Goal: Transaction & Acquisition: Book appointment/travel/reservation

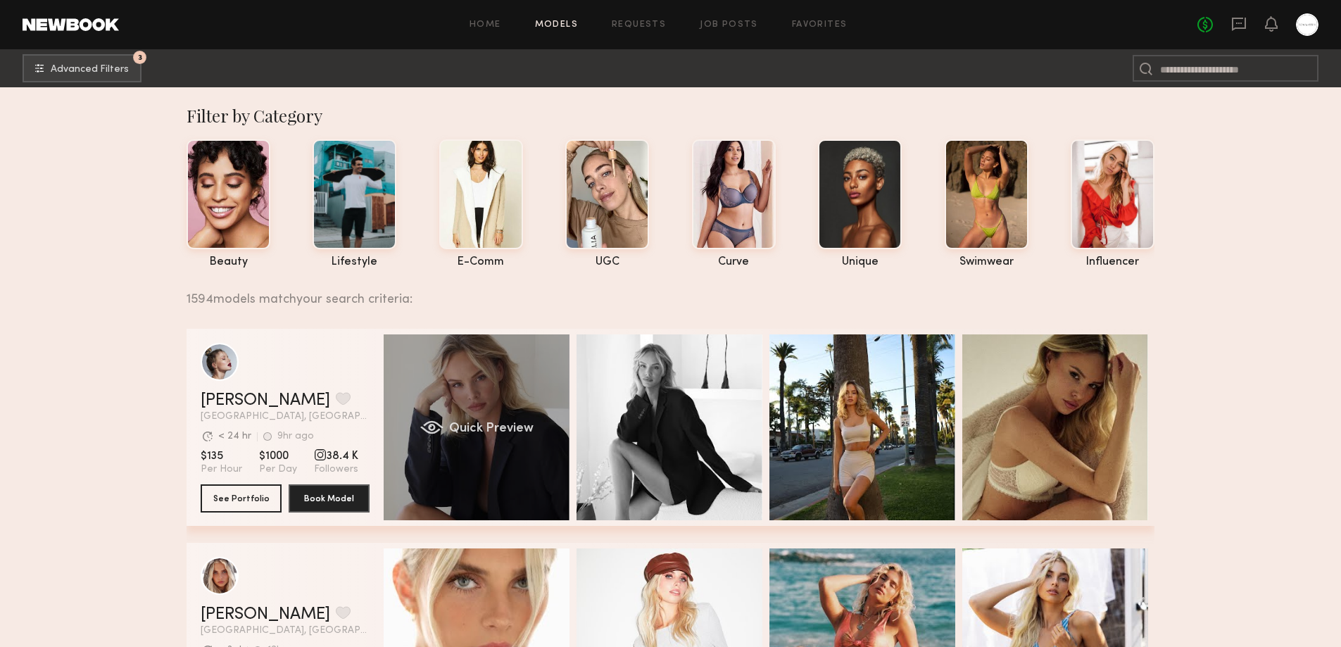
scroll to position [234, 0]
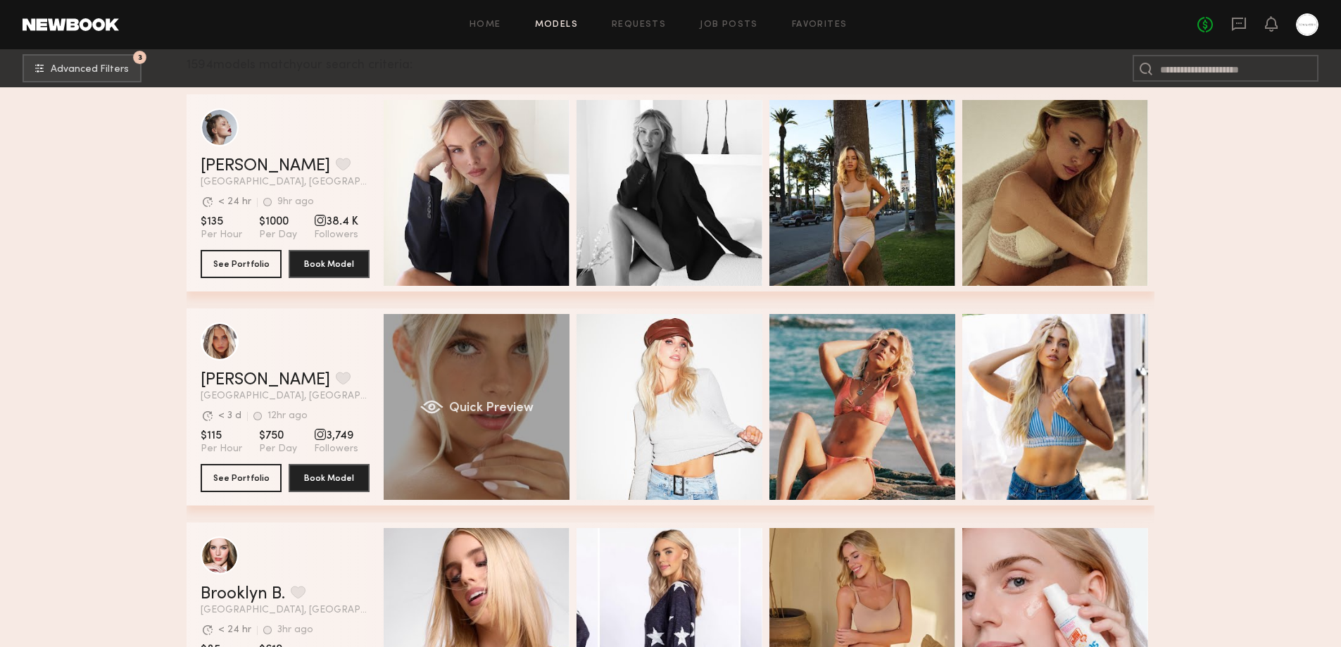
click at [411, 417] on div "Quick Preview" at bounding box center [477, 407] width 186 height 186
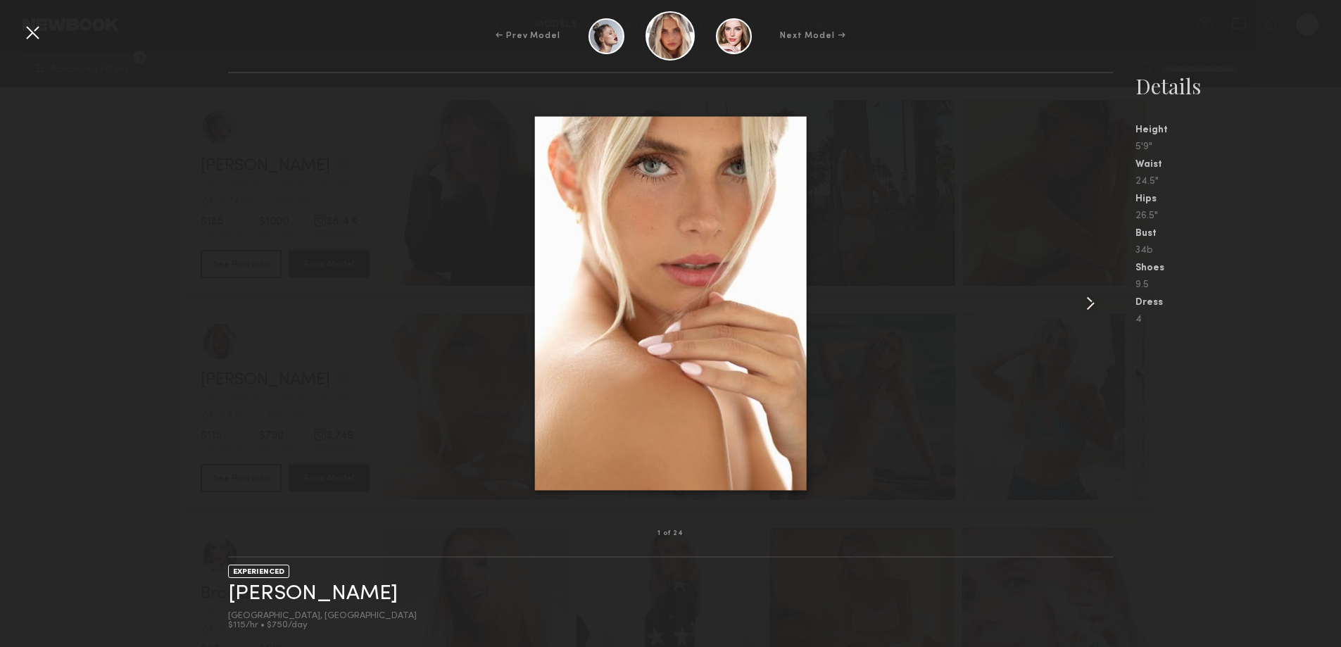
click at [1095, 305] on common-icon at bounding box center [1090, 303] width 23 height 23
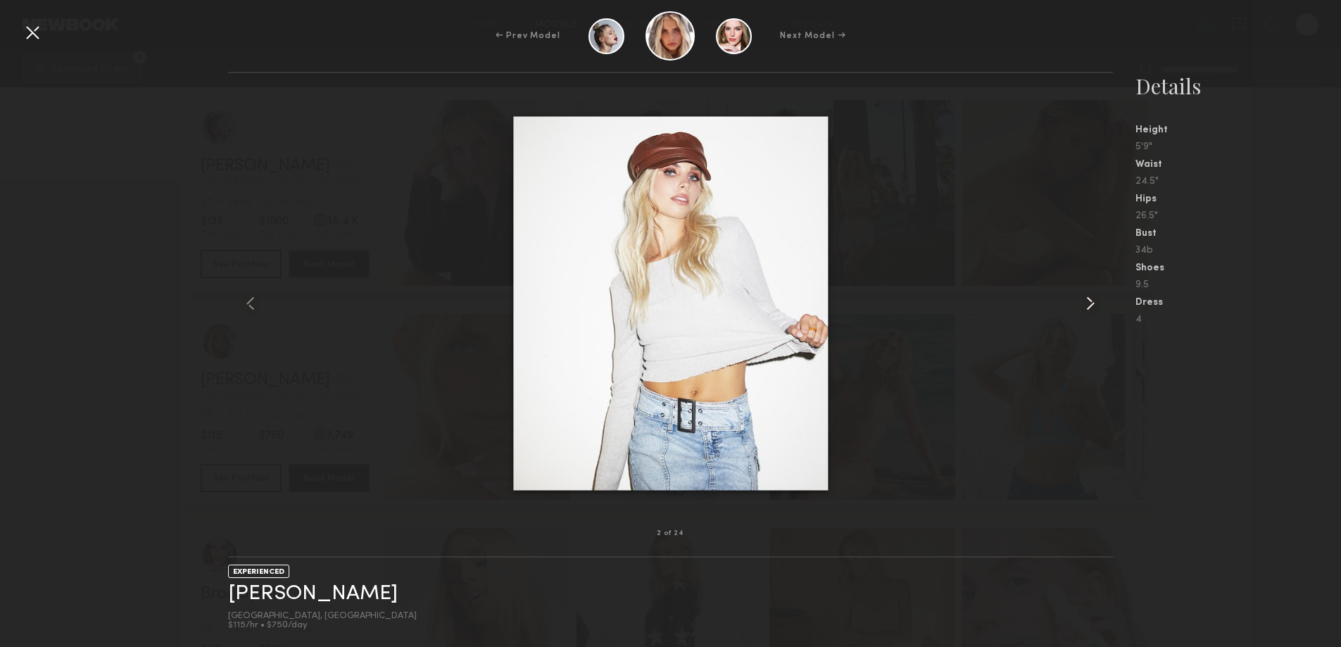
click at [1095, 305] on common-icon at bounding box center [1090, 303] width 23 height 23
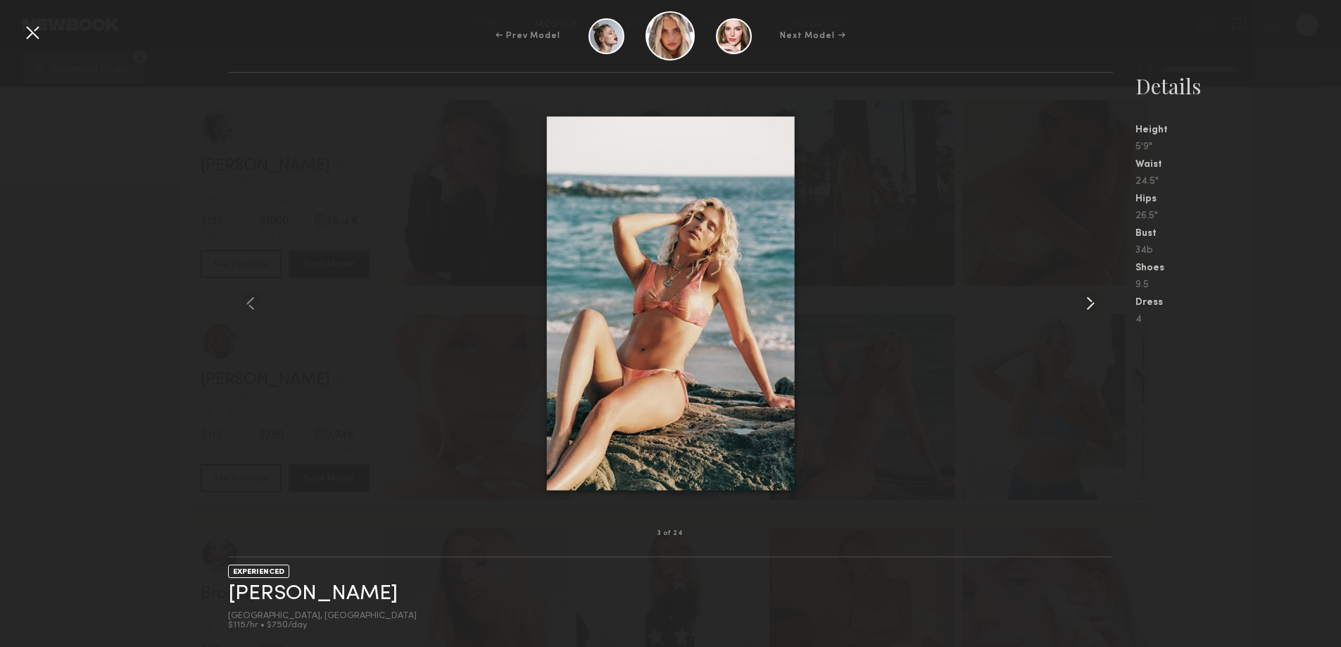
click at [1095, 305] on common-icon at bounding box center [1090, 303] width 23 height 23
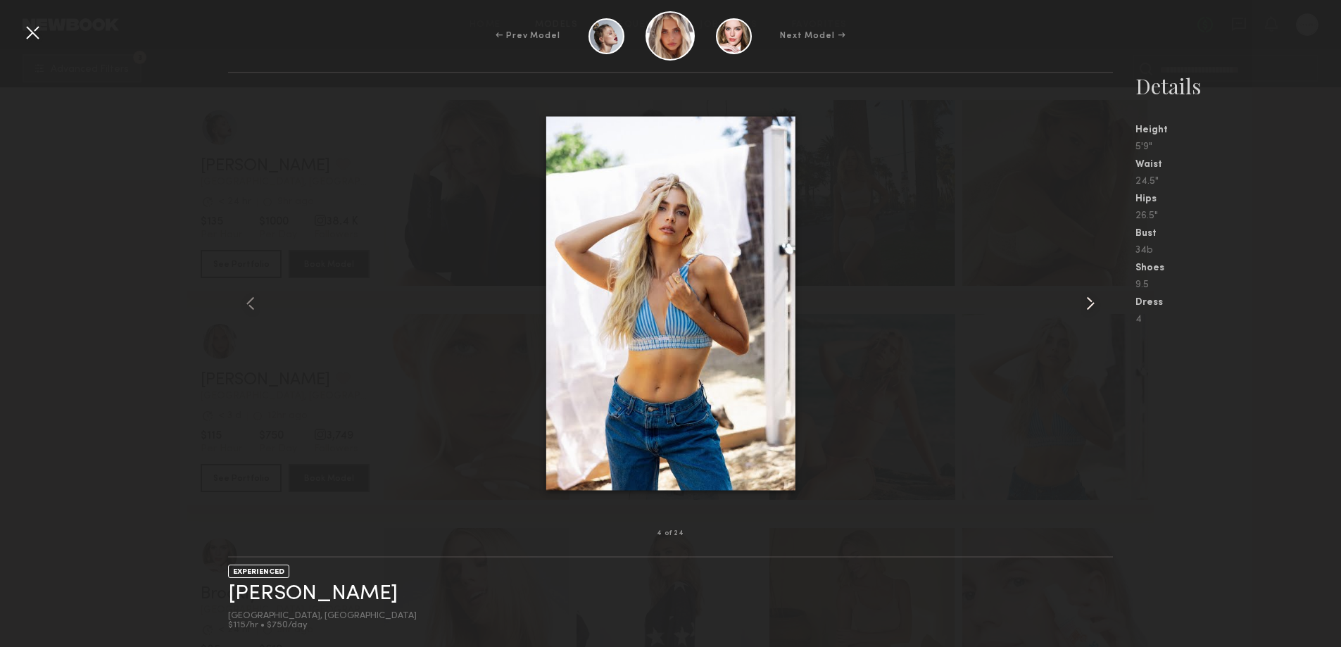
click at [1095, 305] on common-icon at bounding box center [1090, 303] width 23 height 23
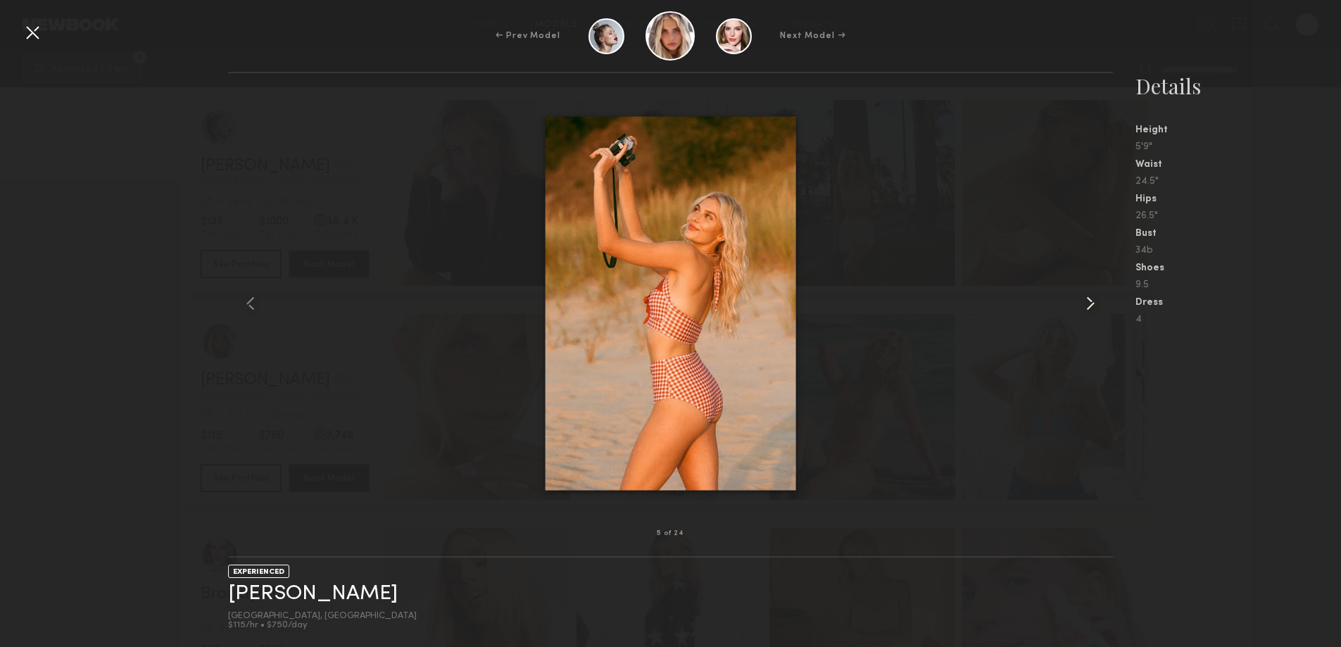
click at [1095, 305] on common-icon at bounding box center [1090, 303] width 23 height 23
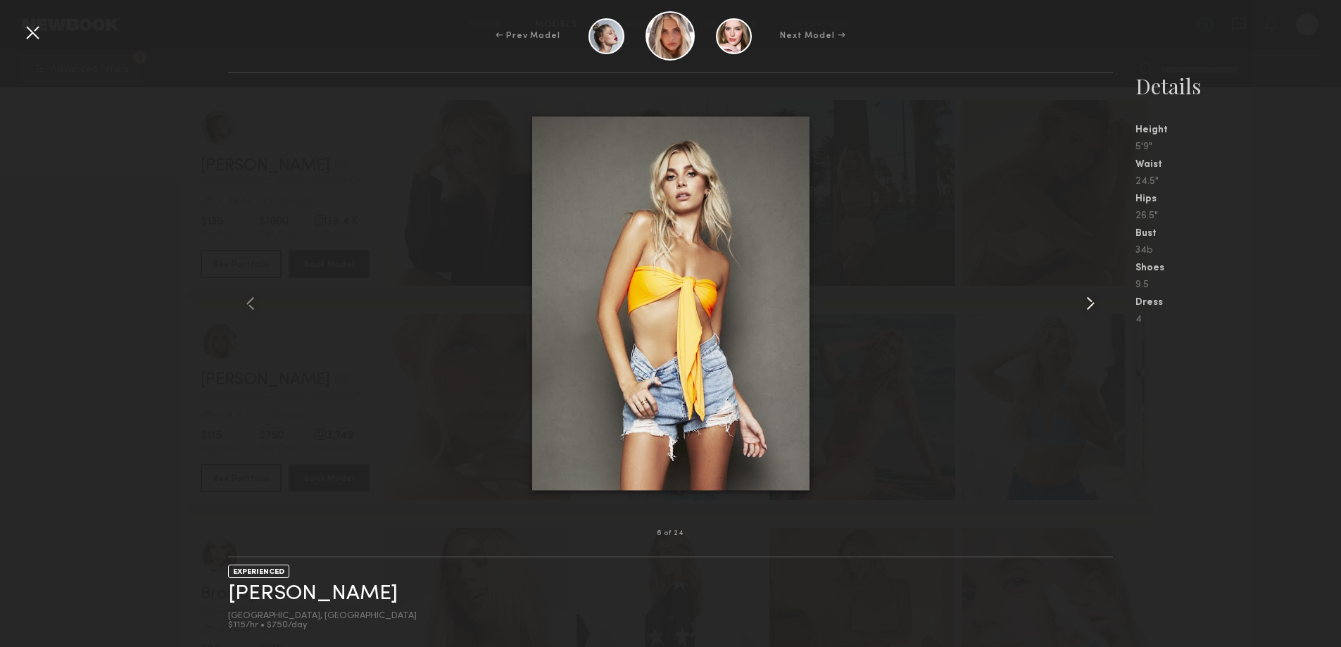
click at [1095, 305] on common-icon at bounding box center [1090, 303] width 23 height 23
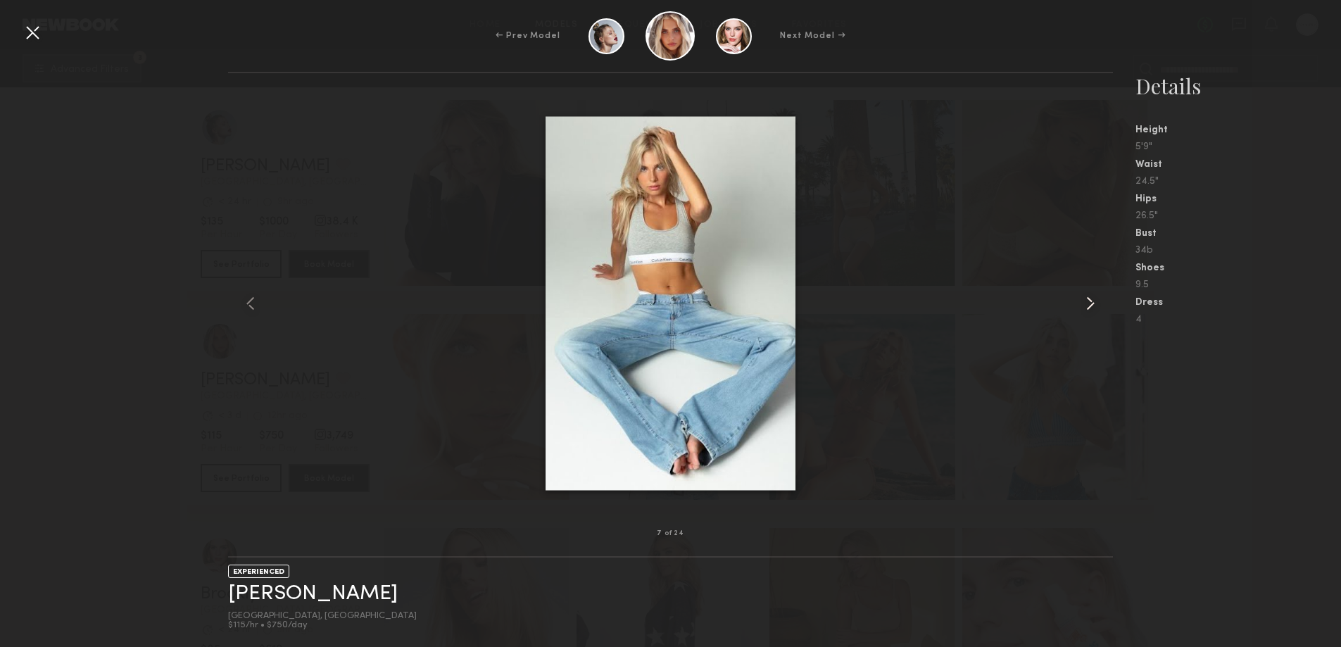
click at [1095, 305] on common-icon at bounding box center [1090, 303] width 23 height 23
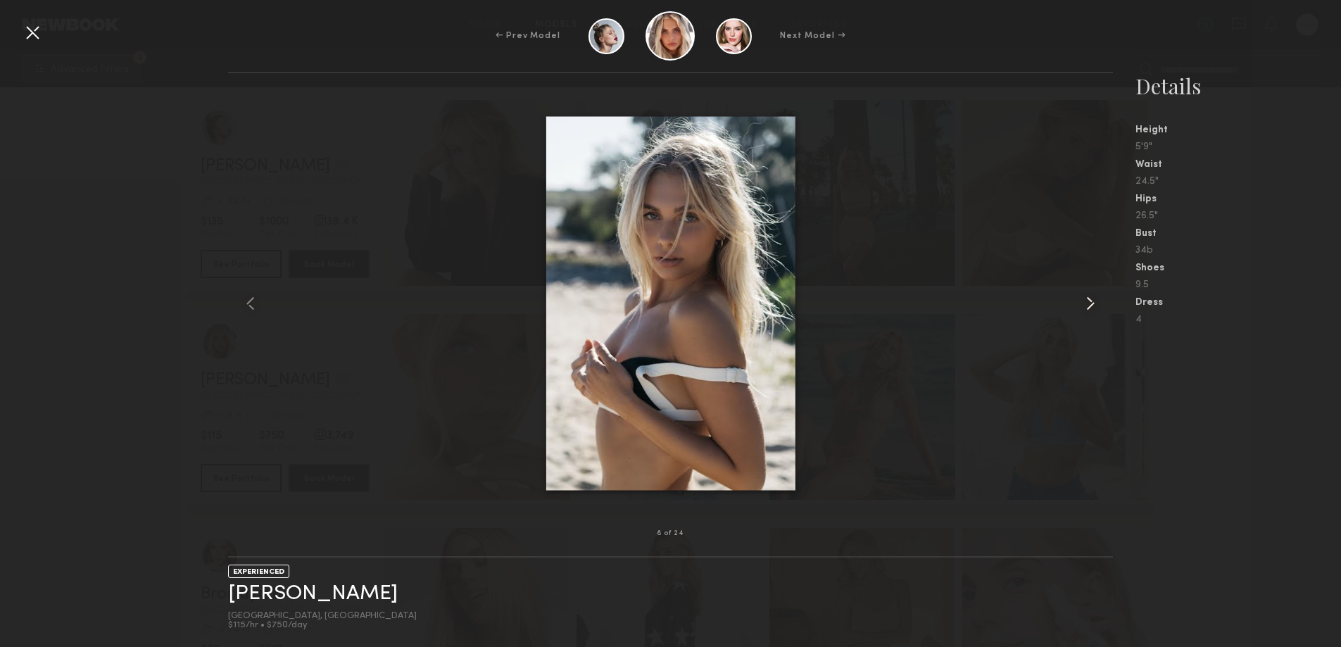
click at [1095, 305] on common-icon at bounding box center [1090, 303] width 23 height 23
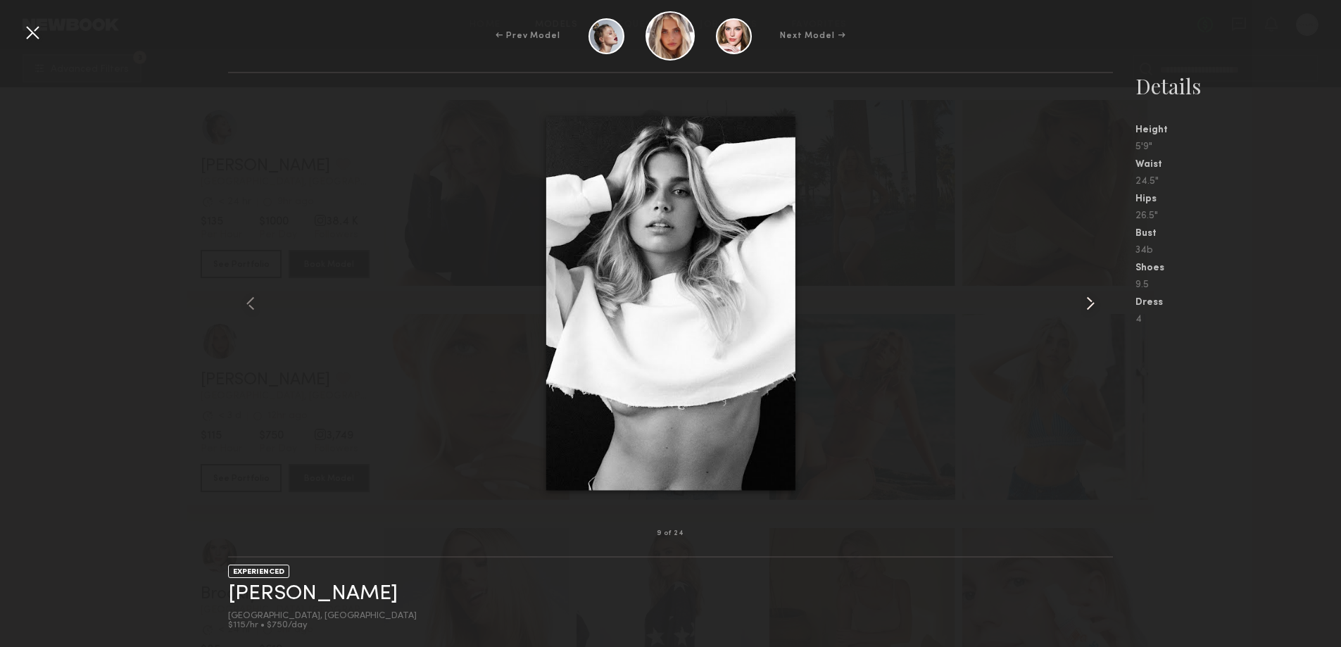
click at [1095, 305] on common-icon at bounding box center [1090, 303] width 23 height 23
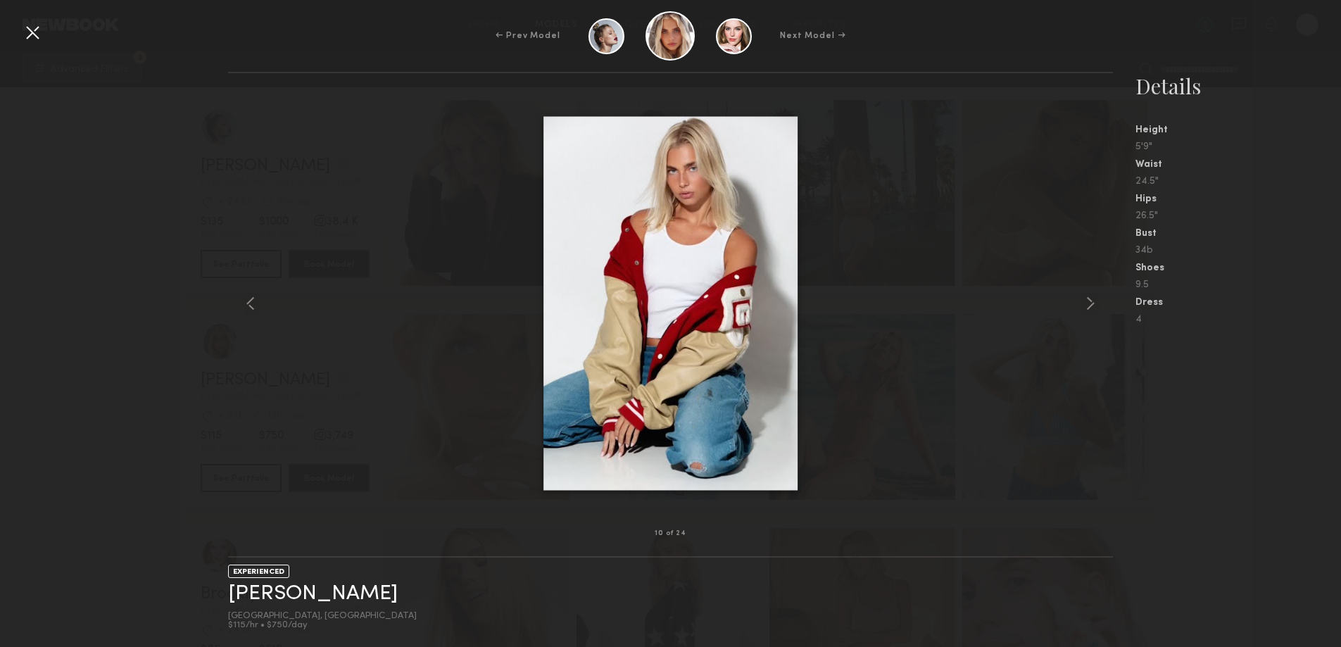
click at [31, 32] on div at bounding box center [32, 32] width 23 height 23
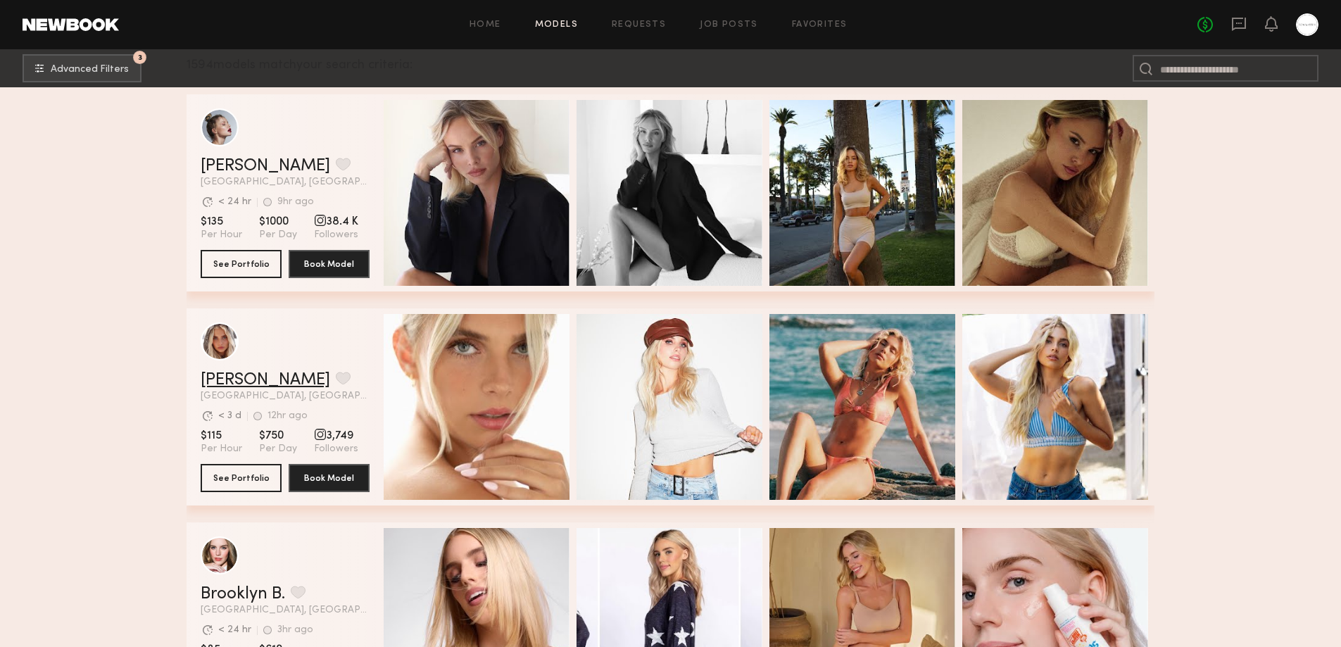
click at [239, 384] on link "Allea S." at bounding box center [266, 380] width 130 height 17
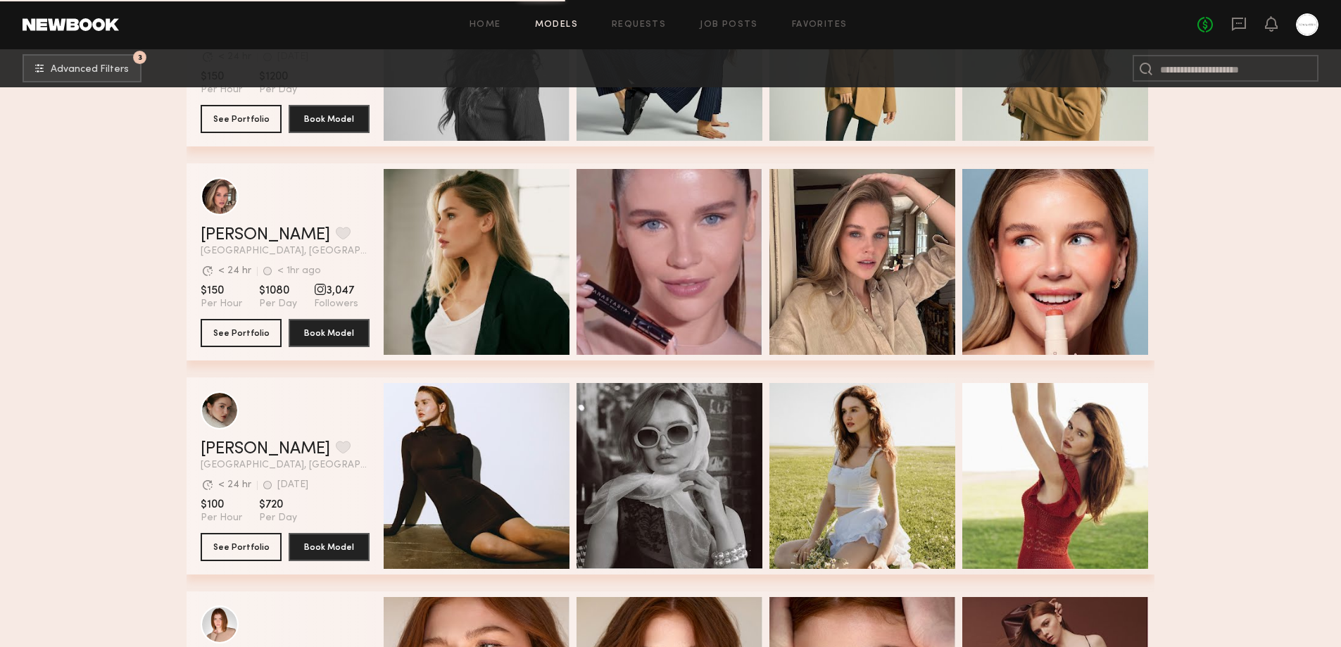
scroll to position [2112, 0]
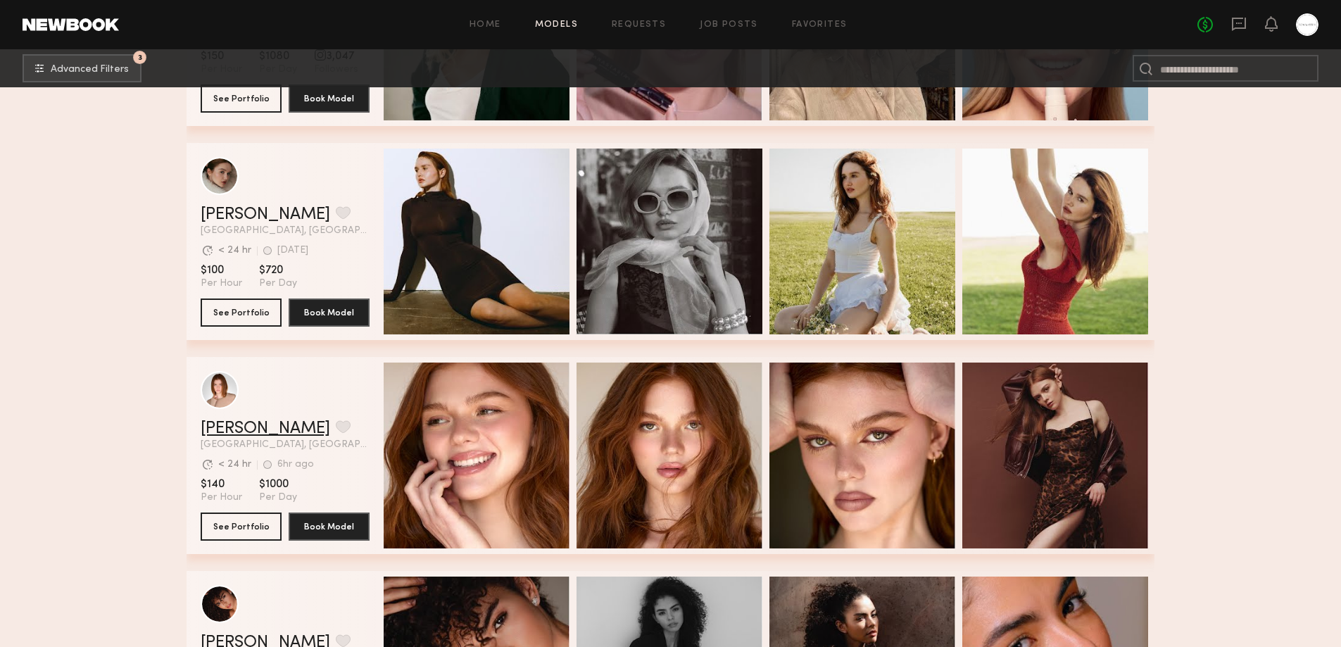
click at [218, 436] on link "Camryn B." at bounding box center [266, 428] width 130 height 17
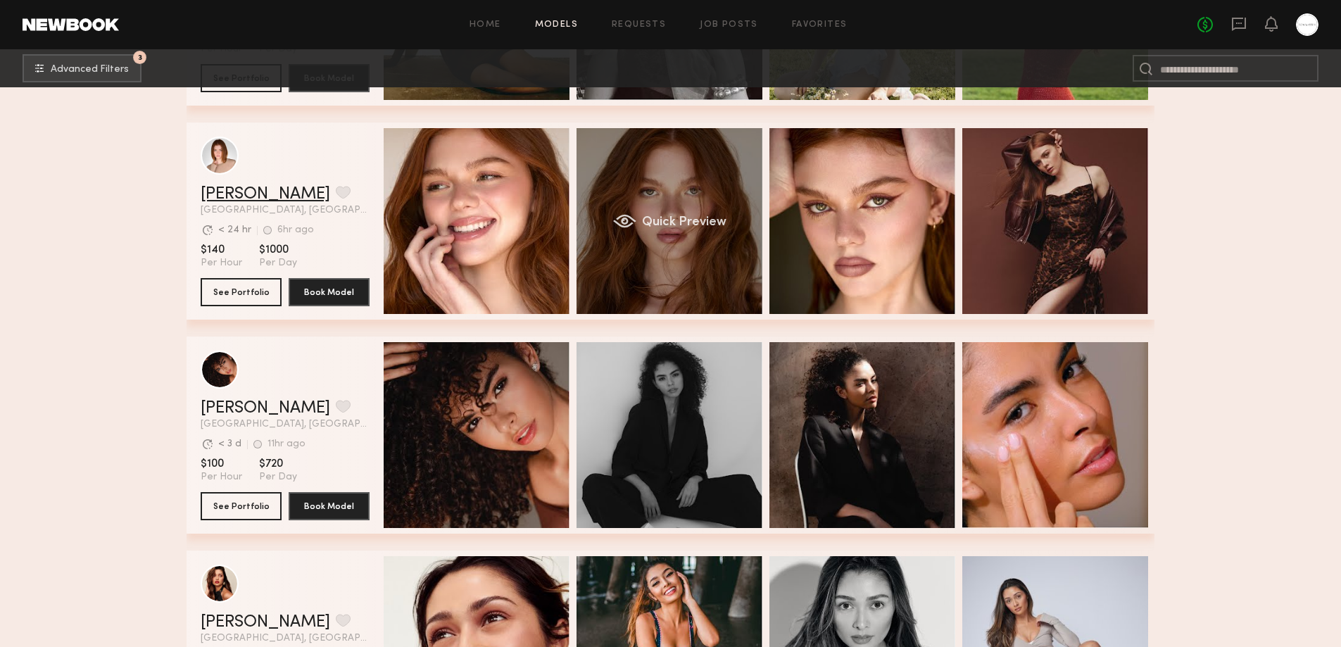
scroll to position [2582, 0]
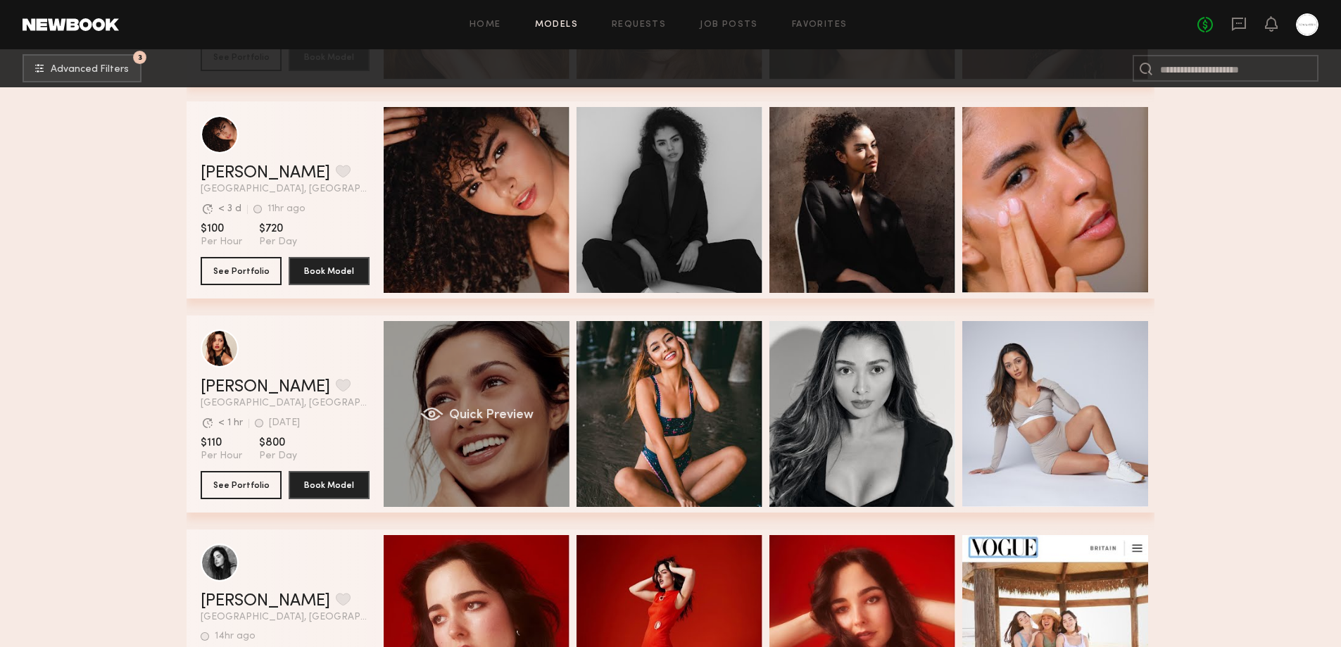
click at [549, 456] on div "Quick Preview" at bounding box center [477, 414] width 186 height 186
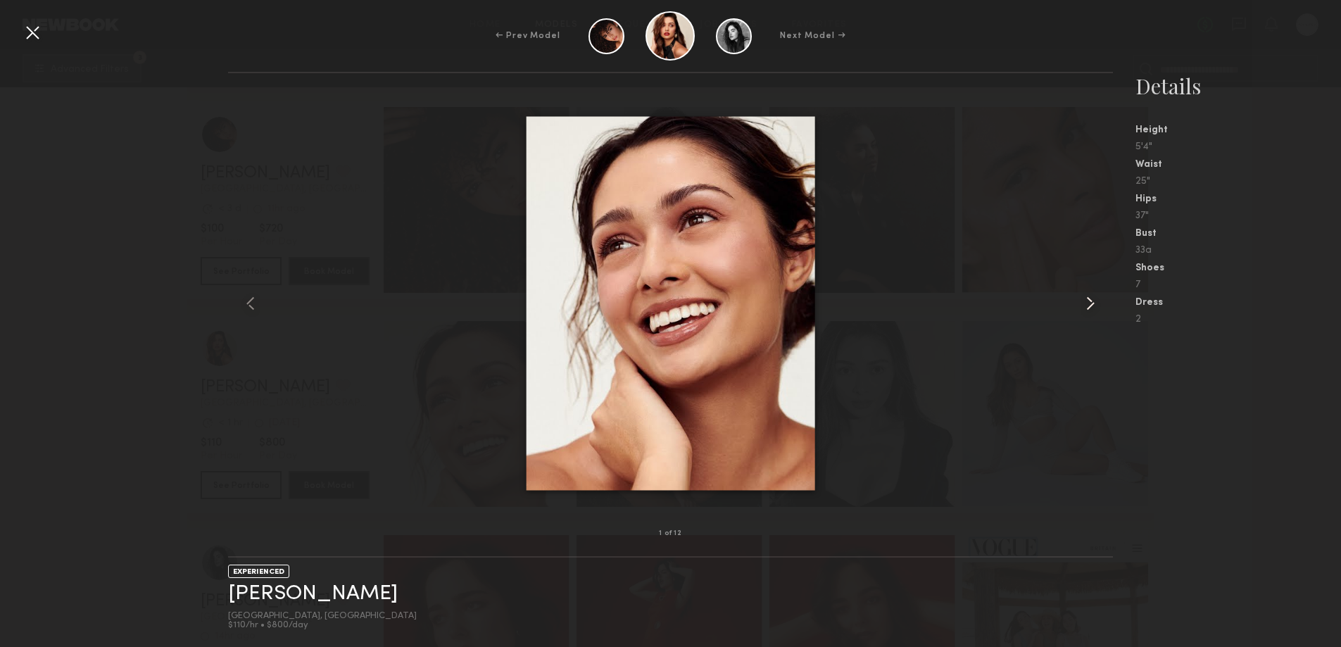
click at [1086, 303] on common-icon at bounding box center [1090, 303] width 23 height 23
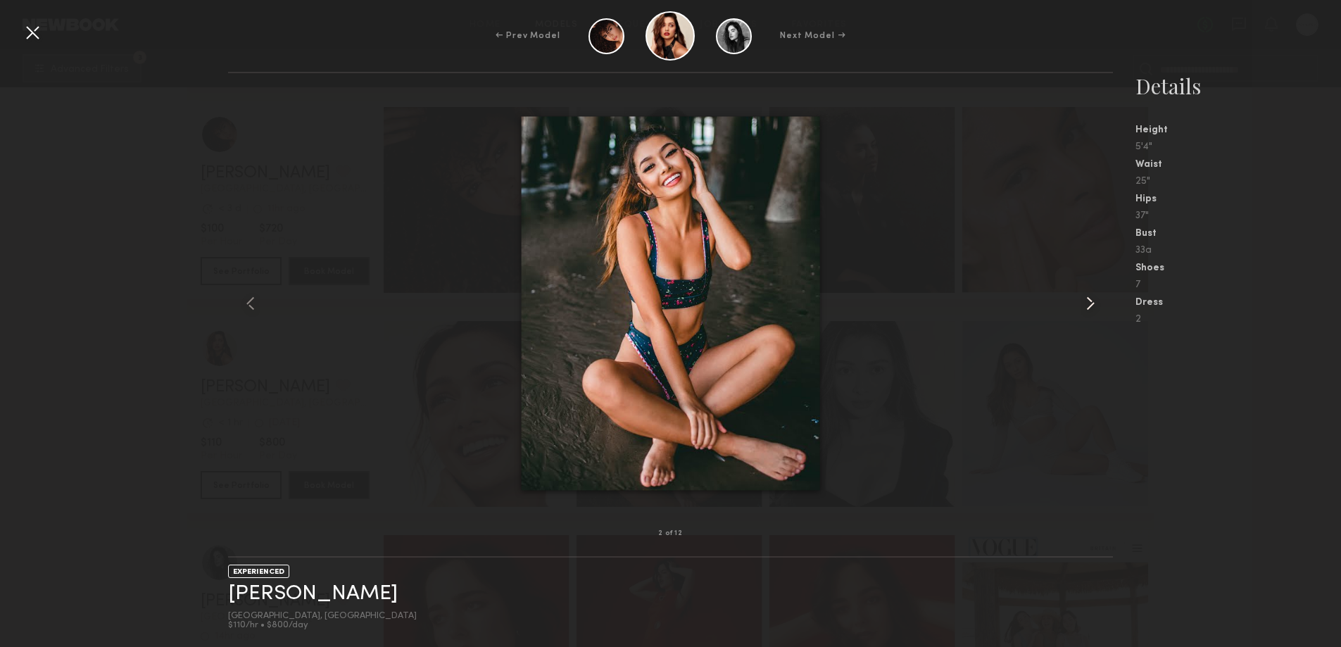
click at [1086, 303] on common-icon at bounding box center [1090, 303] width 23 height 23
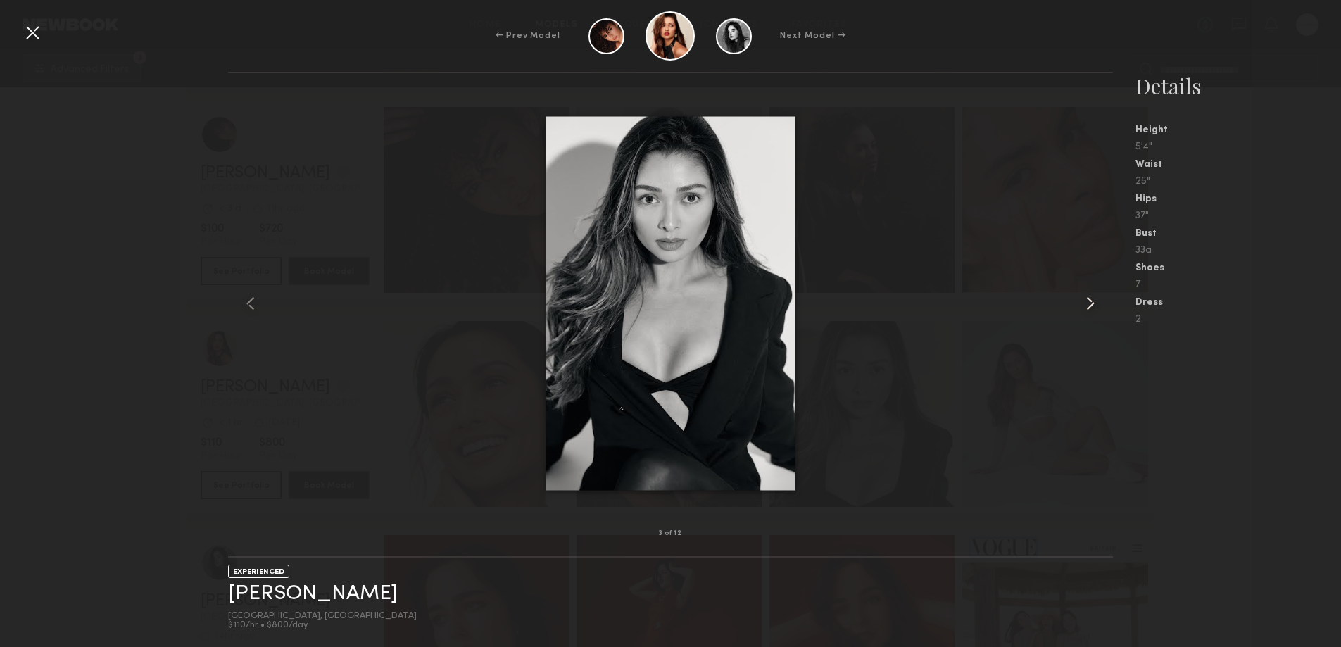
click at [1086, 303] on common-icon at bounding box center [1090, 303] width 23 height 23
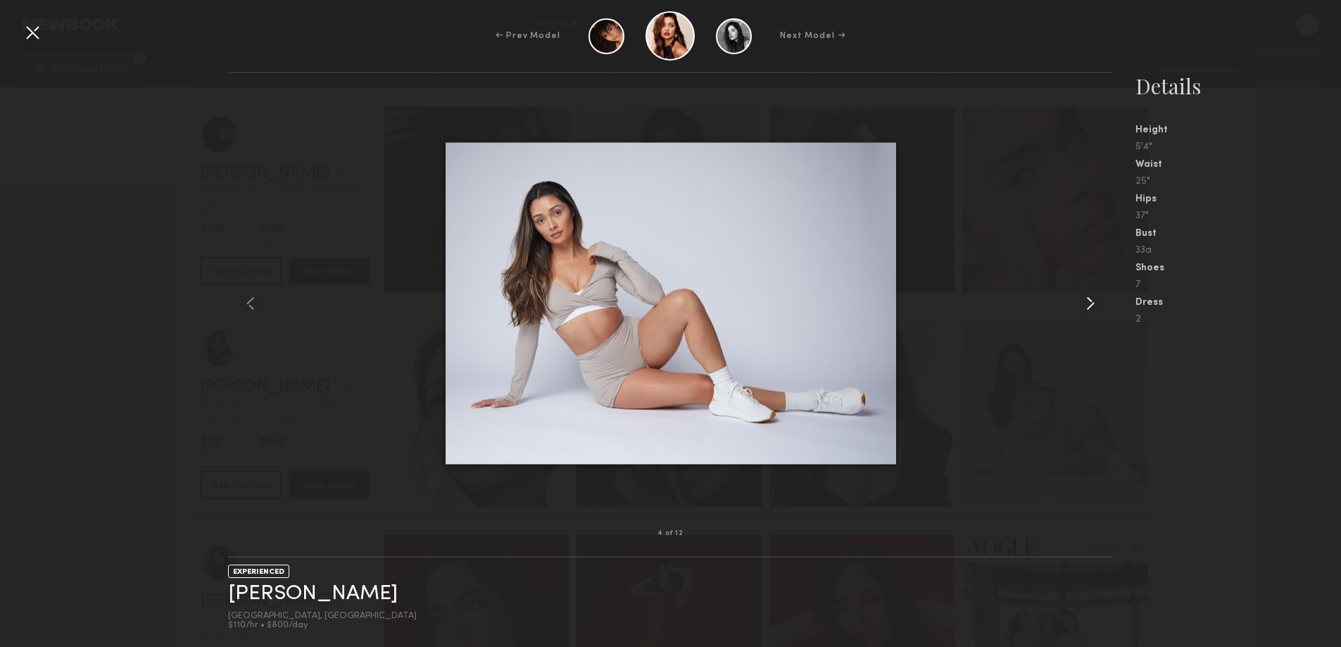
click at [1086, 303] on common-icon at bounding box center [1090, 303] width 23 height 23
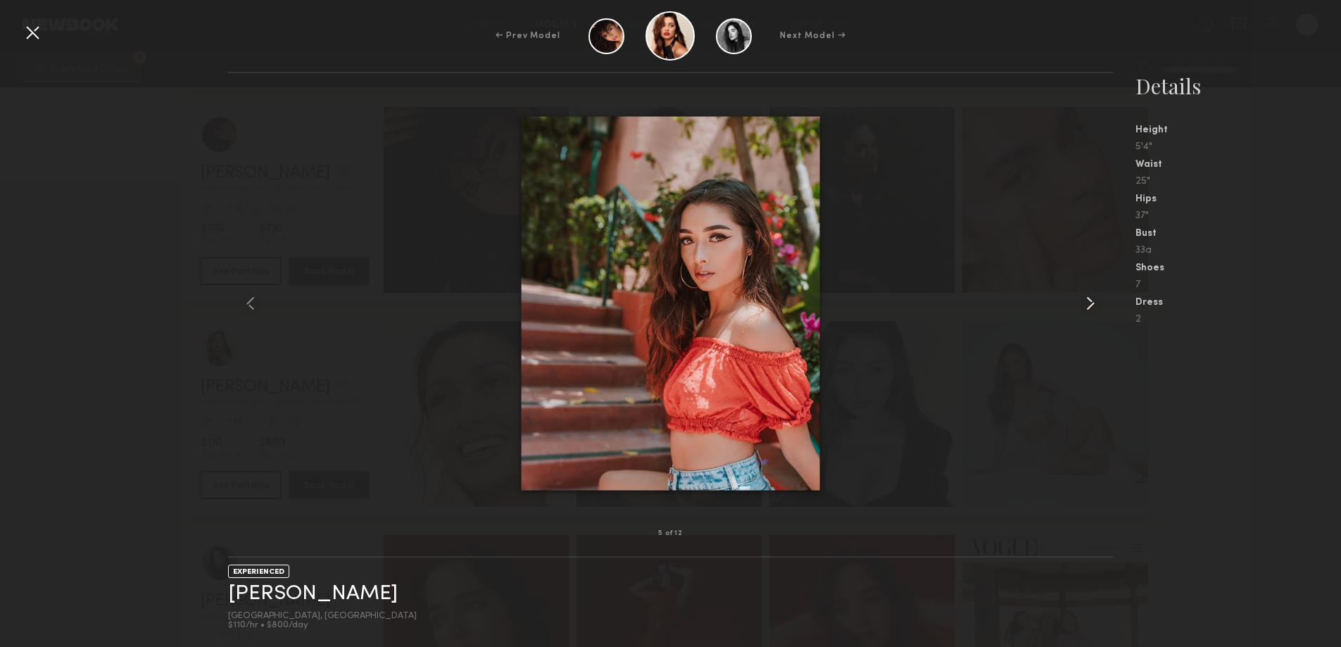
click at [1086, 303] on common-icon at bounding box center [1090, 303] width 23 height 23
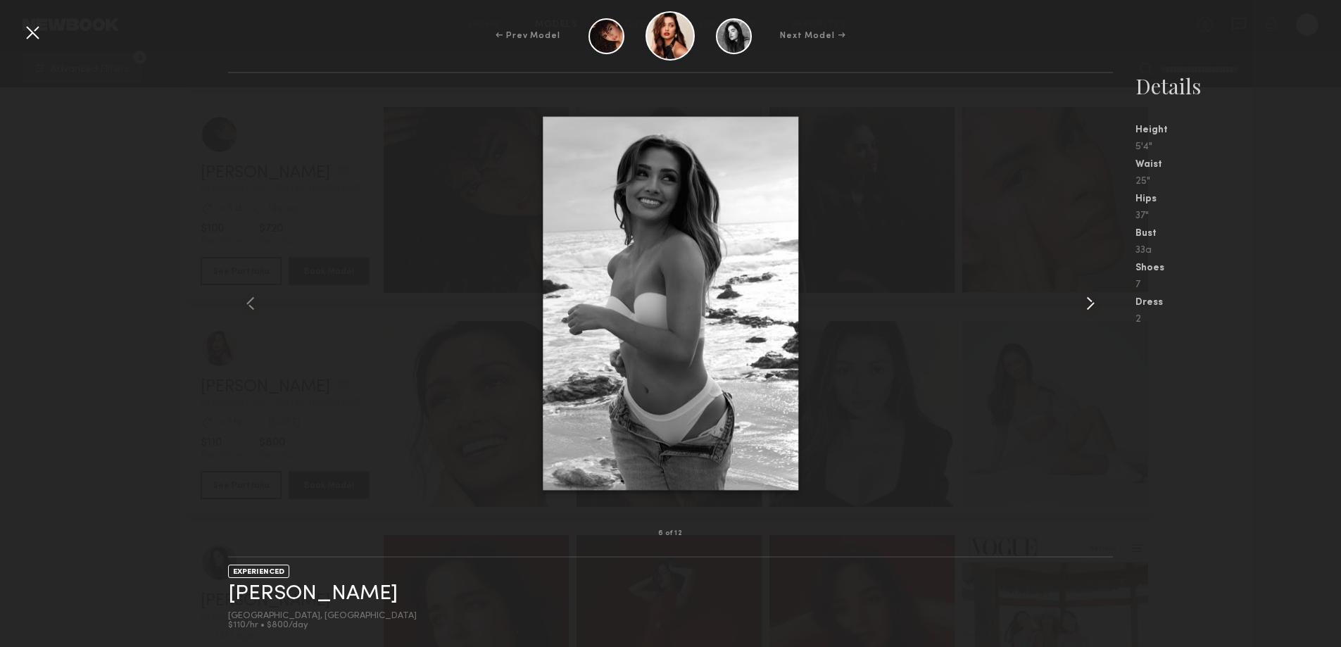
click at [1086, 303] on common-icon at bounding box center [1090, 303] width 23 height 23
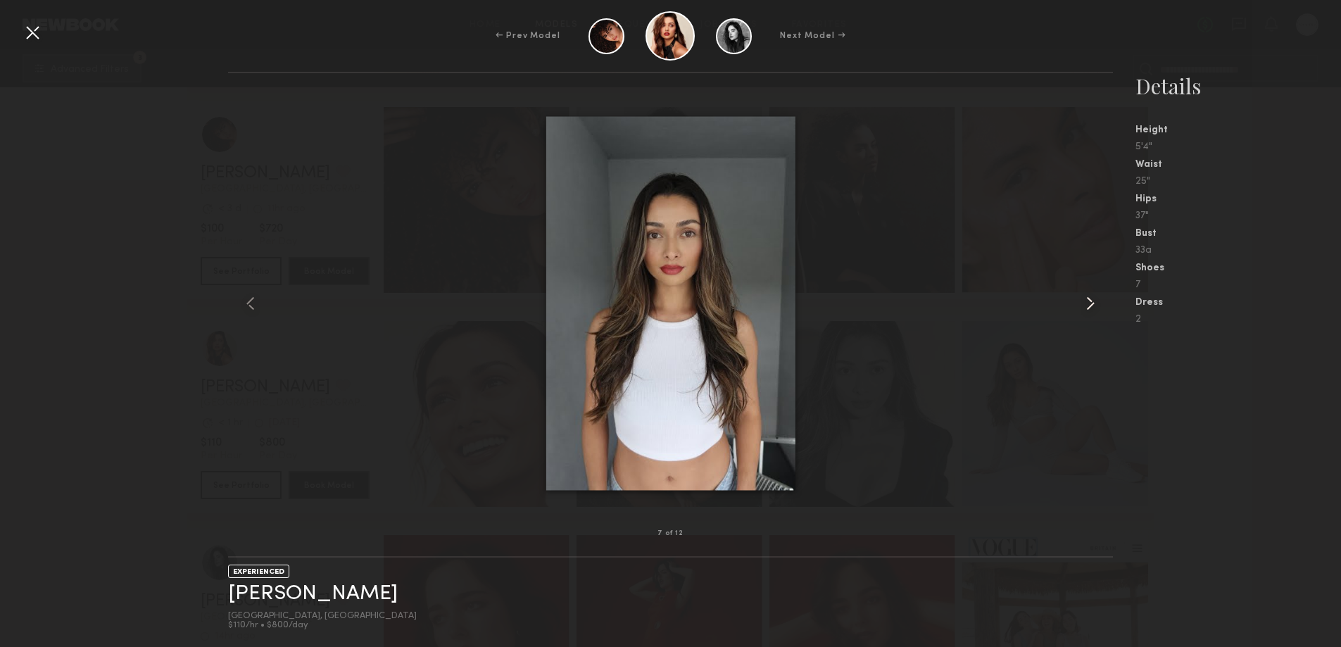
click at [1086, 303] on common-icon at bounding box center [1090, 303] width 23 height 23
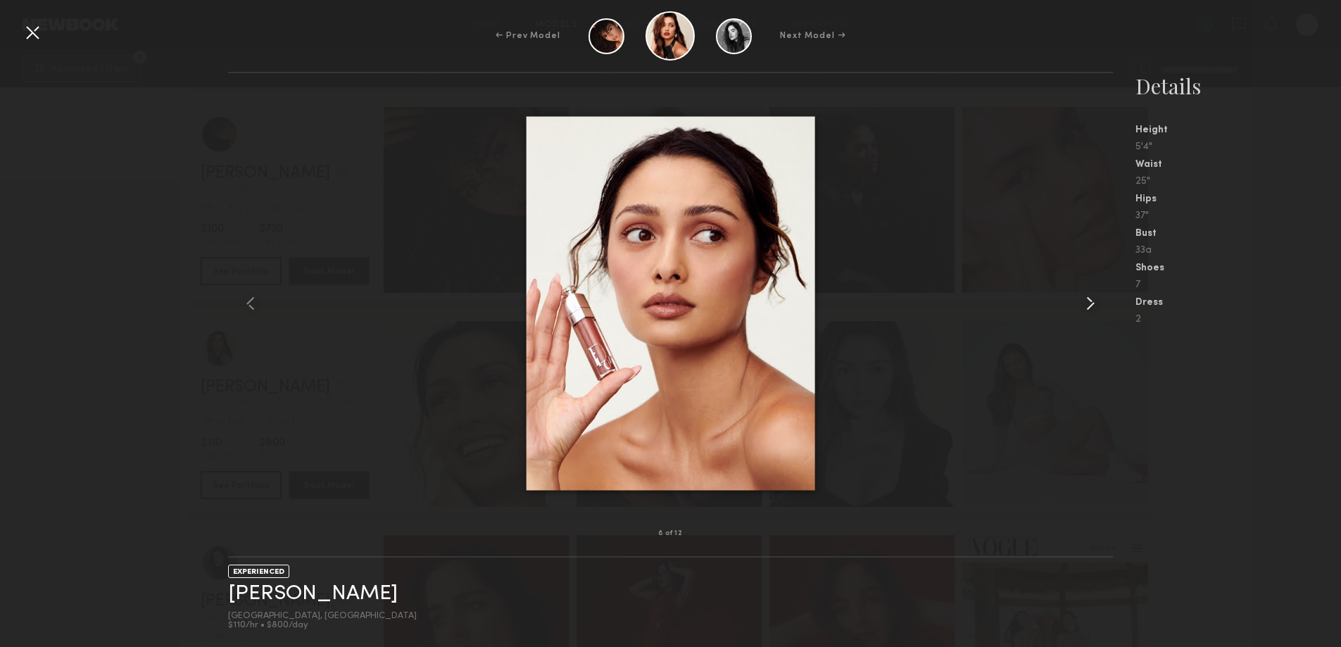
click at [1086, 303] on common-icon at bounding box center [1090, 303] width 23 height 23
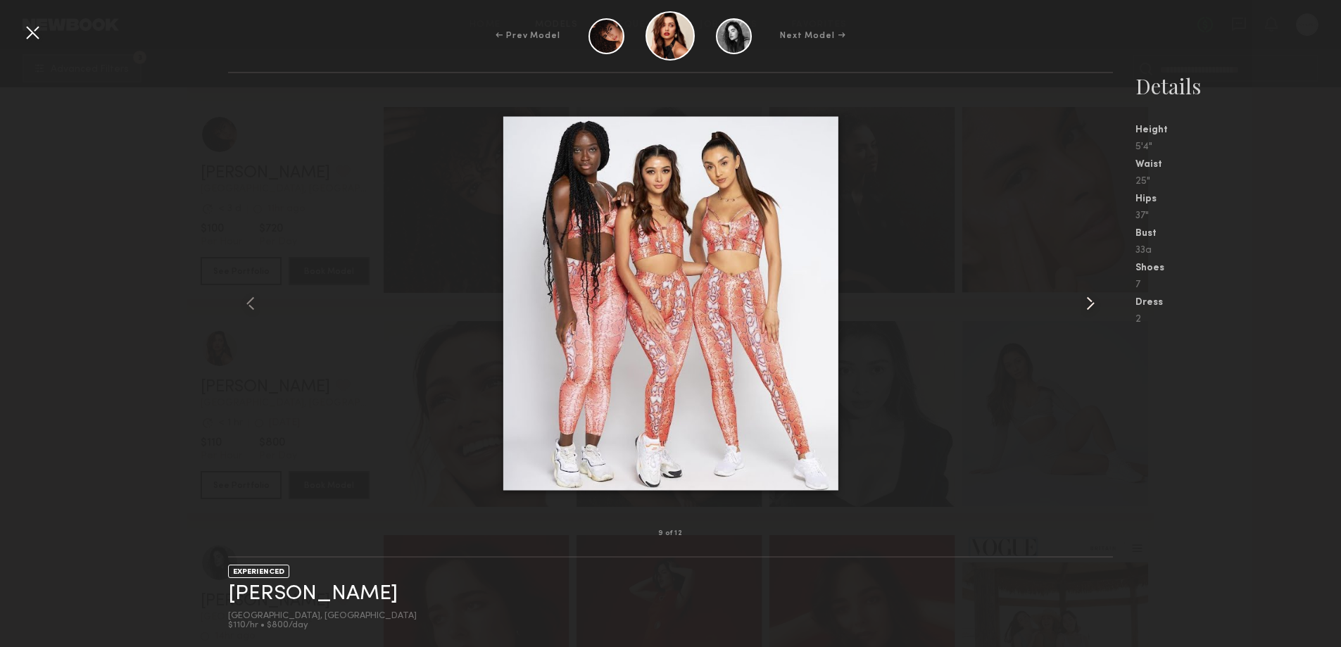
click at [1086, 303] on common-icon at bounding box center [1090, 303] width 23 height 23
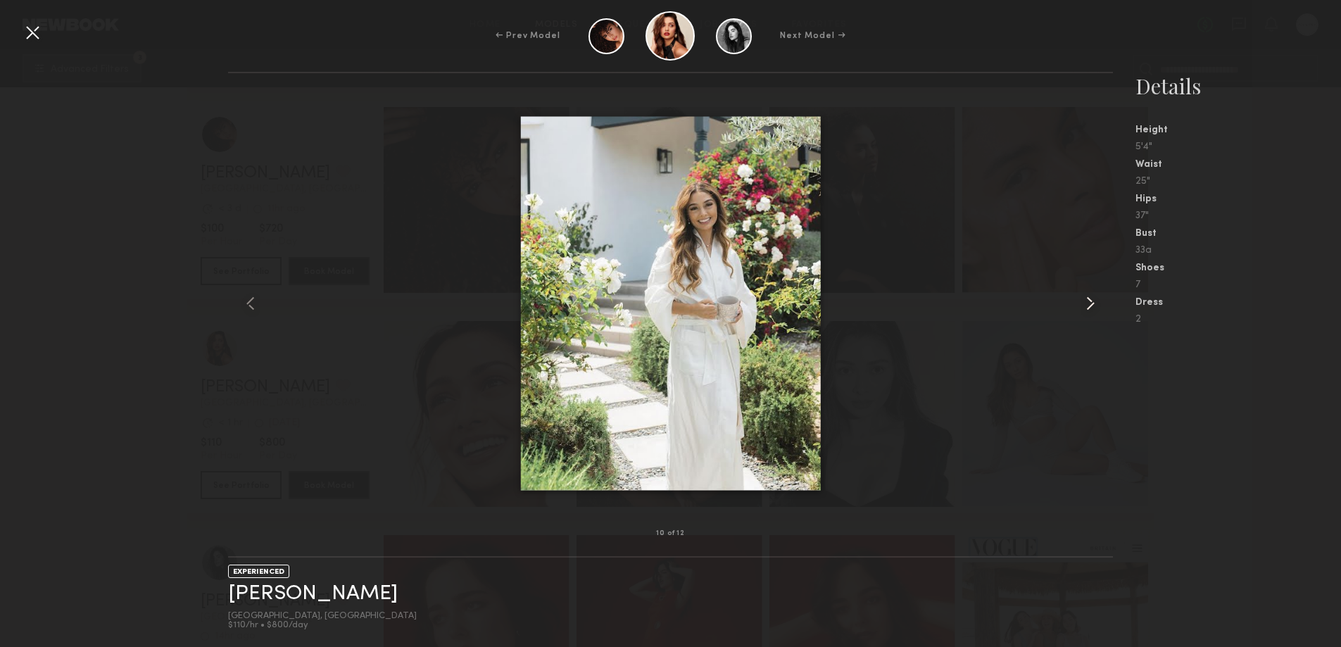
click at [1086, 303] on common-icon at bounding box center [1090, 303] width 23 height 23
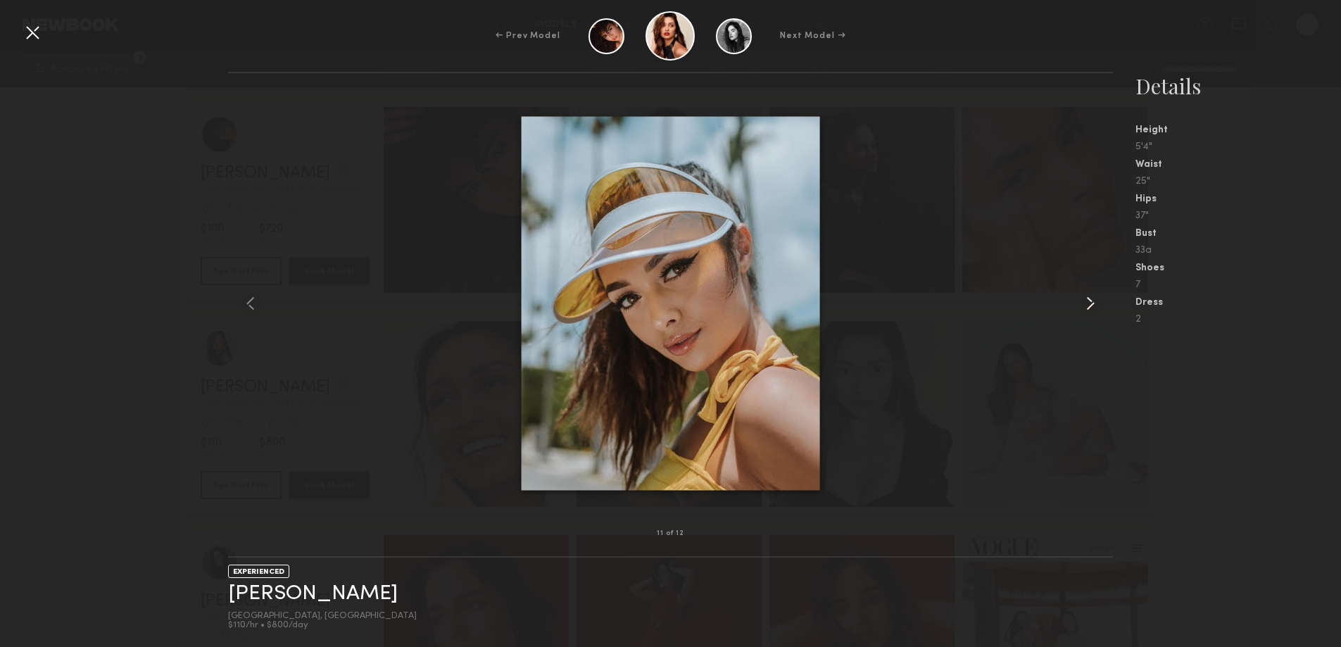
click at [1086, 303] on common-icon at bounding box center [1090, 303] width 23 height 23
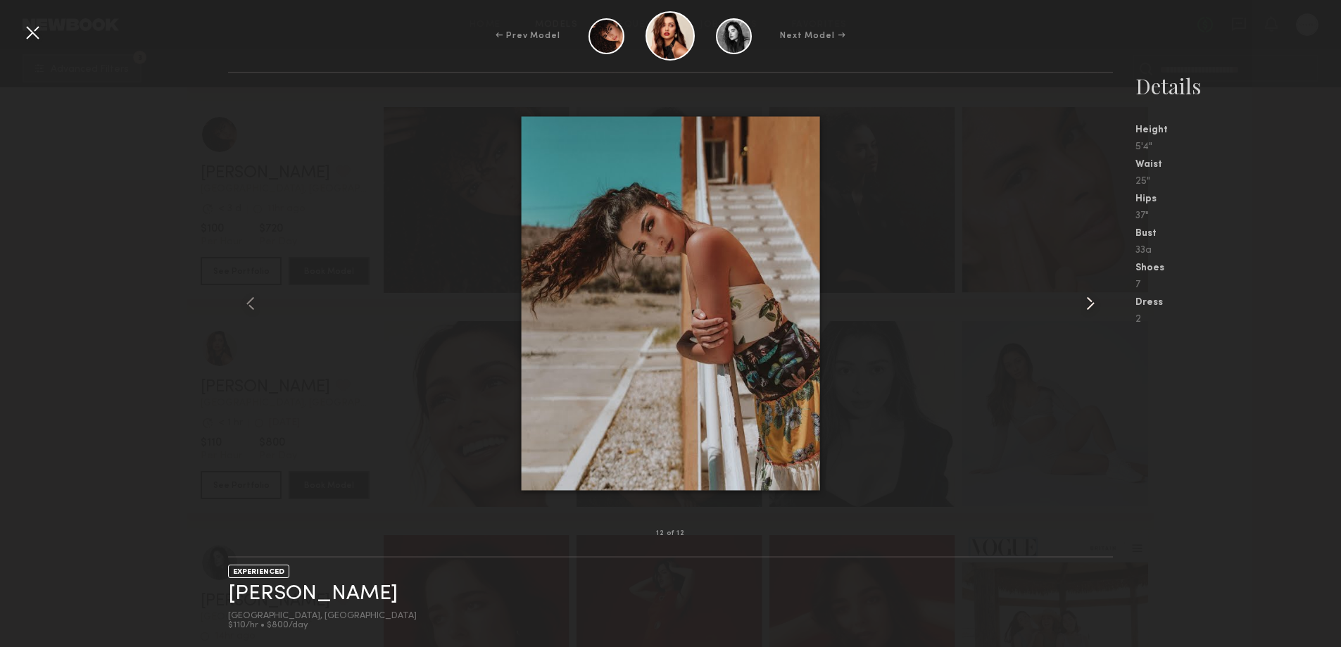
click at [1086, 303] on common-icon at bounding box center [1090, 303] width 23 height 23
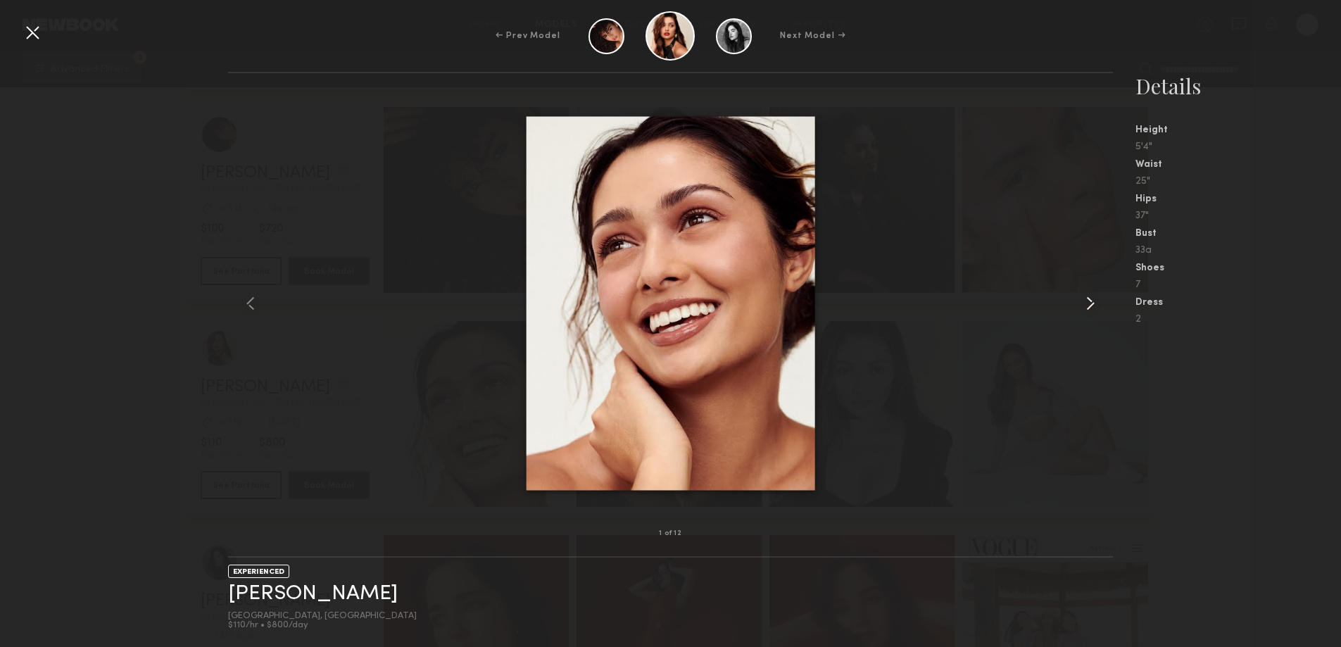
click at [1086, 303] on common-icon at bounding box center [1090, 303] width 23 height 23
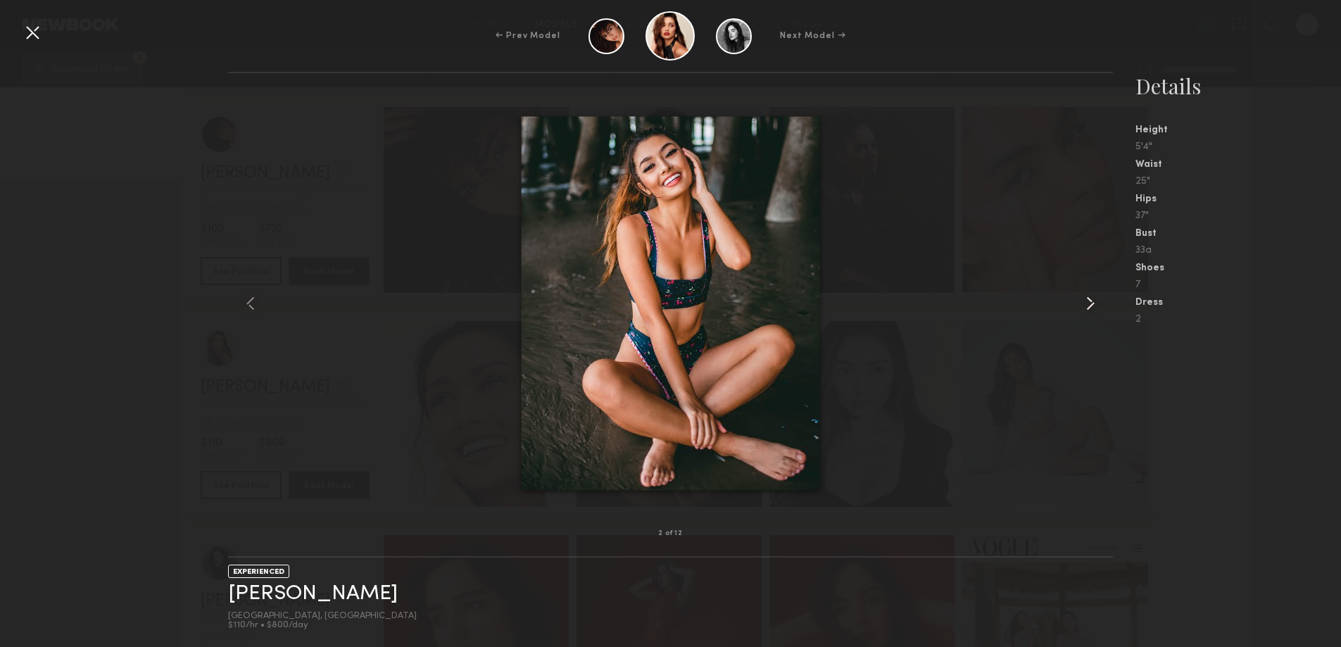
click at [1086, 303] on common-icon at bounding box center [1090, 303] width 23 height 23
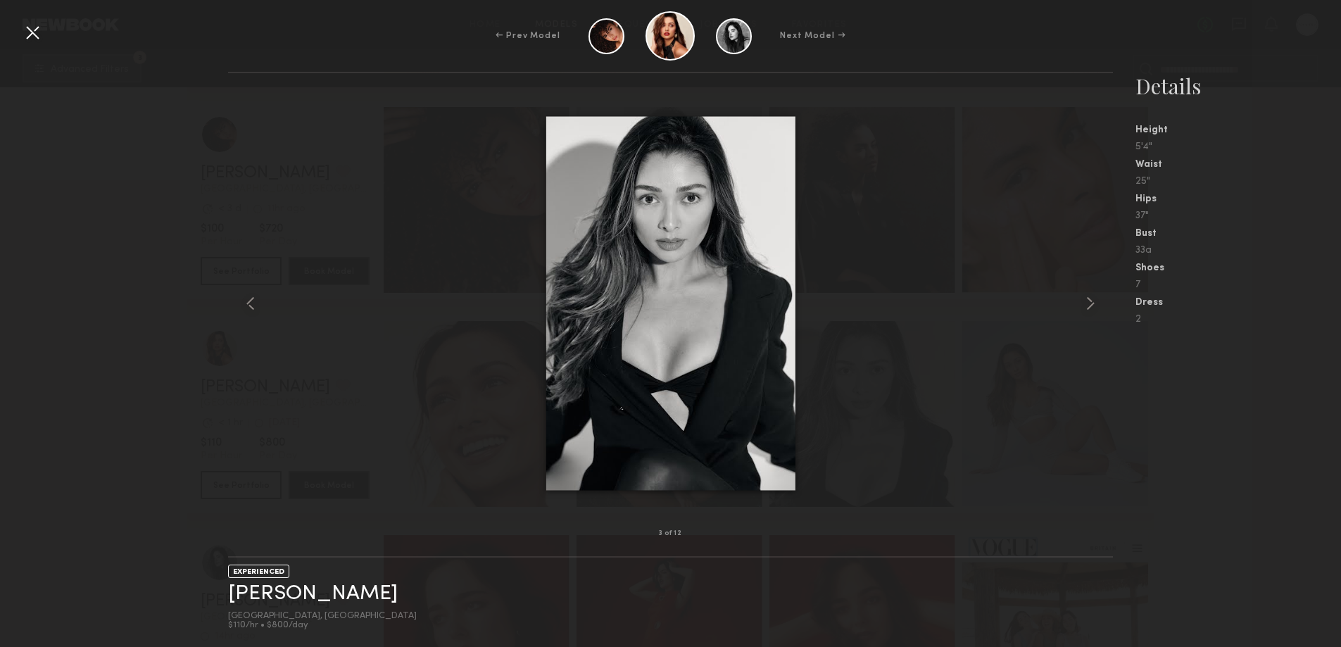
scroll to position [2816, 0]
click at [253, 305] on common-icon at bounding box center [250, 303] width 23 height 23
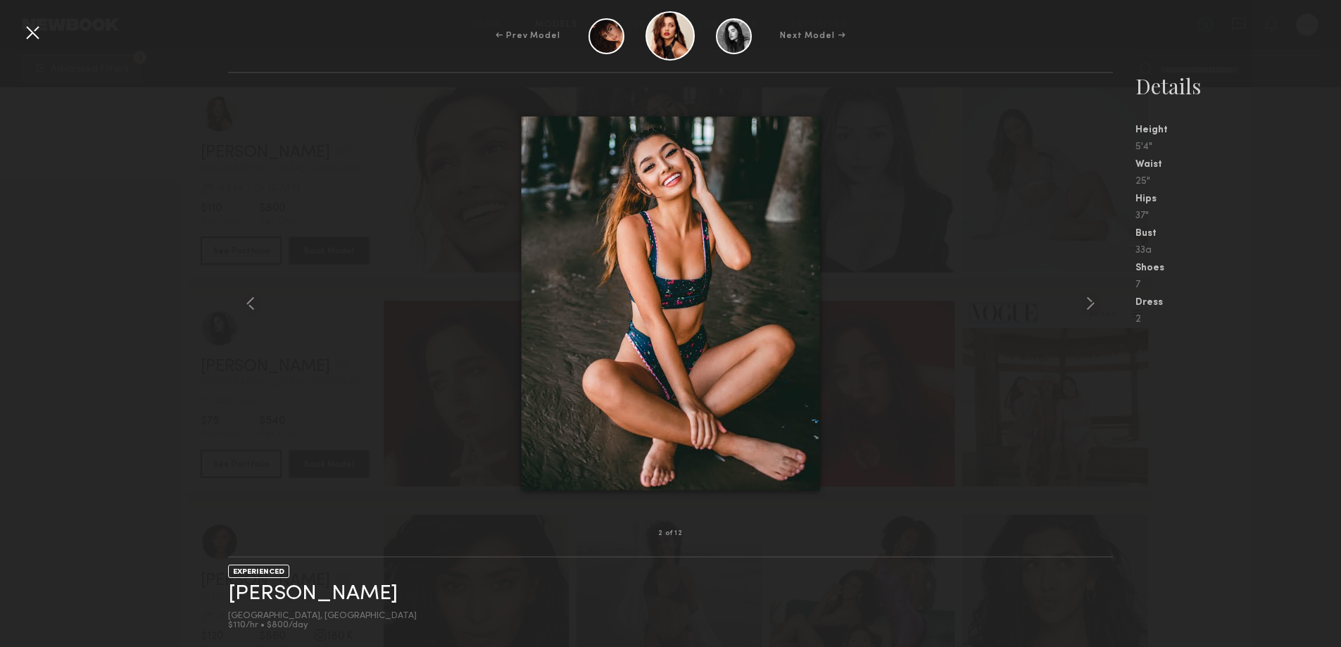
click at [37, 36] on div at bounding box center [32, 32] width 23 height 23
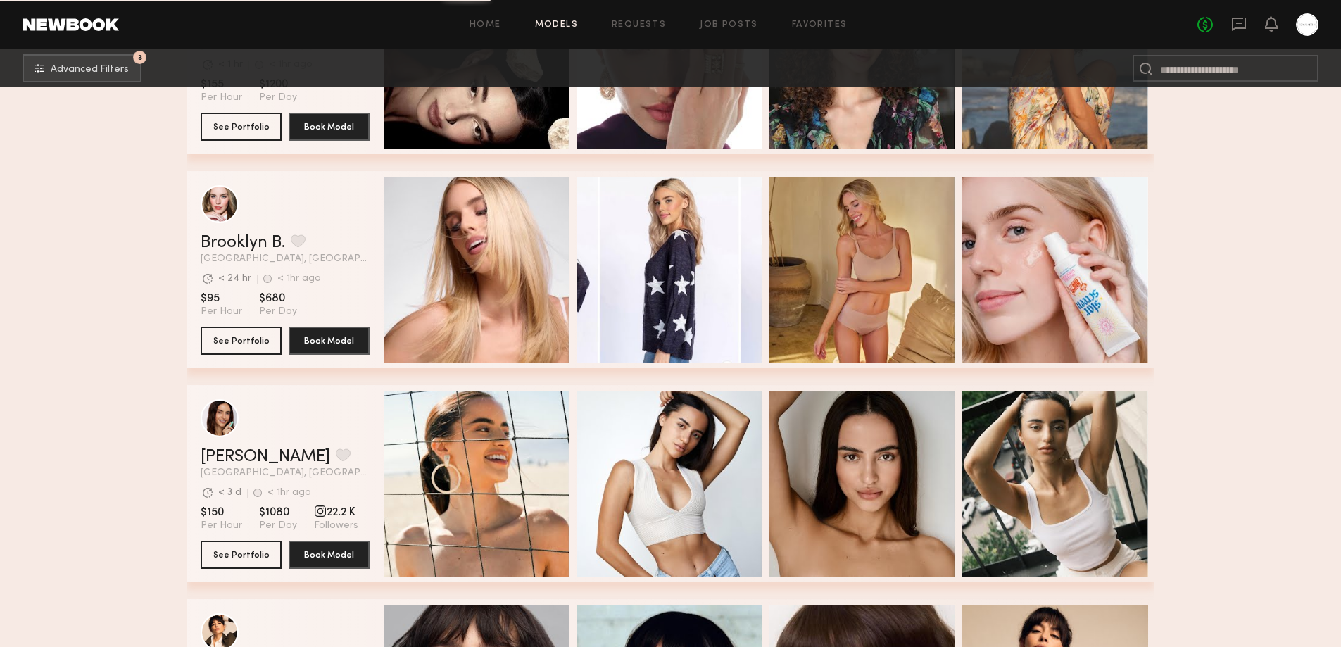
scroll to position [4459, 0]
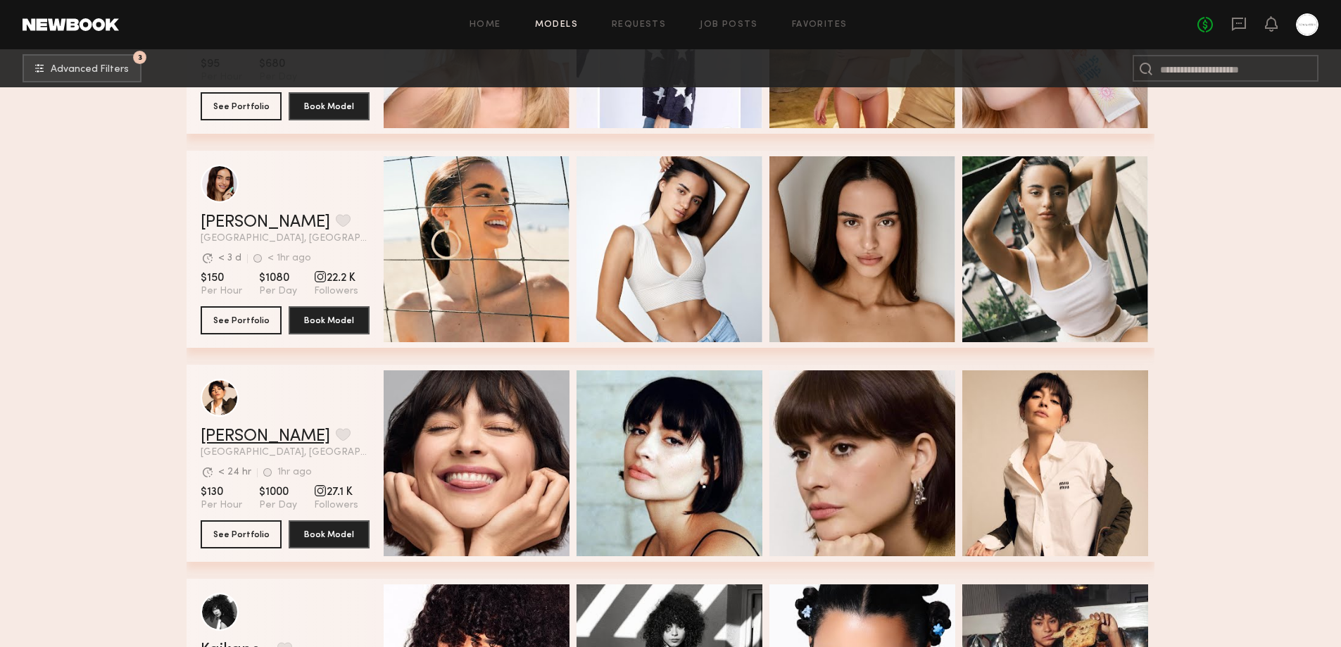
click at [239, 445] on link "Gabriela B." at bounding box center [266, 436] width 130 height 17
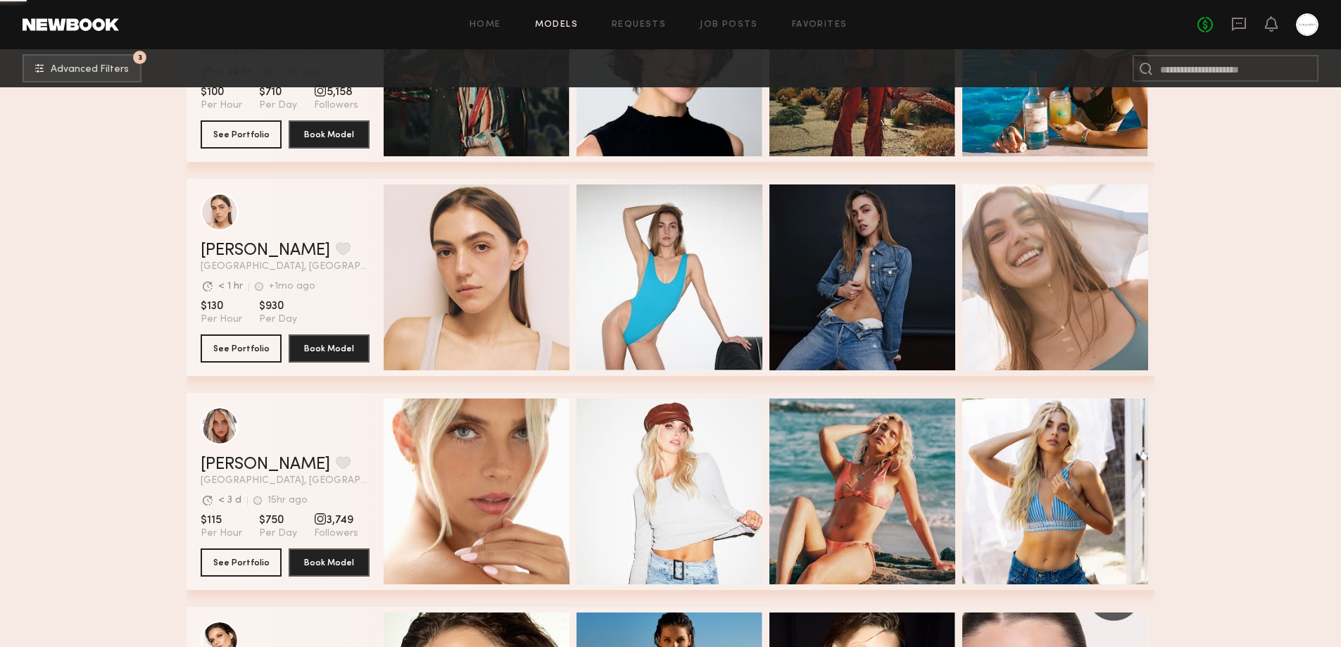
scroll to position [6806, 0]
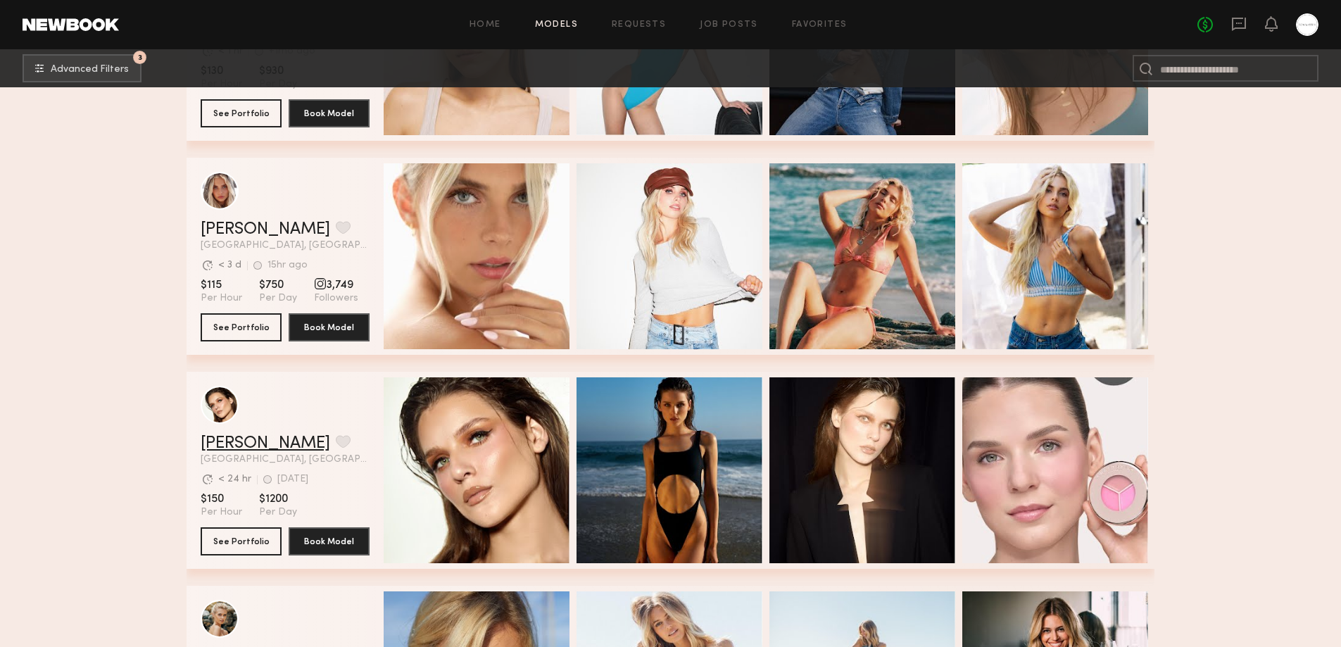
click at [236, 446] on link "Mariia K." at bounding box center [266, 443] width 130 height 17
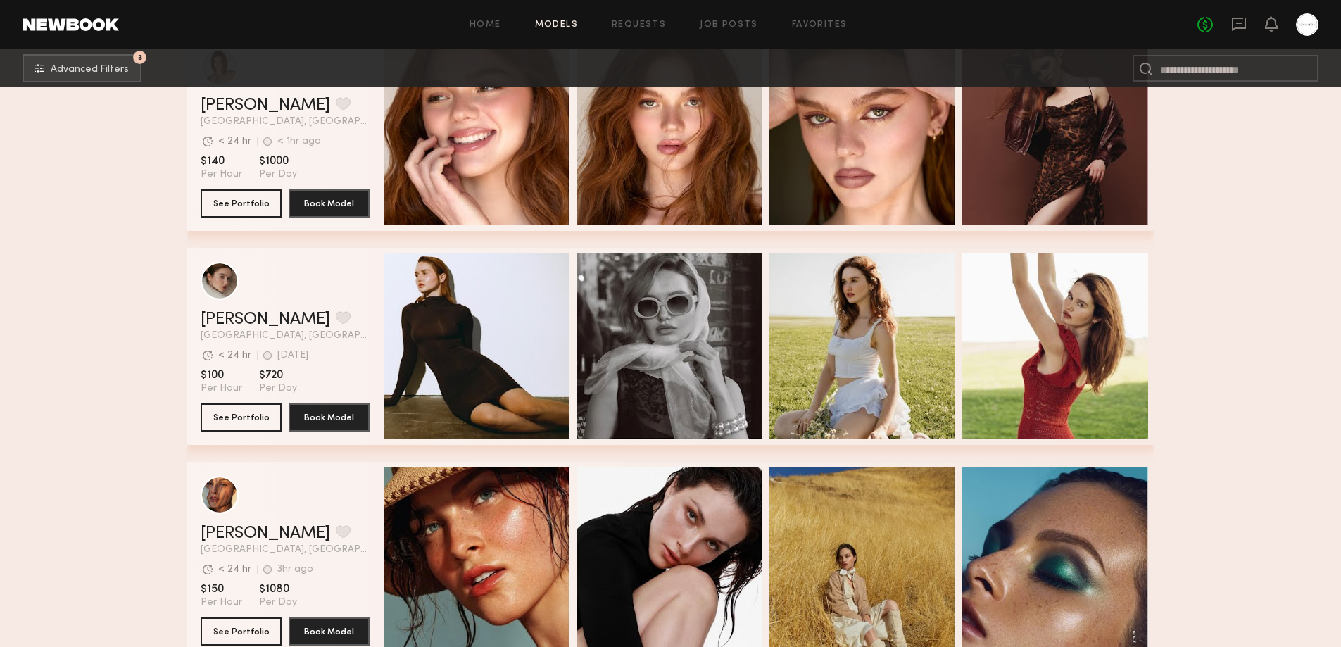
scroll to position [8448, 0]
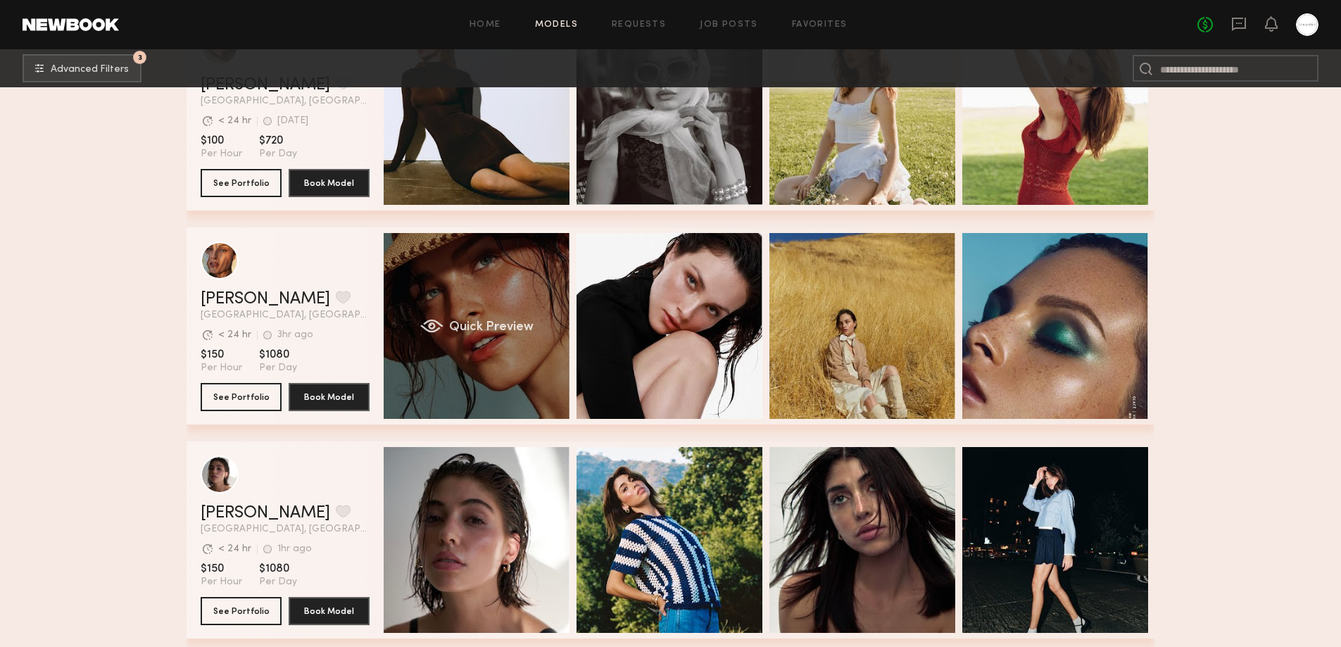
click at [491, 358] on div "Quick Preview" at bounding box center [477, 326] width 186 height 186
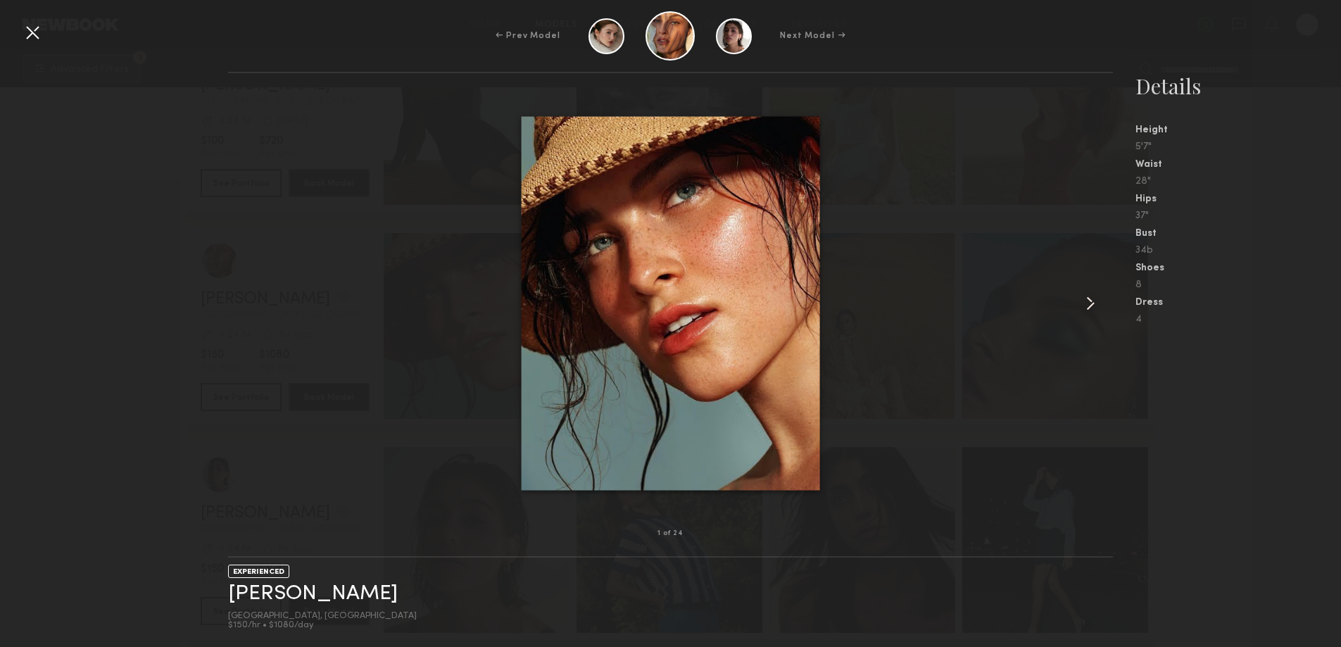
click at [1091, 301] on common-icon at bounding box center [1090, 303] width 23 height 23
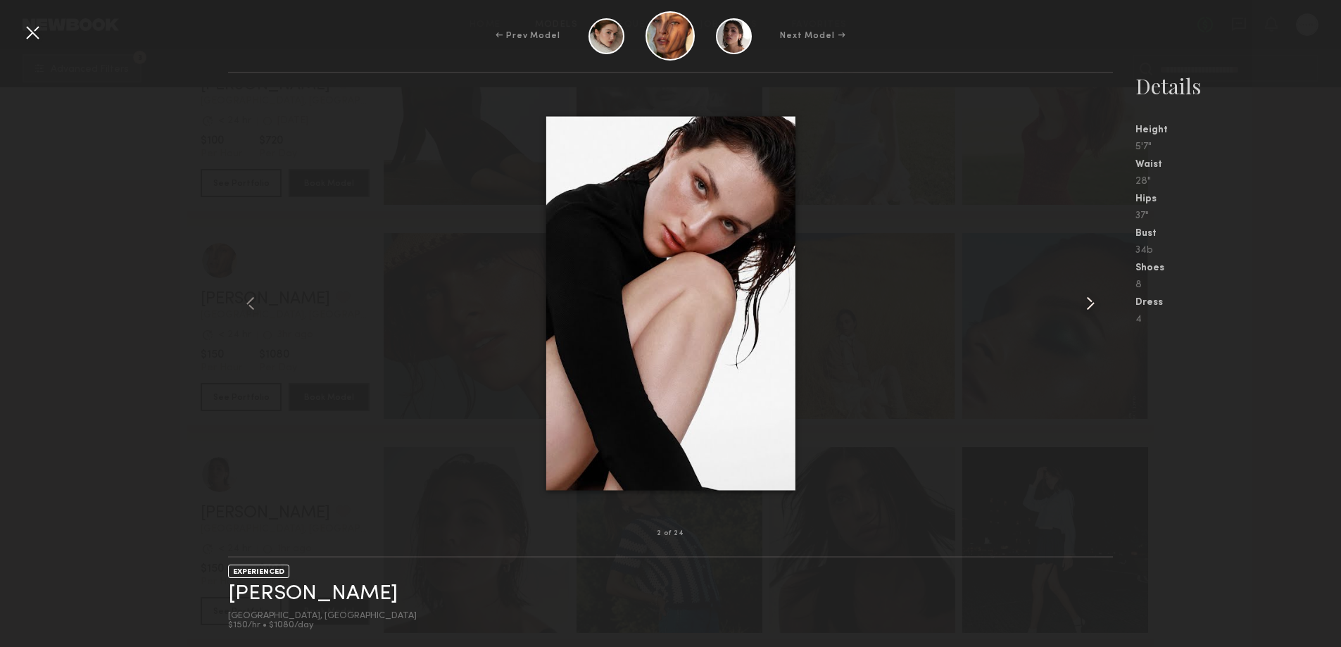
click at [1091, 301] on common-icon at bounding box center [1090, 303] width 23 height 23
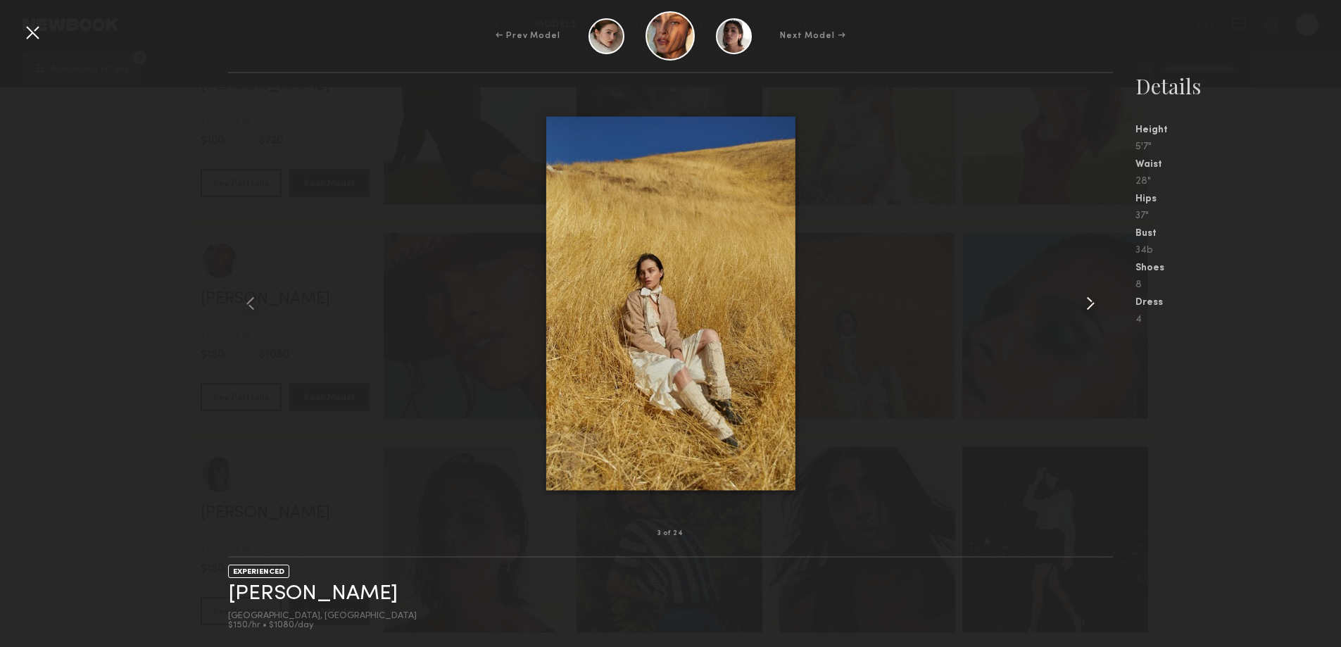
click at [1091, 301] on common-icon at bounding box center [1090, 303] width 23 height 23
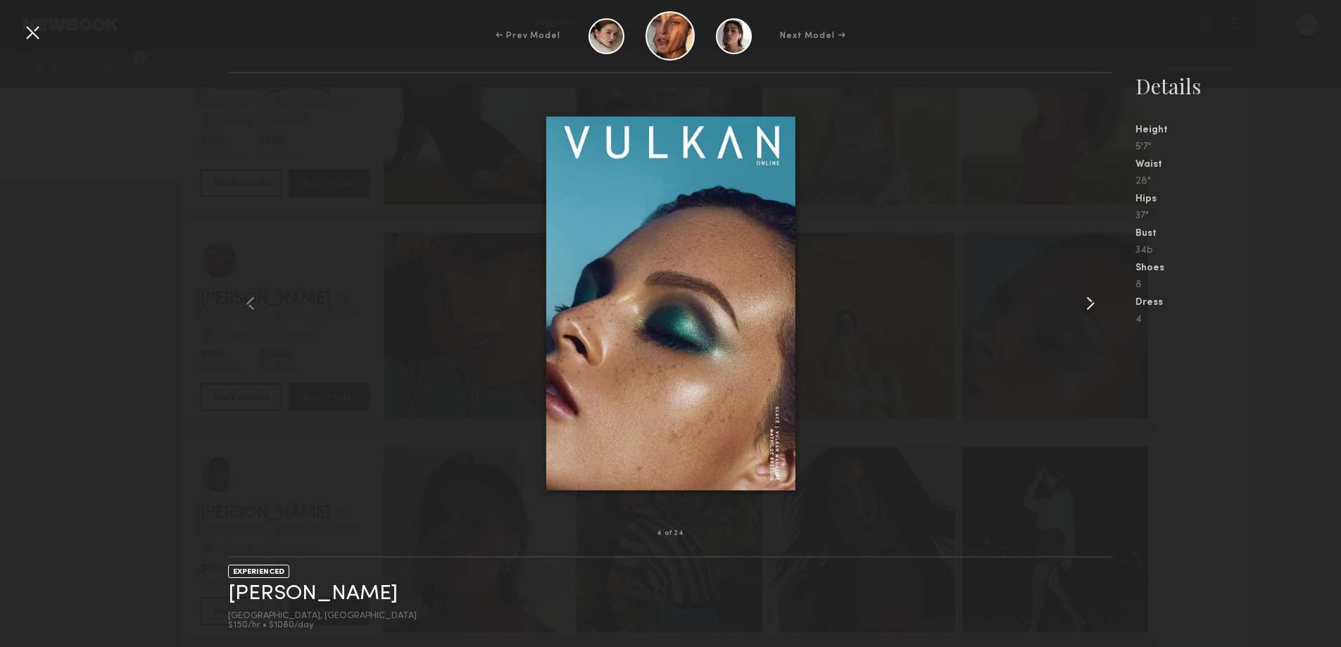
click at [1091, 301] on common-icon at bounding box center [1090, 303] width 23 height 23
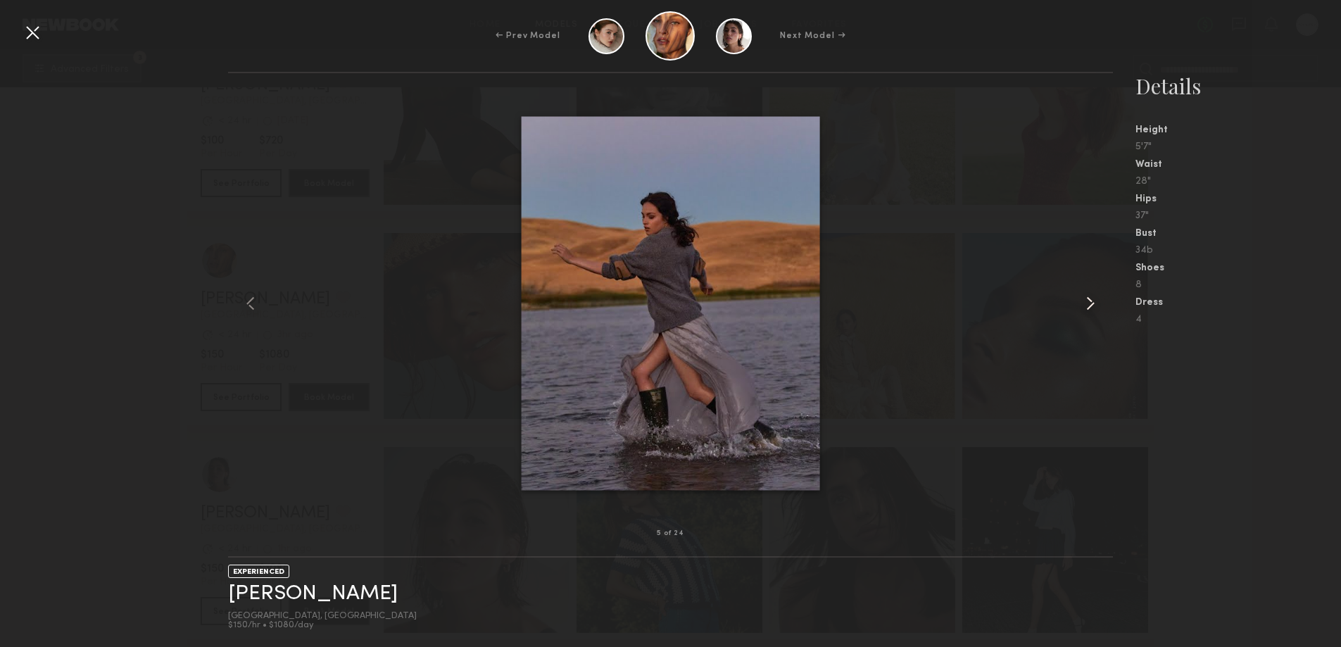
click at [1091, 301] on common-icon at bounding box center [1090, 303] width 23 height 23
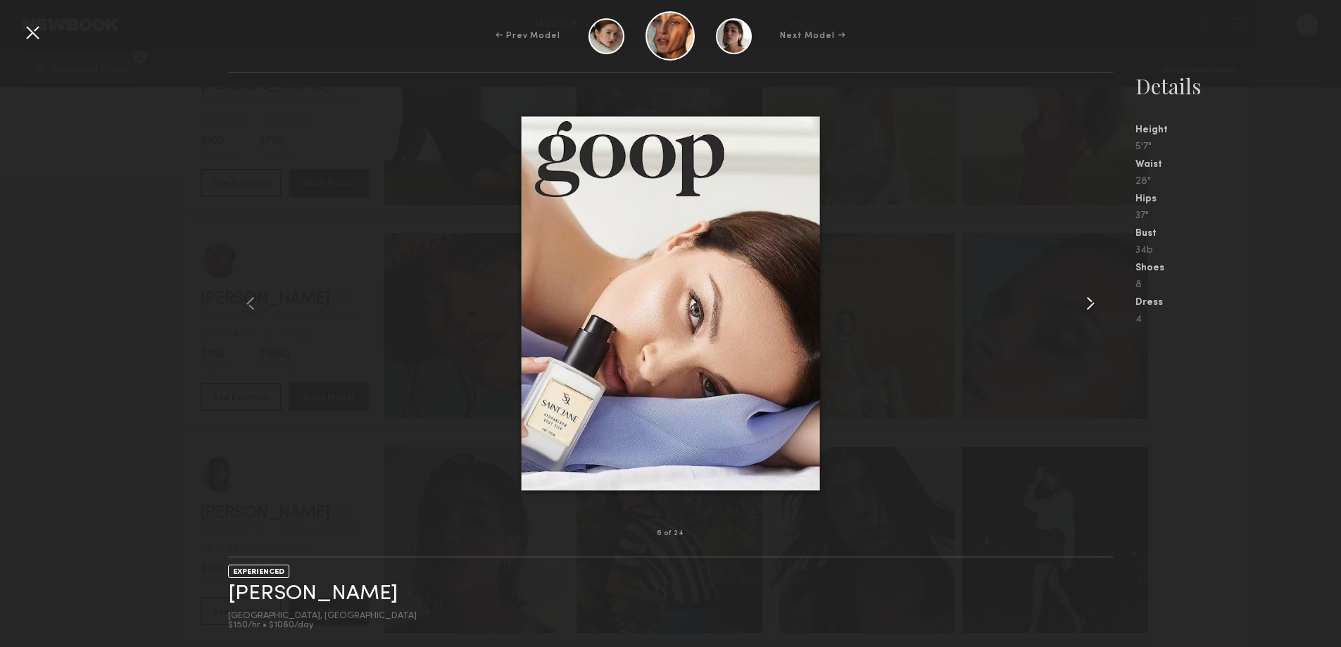
click at [1091, 301] on common-icon at bounding box center [1090, 303] width 23 height 23
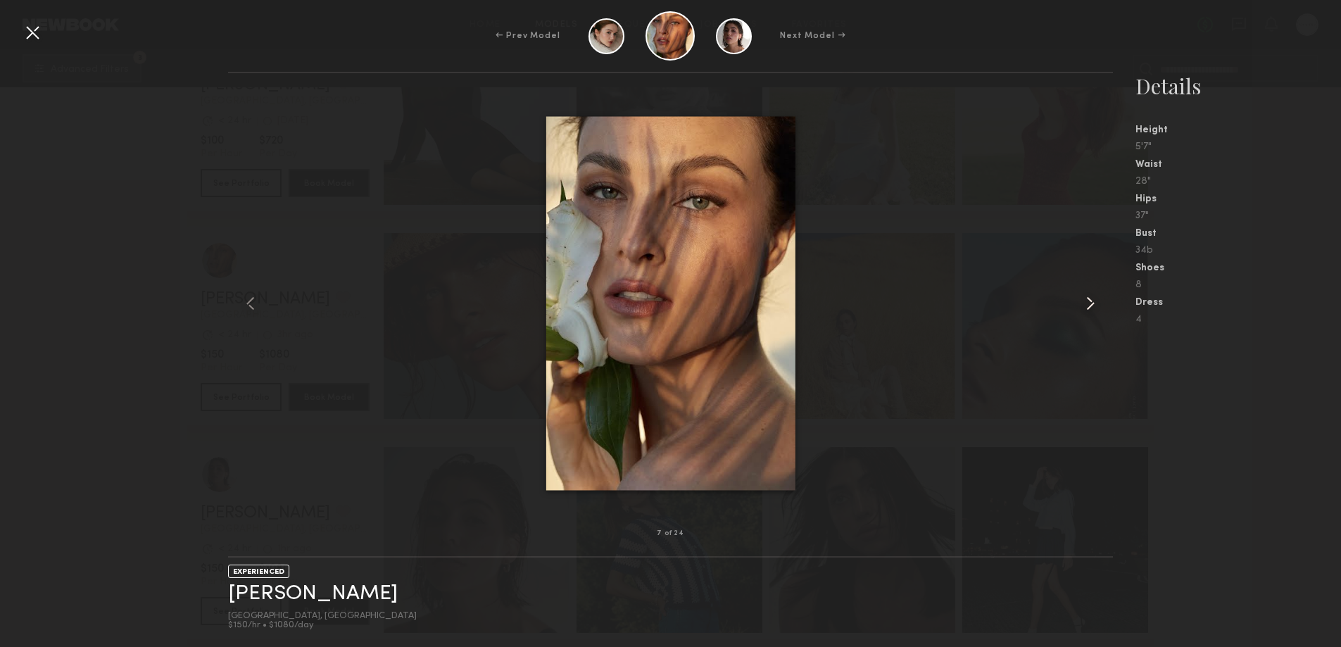
click at [1091, 301] on common-icon at bounding box center [1090, 303] width 23 height 23
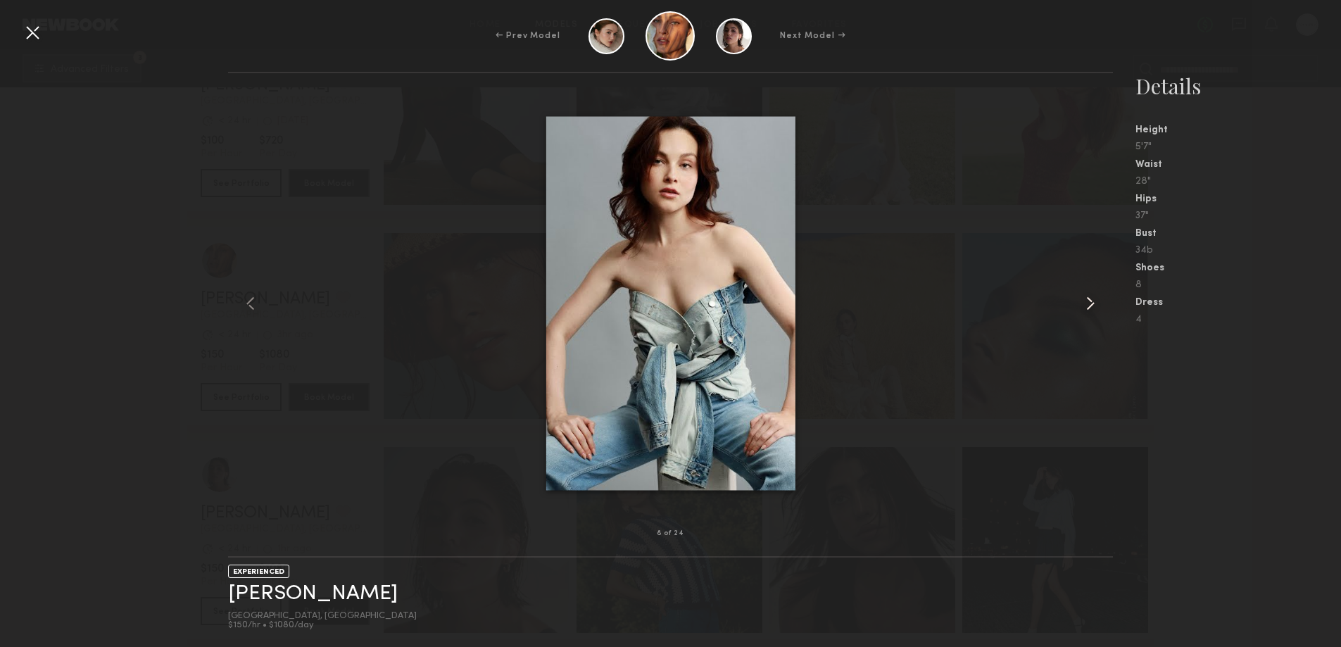
click at [1091, 301] on common-icon at bounding box center [1090, 303] width 23 height 23
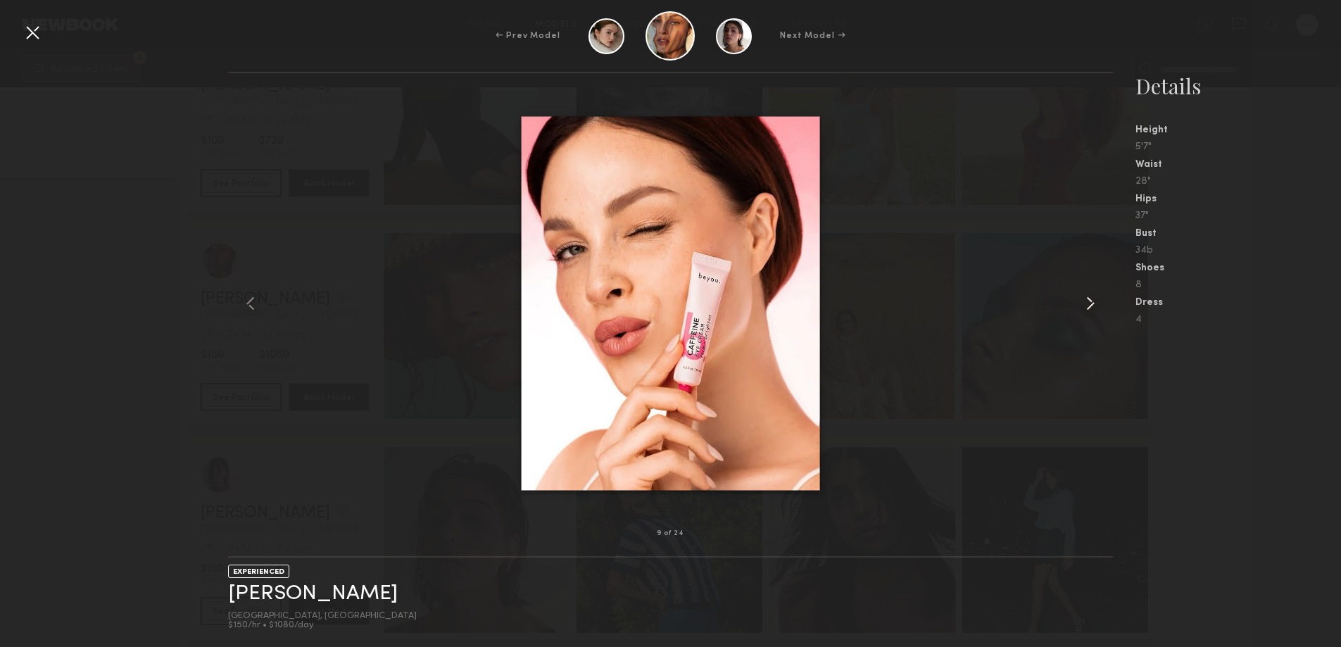
click at [1091, 301] on common-icon at bounding box center [1090, 303] width 23 height 23
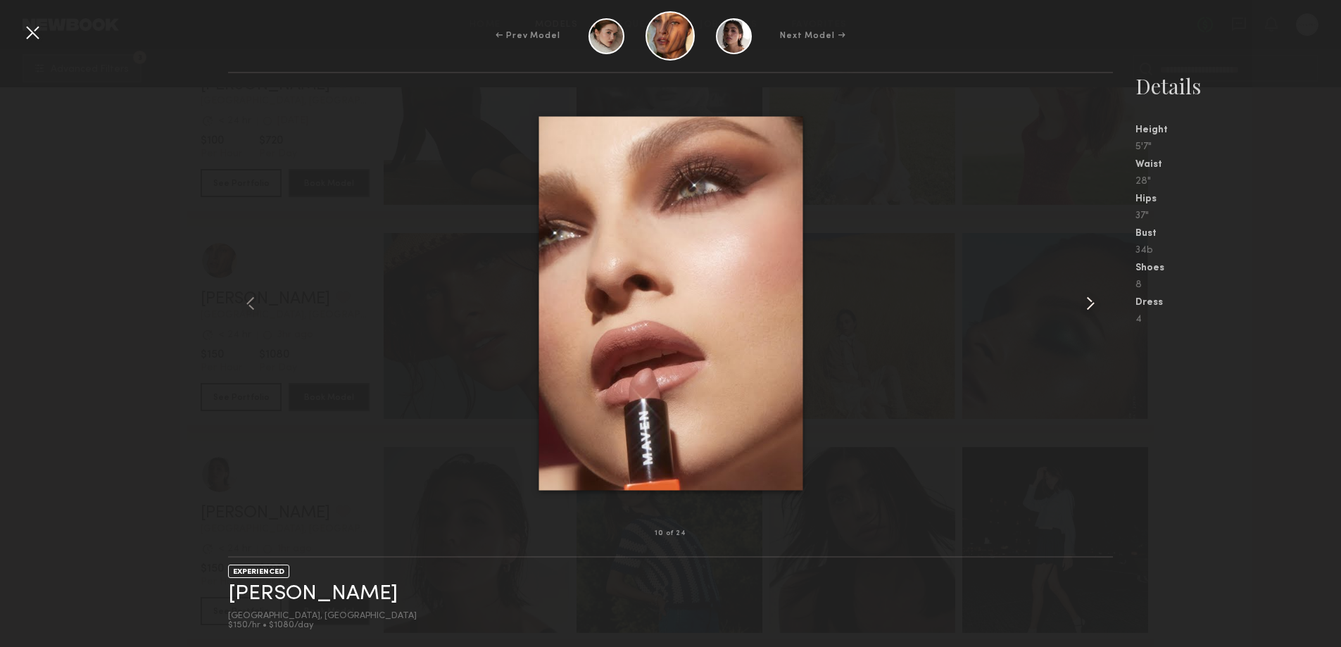
click at [1091, 301] on common-icon at bounding box center [1090, 303] width 23 height 23
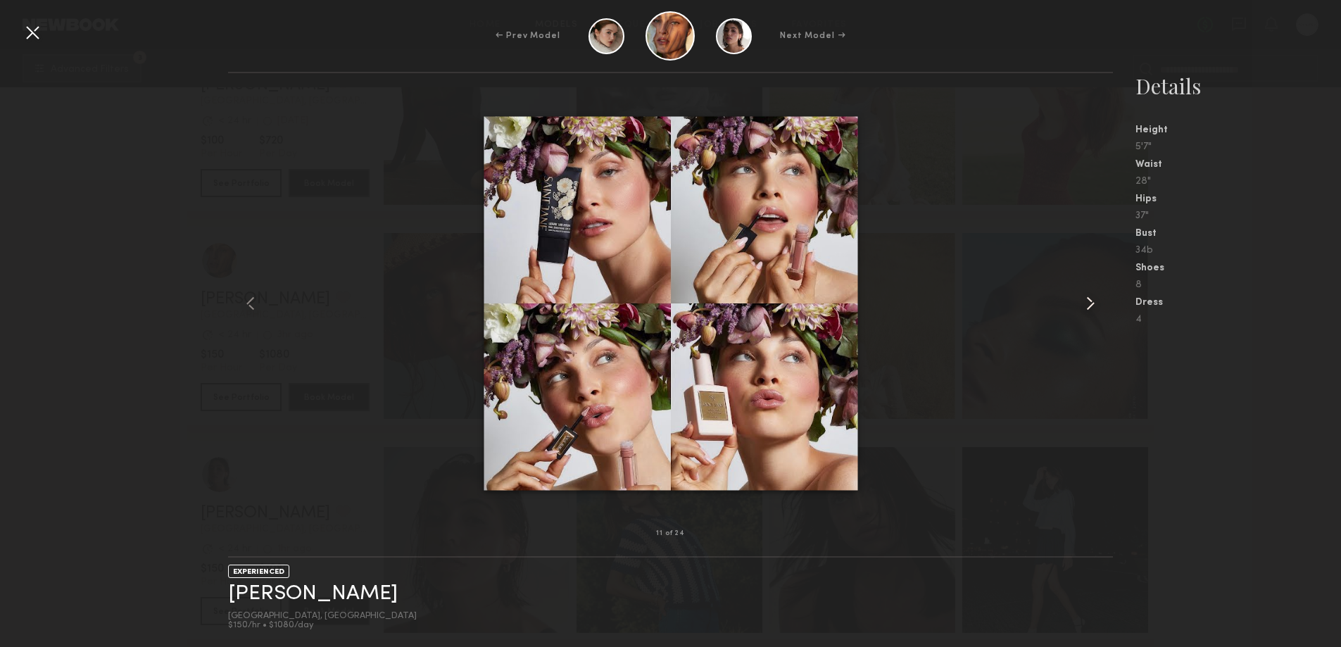
click at [1091, 301] on common-icon at bounding box center [1090, 303] width 23 height 23
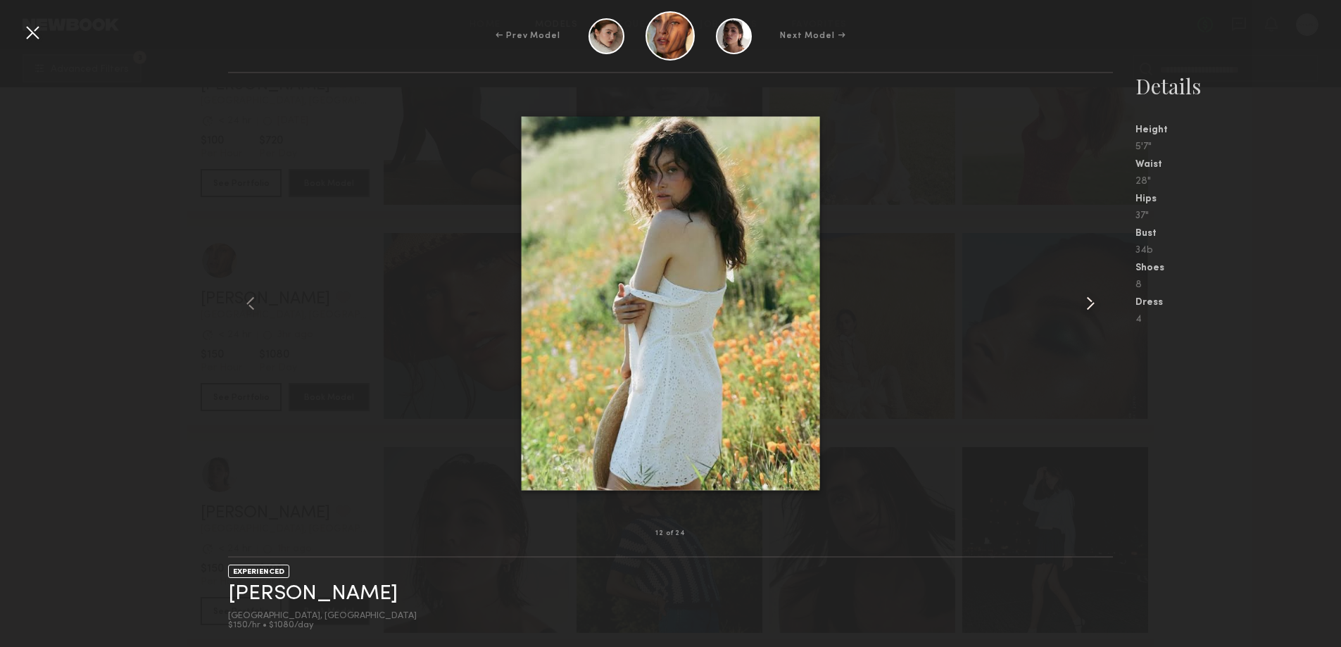
click at [1091, 301] on common-icon at bounding box center [1090, 303] width 23 height 23
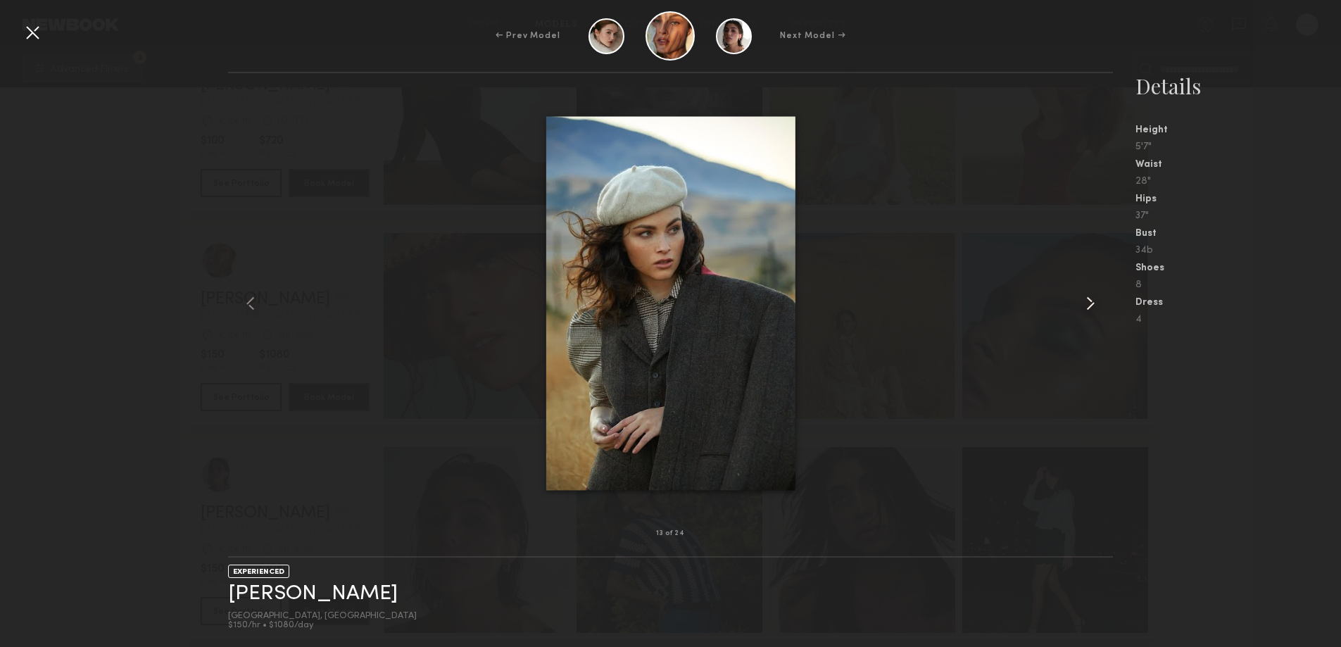
click at [1091, 301] on common-icon at bounding box center [1090, 303] width 23 height 23
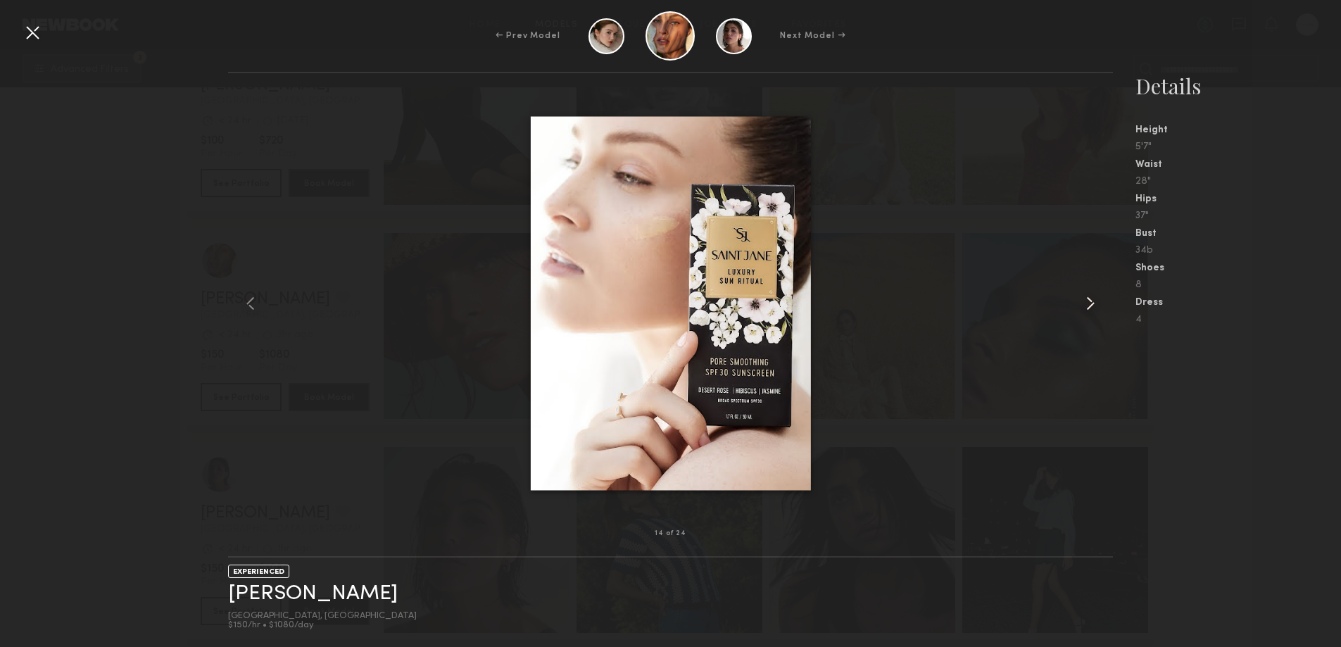
click at [1091, 301] on common-icon at bounding box center [1090, 303] width 23 height 23
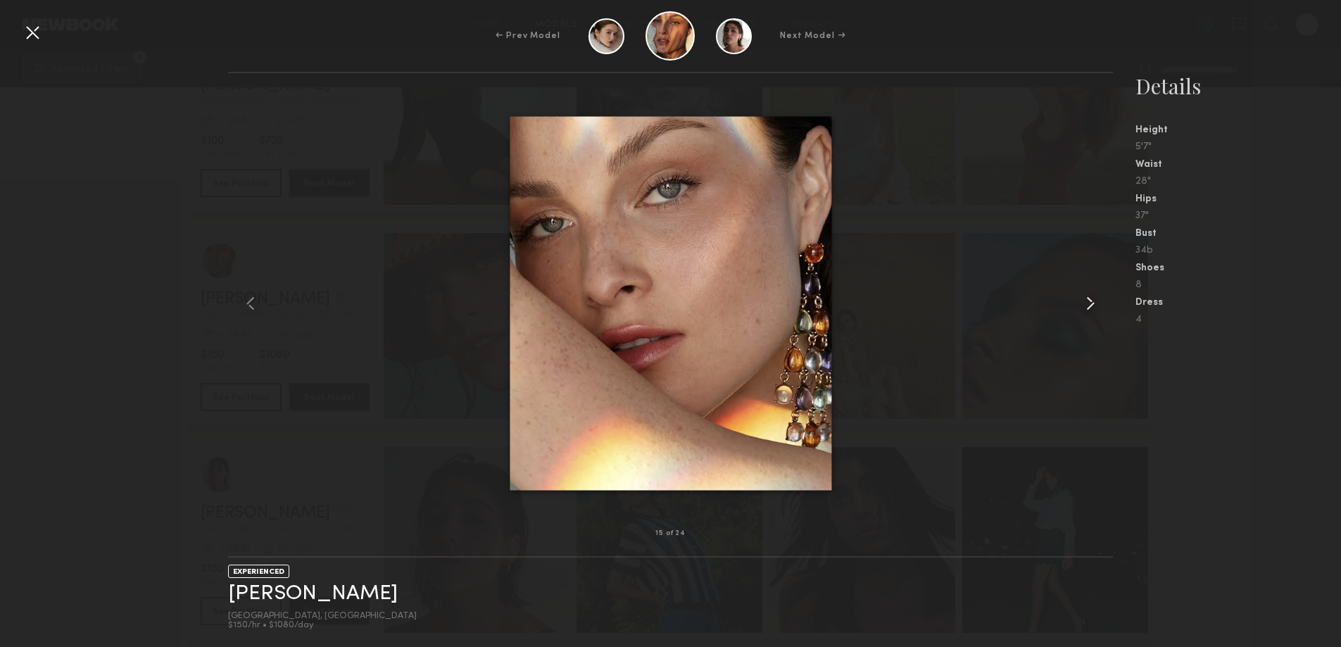
click at [1091, 301] on common-icon at bounding box center [1090, 303] width 23 height 23
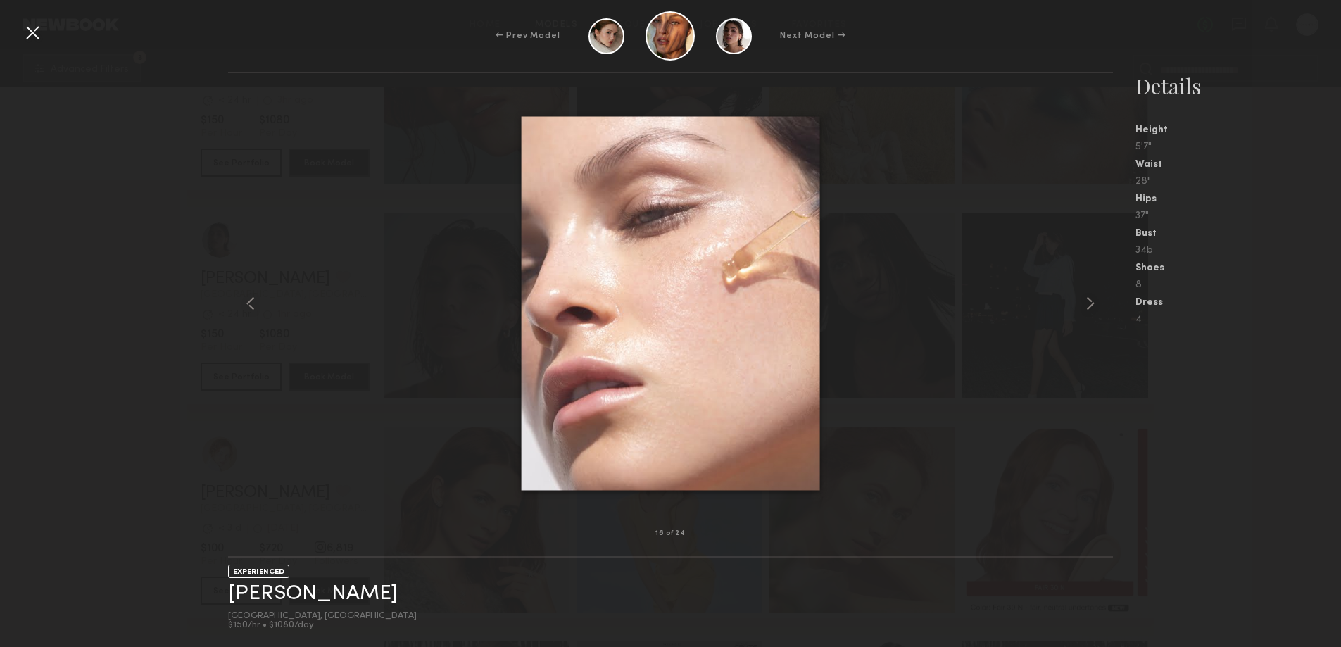
scroll to position [8918, 0]
click at [1095, 291] on div at bounding box center [1095, 303] width 35 height 415
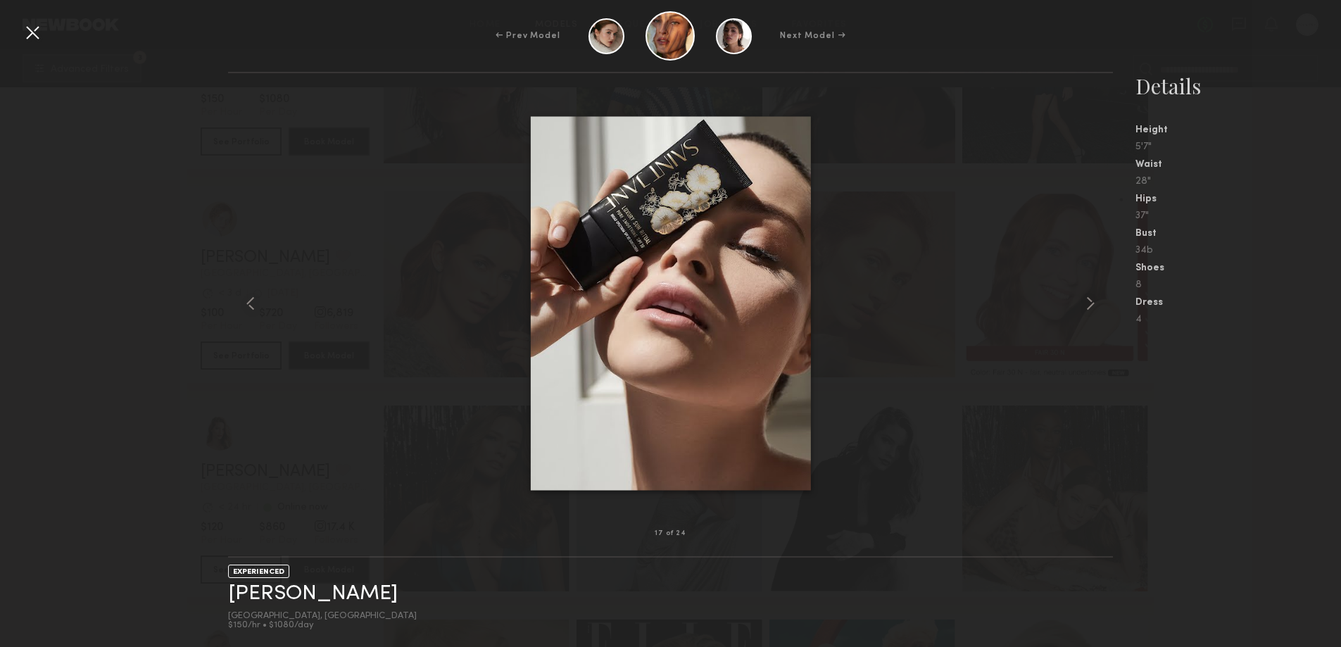
click at [27, 34] on div at bounding box center [32, 32] width 23 height 23
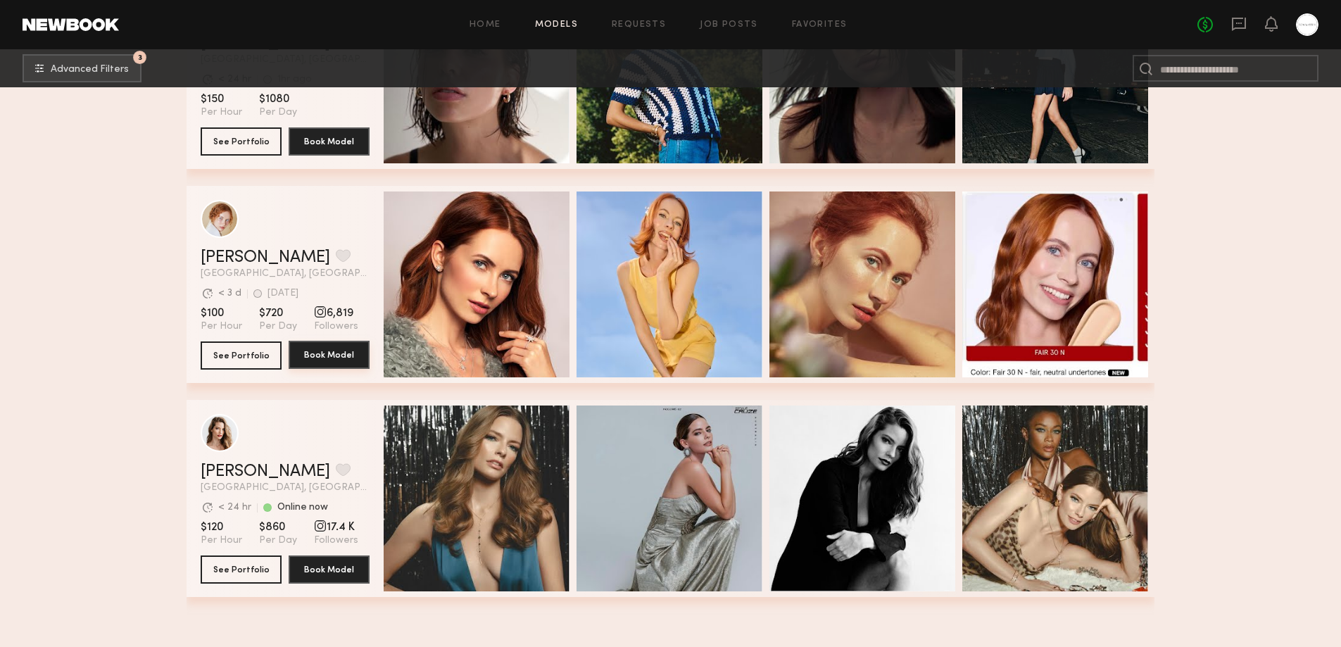
scroll to position [8448, 0]
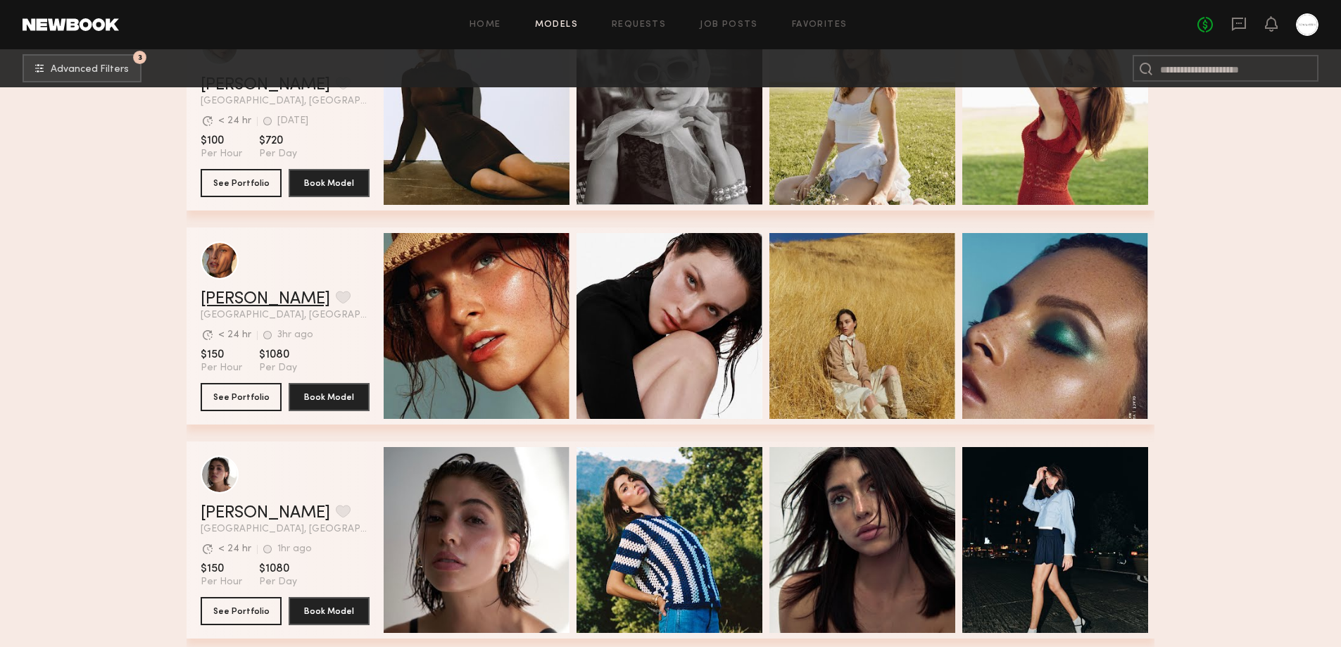
click at [221, 308] on link "Nicole C." at bounding box center [266, 299] width 130 height 17
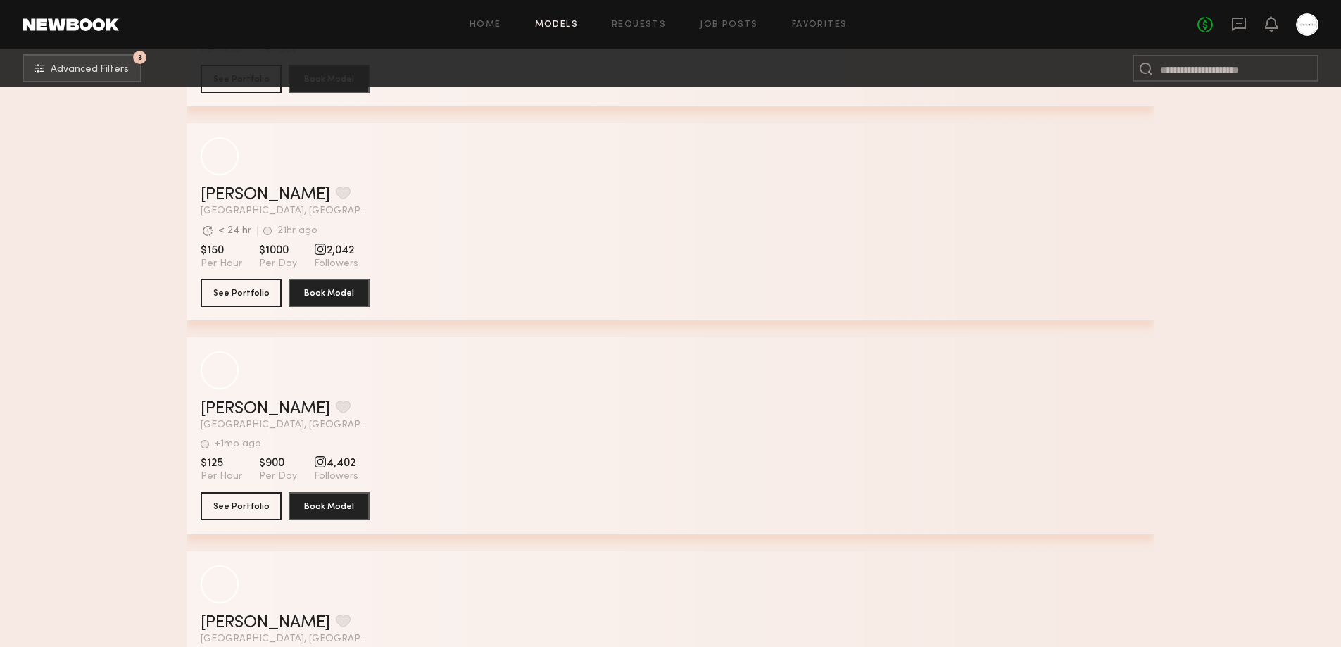
scroll to position [26123, 0]
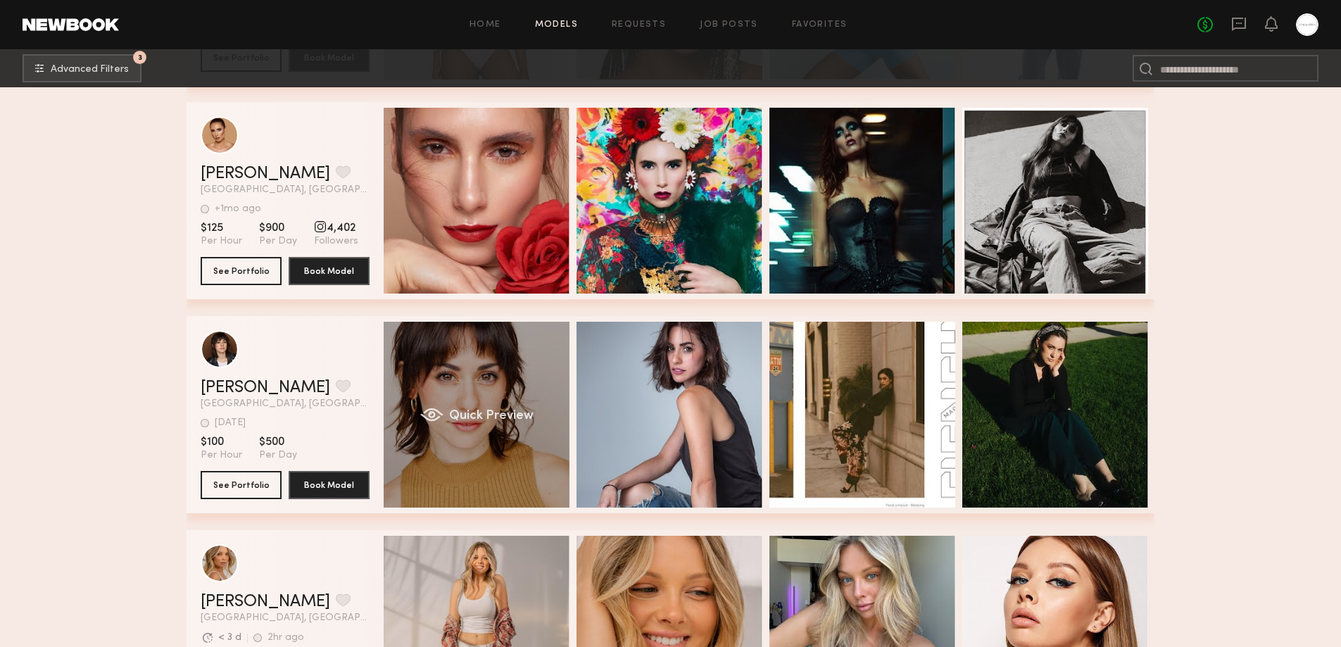
click at [438, 422] on div "grid" at bounding box center [431, 415] width 23 height 14
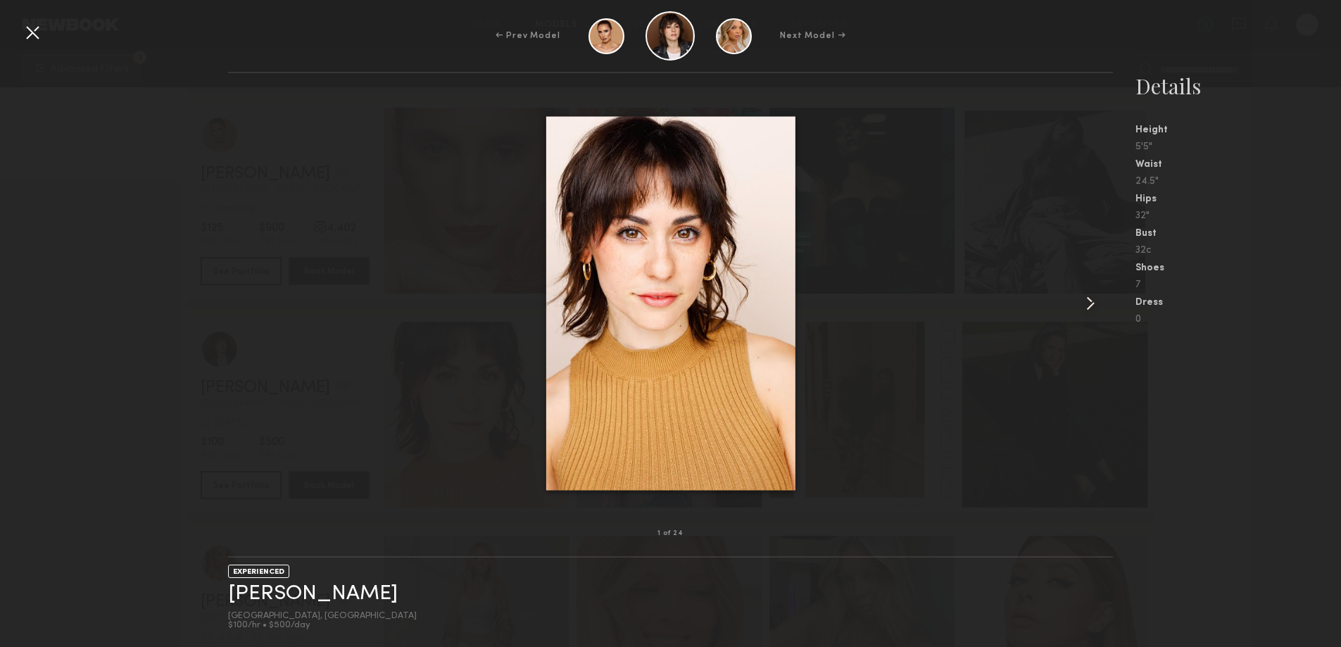
click at [1088, 303] on common-icon at bounding box center [1090, 303] width 23 height 23
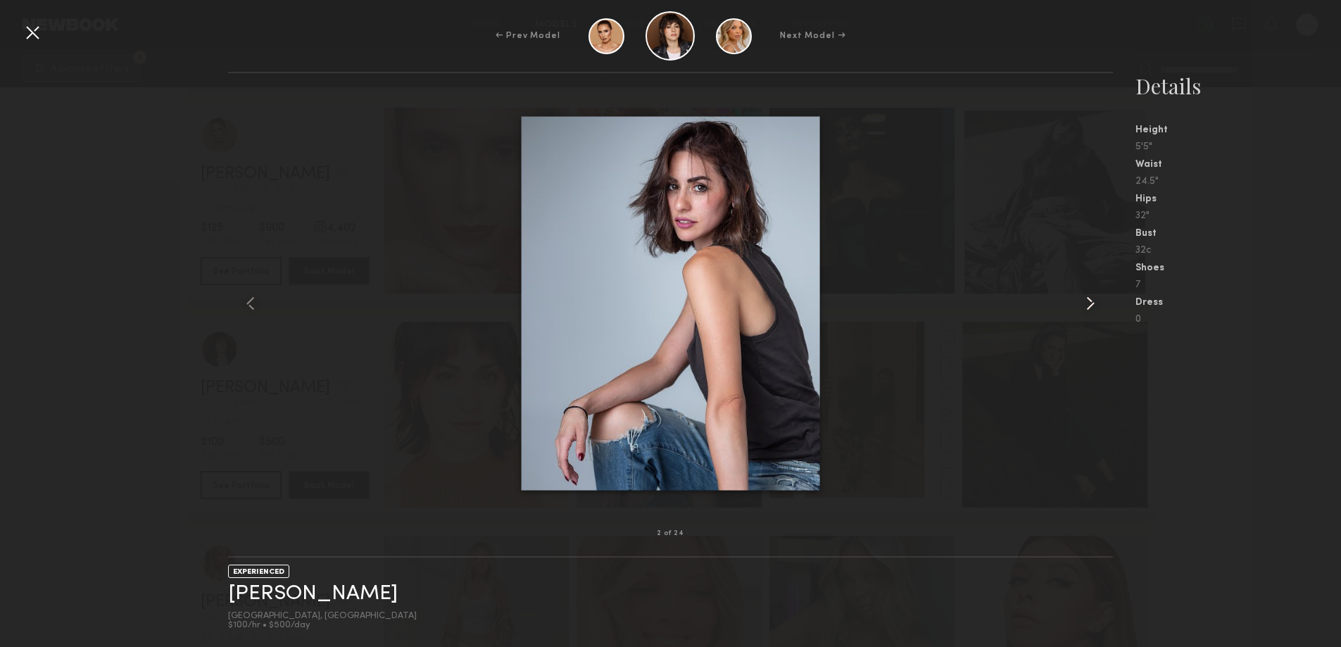
click at [1088, 303] on common-icon at bounding box center [1090, 303] width 23 height 23
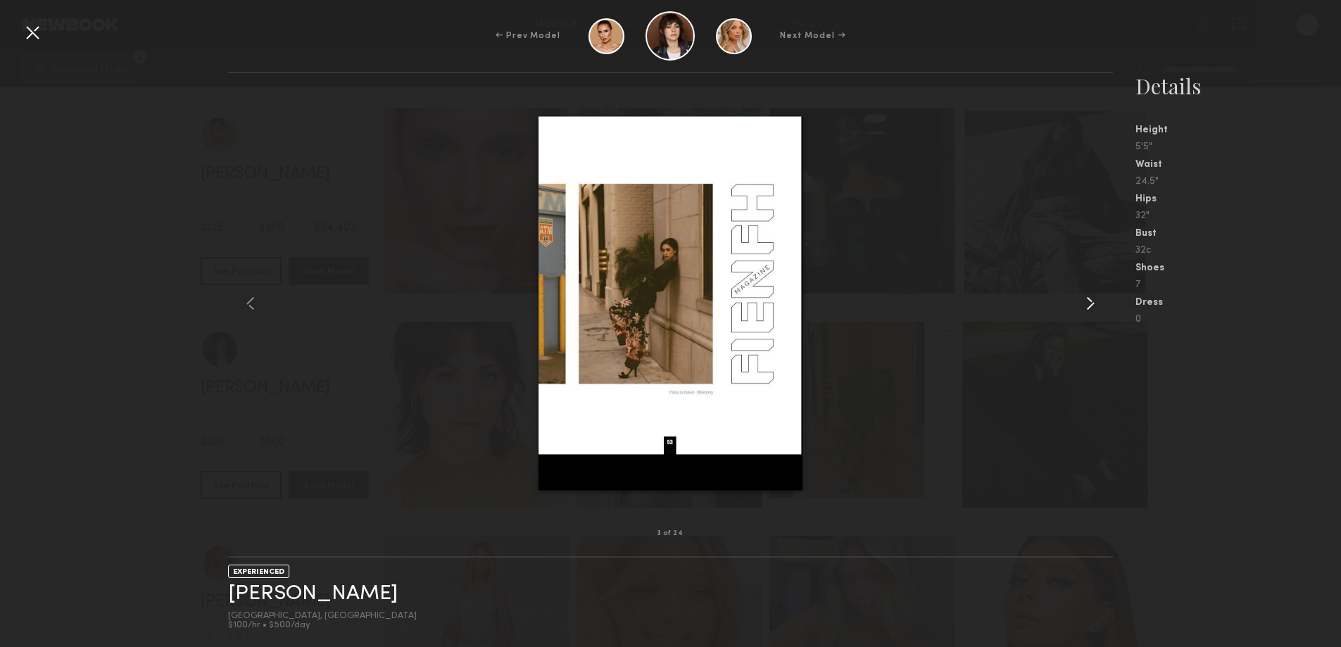
click at [1088, 303] on common-icon at bounding box center [1090, 303] width 23 height 23
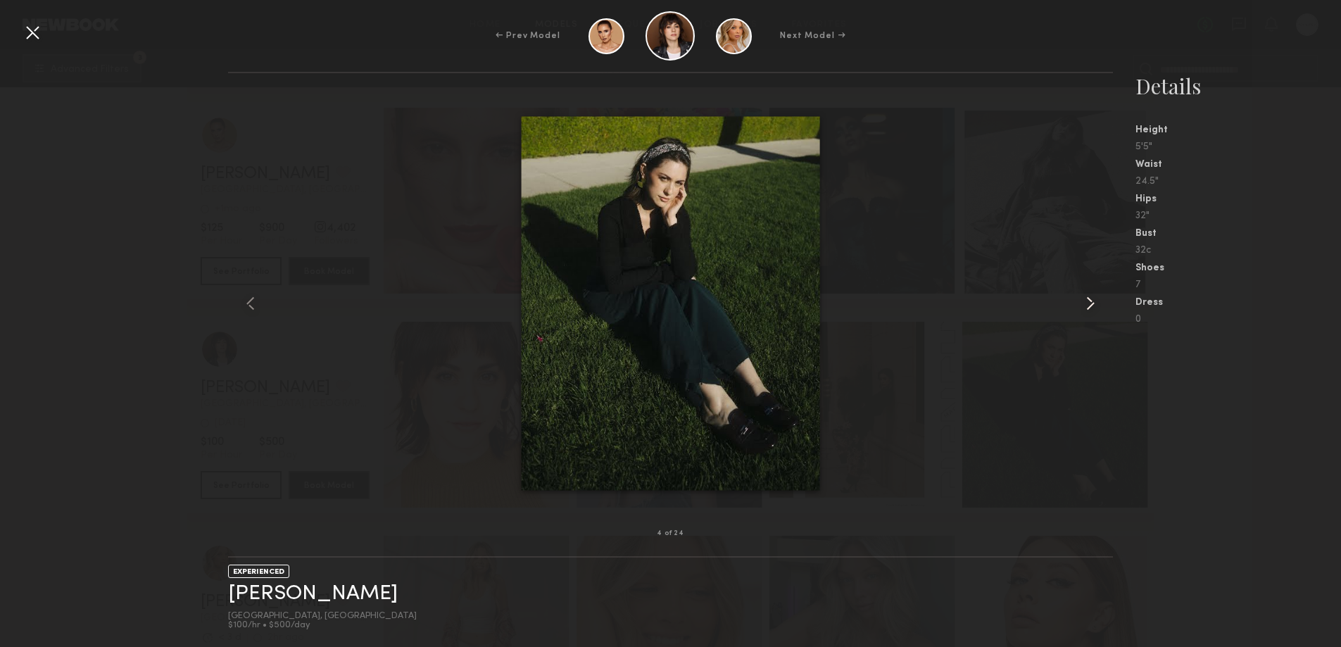
click at [1088, 303] on common-icon at bounding box center [1090, 303] width 23 height 23
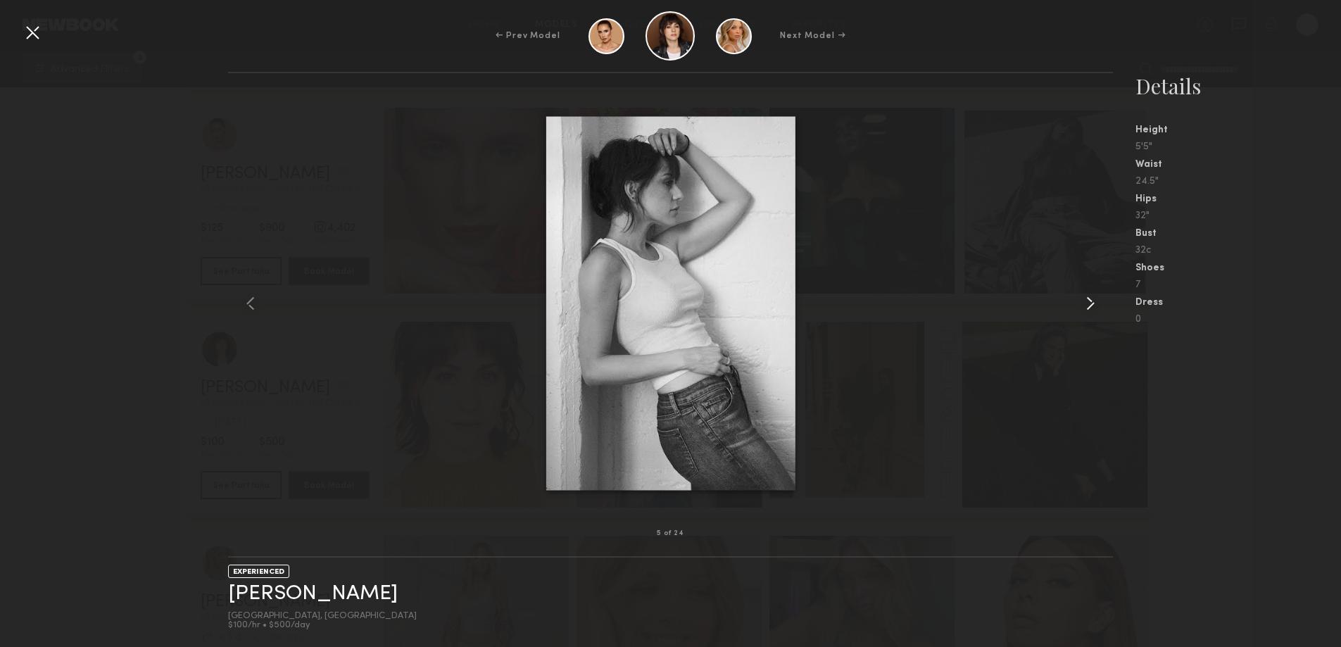
click at [1088, 303] on common-icon at bounding box center [1090, 303] width 23 height 23
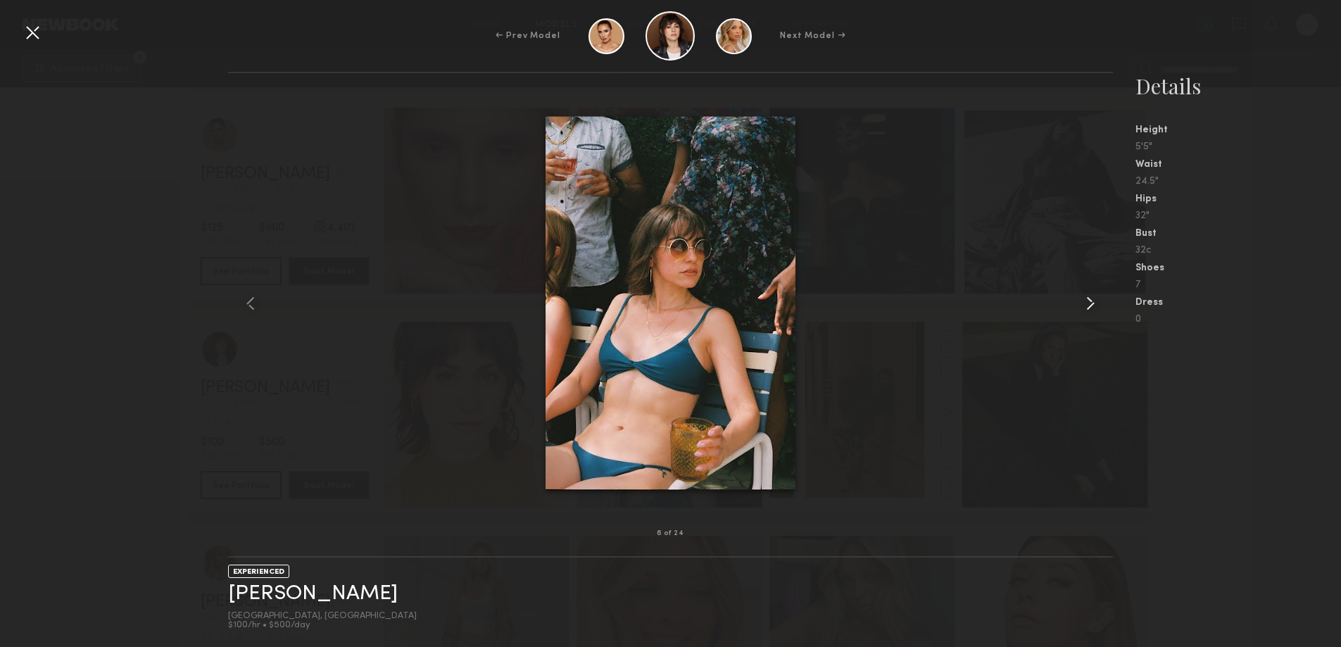
click at [1088, 303] on common-icon at bounding box center [1090, 303] width 23 height 23
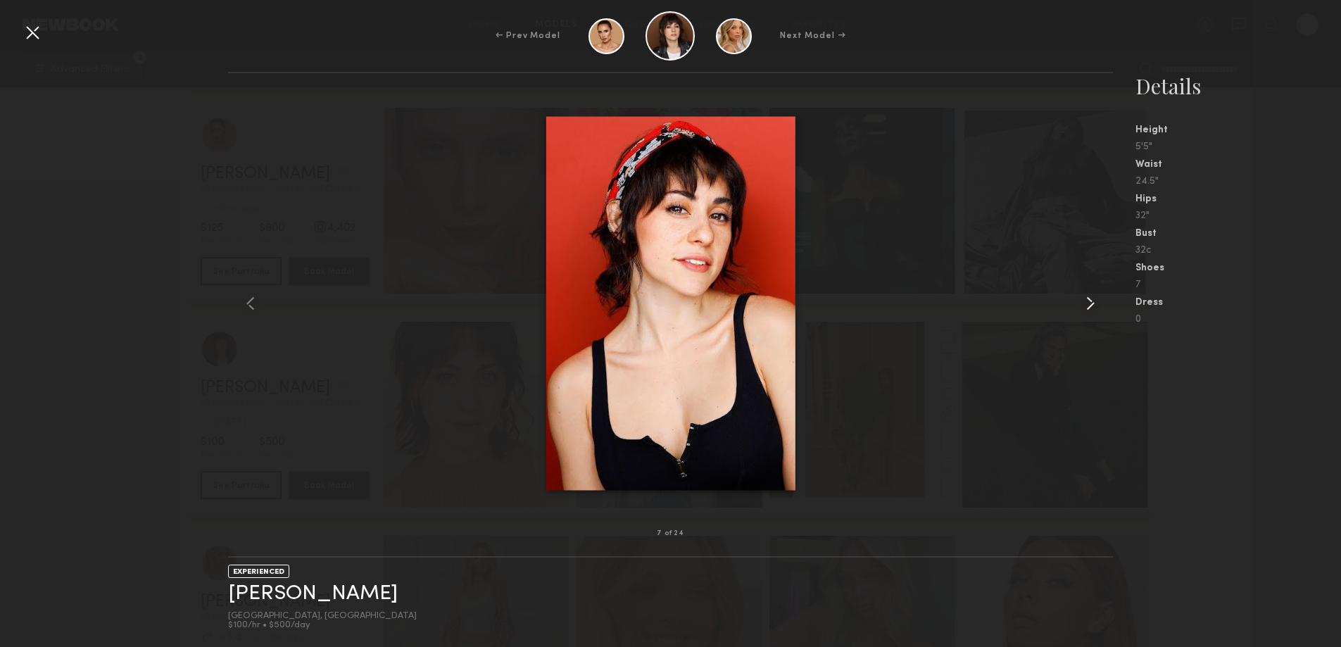
click at [1088, 303] on common-icon at bounding box center [1090, 303] width 23 height 23
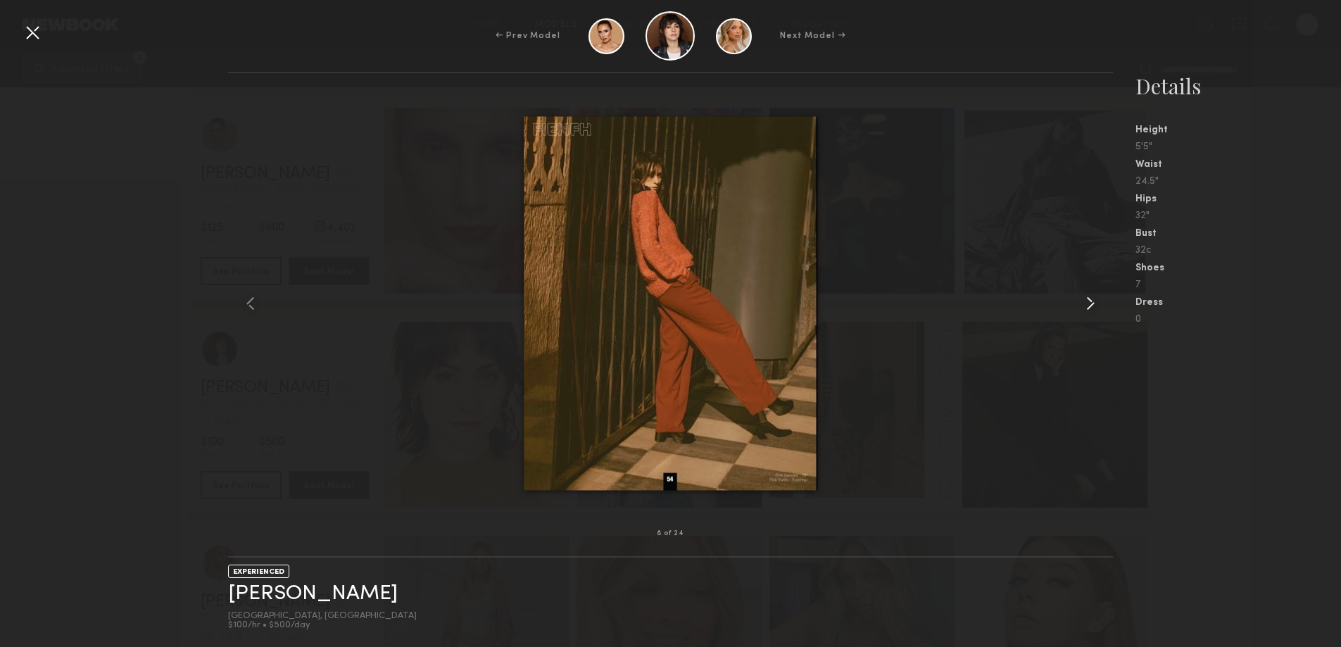
click at [1088, 303] on common-icon at bounding box center [1090, 303] width 23 height 23
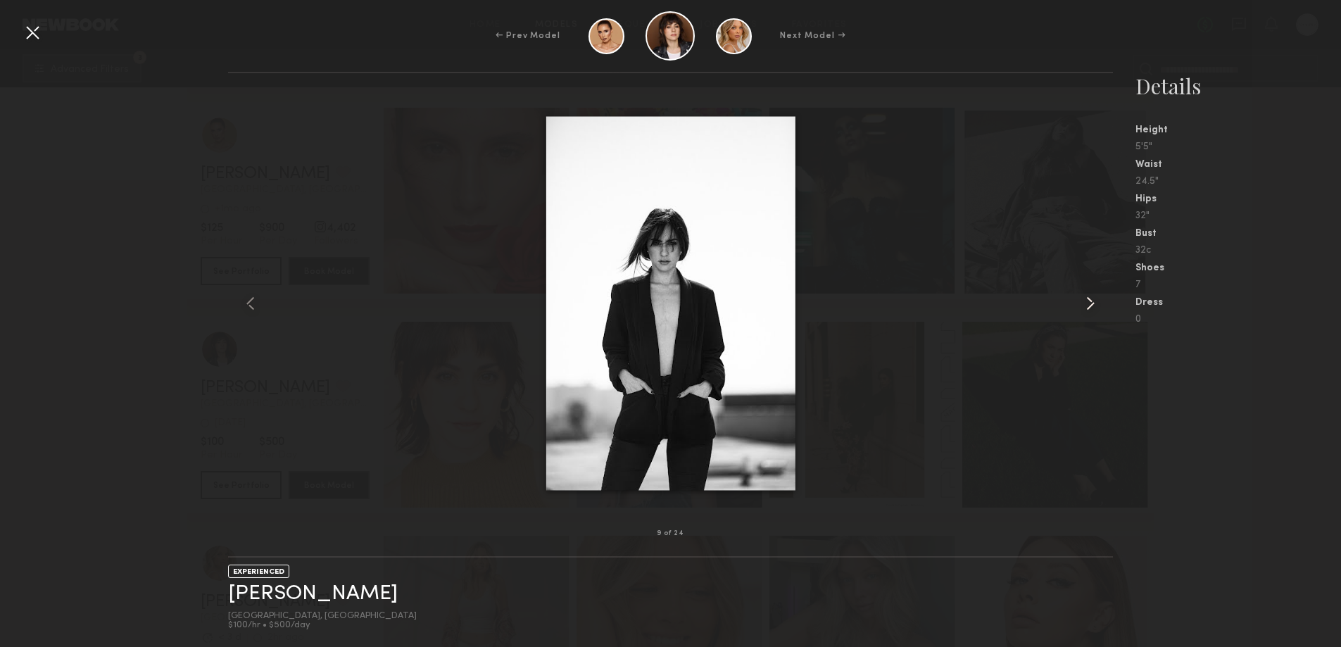
click at [1088, 303] on common-icon at bounding box center [1090, 303] width 23 height 23
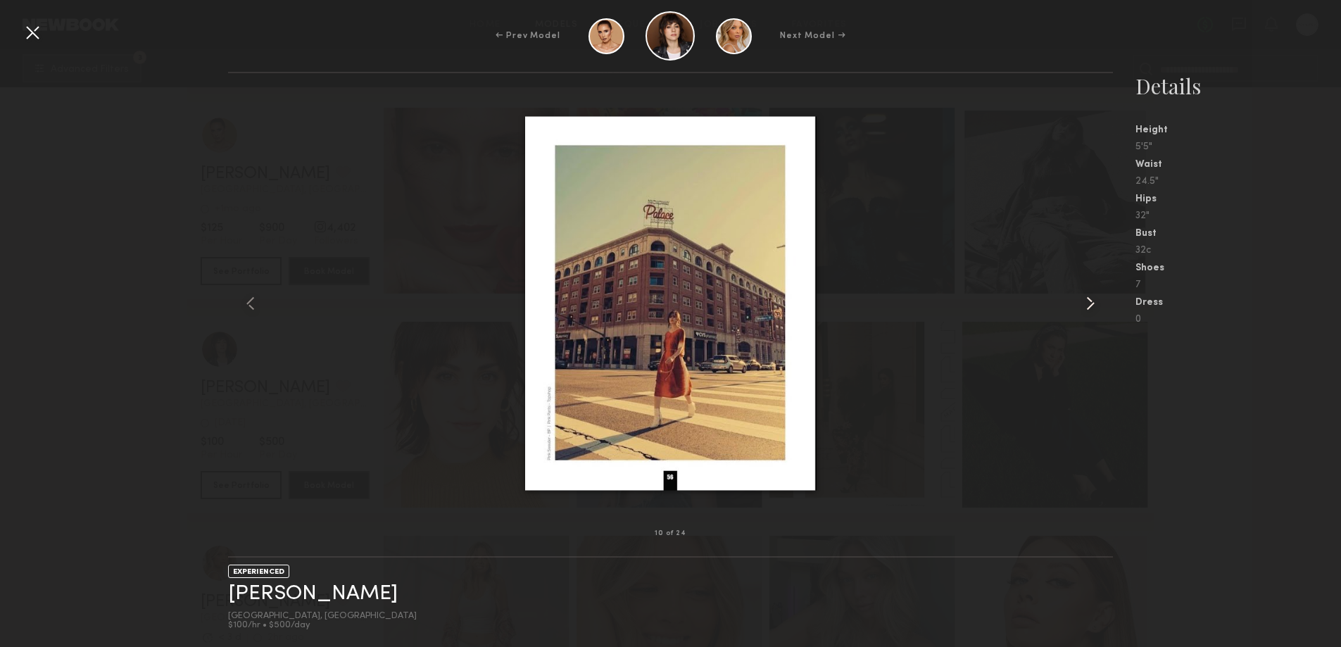
click at [1088, 303] on common-icon at bounding box center [1090, 303] width 23 height 23
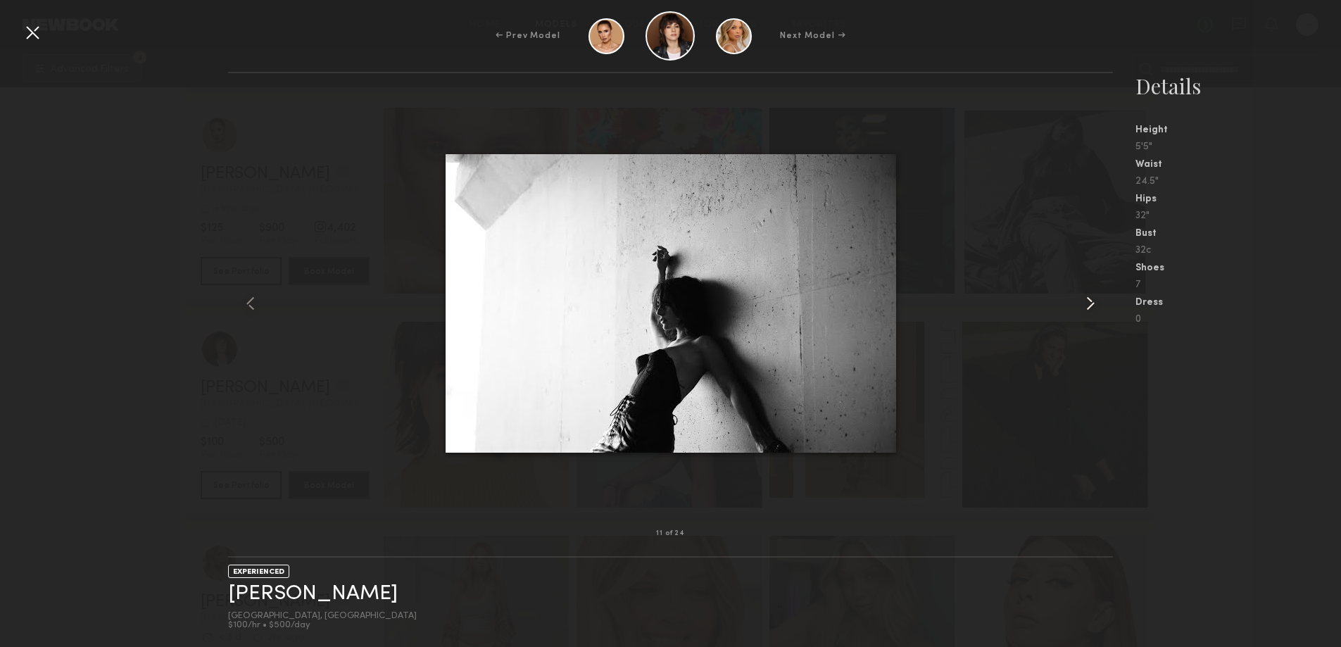
click at [1088, 303] on common-icon at bounding box center [1090, 303] width 23 height 23
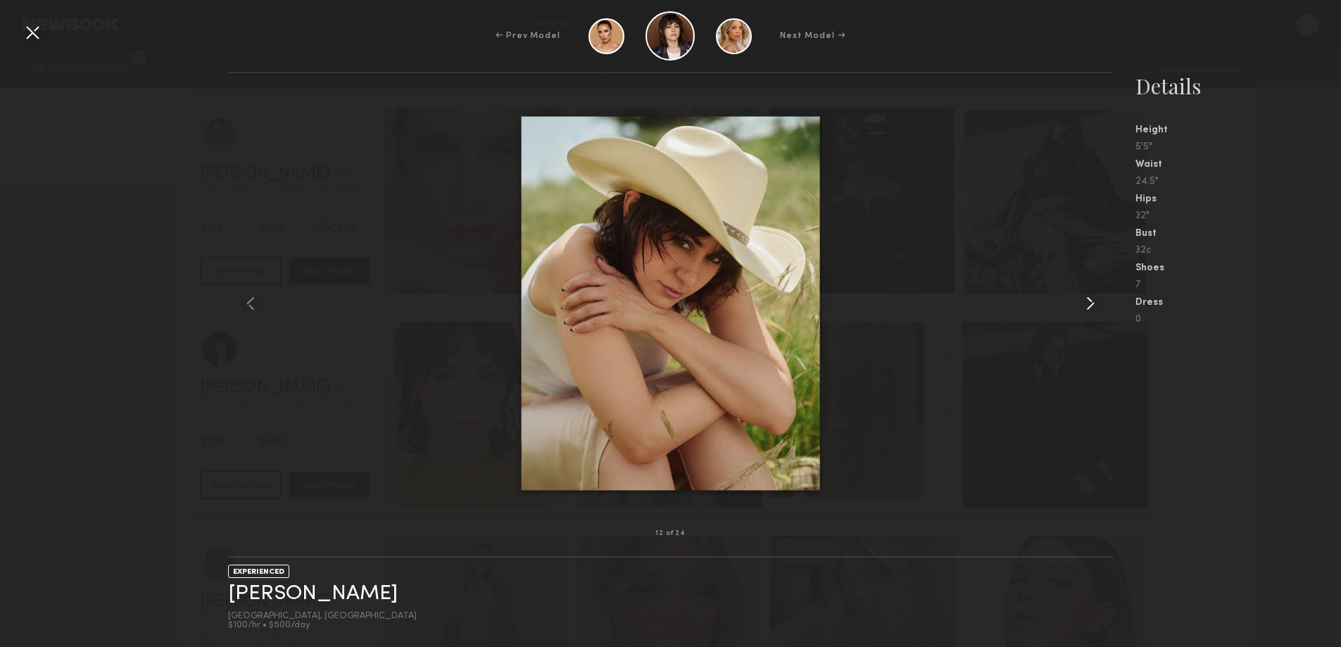
click at [1088, 303] on common-icon at bounding box center [1090, 303] width 23 height 23
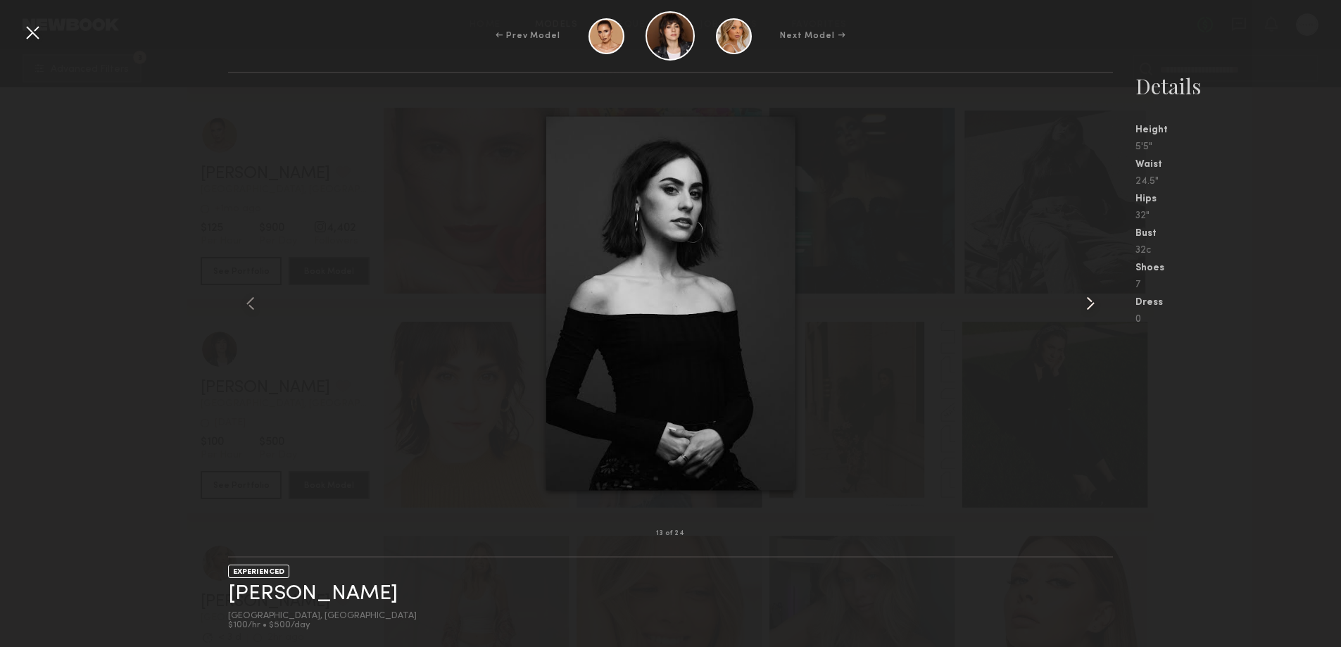
click at [1088, 303] on common-icon at bounding box center [1090, 303] width 23 height 23
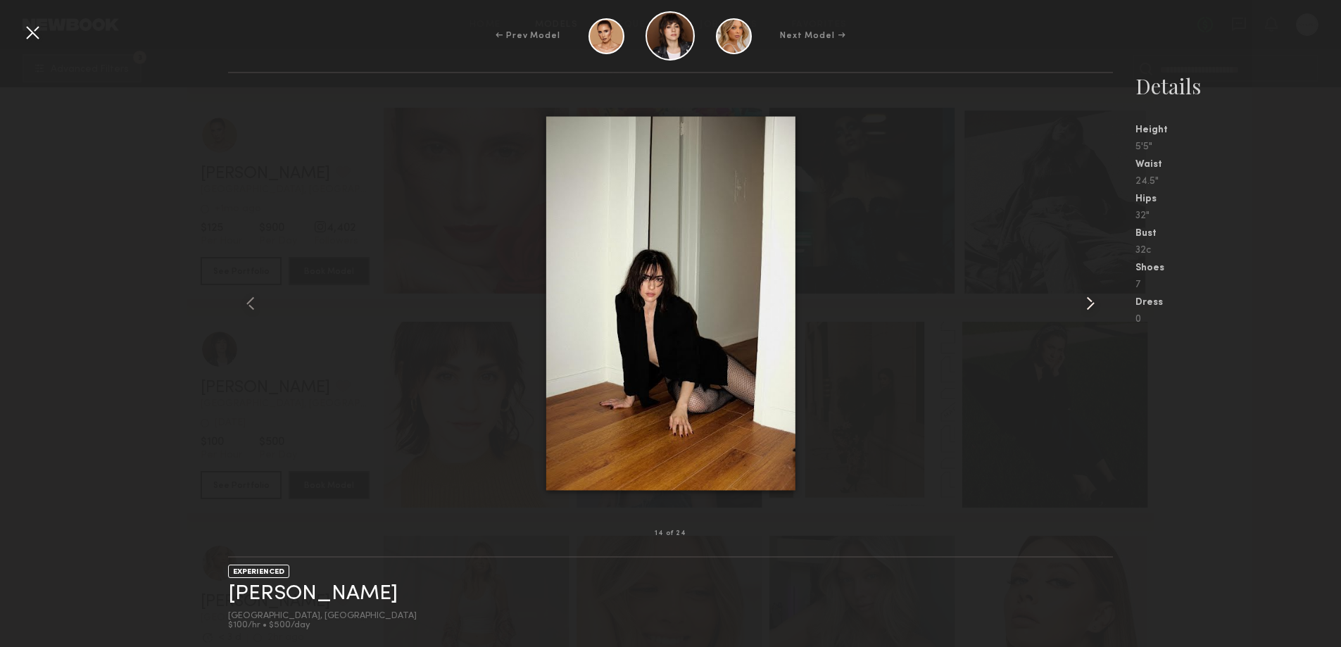
click at [1088, 303] on common-icon at bounding box center [1090, 303] width 23 height 23
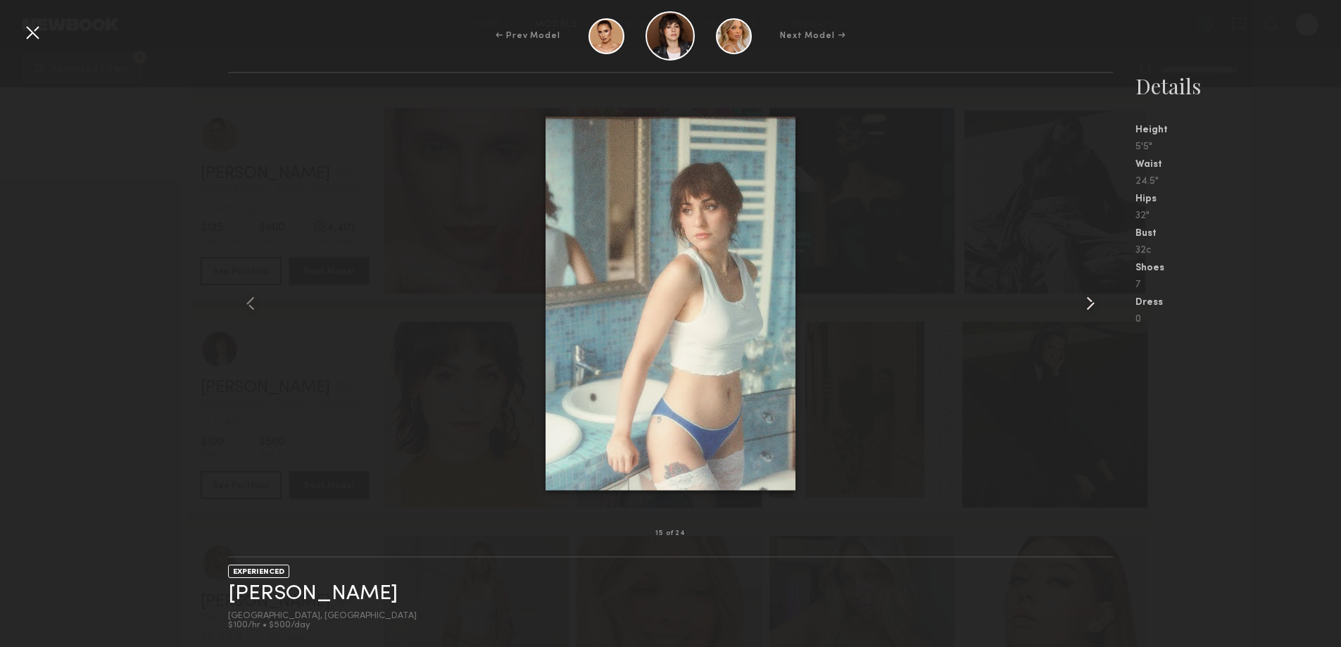
click at [1088, 303] on common-icon at bounding box center [1090, 303] width 23 height 23
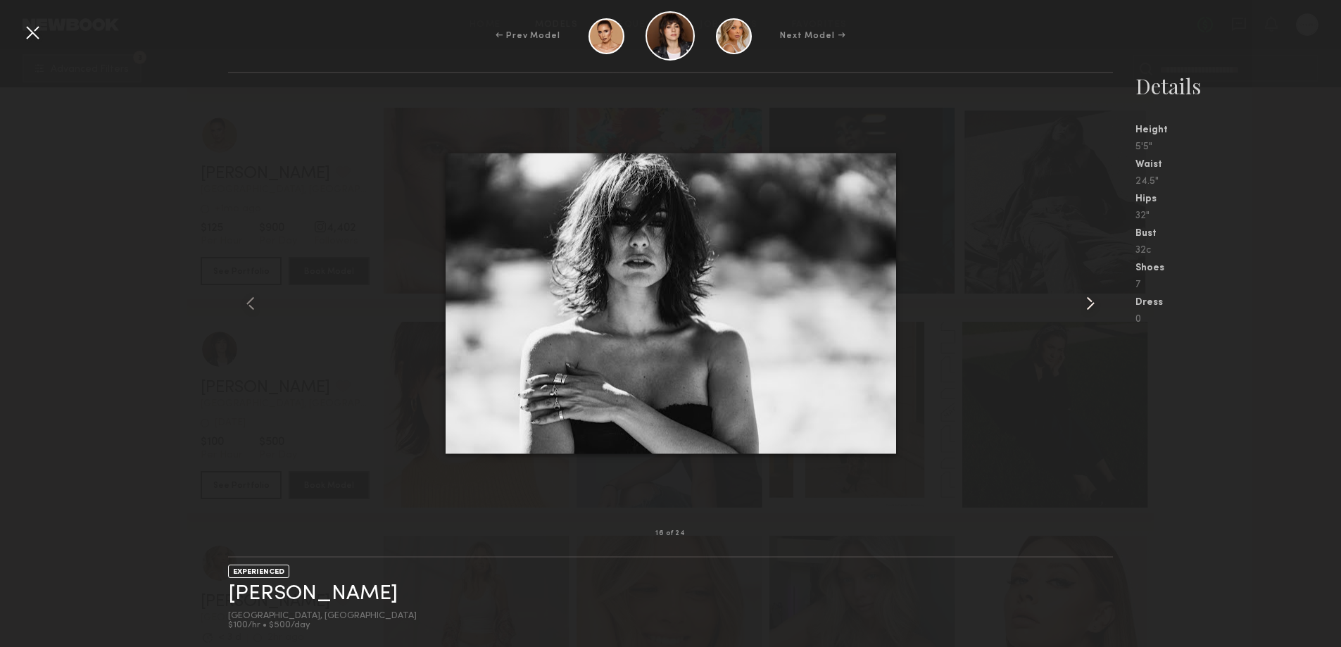
click at [1088, 303] on common-icon at bounding box center [1090, 303] width 23 height 23
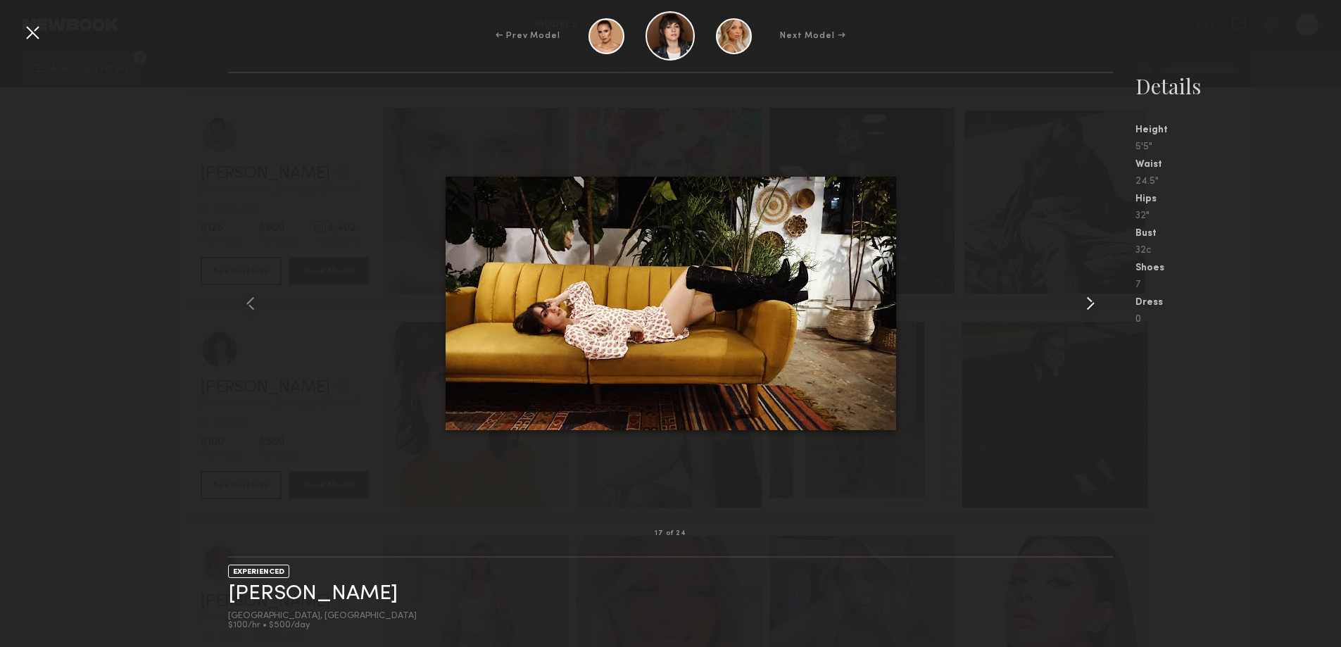
click at [1088, 303] on common-icon at bounding box center [1090, 303] width 23 height 23
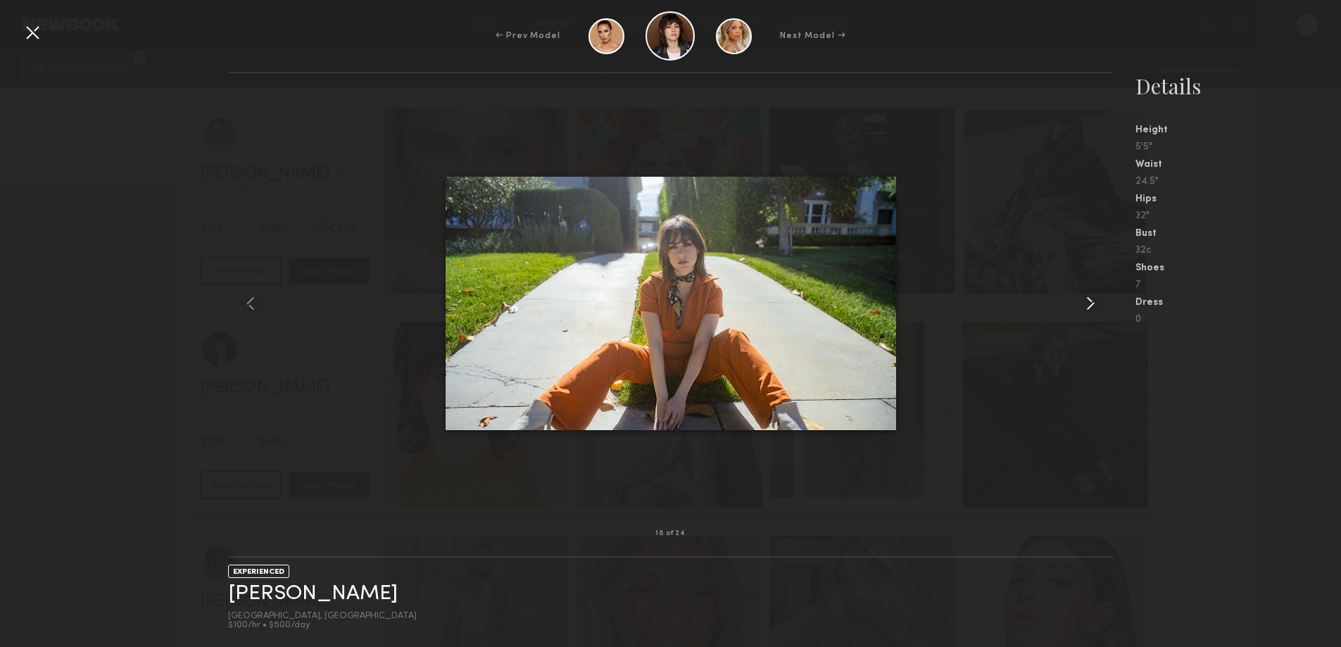
click at [1088, 303] on common-icon at bounding box center [1090, 303] width 23 height 23
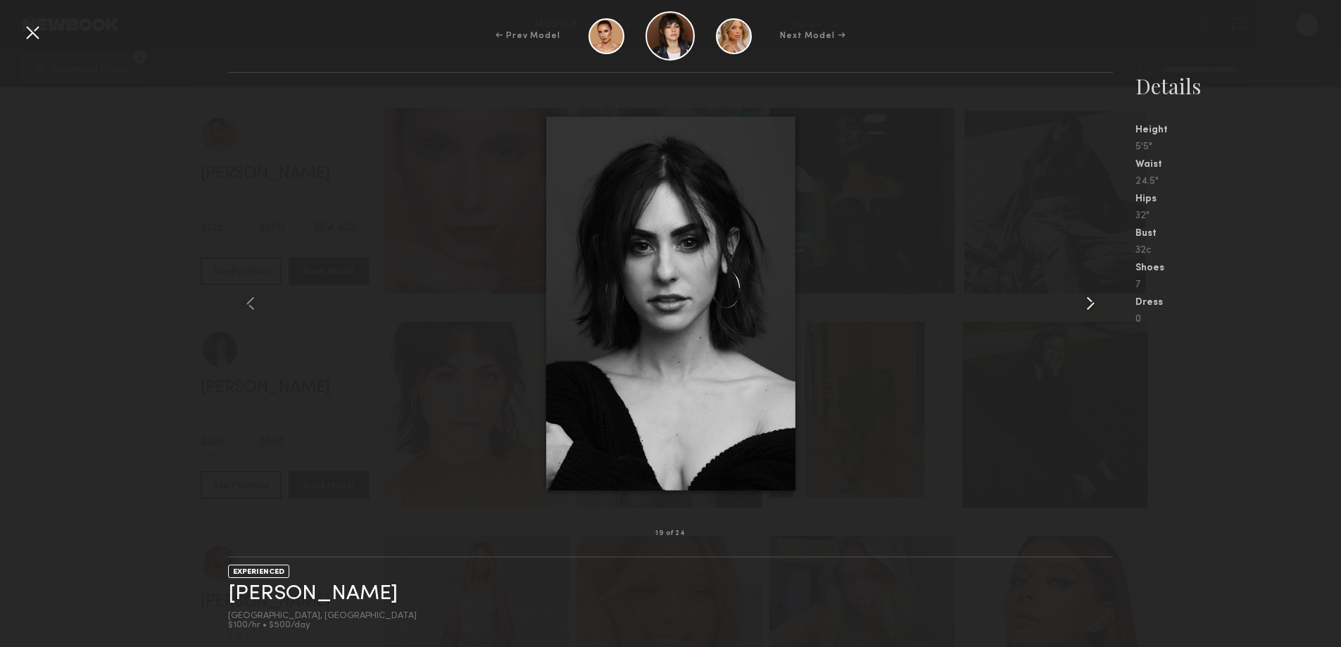
click at [1088, 303] on common-icon at bounding box center [1090, 303] width 23 height 23
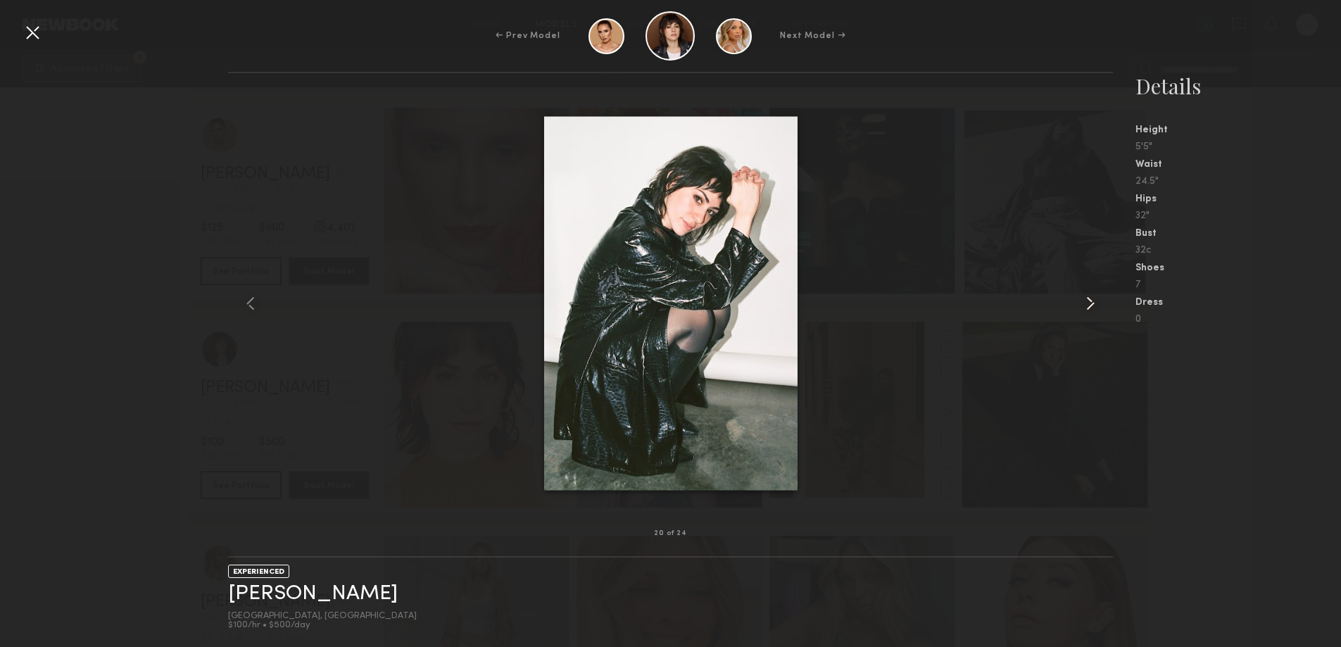
click at [1088, 303] on common-icon at bounding box center [1090, 303] width 23 height 23
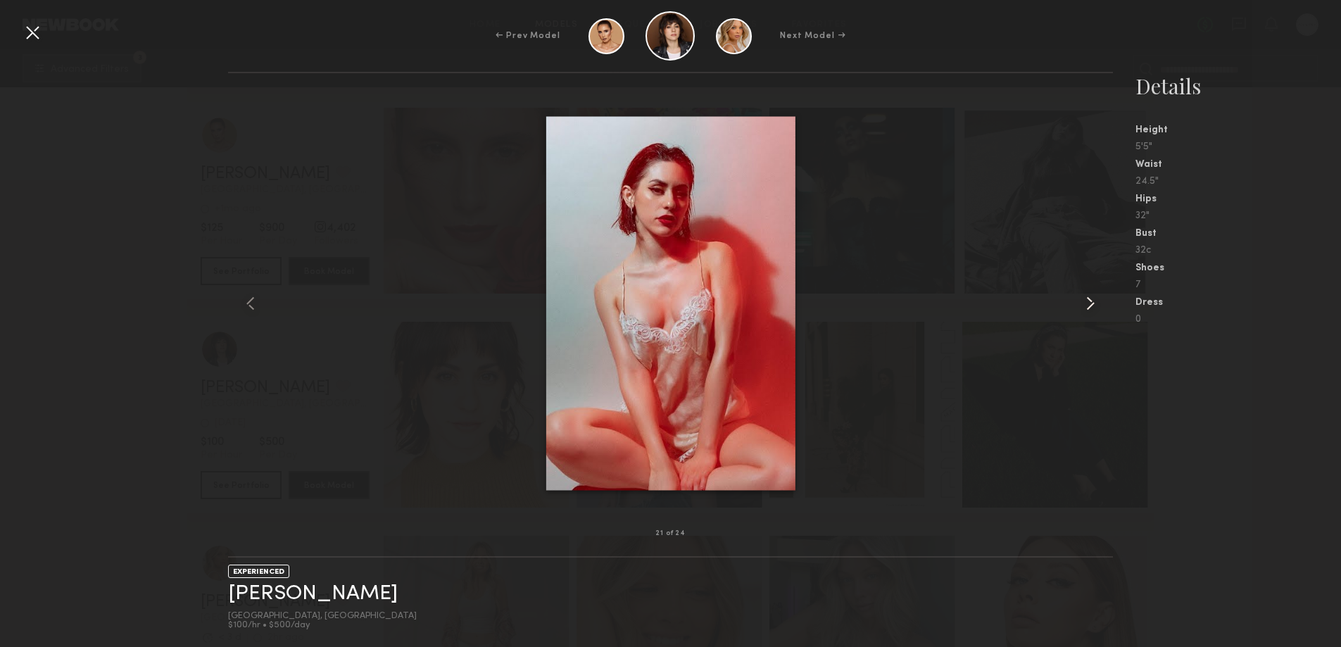
click at [1088, 303] on common-icon at bounding box center [1090, 303] width 23 height 23
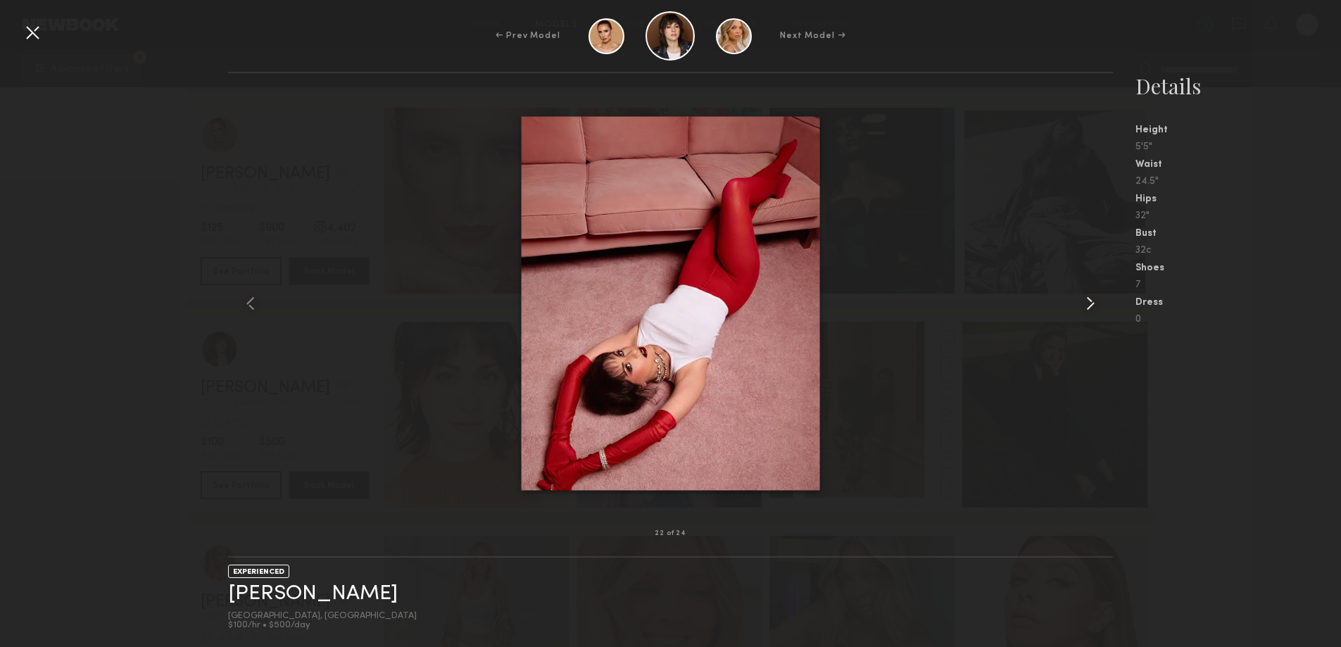
click at [1088, 303] on common-icon at bounding box center [1090, 303] width 23 height 23
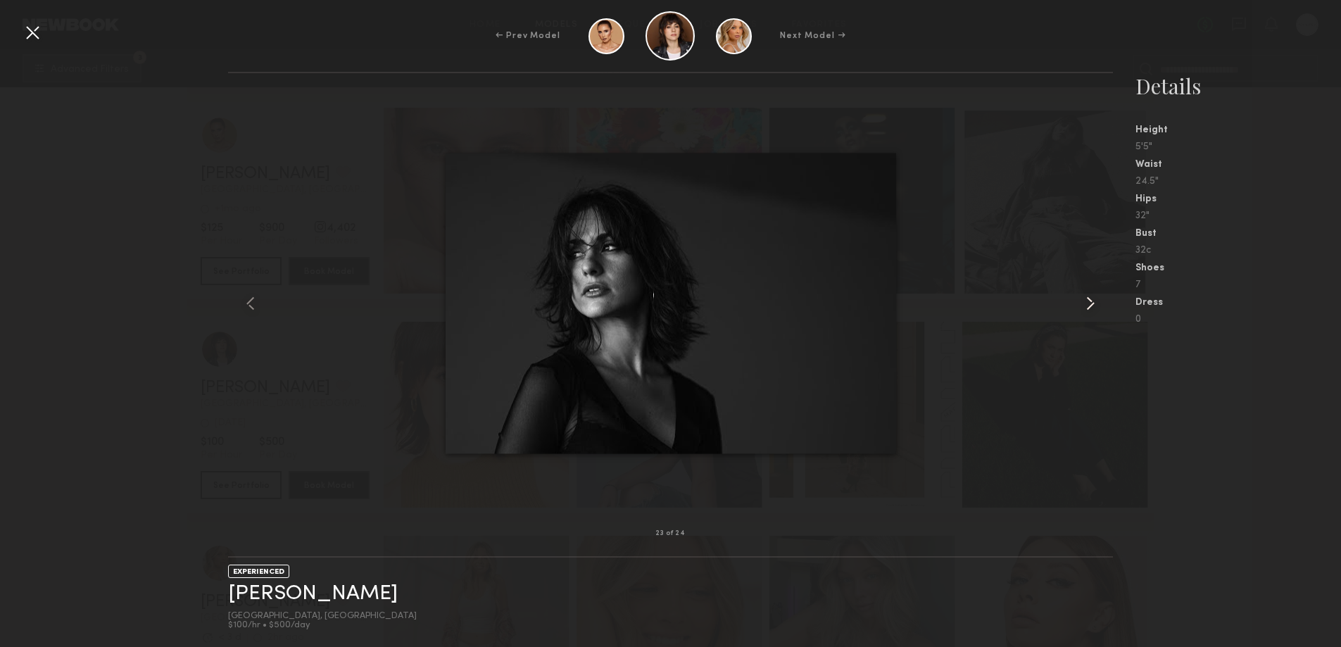
click at [1088, 303] on common-icon at bounding box center [1090, 303] width 23 height 23
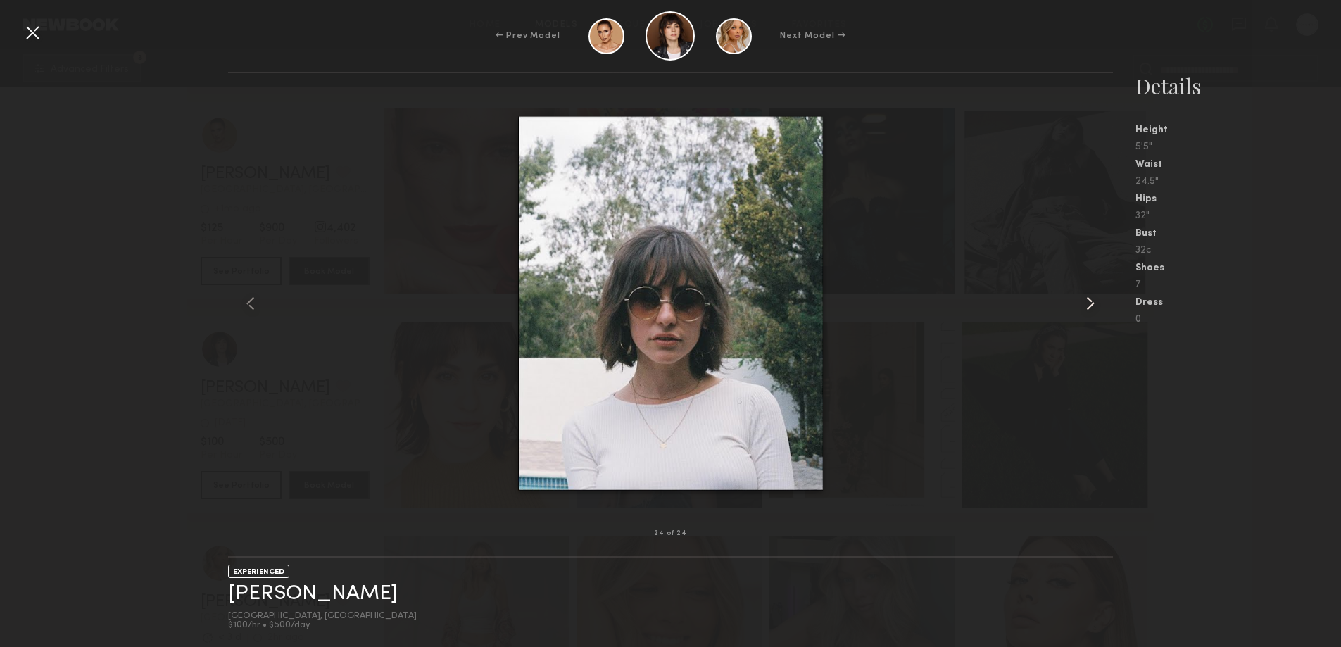
click at [1088, 303] on common-icon at bounding box center [1090, 303] width 23 height 23
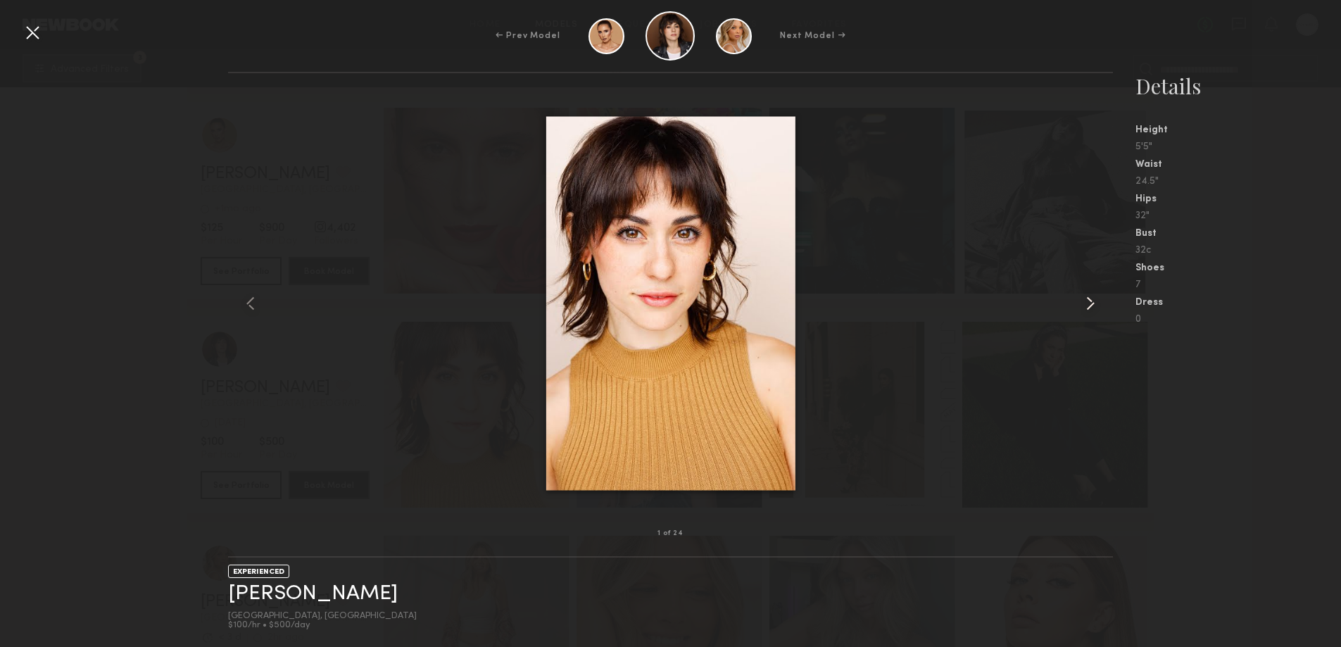
click at [1088, 303] on common-icon at bounding box center [1090, 303] width 23 height 23
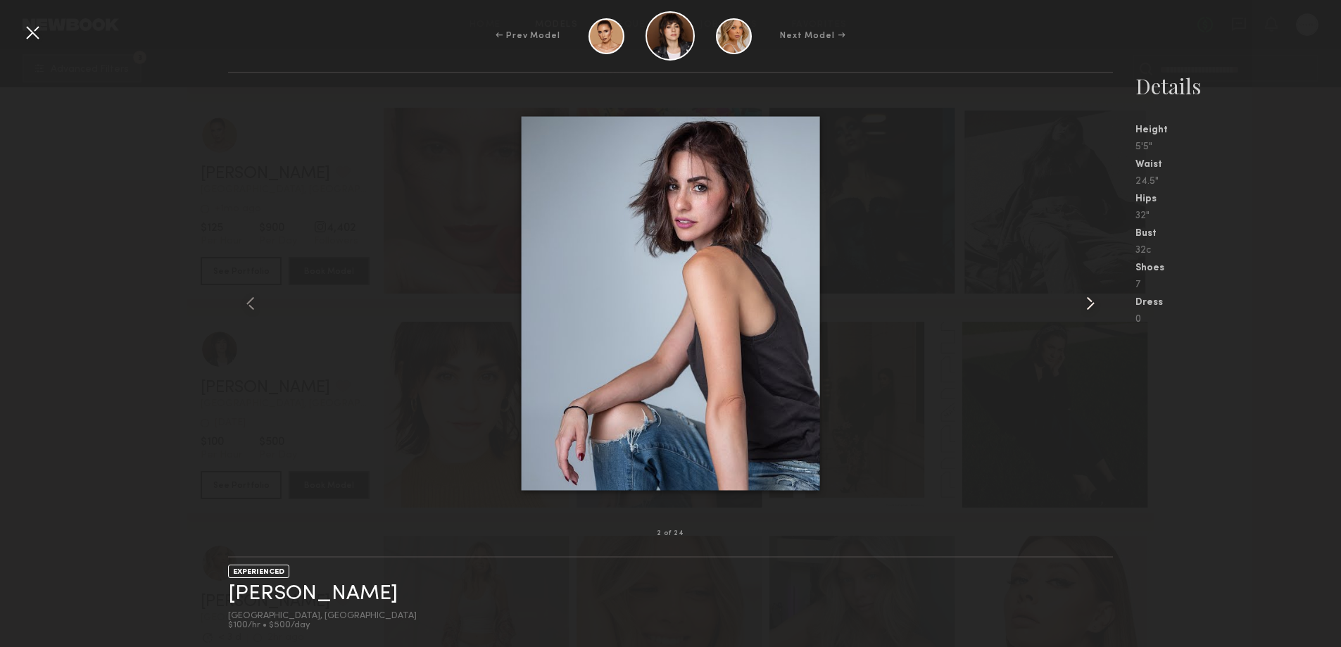
click at [1088, 303] on common-icon at bounding box center [1090, 303] width 23 height 23
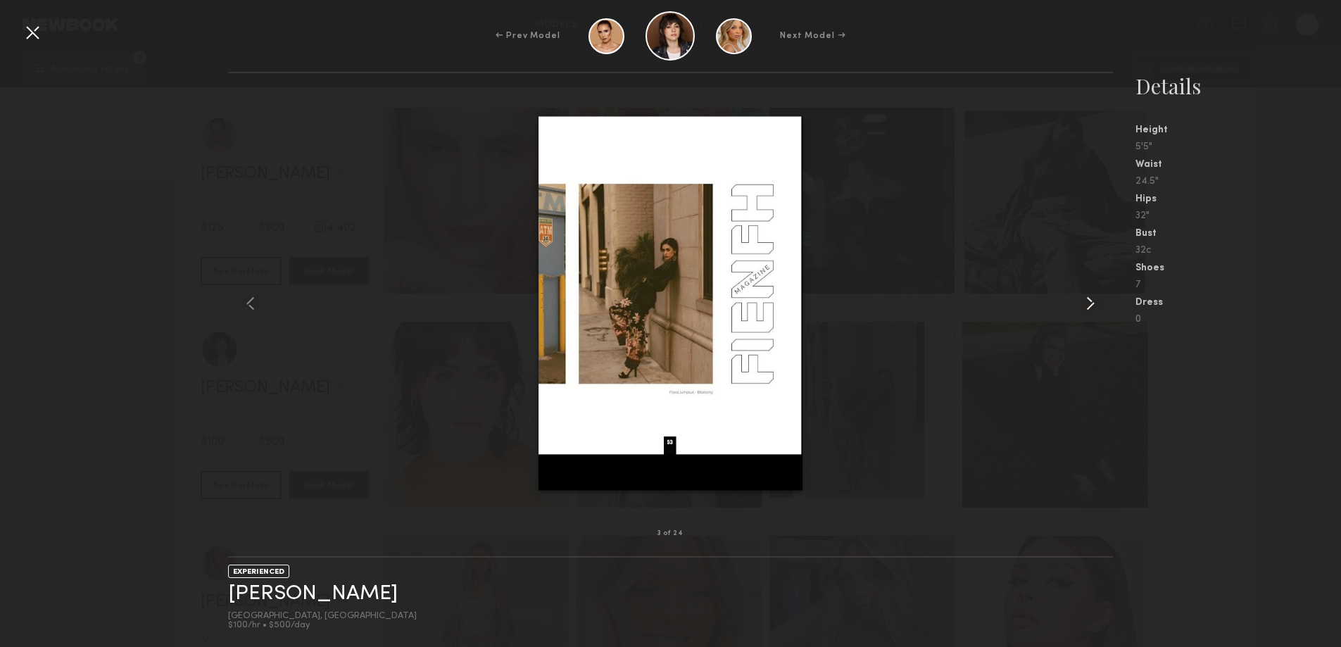
click at [1088, 303] on common-icon at bounding box center [1090, 303] width 23 height 23
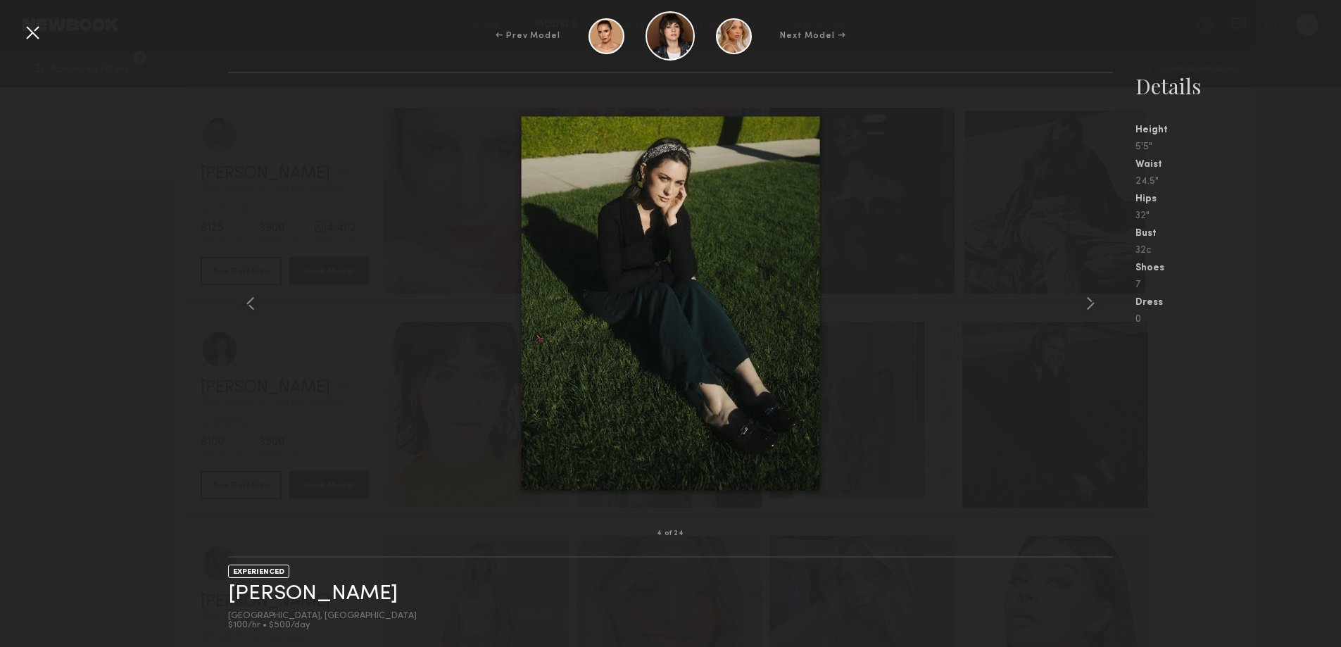
click at [34, 27] on div at bounding box center [32, 32] width 23 height 23
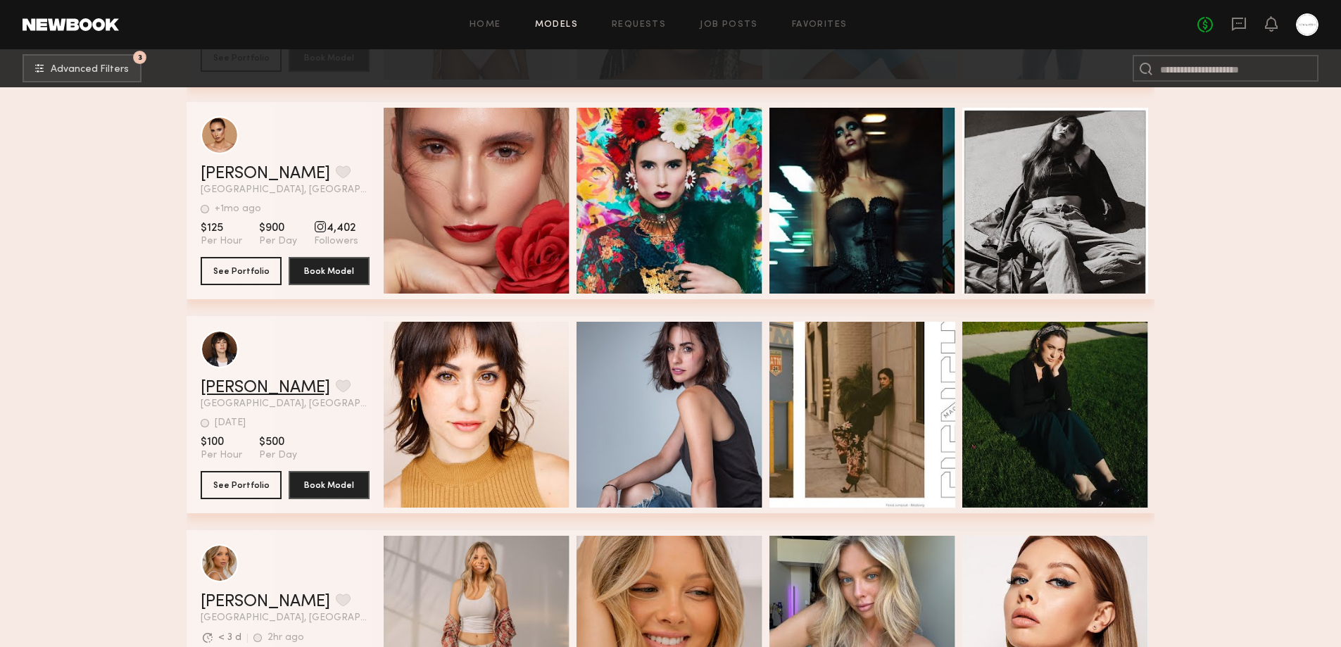
click at [230, 396] on link "Natalie D." at bounding box center [266, 387] width 130 height 17
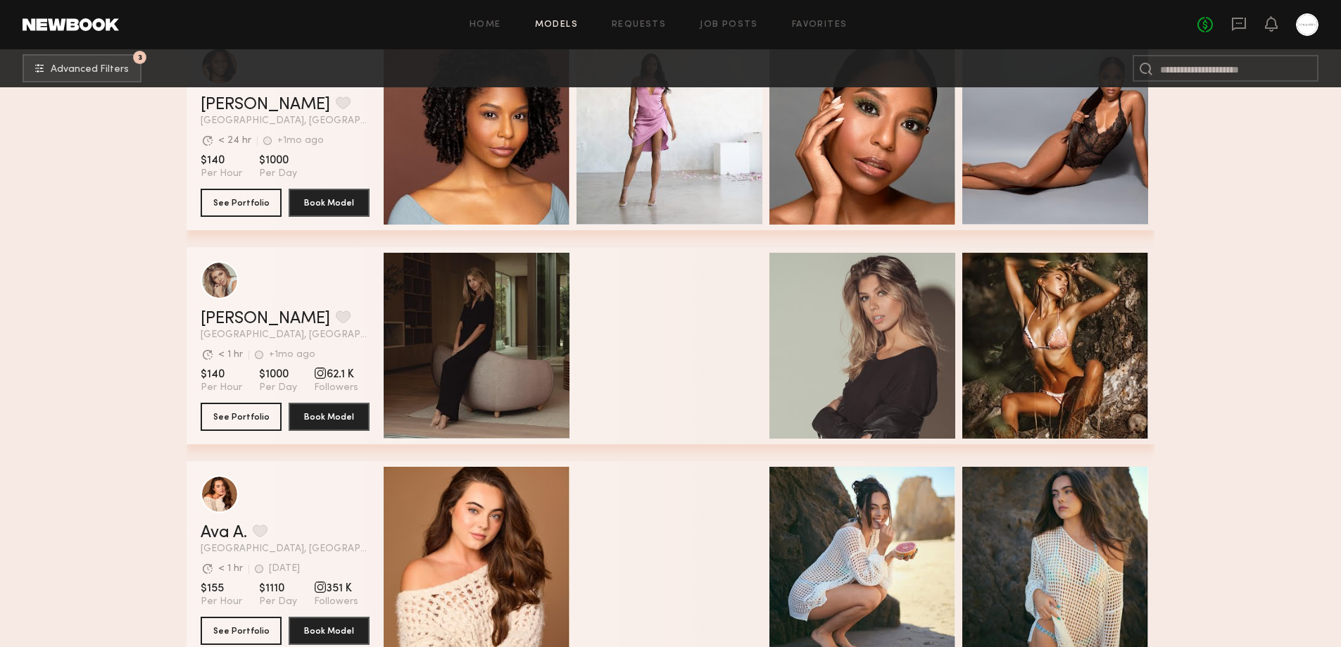
scroll to position [37556, 0]
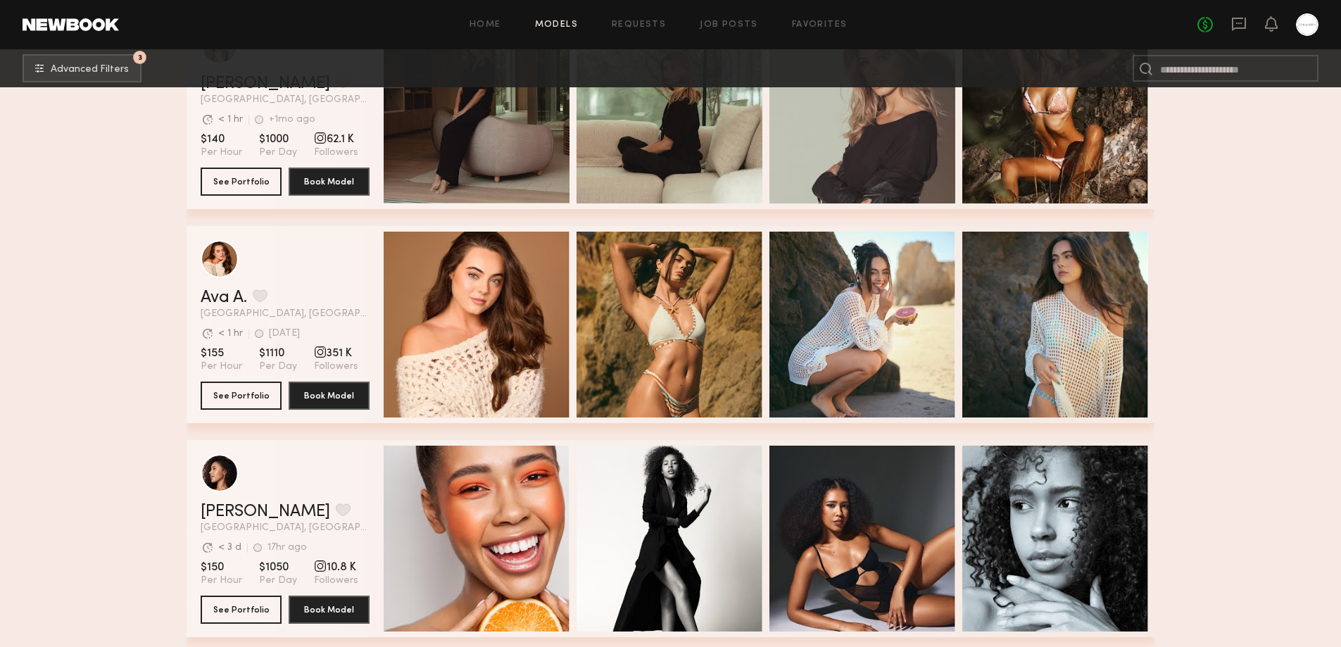
click at [504, 383] on div "Quick Preview" at bounding box center [477, 325] width 186 height 186
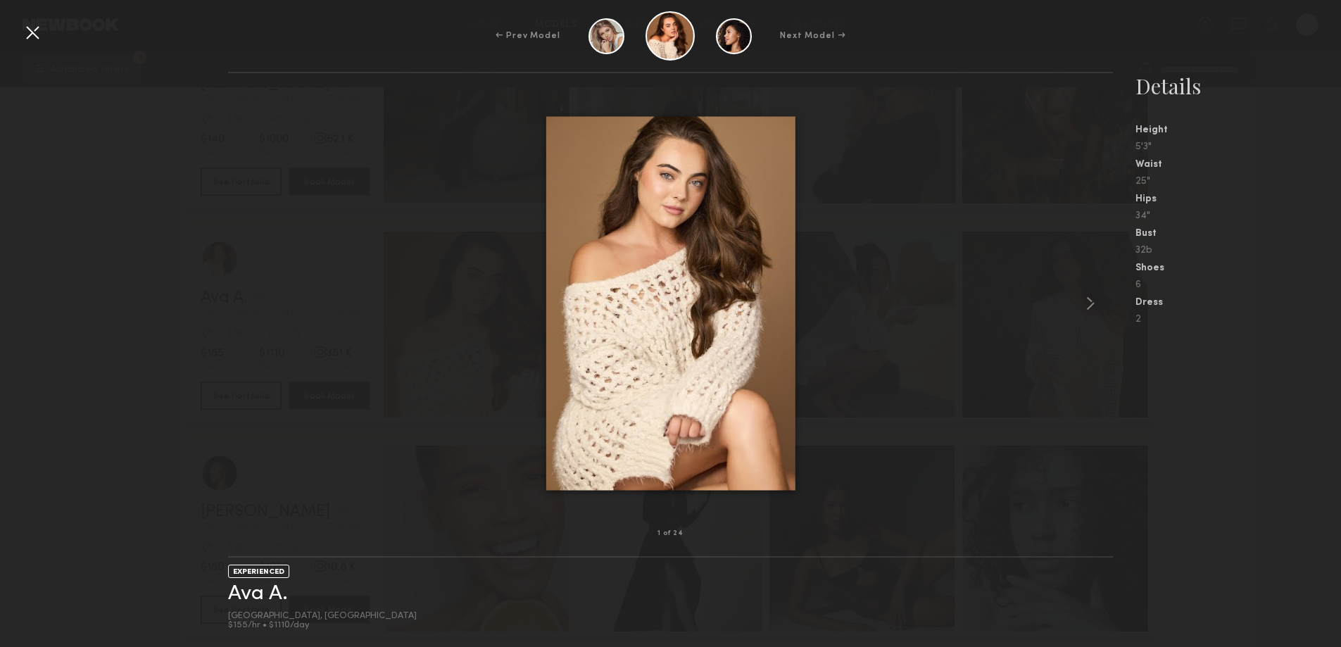
click at [30, 29] on div at bounding box center [32, 32] width 23 height 23
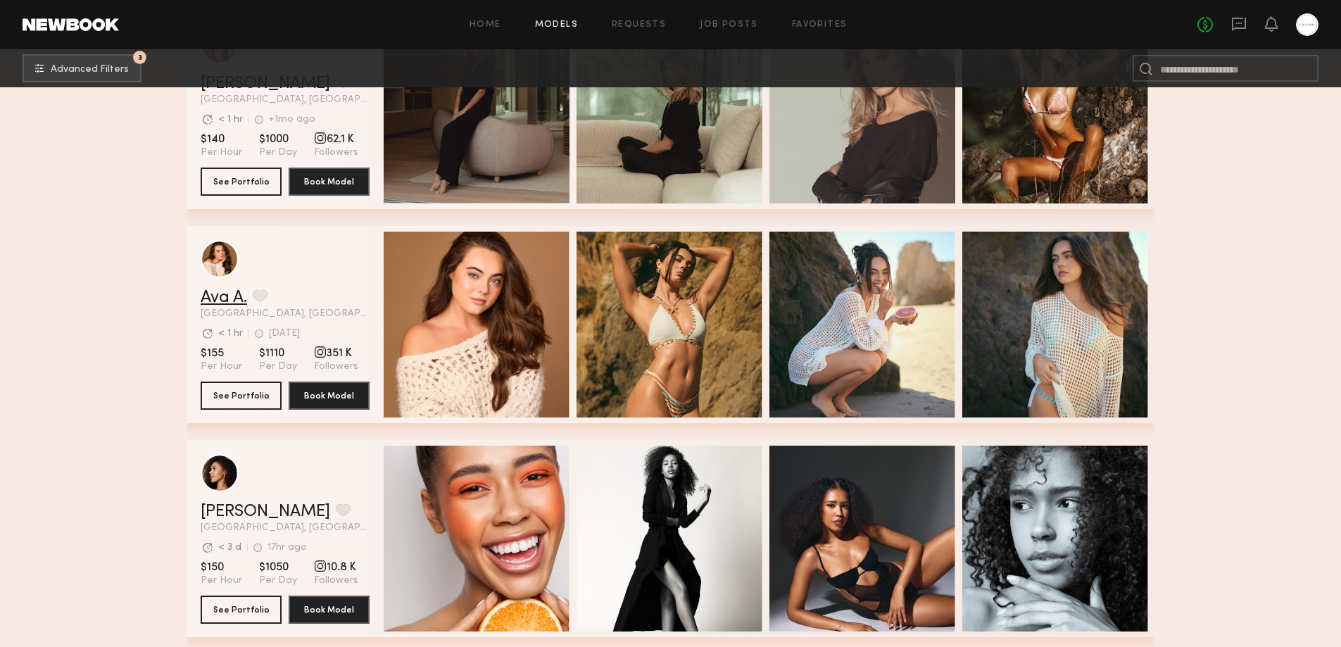
click at [219, 300] on link "Ava A." at bounding box center [224, 297] width 46 height 17
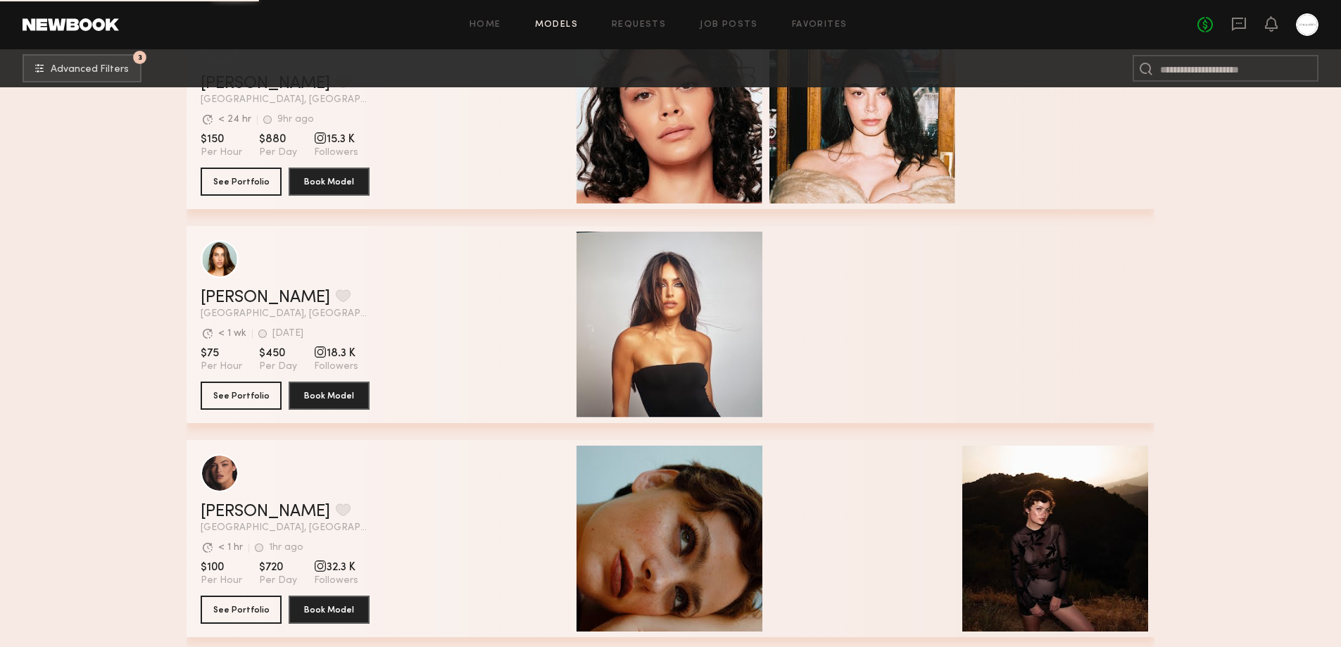
scroll to position [42927, 0]
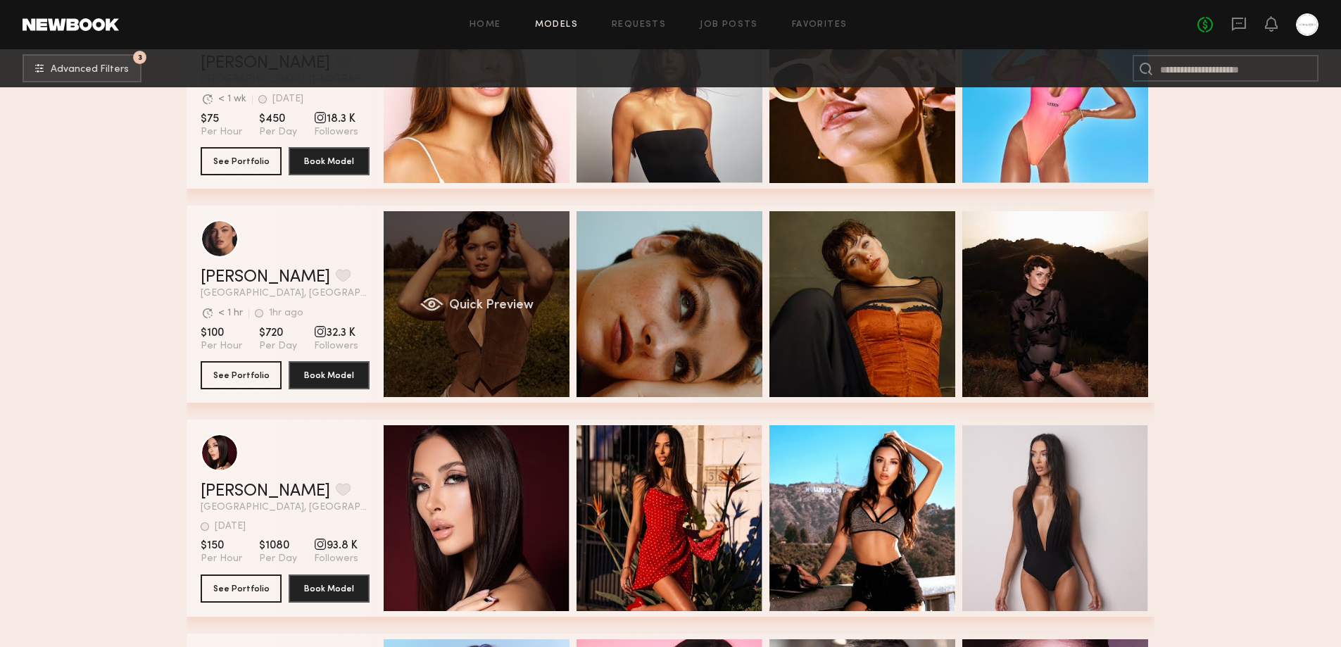
click at [429, 322] on div "Quick Preview" at bounding box center [477, 304] width 186 height 186
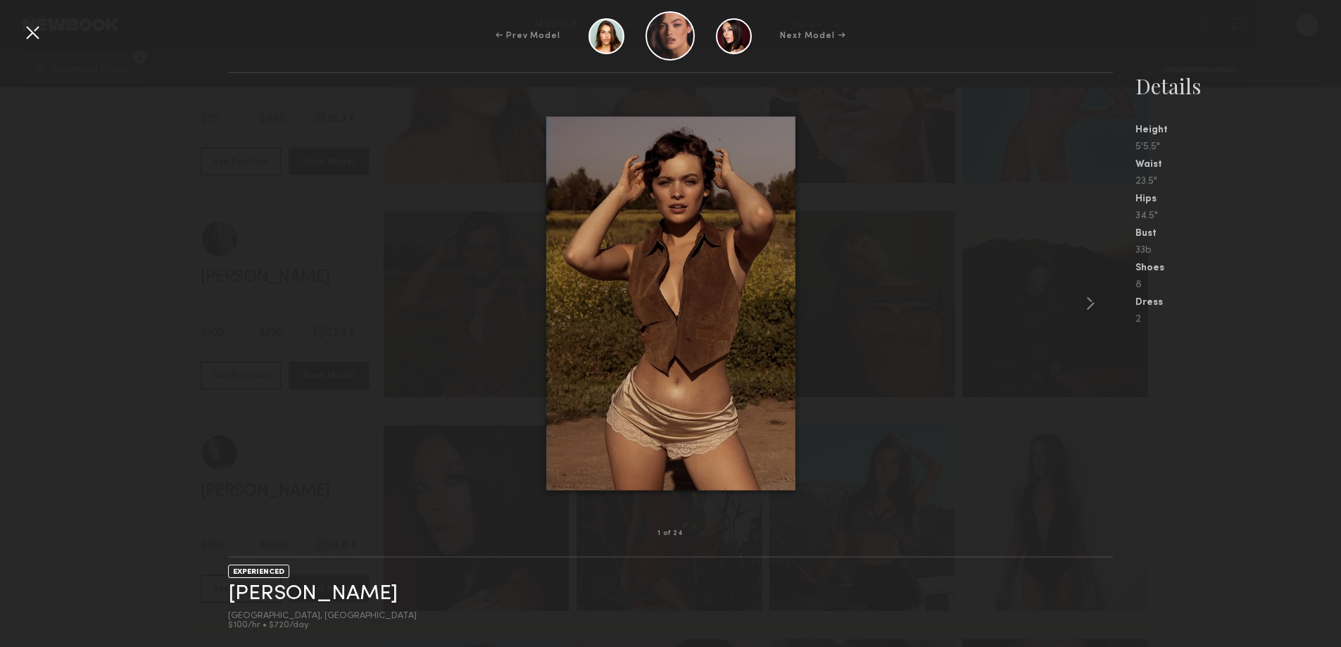
click at [32, 39] on div at bounding box center [32, 32] width 23 height 23
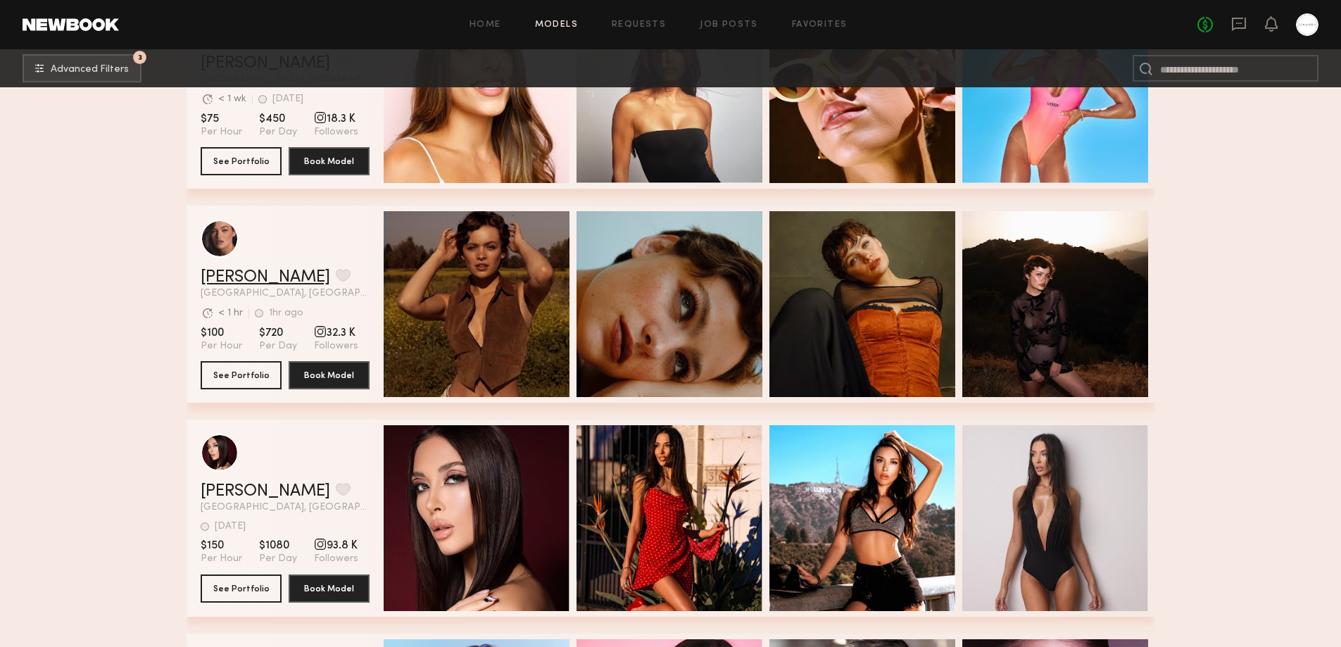
click at [221, 279] on link "Jazlyn S." at bounding box center [266, 277] width 130 height 17
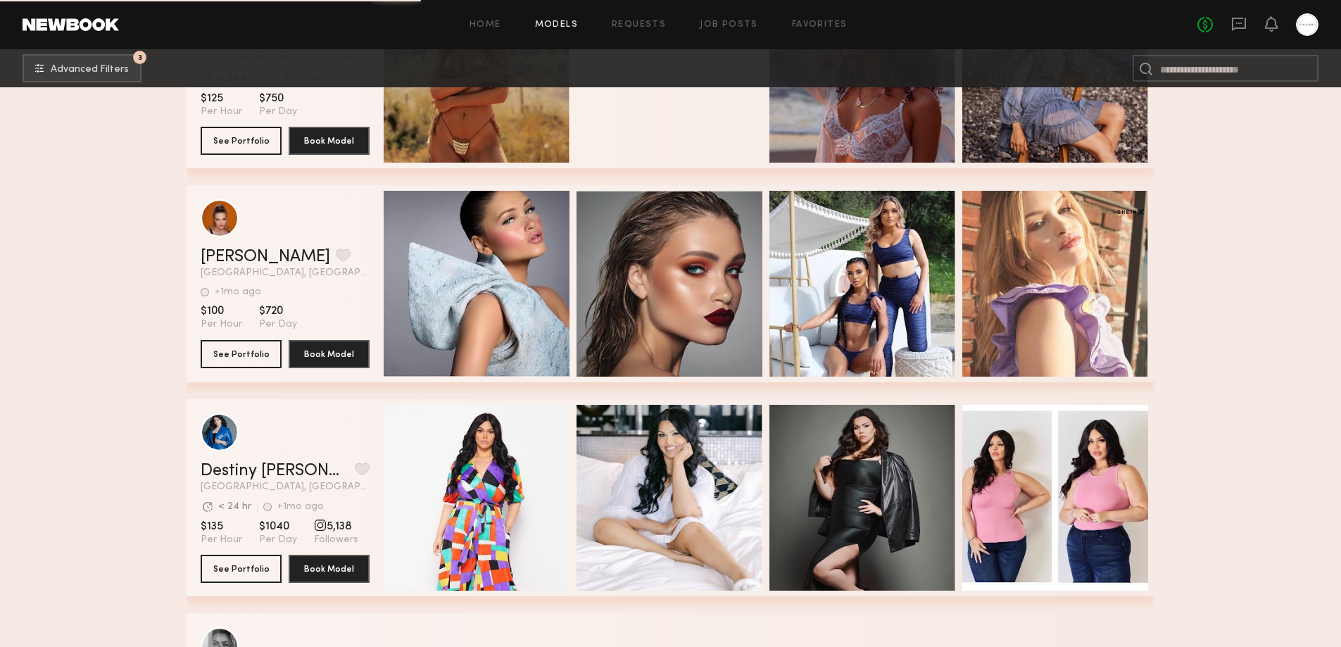
scroll to position [53657, 0]
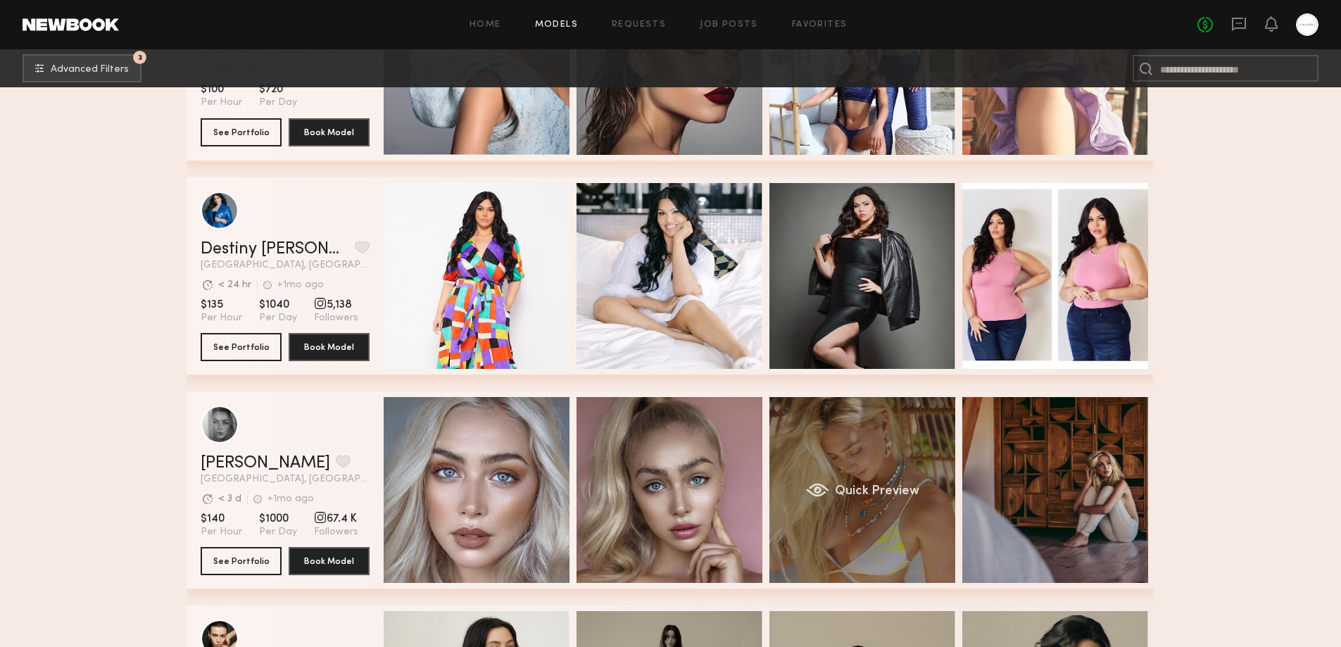
click at [909, 526] on div "Quick Preview" at bounding box center [862, 490] width 186 height 186
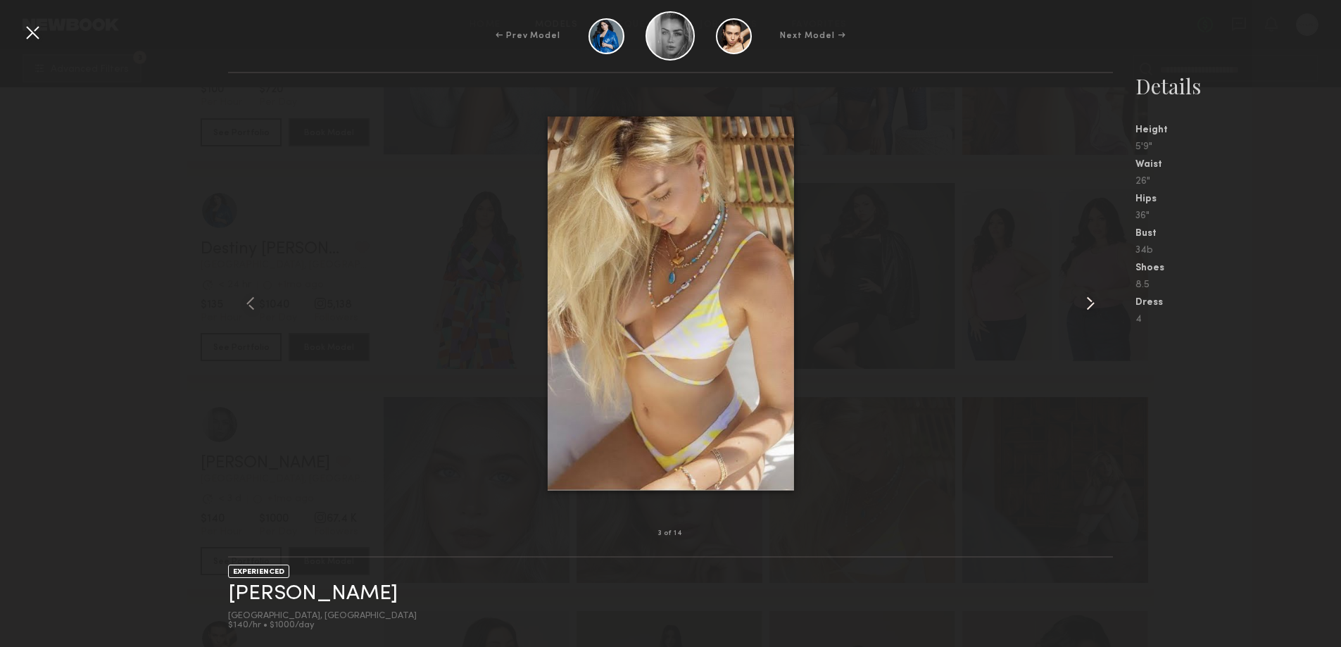
click at [1089, 306] on common-icon at bounding box center [1090, 303] width 23 height 23
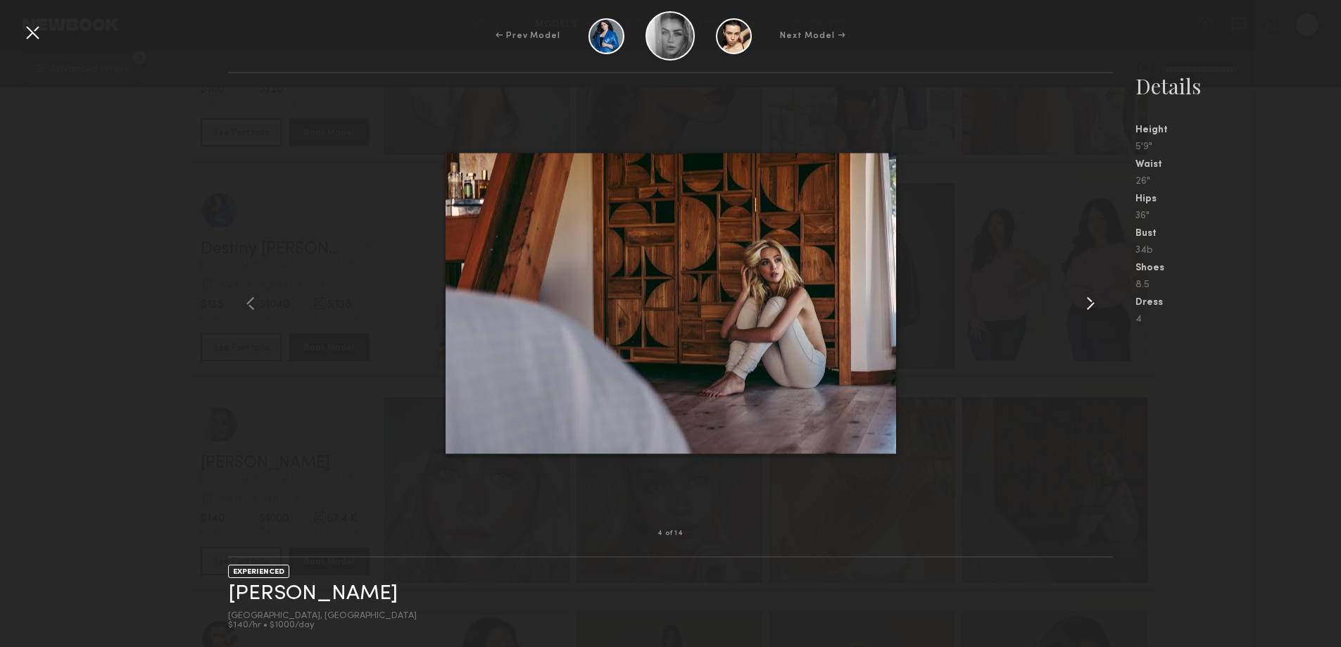
click at [1089, 306] on common-icon at bounding box center [1090, 303] width 23 height 23
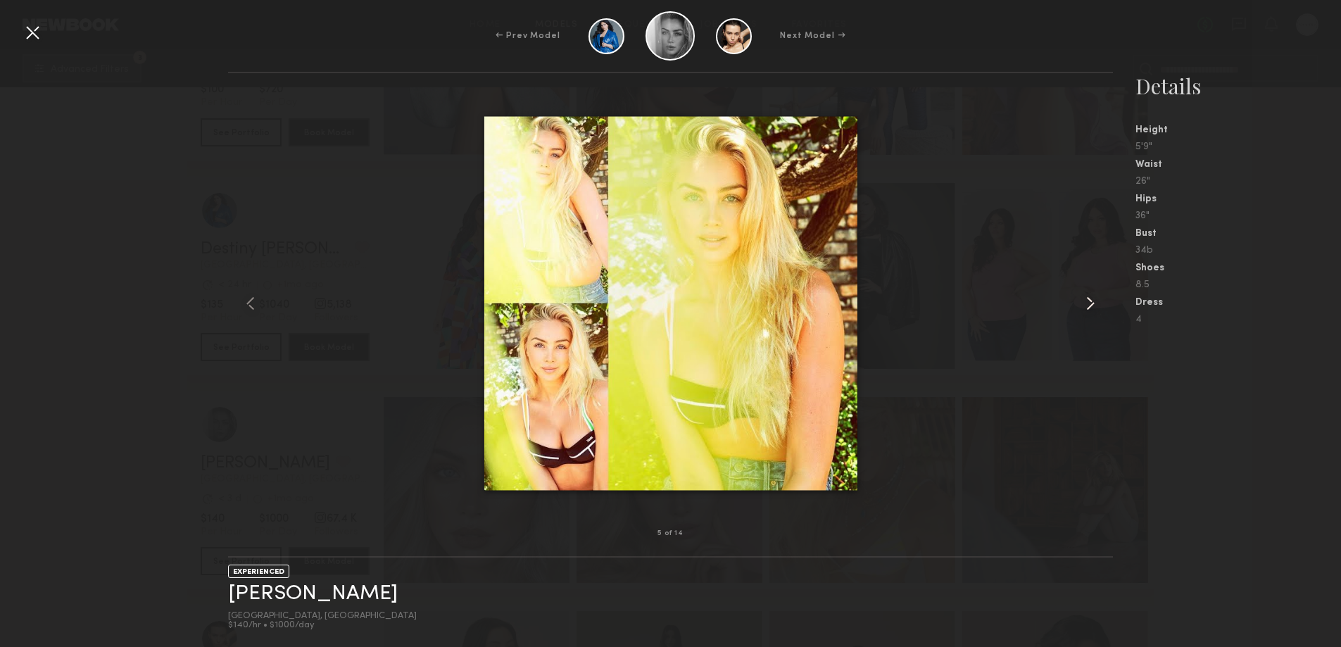
click at [1089, 306] on common-icon at bounding box center [1090, 303] width 23 height 23
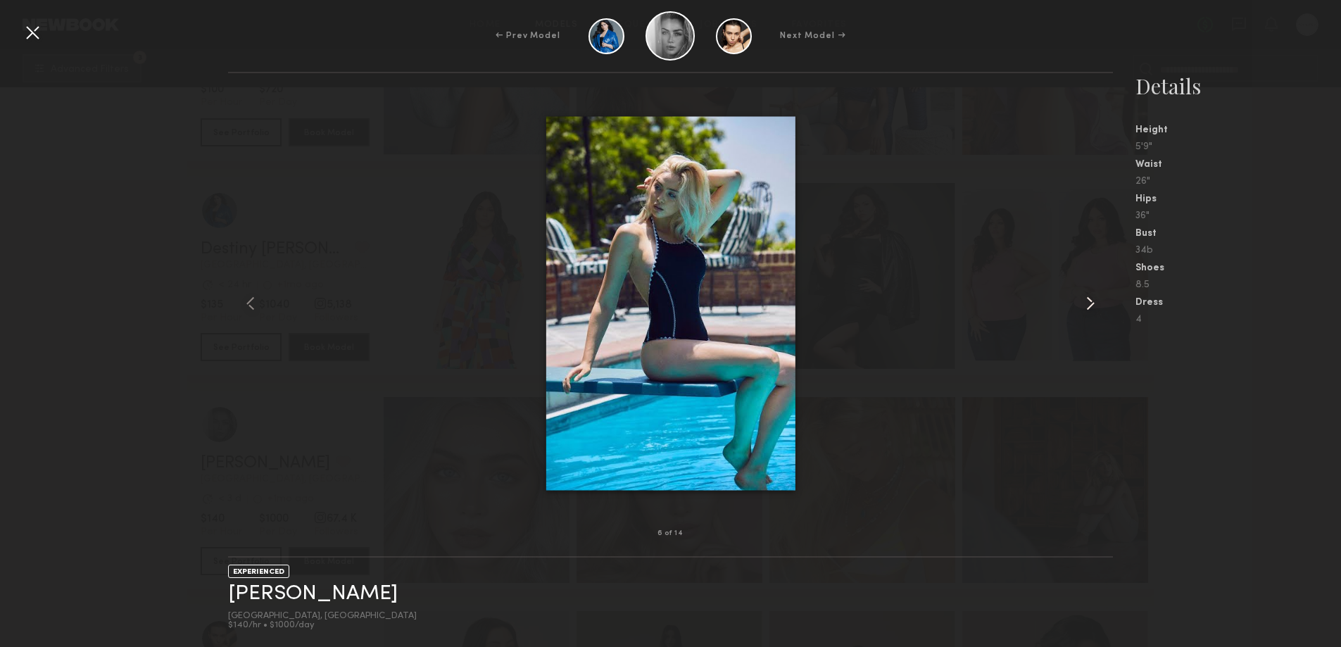
click at [1086, 304] on common-icon at bounding box center [1090, 303] width 23 height 23
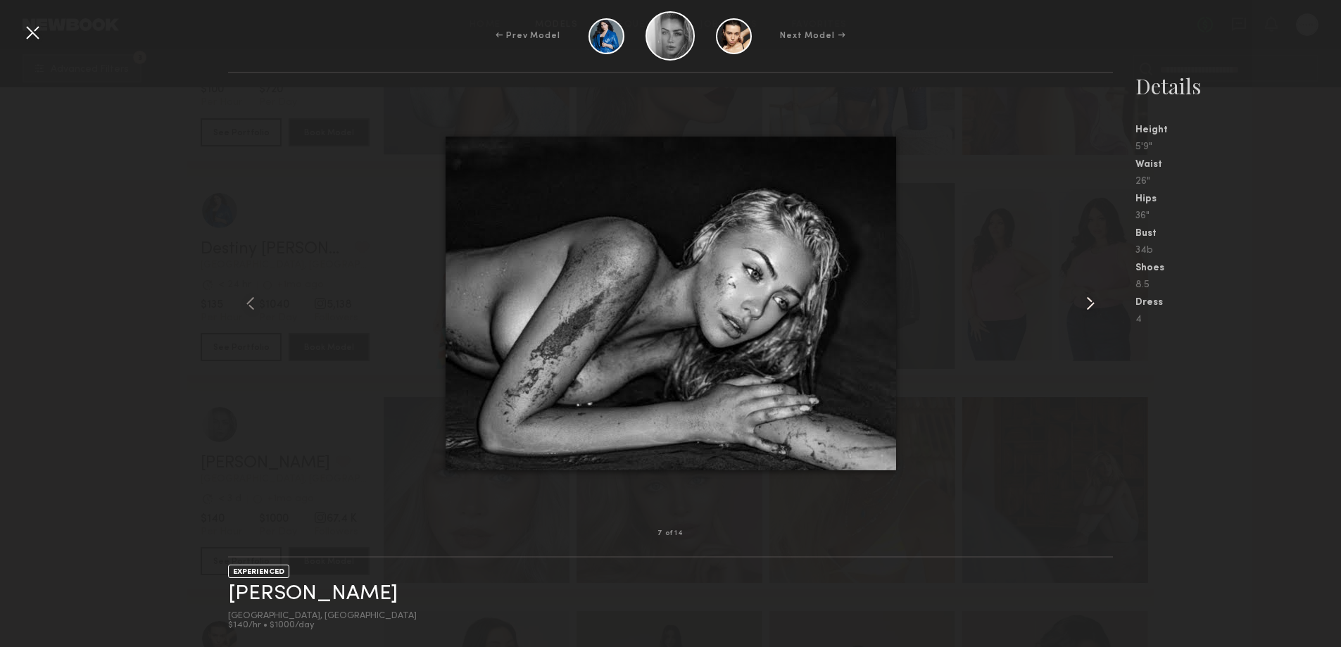
click at [1086, 304] on common-icon at bounding box center [1090, 303] width 23 height 23
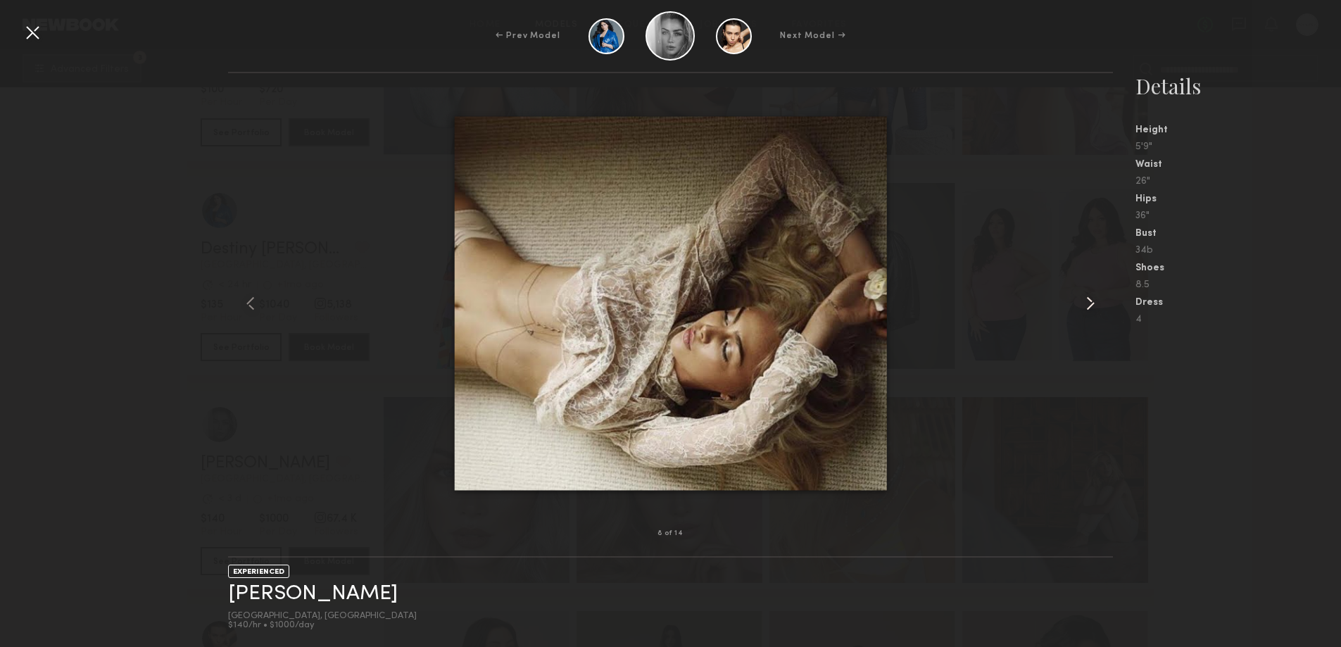
click at [1086, 303] on common-icon at bounding box center [1090, 303] width 23 height 23
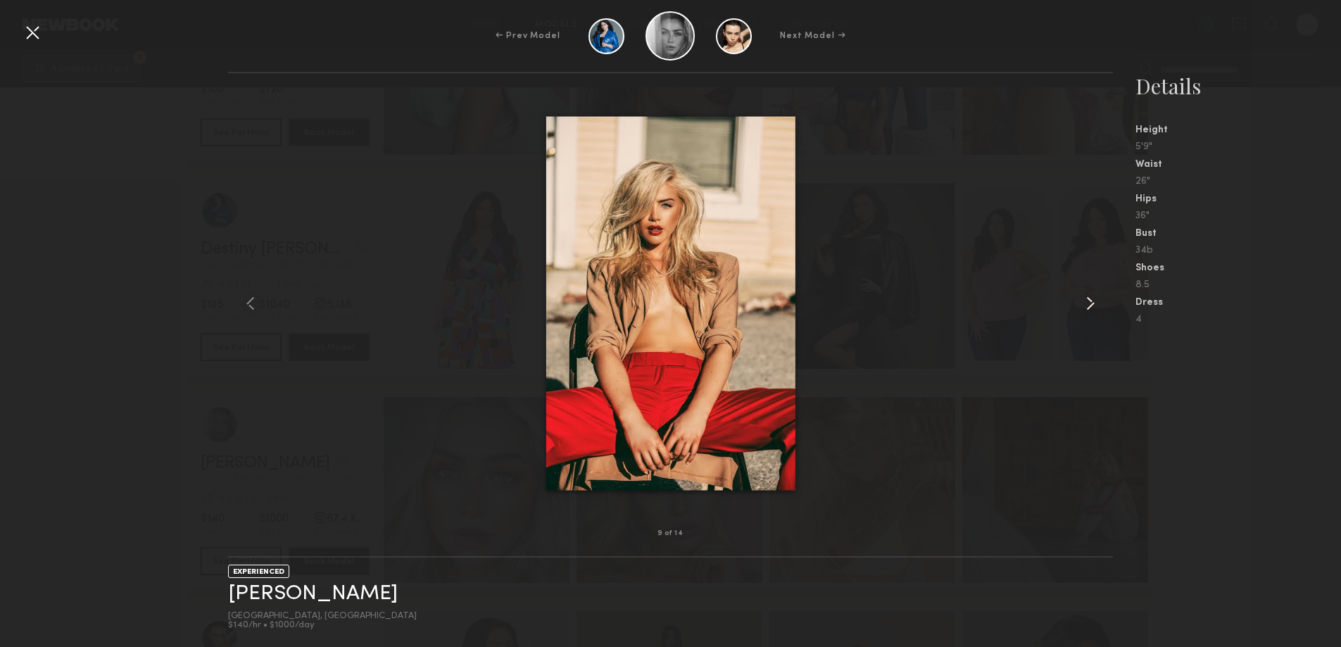
click at [1086, 303] on common-icon at bounding box center [1090, 303] width 23 height 23
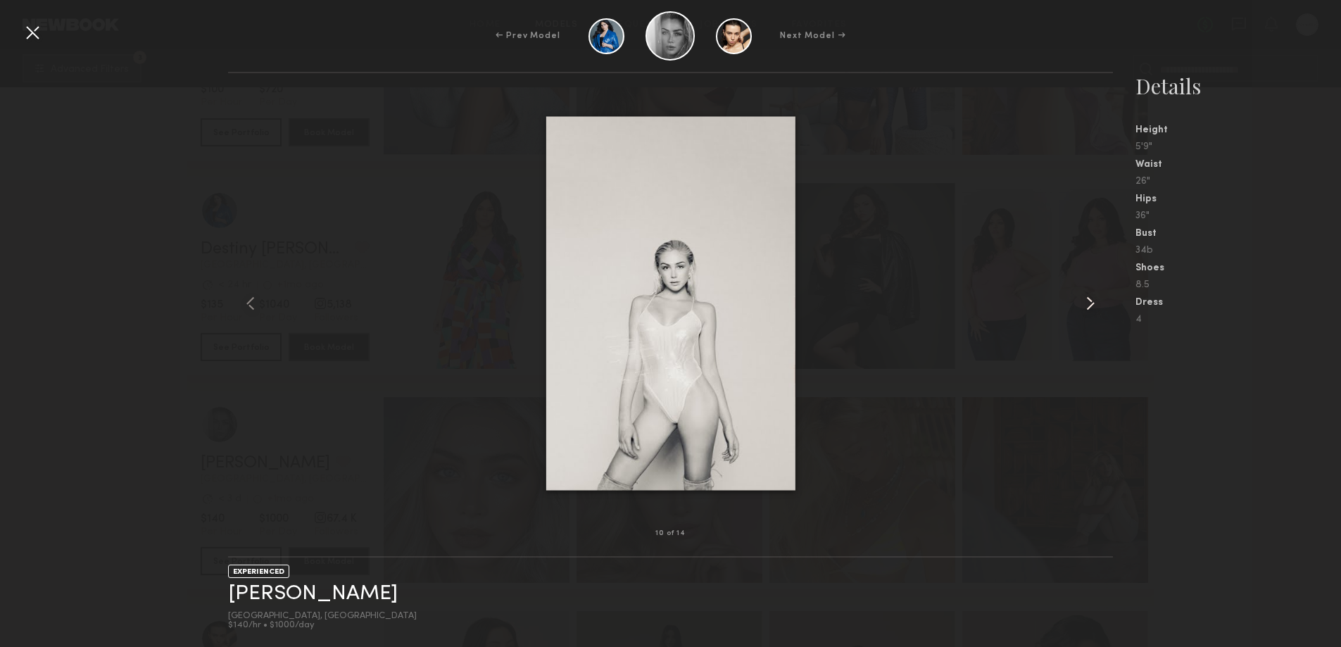
click at [1086, 303] on common-icon at bounding box center [1090, 303] width 23 height 23
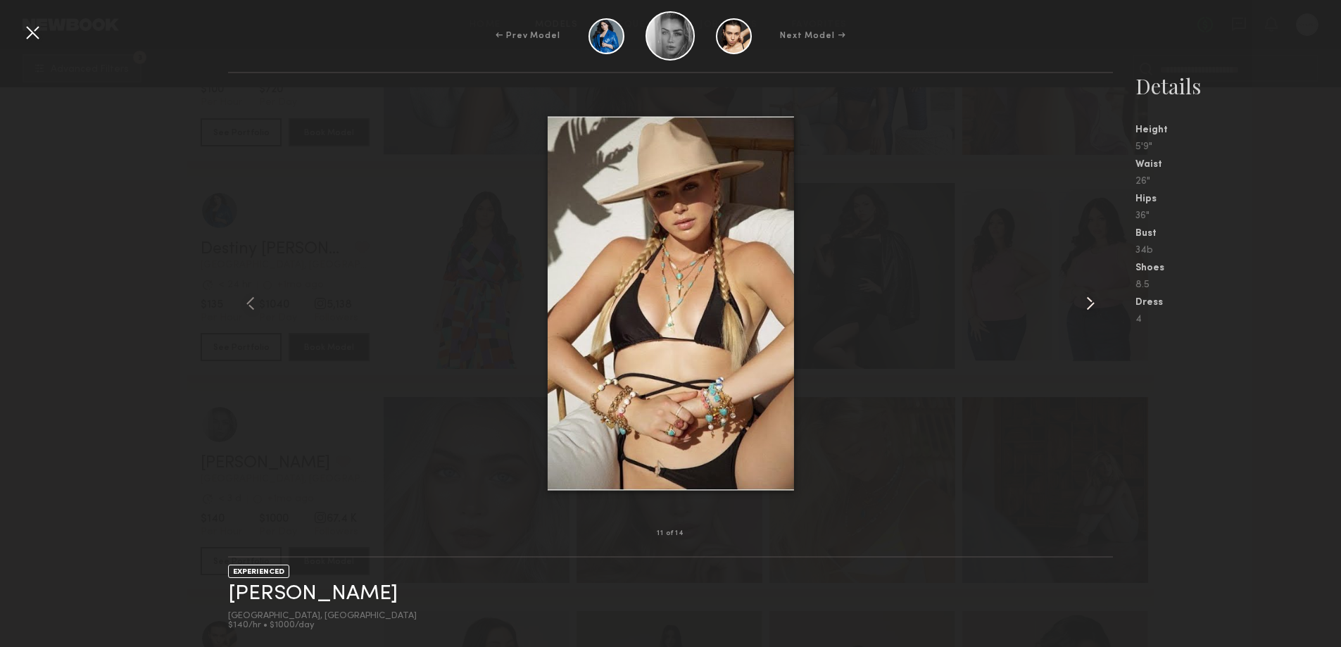
click at [1086, 303] on common-icon at bounding box center [1090, 303] width 23 height 23
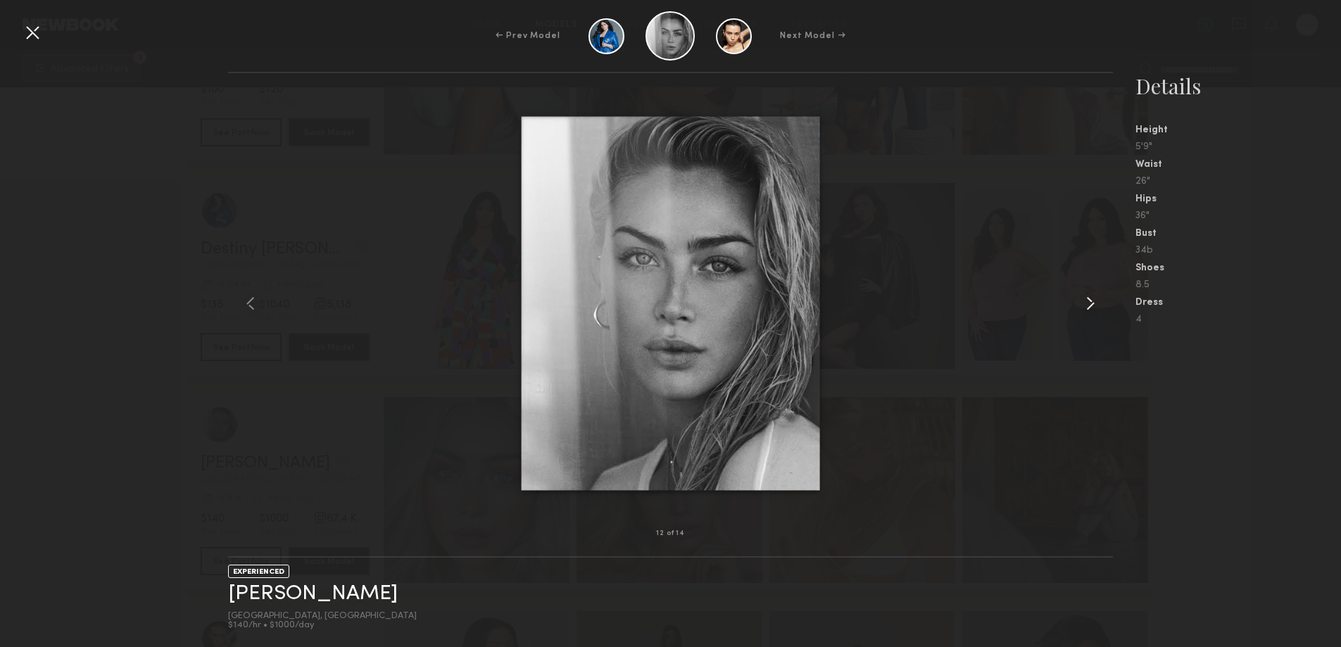
click at [1086, 303] on common-icon at bounding box center [1090, 303] width 23 height 23
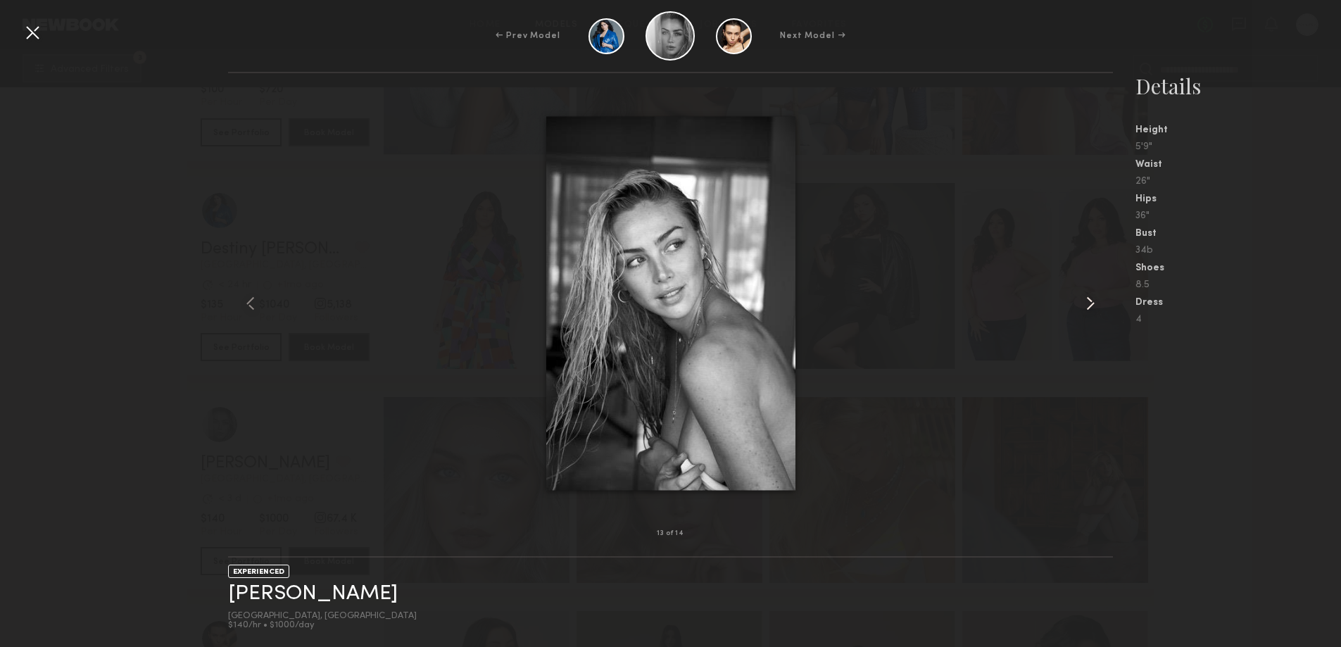
click at [1086, 303] on common-icon at bounding box center [1090, 303] width 23 height 23
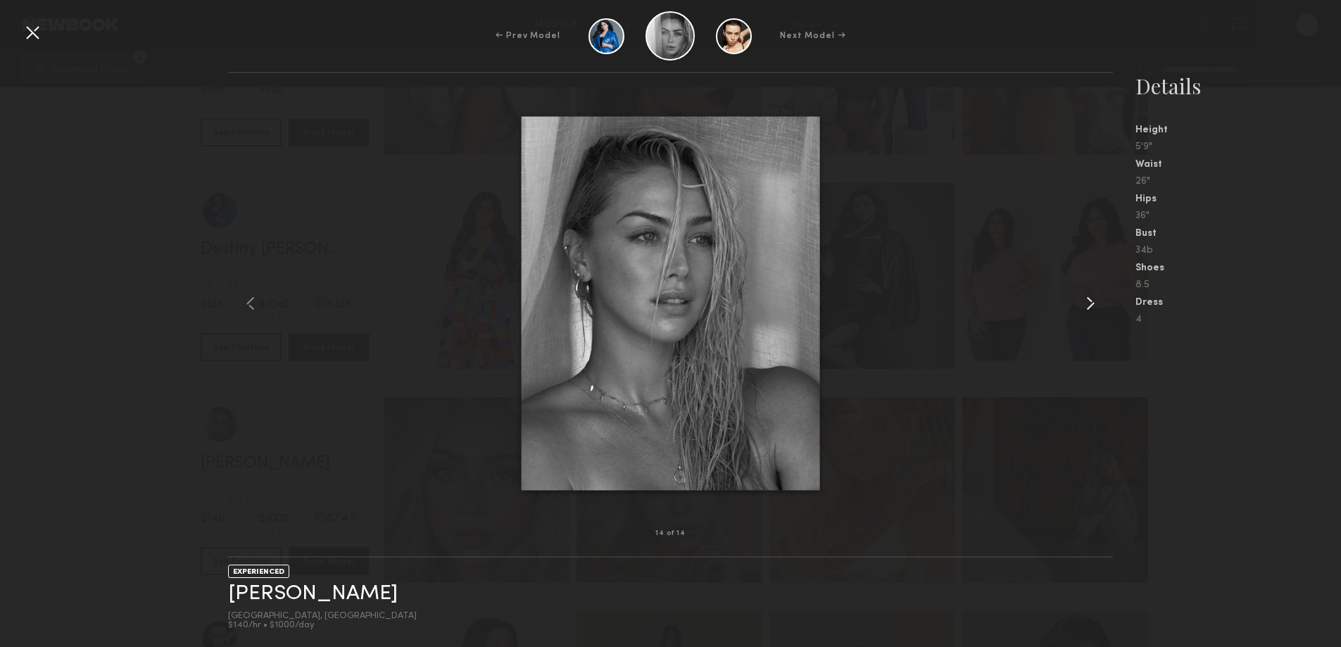
click at [1086, 303] on common-icon at bounding box center [1090, 303] width 23 height 23
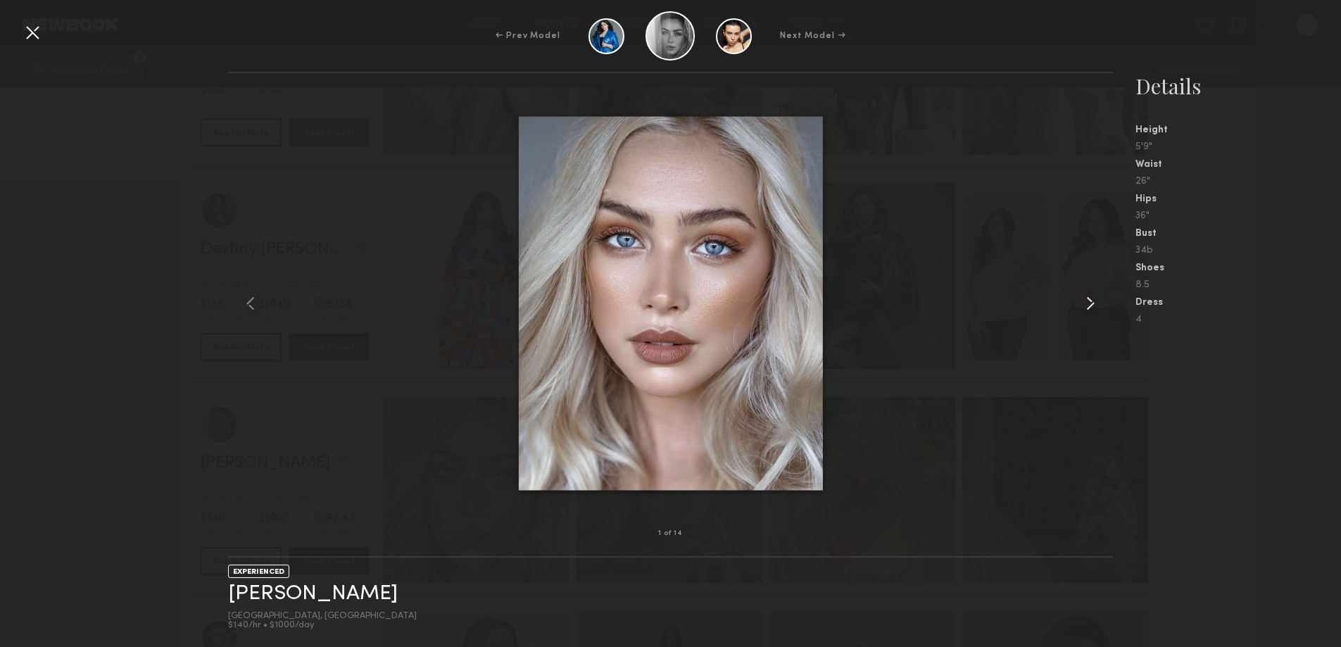
click at [1086, 303] on common-icon at bounding box center [1090, 303] width 23 height 23
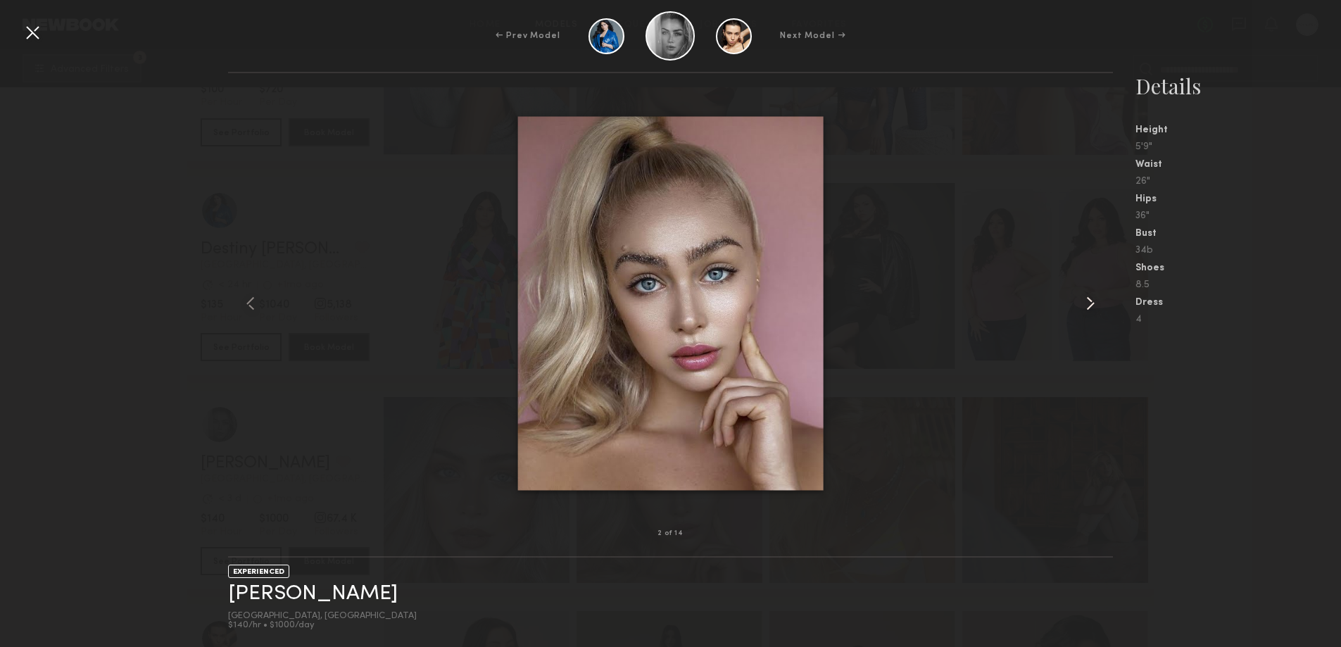
click at [1086, 303] on common-icon at bounding box center [1090, 303] width 23 height 23
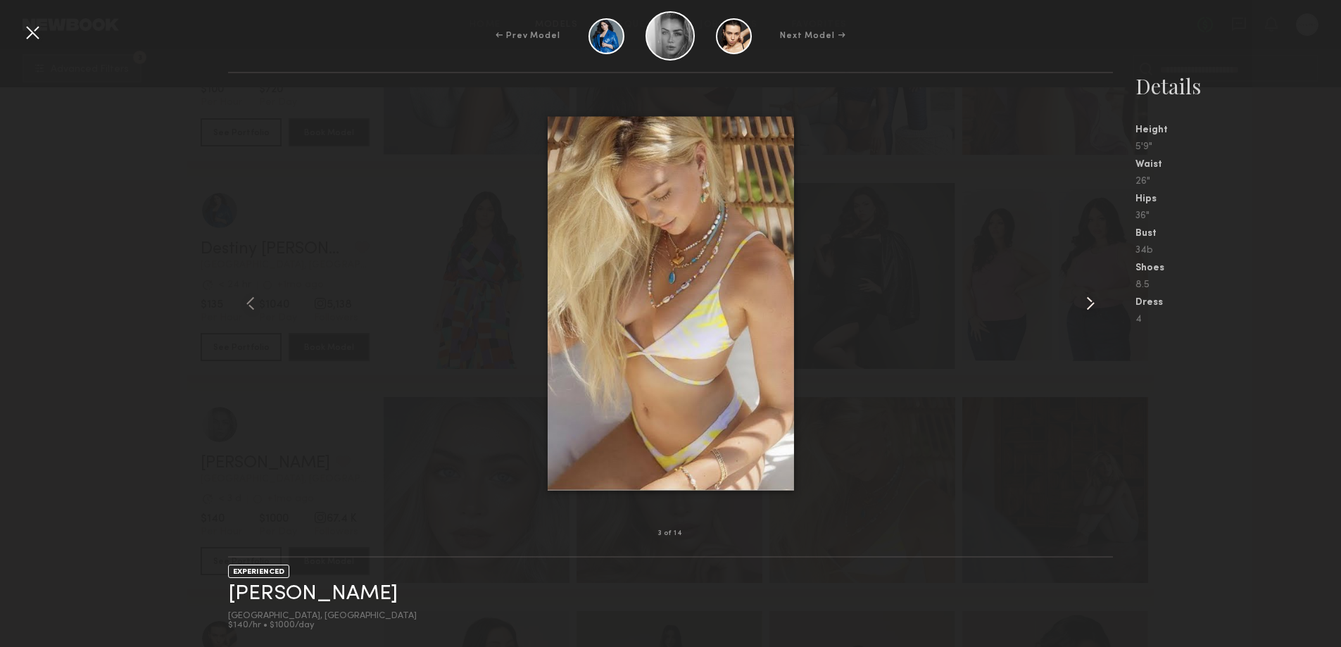
click at [1086, 303] on common-icon at bounding box center [1090, 303] width 23 height 23
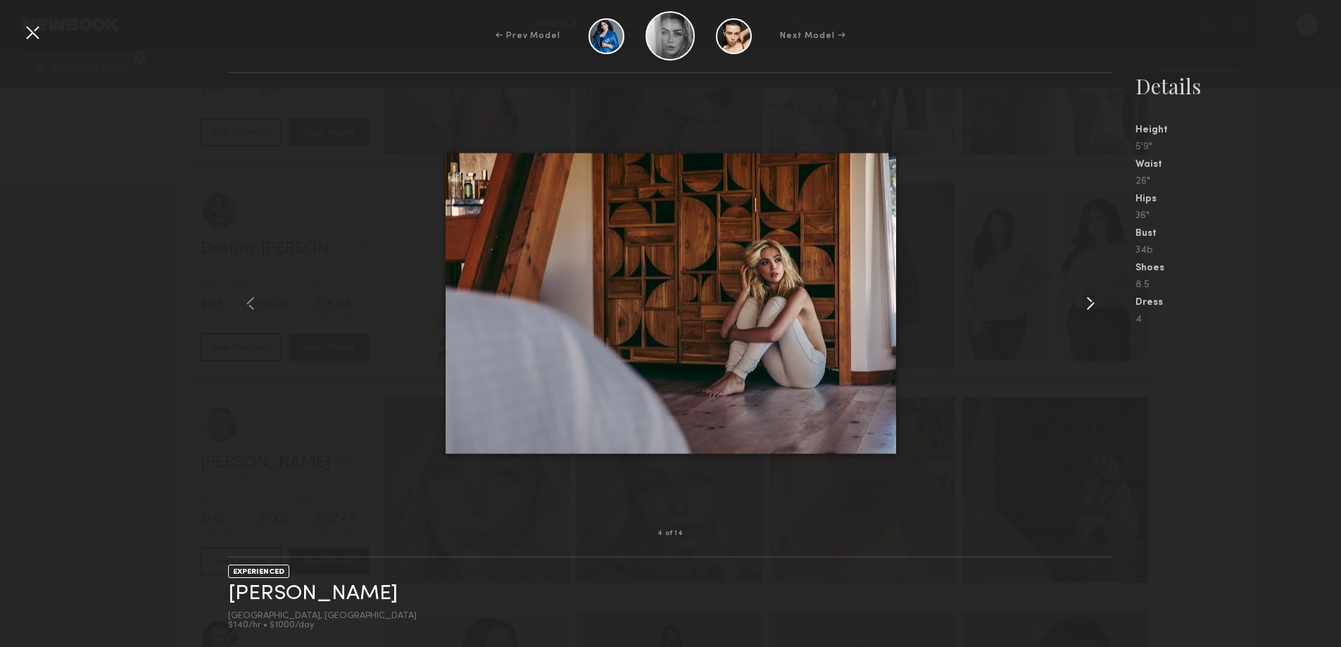
click at [1086, 303] on common-icon at bounding box center [1090, 303] width 23 height 23
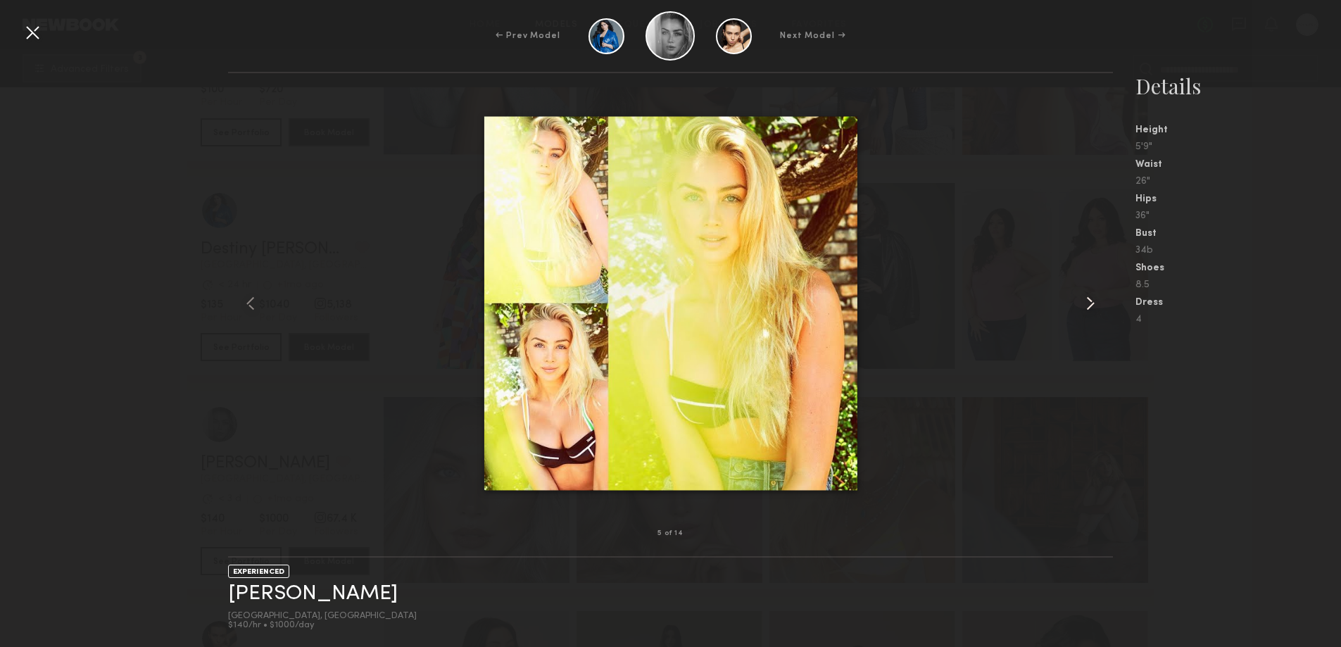
click at [1086, 303] on common-icon at bounding box center [1090, 303] width 23 height 23
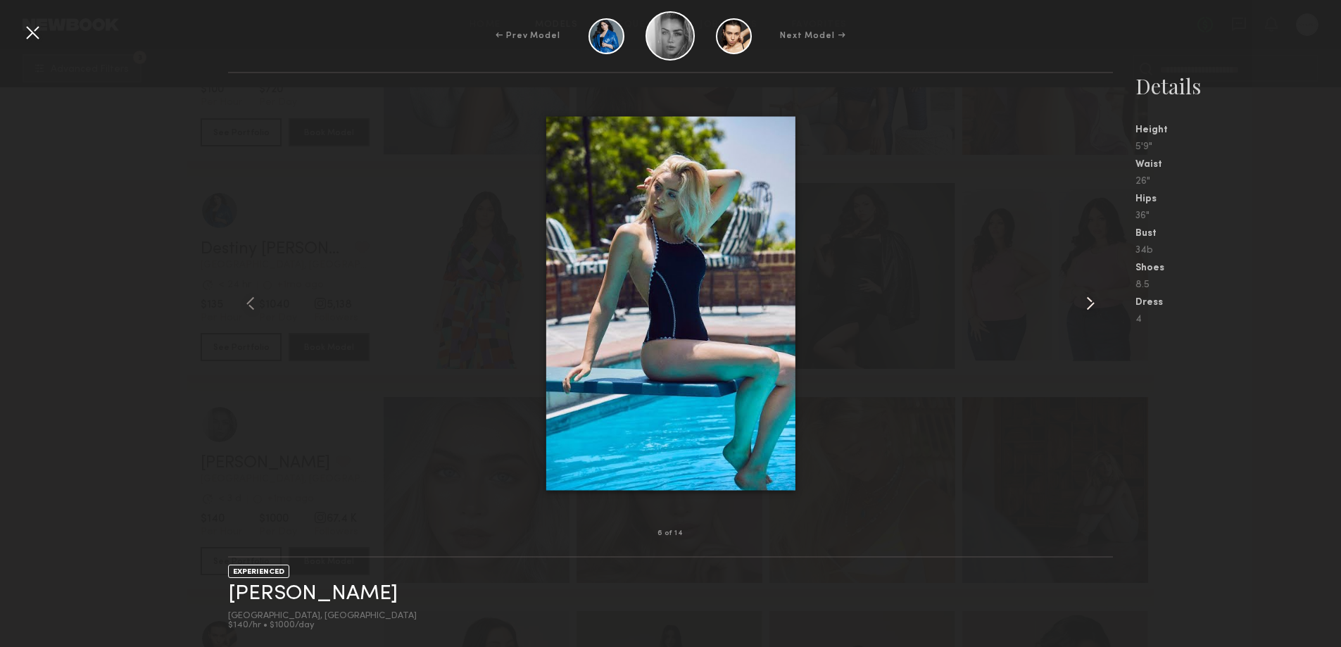
click at [1086, 303] on common-icon at bounding box center [1090, 303] width 23 height 23
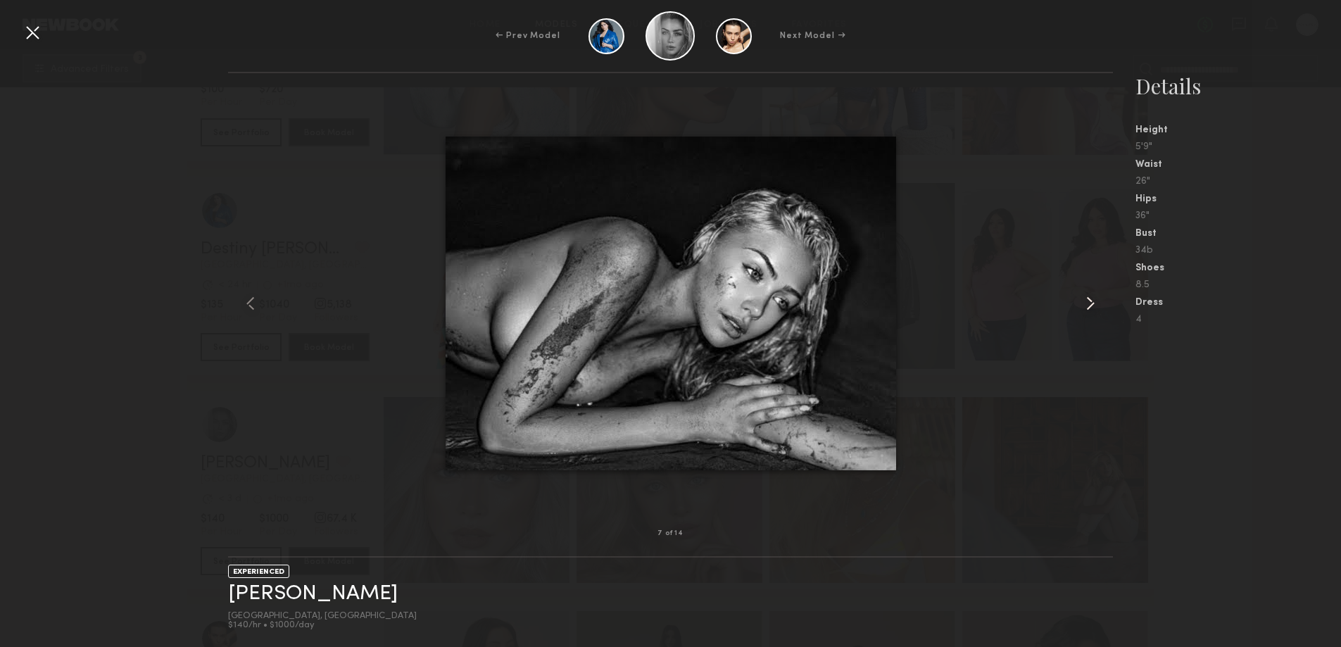
click at [1086, 303] on common-icon at bounding box center [1090, 303] width 23 height 23
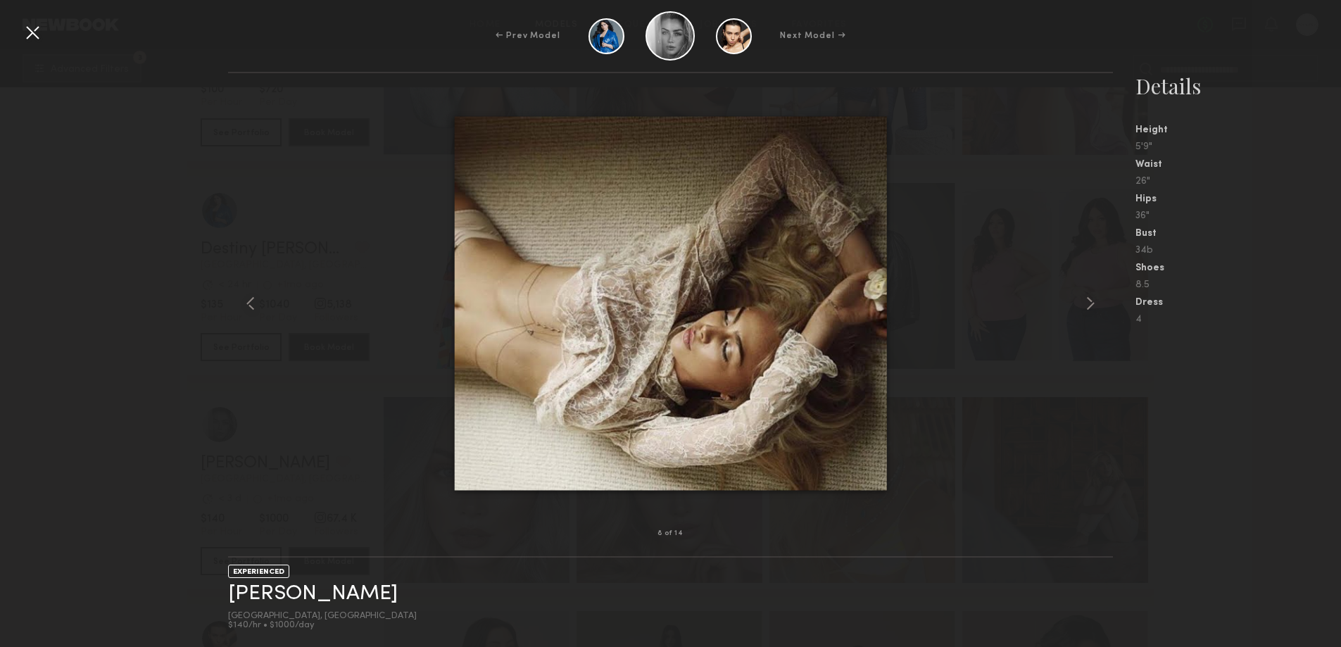
click at [32, 34] on div at bounding box center [32, 32] width 23 height 23
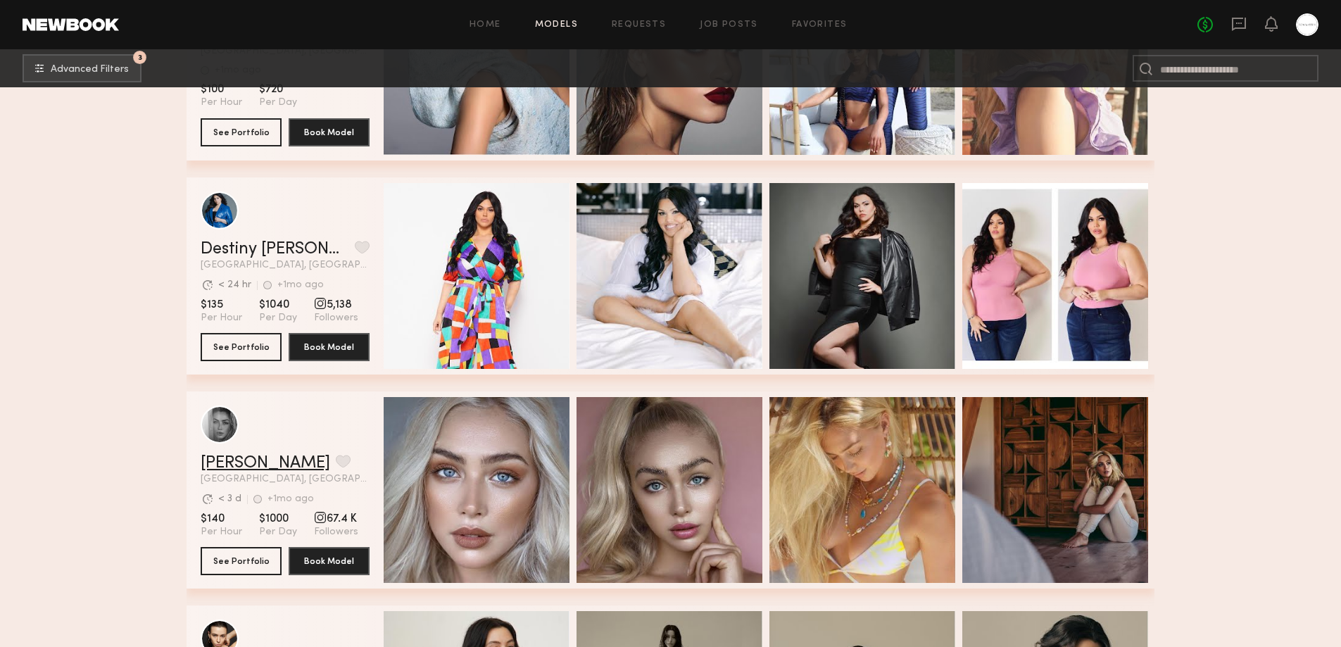
click at [225, 471] on link "Taylor G." at bounding box center [266, 463] width 130 height 17
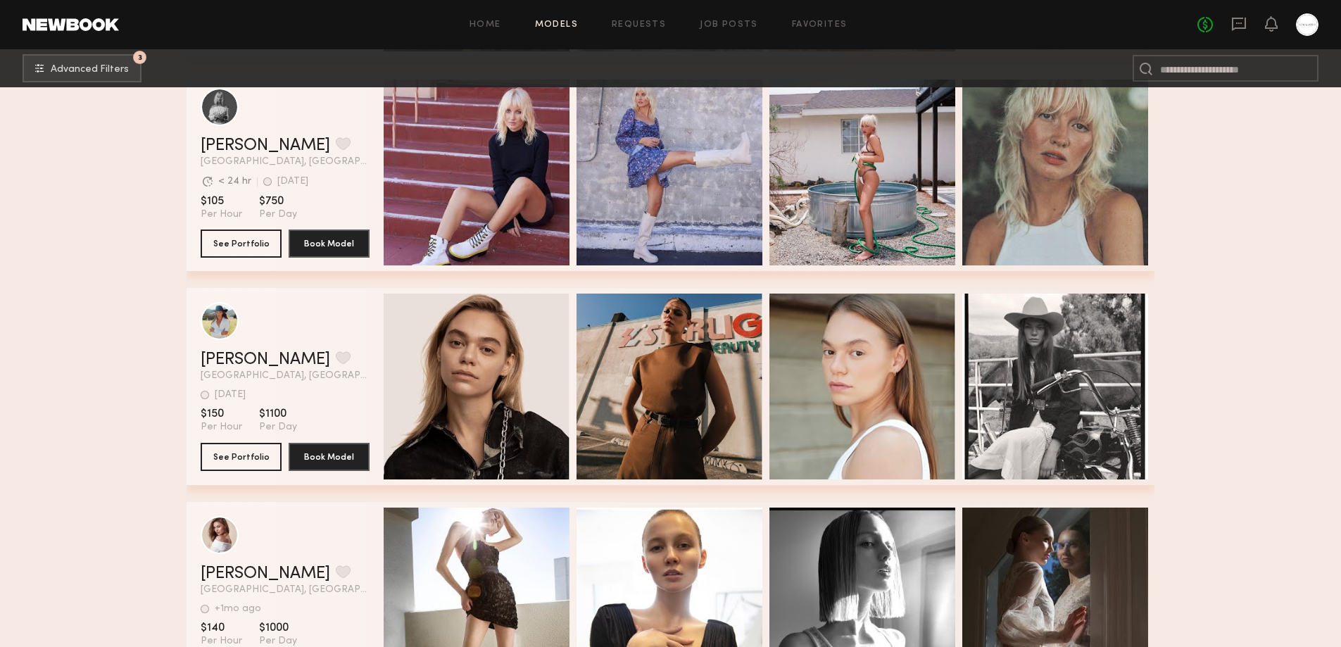
scroll to position [54595, 0]
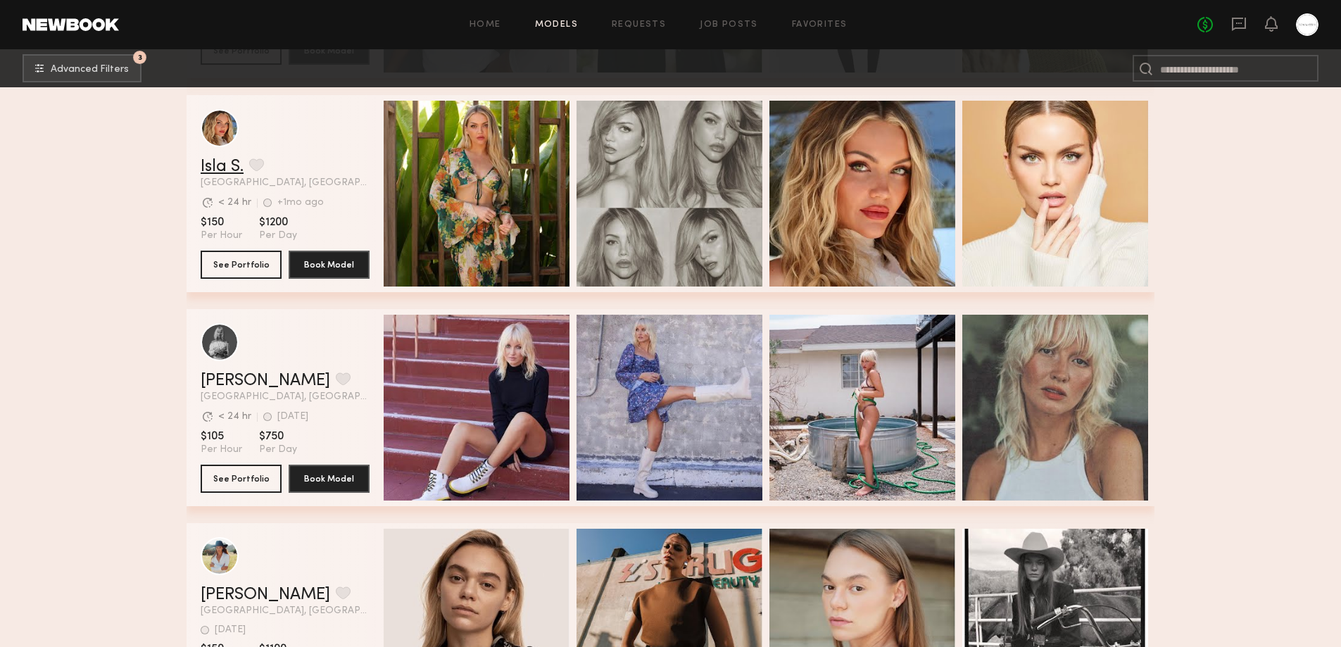
click at [218, 169] on link "Isla S." at bounding box center [222, 166] width 43 height 17
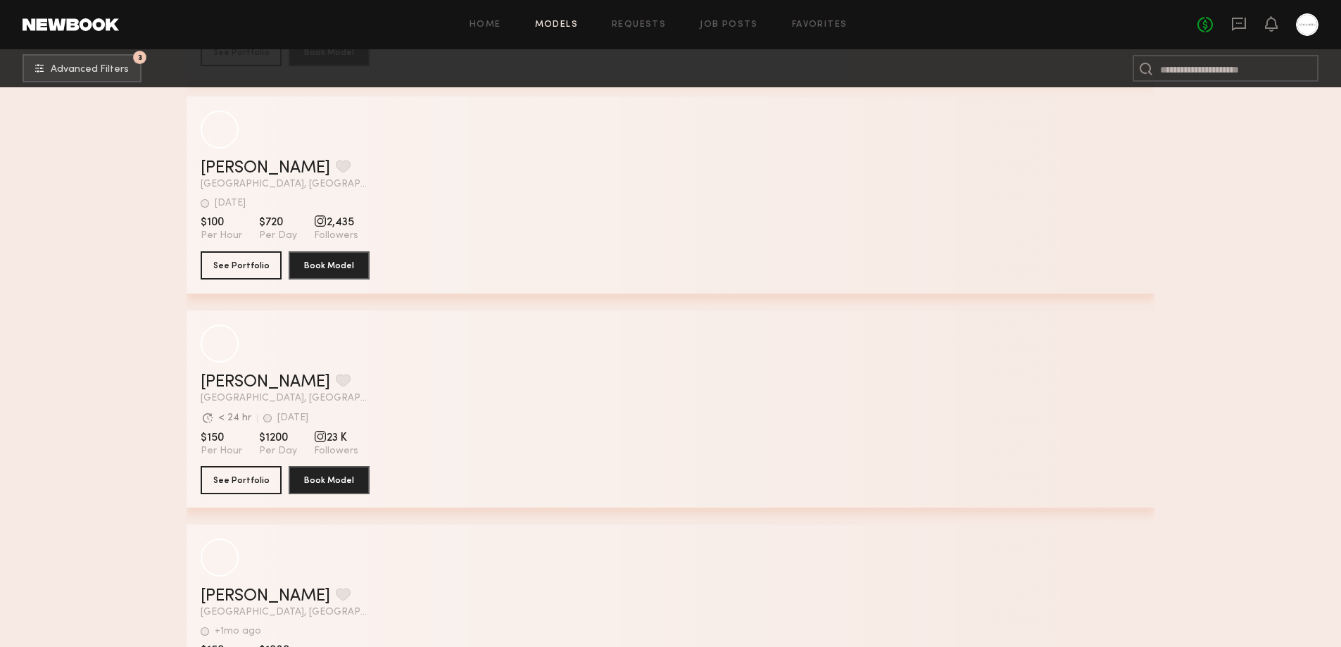
scroll to position [61635, 0]
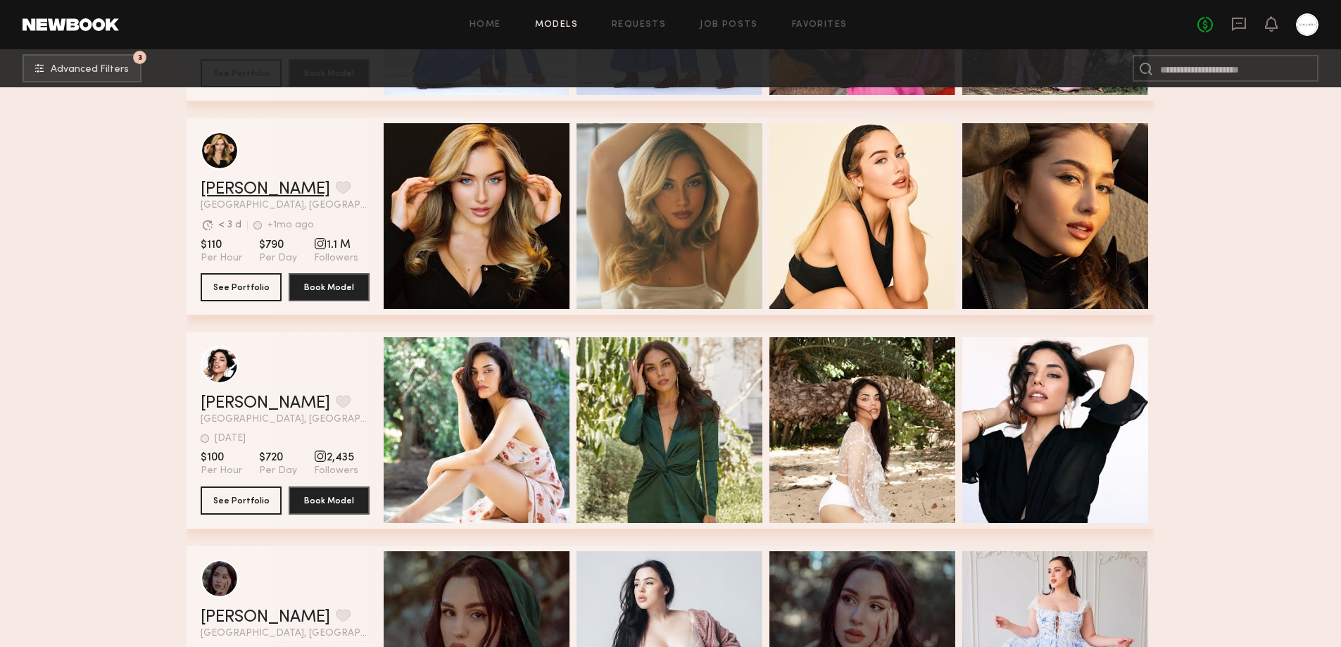
click at [244, 198] on link "Heloise H." at bounding box center [266, 189] width 130 height 17
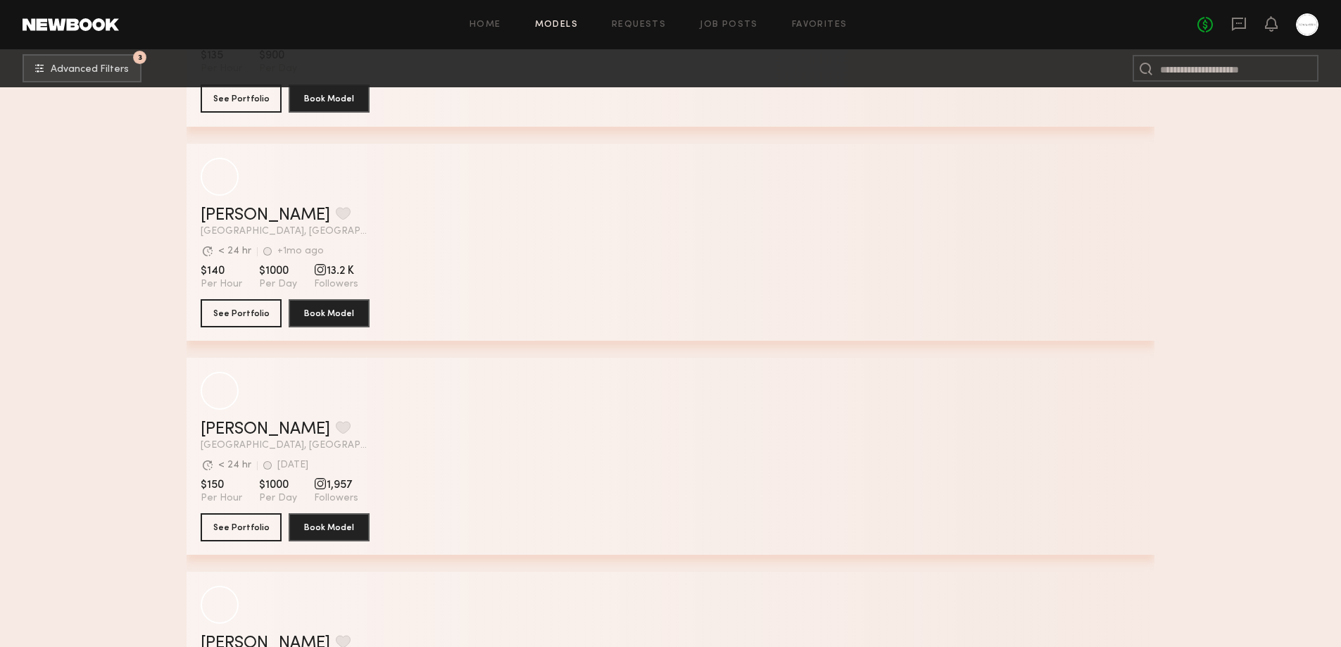
scroll to position [66980, 0]
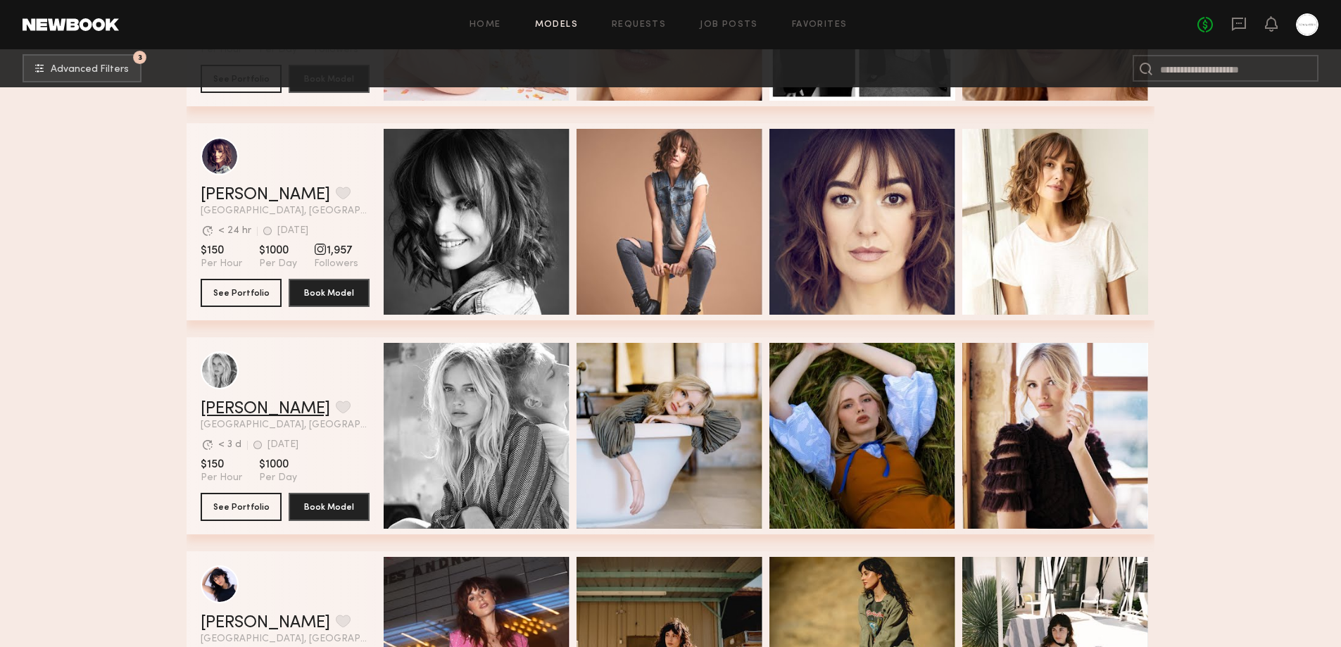
click at [227, 417] on link "Hannah B." at bounding box center [266, 409] width 130 height 17
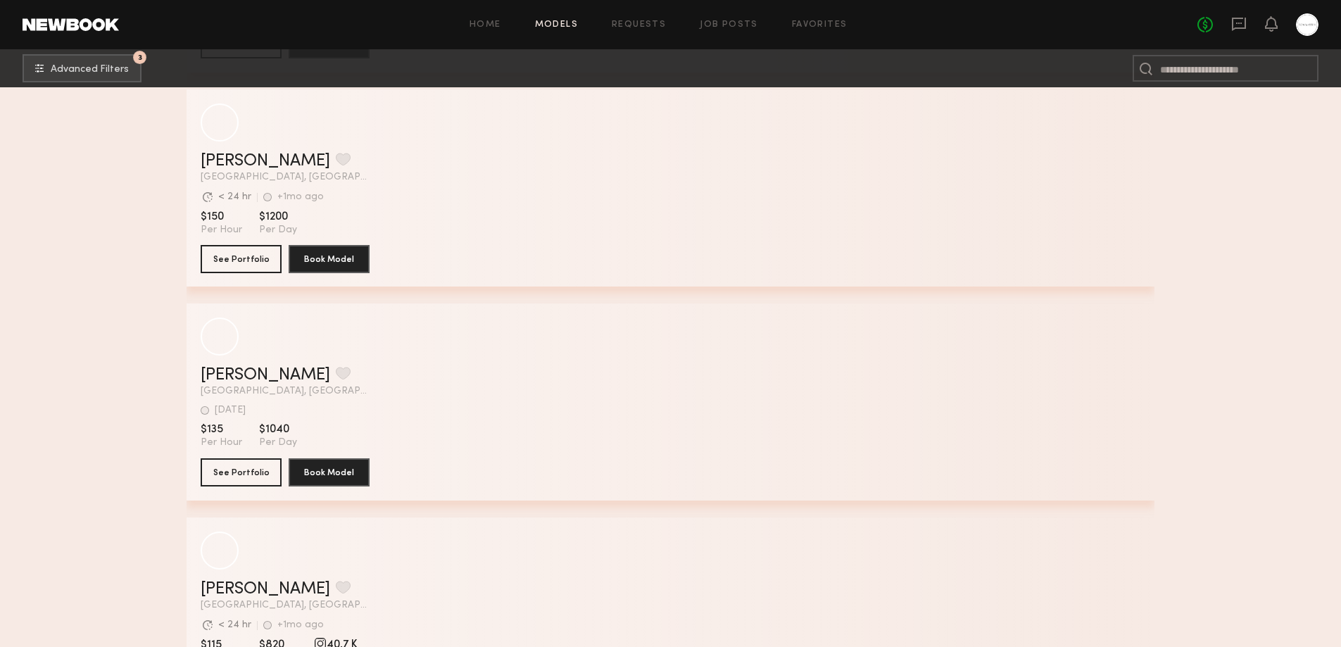
scroll to position [75168, 0]
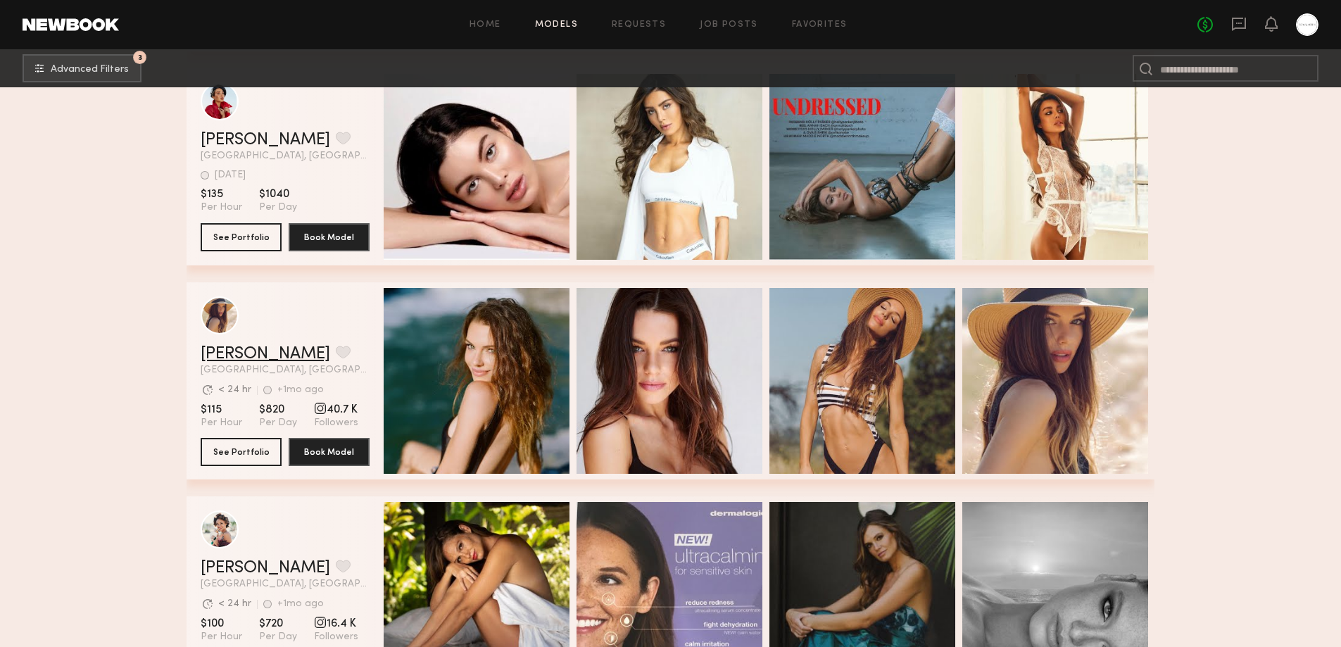
click at [222, 363] on link "Jayde R." at bounding box center [266, 354] width 130 height 17
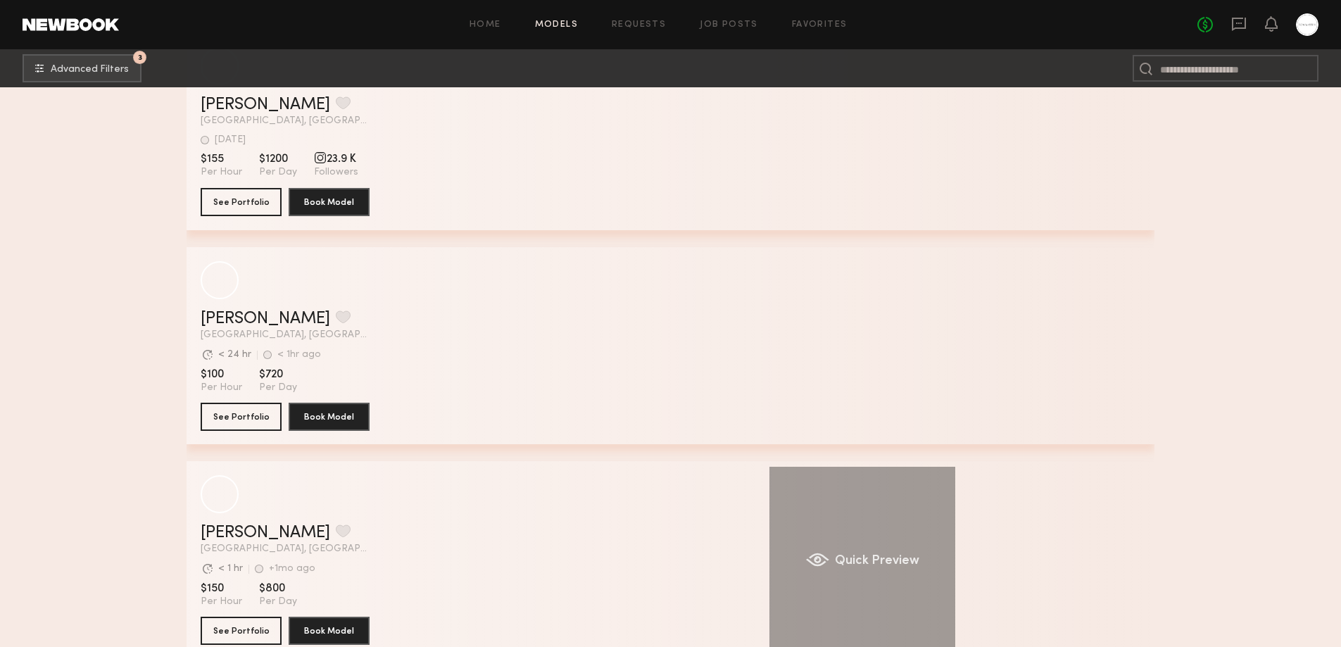
scroll to position [83785, 0]
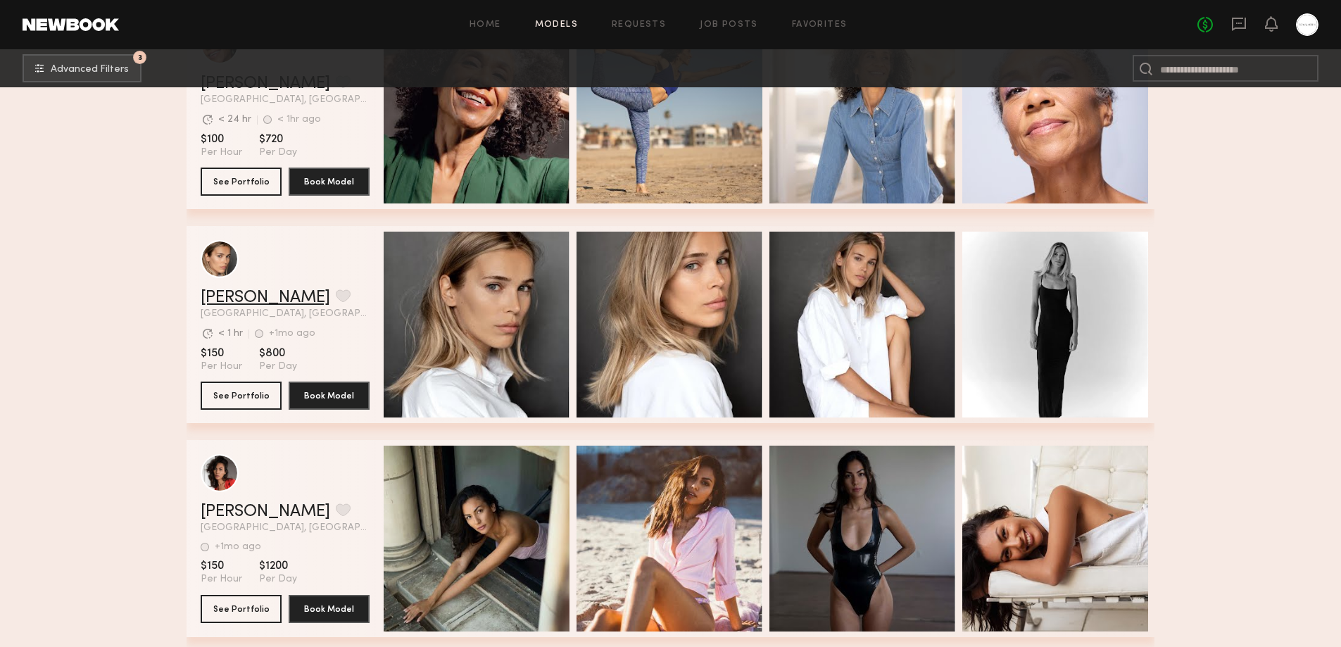
click at [241, 306] on link "Anastasia S." at bounding box center [266, 297] width 130 height 17
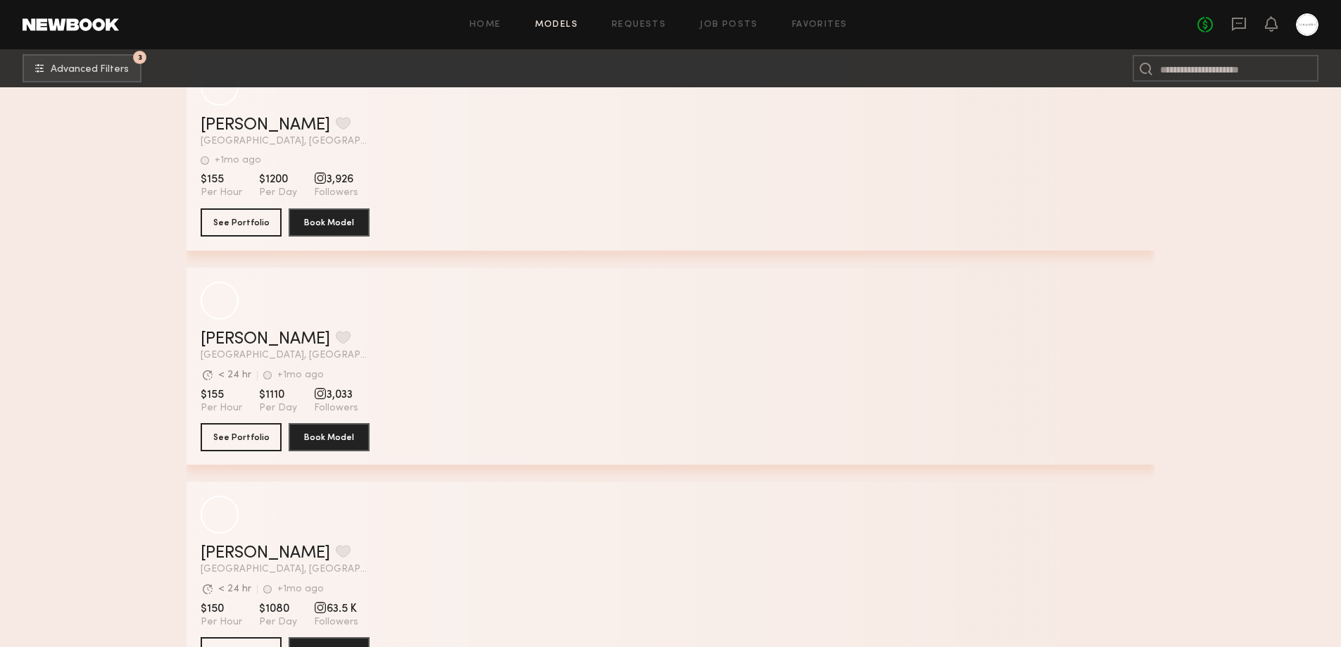
scroll to position [88218, 0]
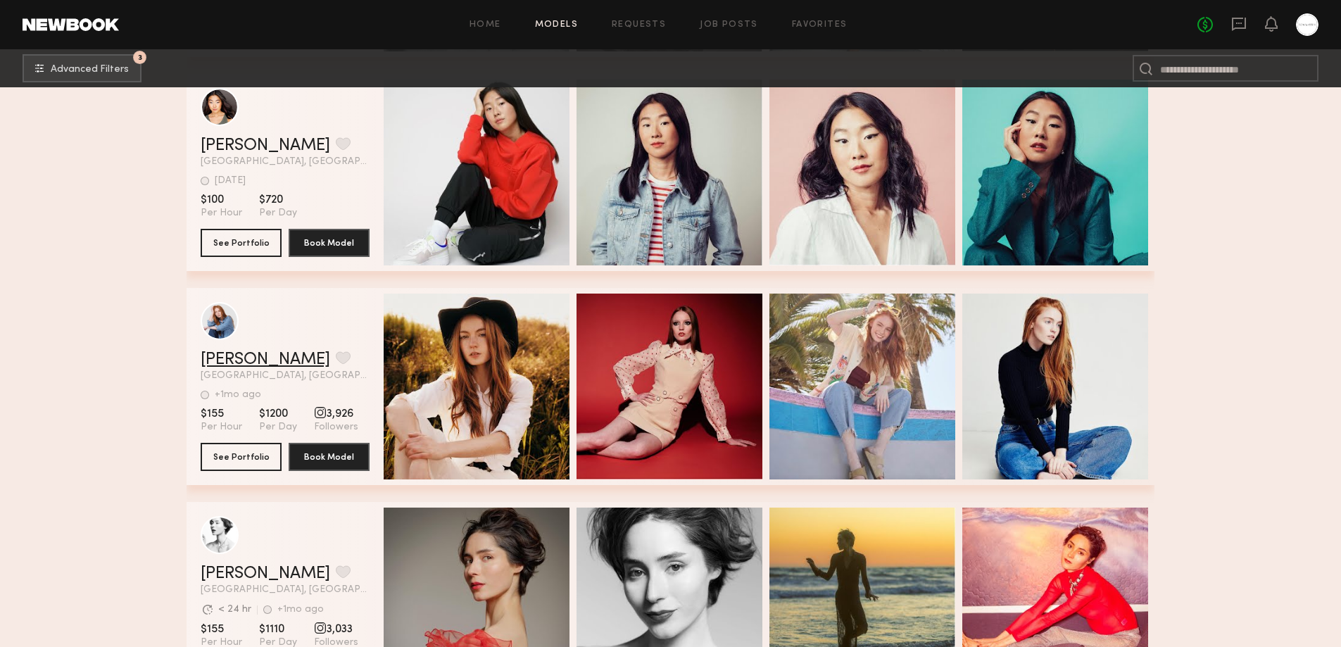
click at [215, 368] on link "Emily O." at bounding box center [266, 359] width 130 height 17
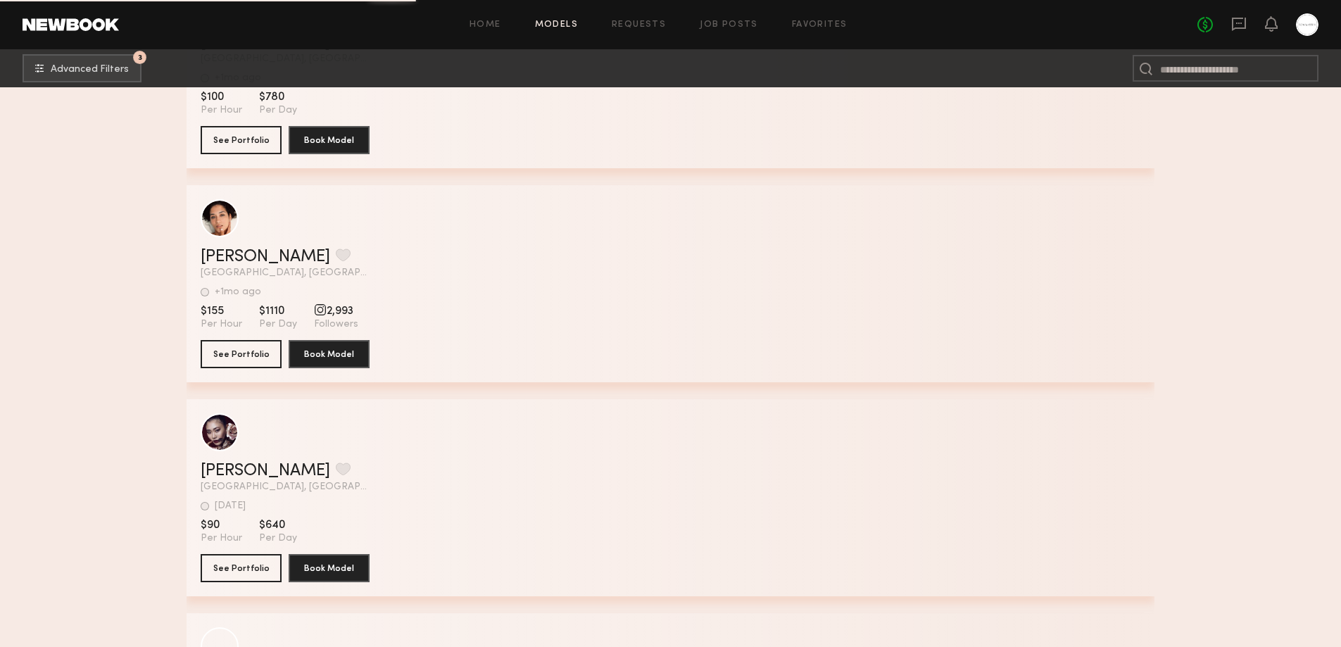
scroll to position [94749, 0]
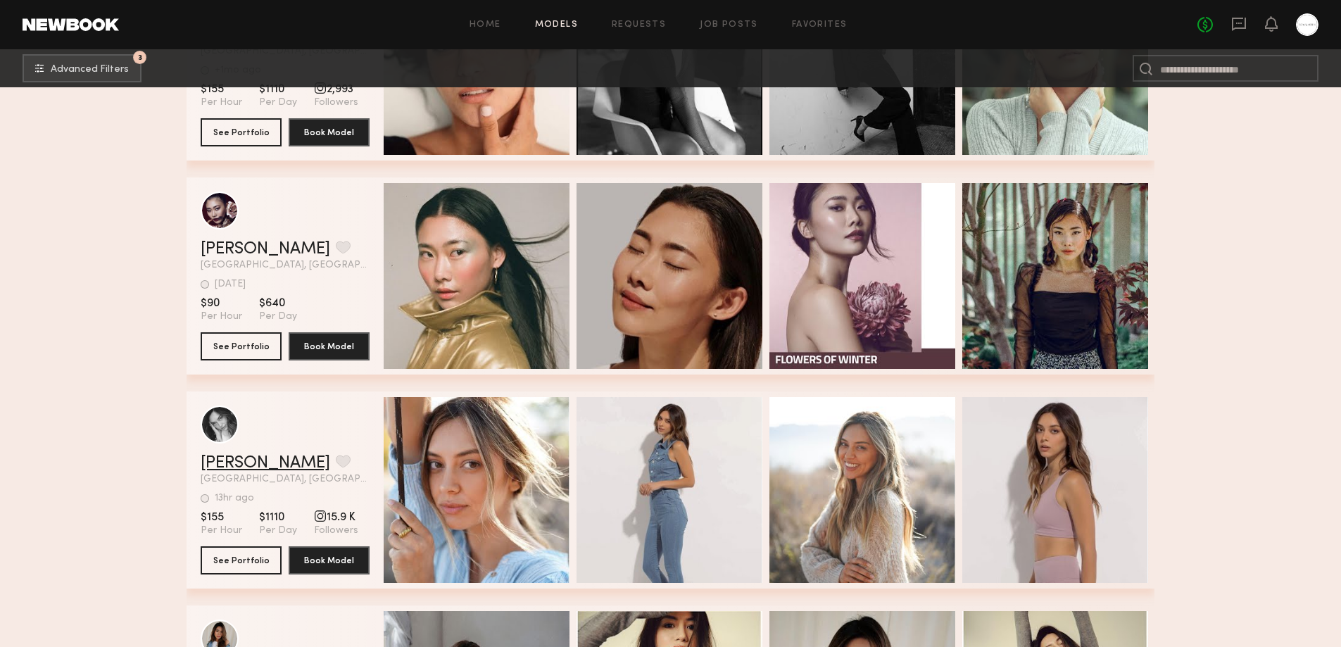
click at [221, 469] on link "Devyn D." at bounding box center [266, 463] width 130 height 17
click at [487, 27] on link "Home" at bounding box center [486, 24] width 32 height 9
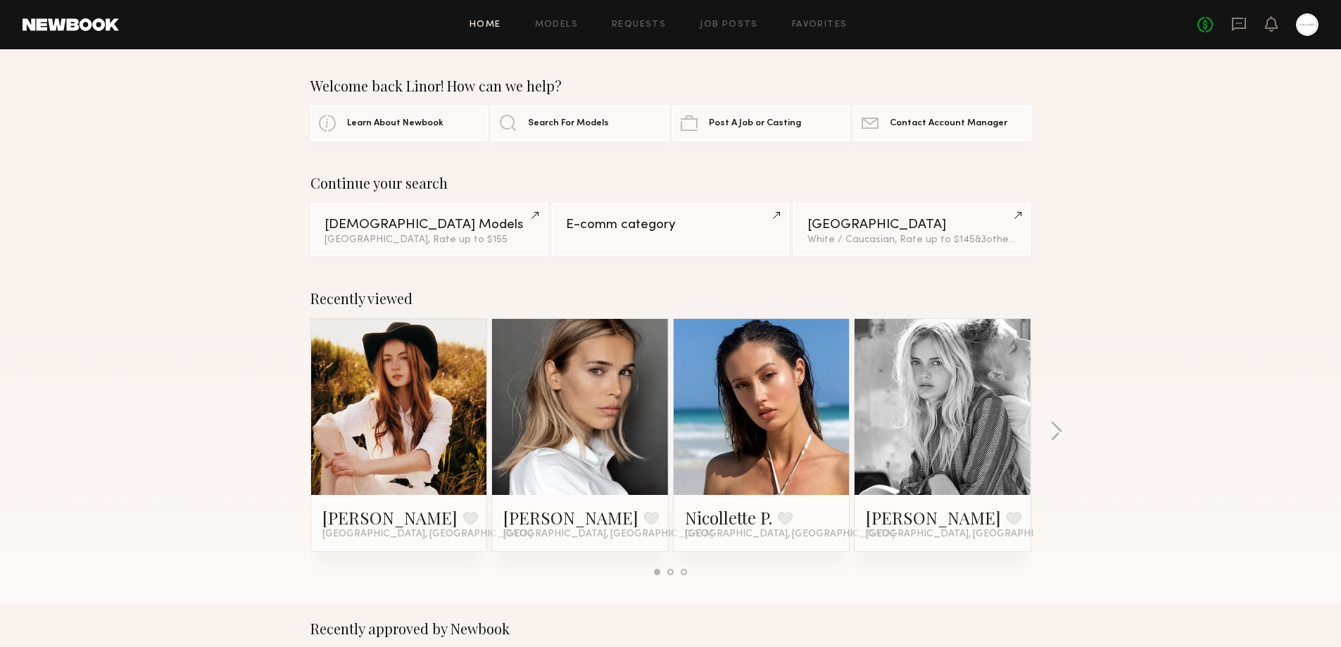
click at [1305, 22] on div at bounding box center [1307, 24] width 23 height 23
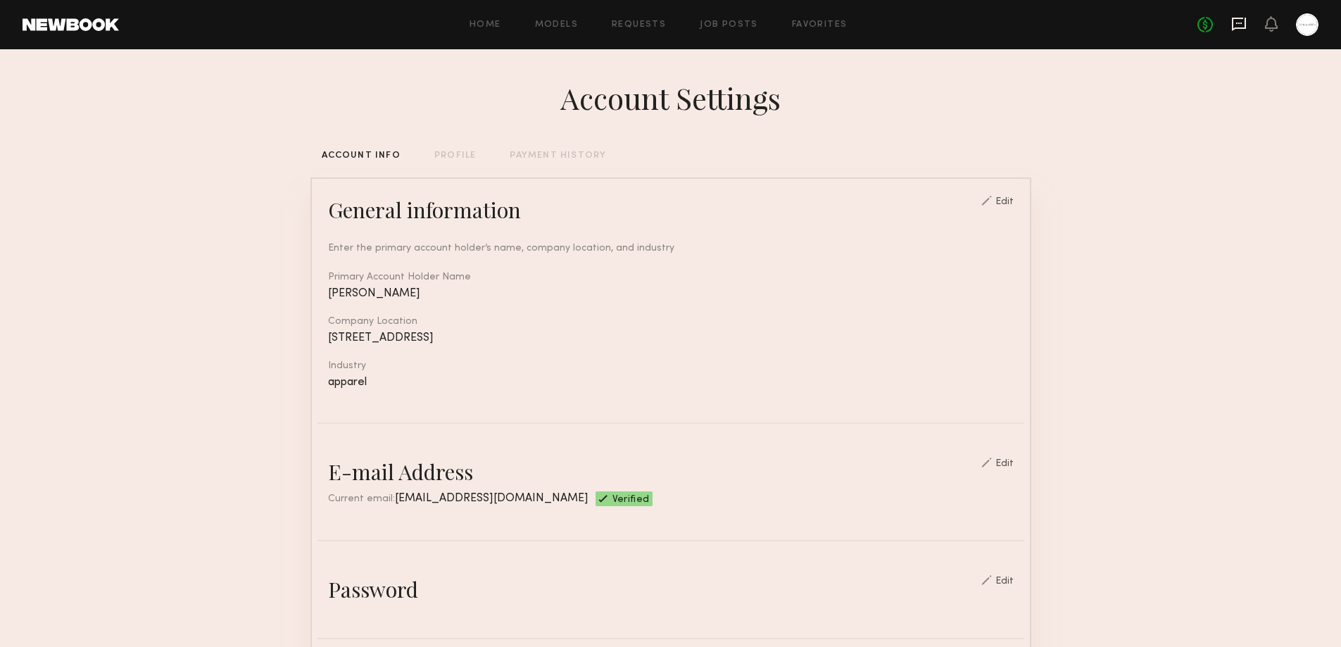
click at [1239, 23] on icon at bounding box center [1239, 23] width 6 height 1
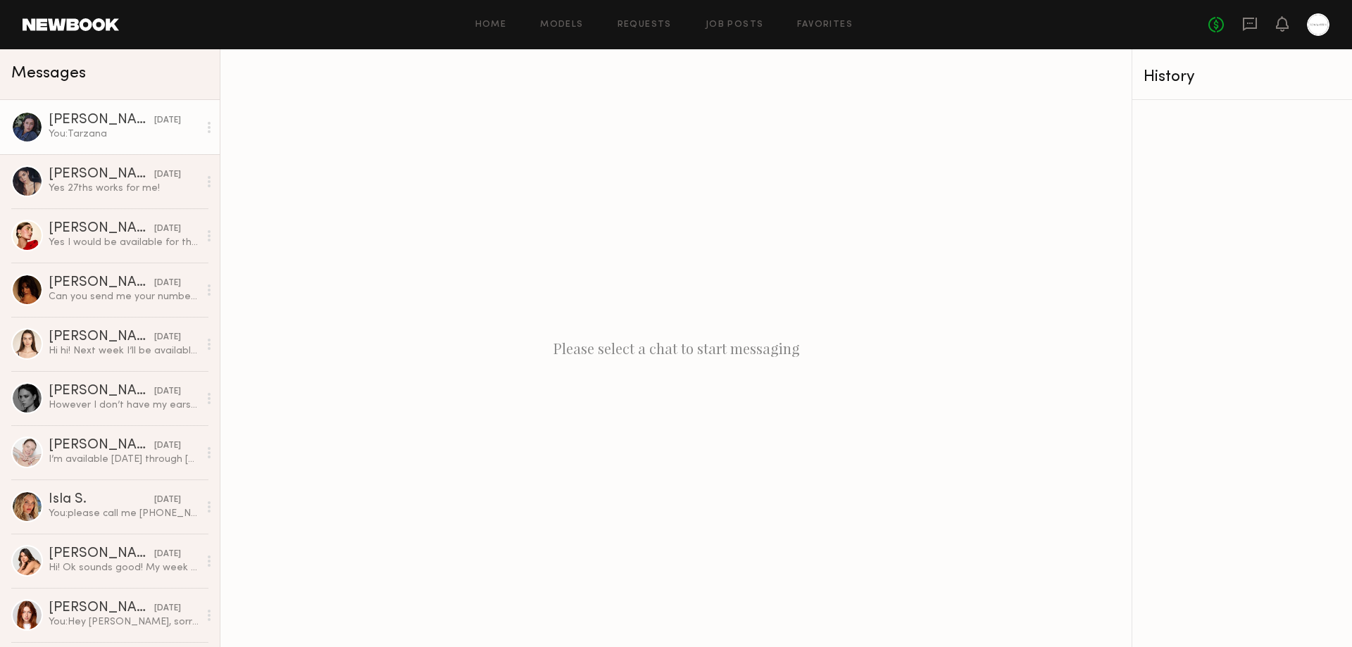
click at [89, 141] on div "You: Tarzana" at bounding box center [124, 133] width 150 height 13
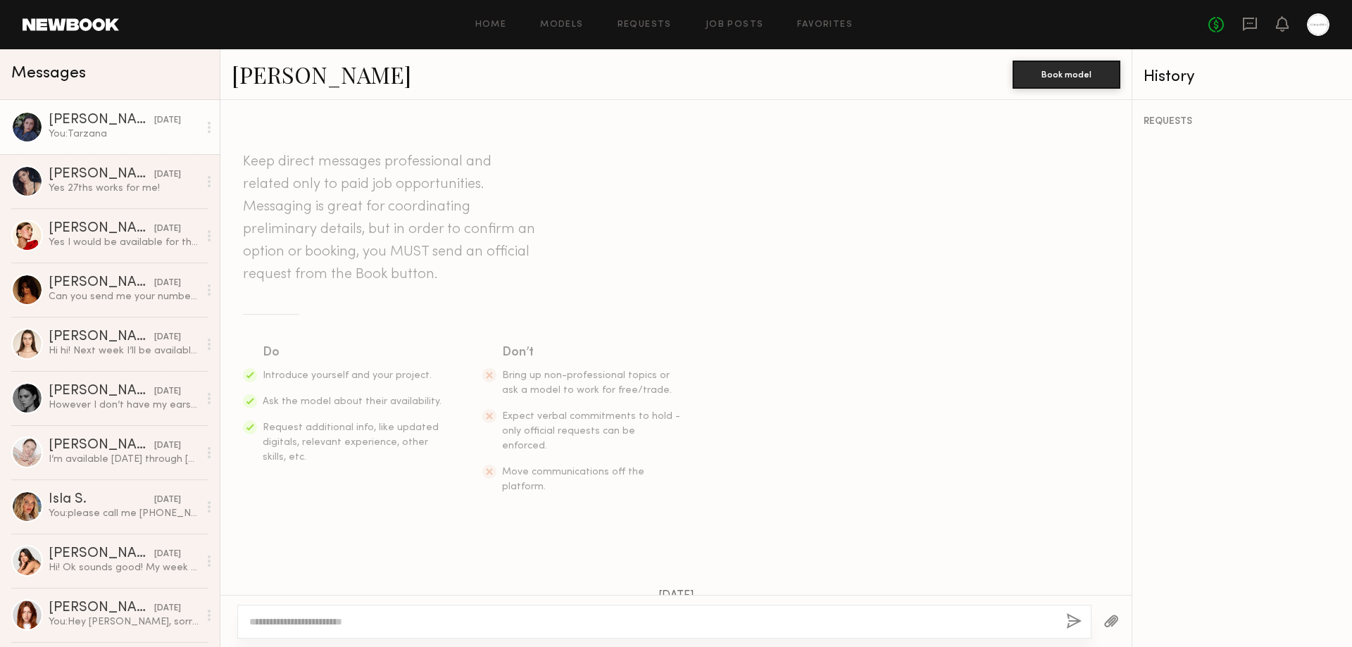
click at [259, 73] on link "Hannah O." at bounding box center [322, 74] width 180 height 30
click at [114, 179] on div "Aarika W." at bounding box center [102, 175] width 106 height 14
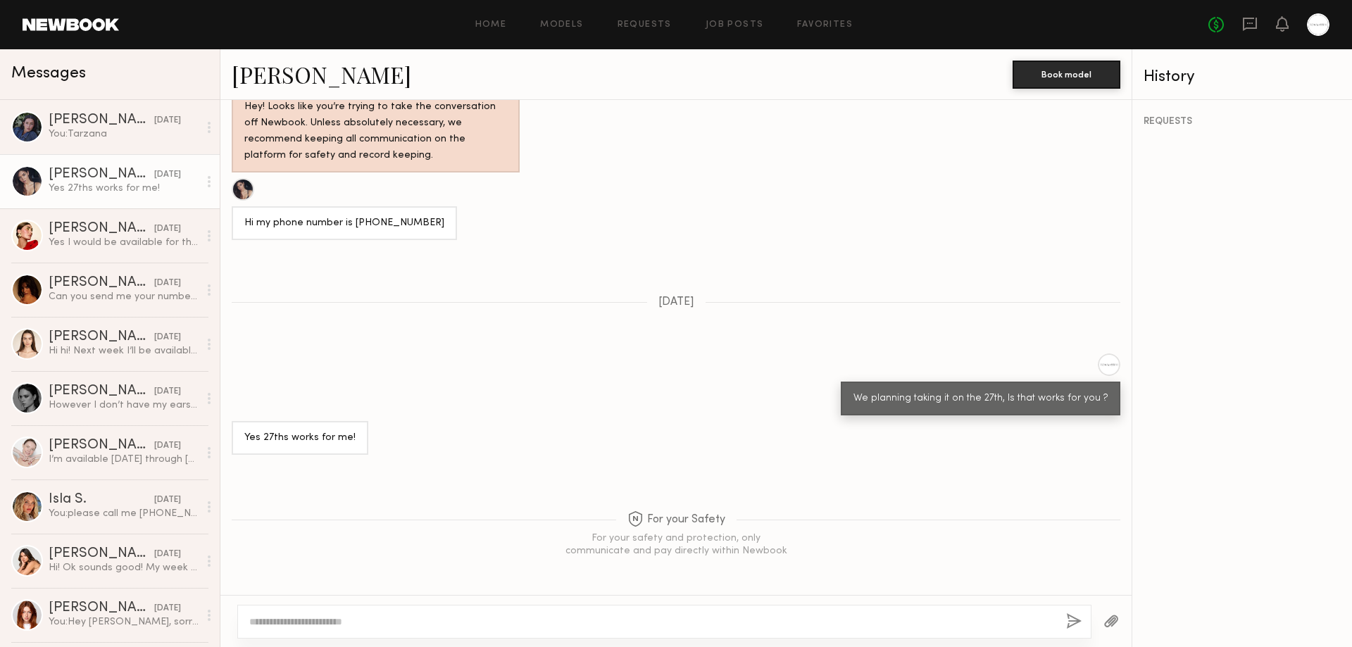
scroll to position [577, 0]
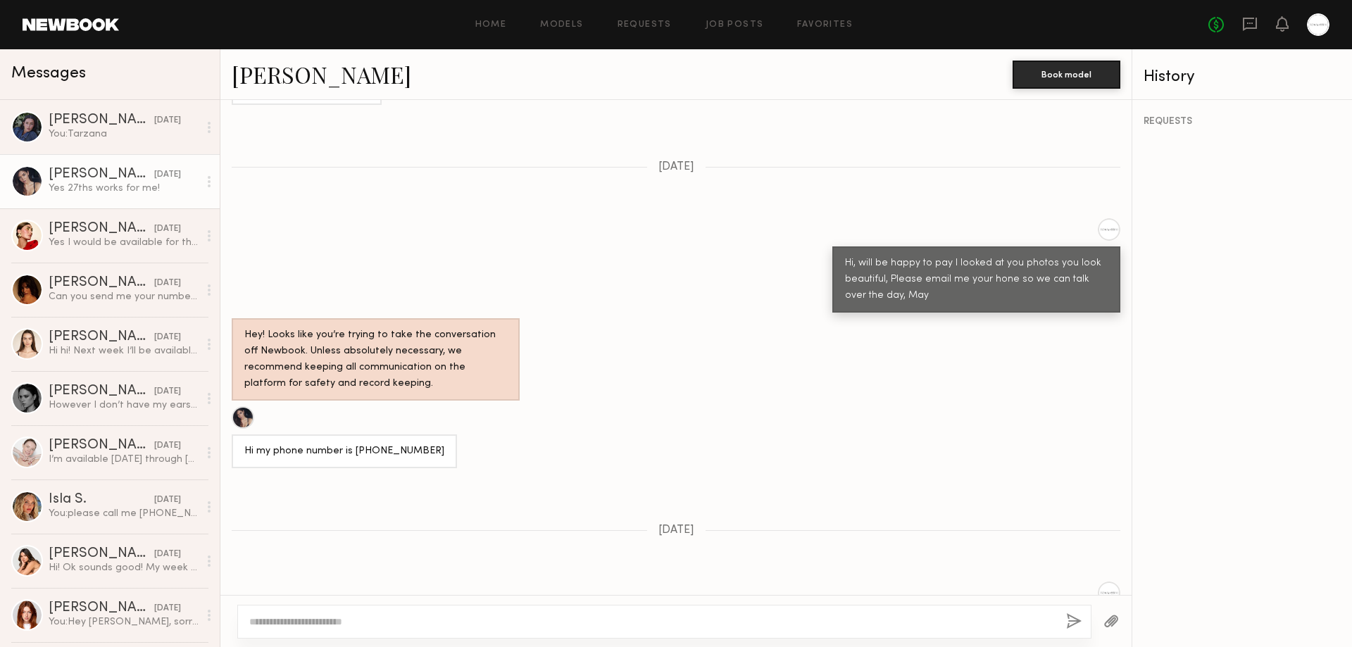
click at [265, 72] on link "Aarika W." at bounding box center [322, 74] width 180 height 30
click at [106, 243] on div "Yes I would be available for the 27th :) Do you have a rate in mind ?" at bounding box center [124, 242] width 150 height 13
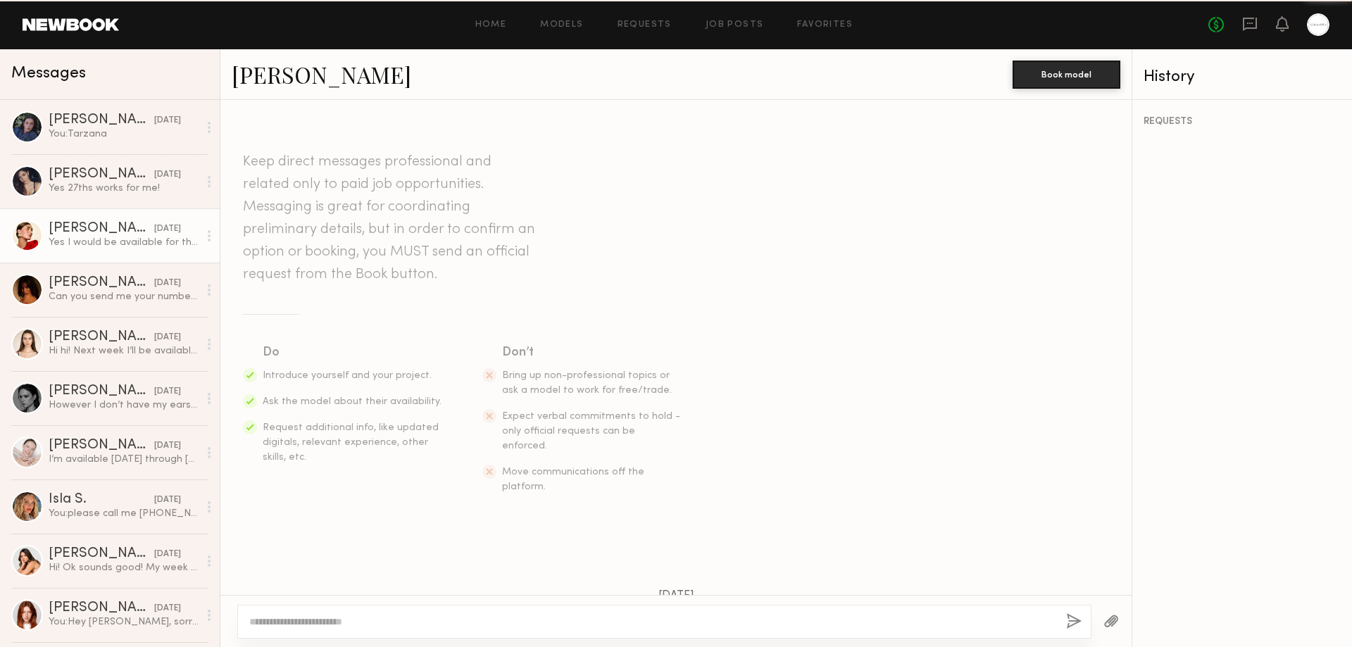
scroll to position [1229, 0]
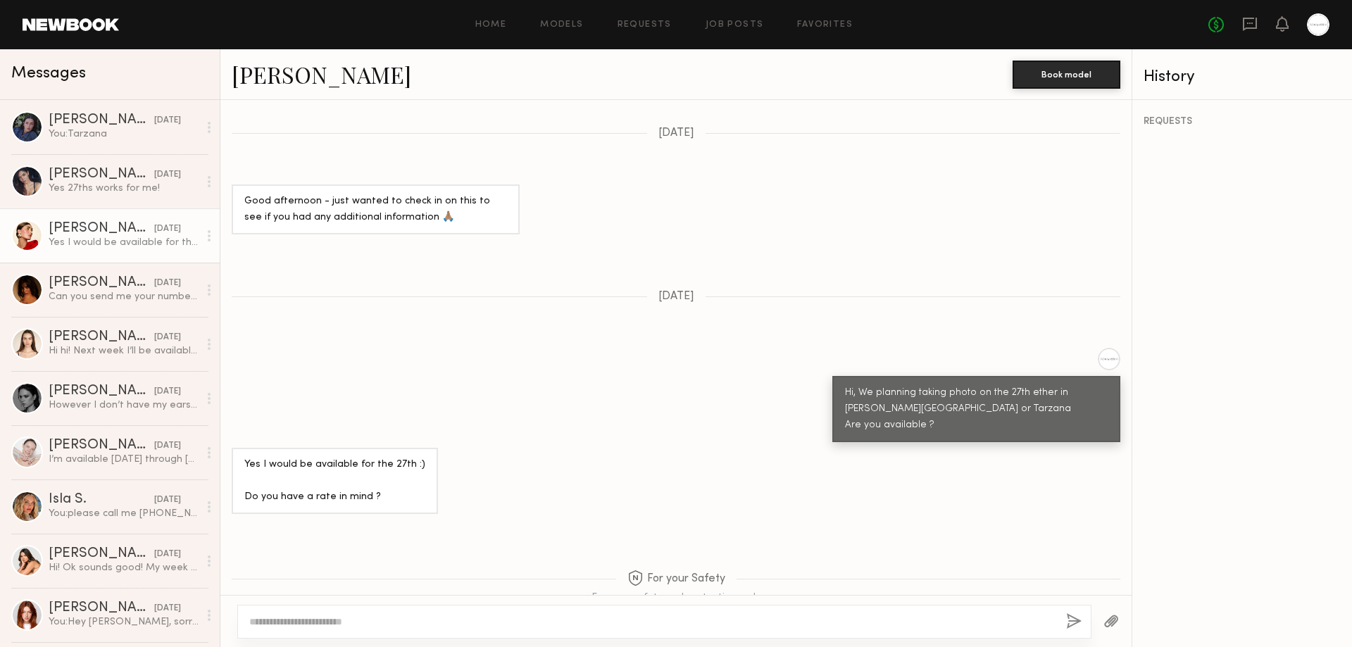
click at [72, 229] on div "Louise M." at bounding box center [102, 229] width 106 height 14
click at [78, 290] on div "Shani R." at bounding box center [102, 283] width 106 height 14
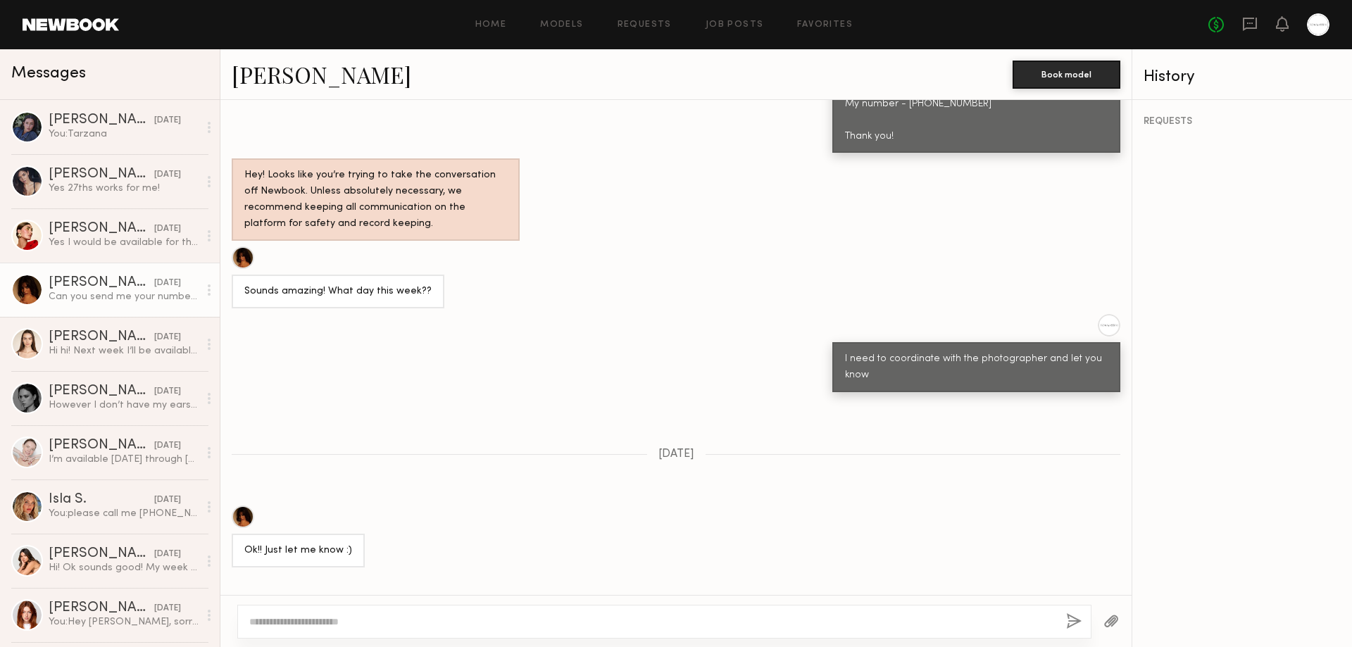
scroll to position [483, 0]
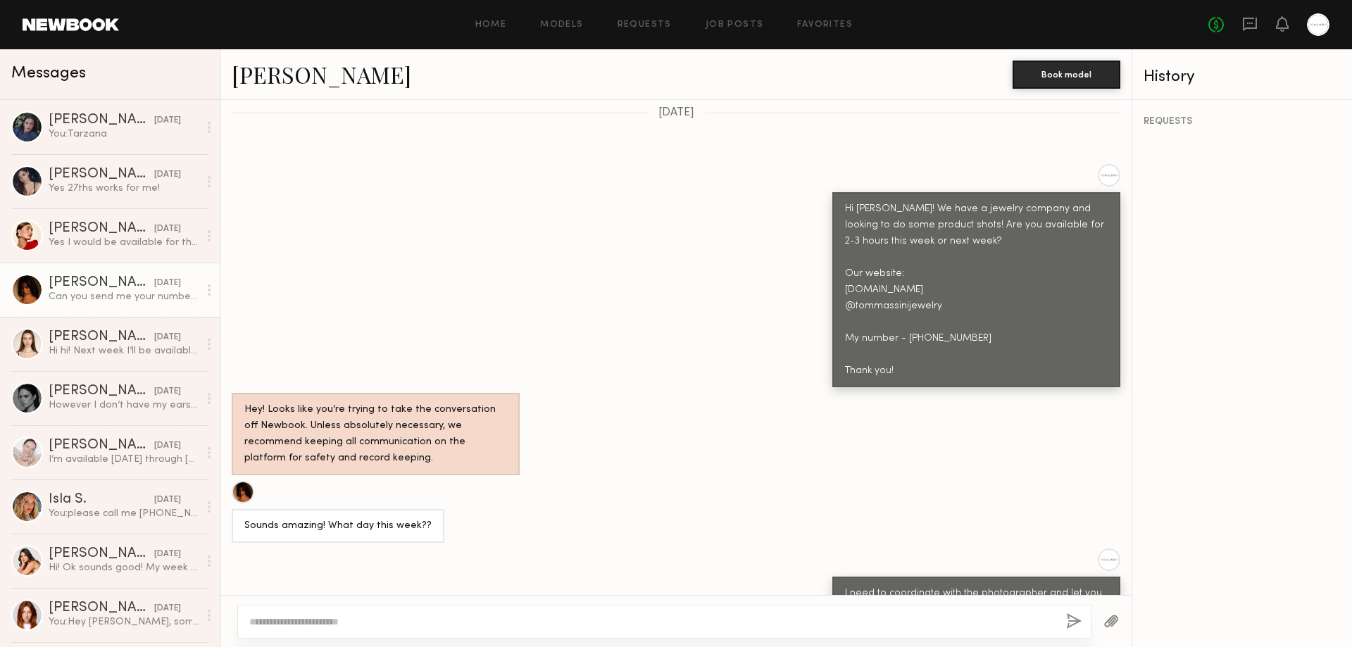
click at [252, 82] on link "Shani R." at bounding box center [322, 74] width 180 height 30
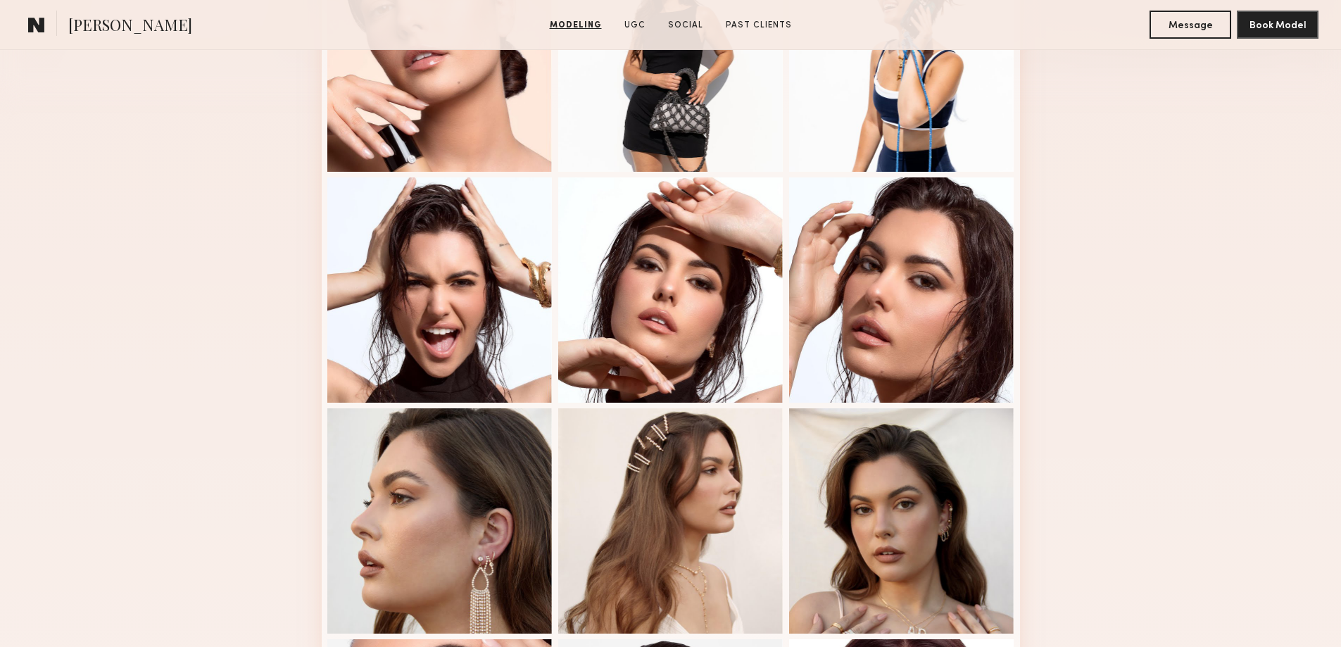
scroll to position [234, 0]
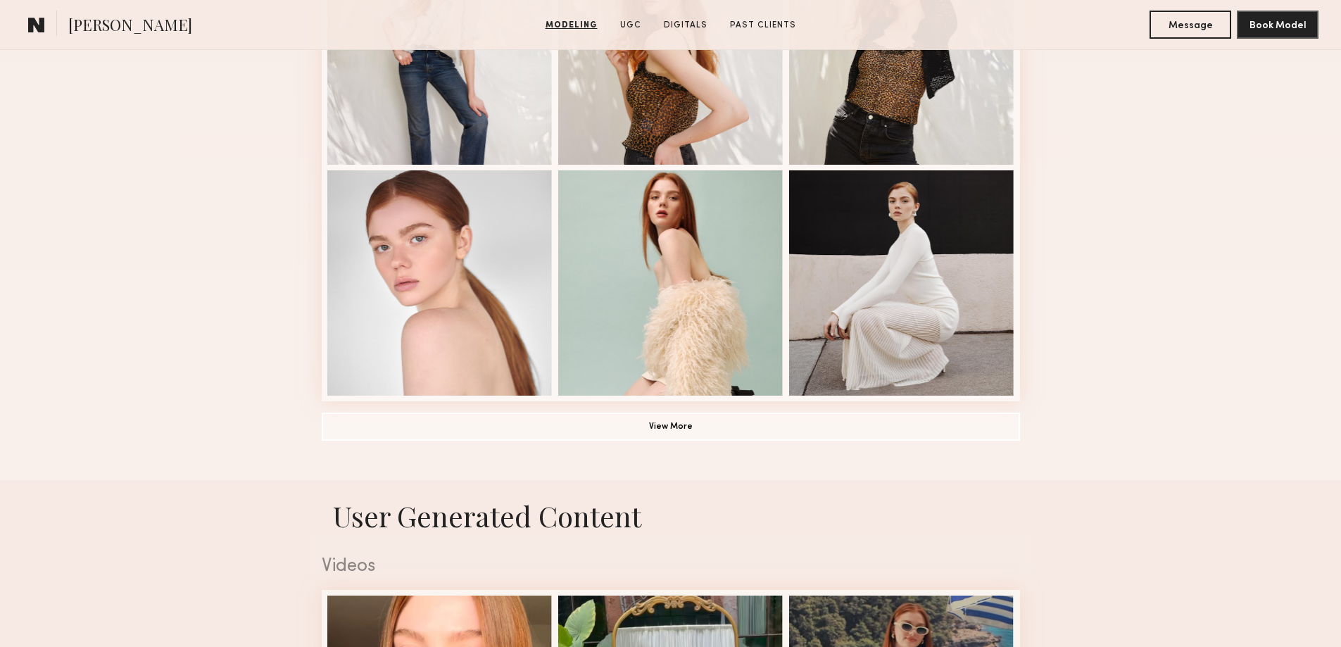
scroll to position [1174, 0]
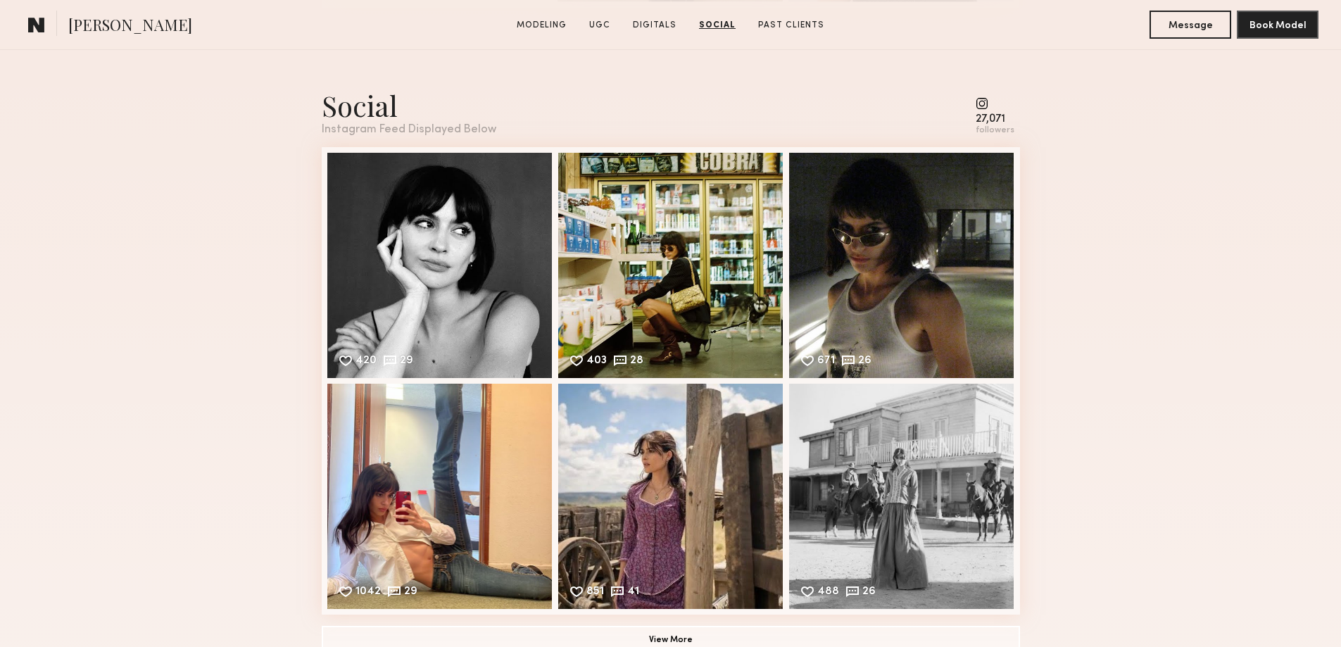
scroll to position [2582, 0]
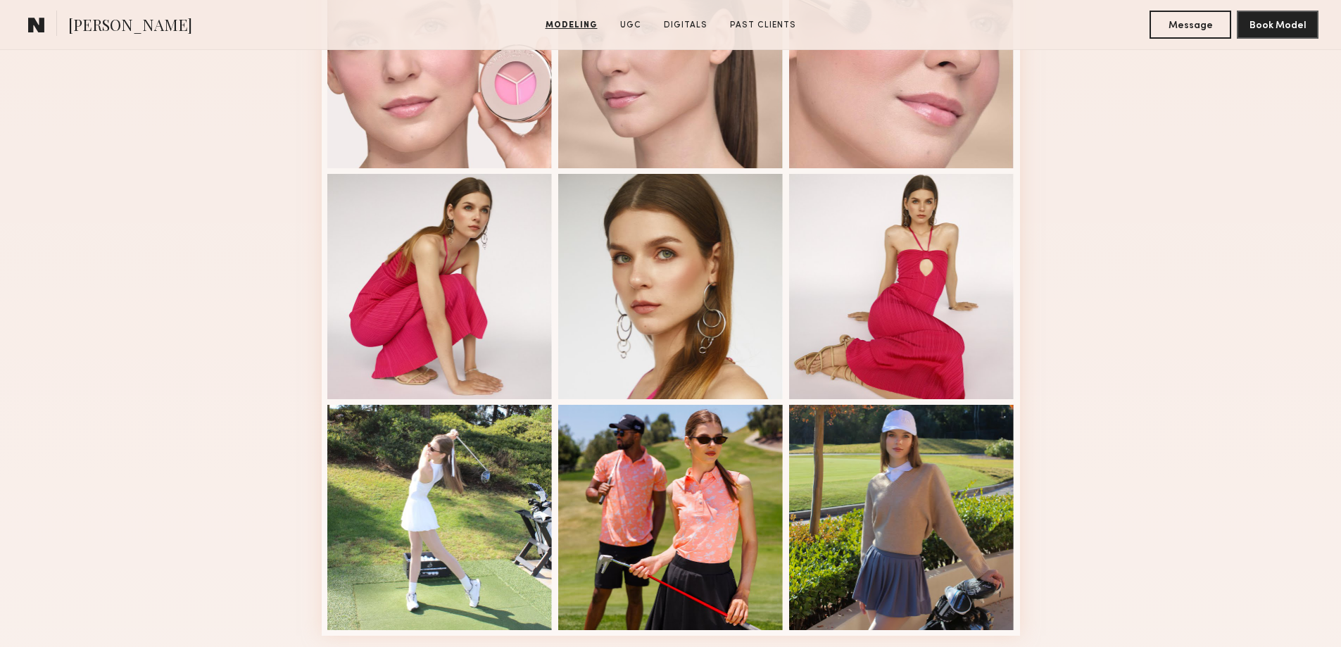
scroll to position [938, 0]
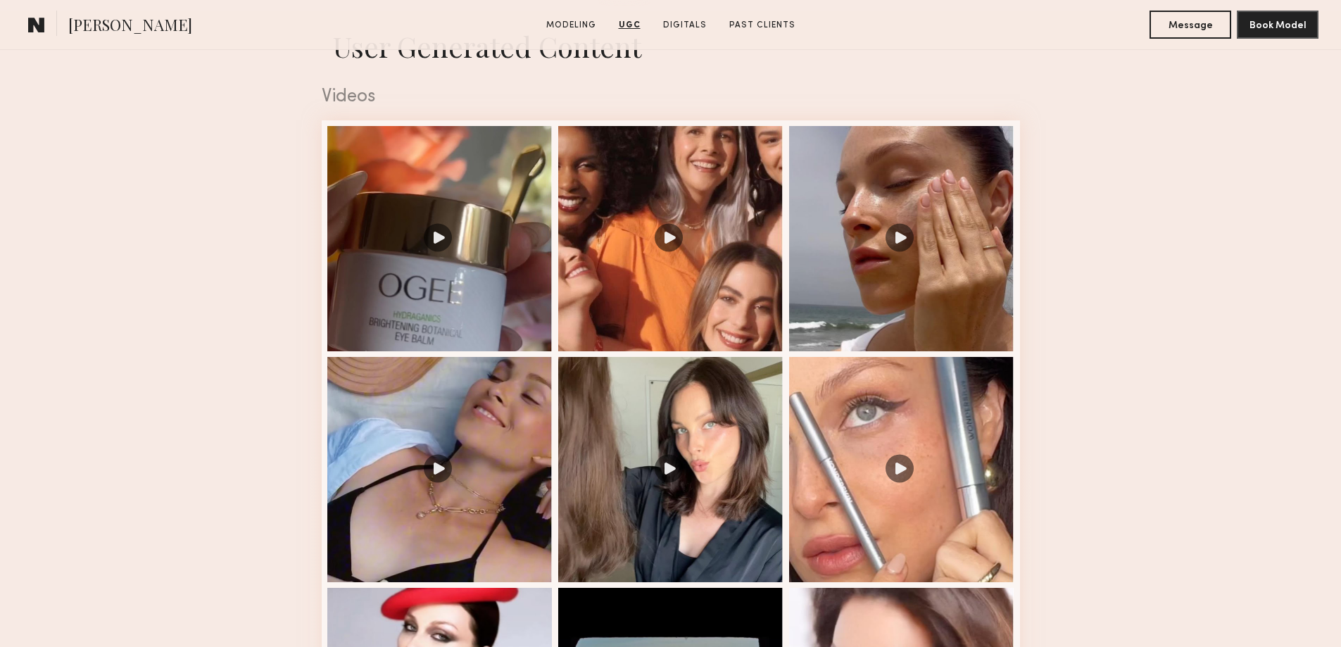
scroll to position [1642, 0]
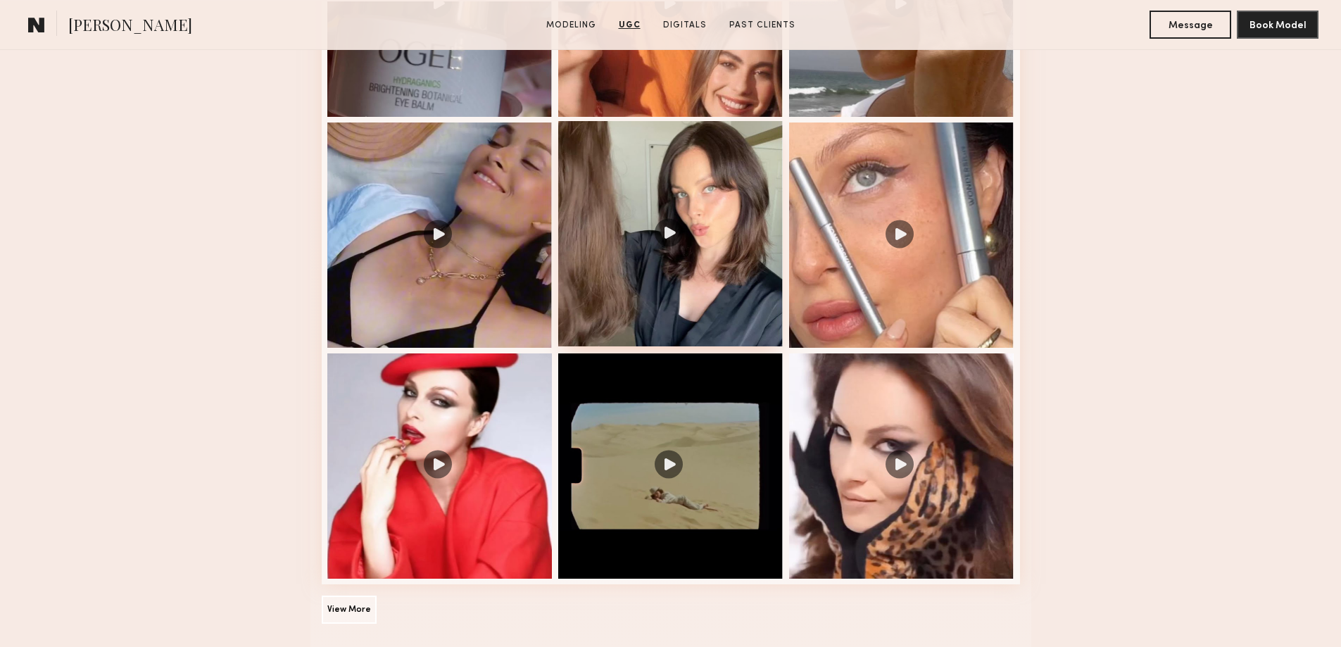
click at [669, 242] on div at bounding box center [670, 233] width 225 height 225
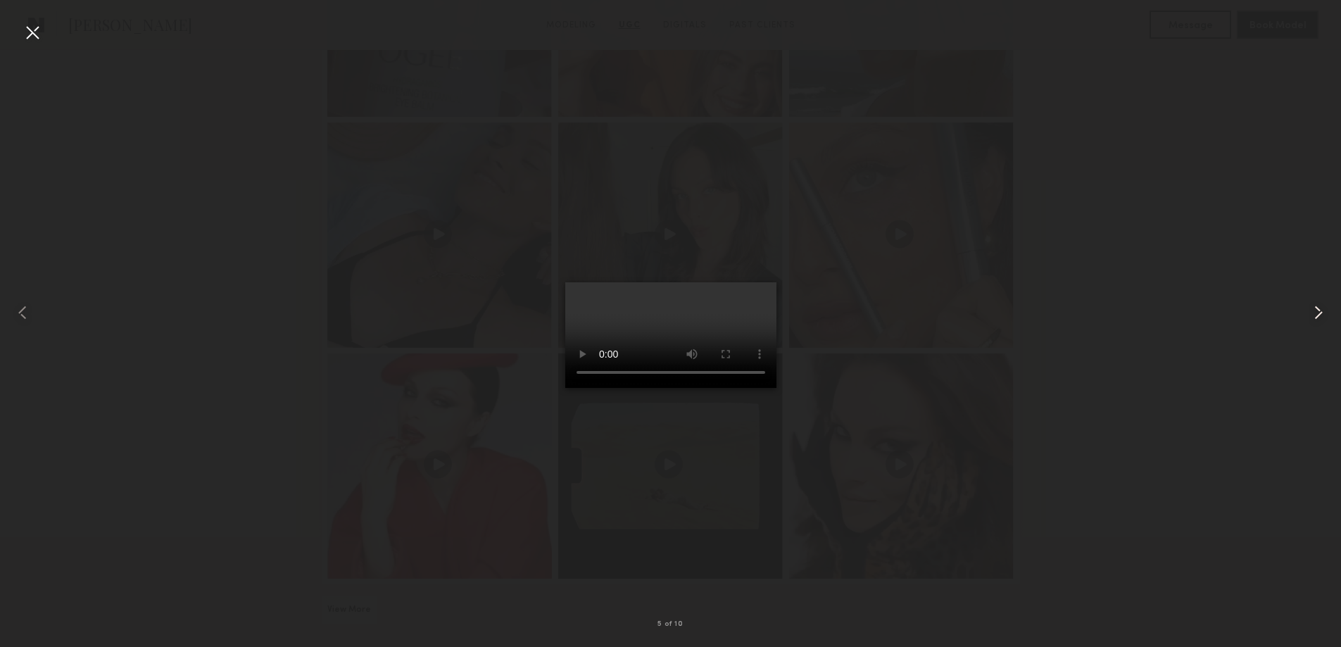
click at [1319, 309] on common-icon at bounding box center [1318, 312] width 23 height 23
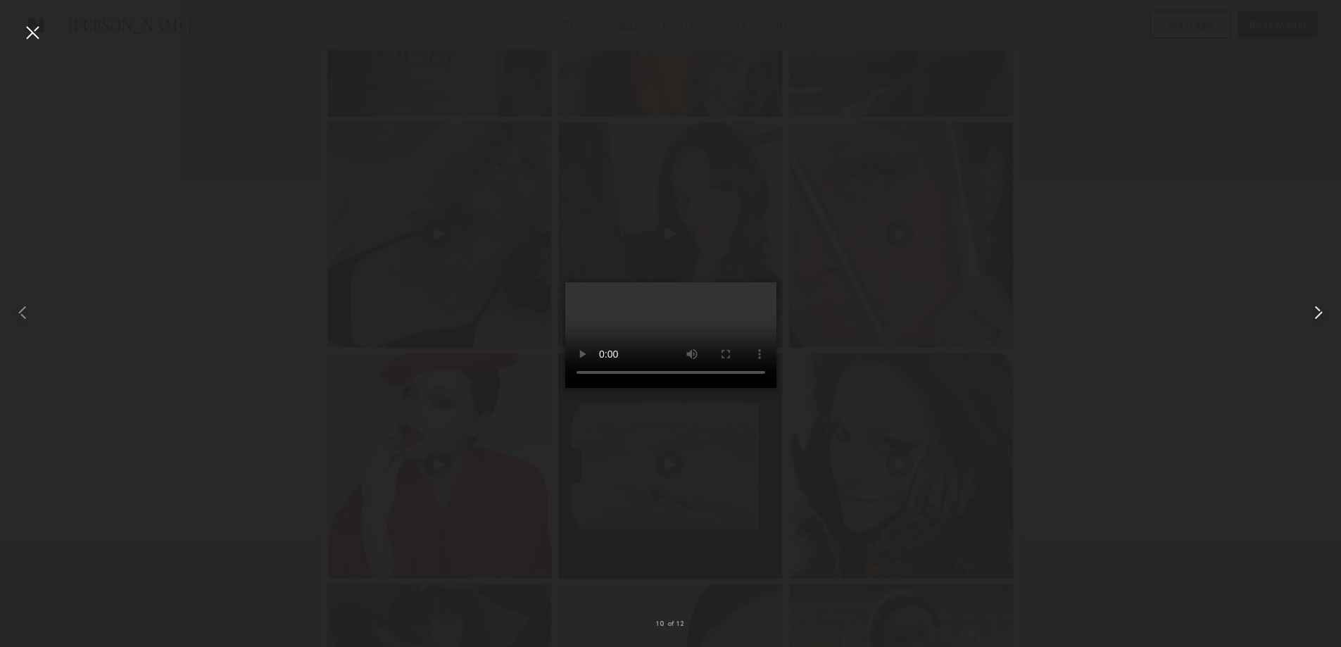
click at [1319, 309] on common-icon at bounding box center [1318, 312] width 23 height 23
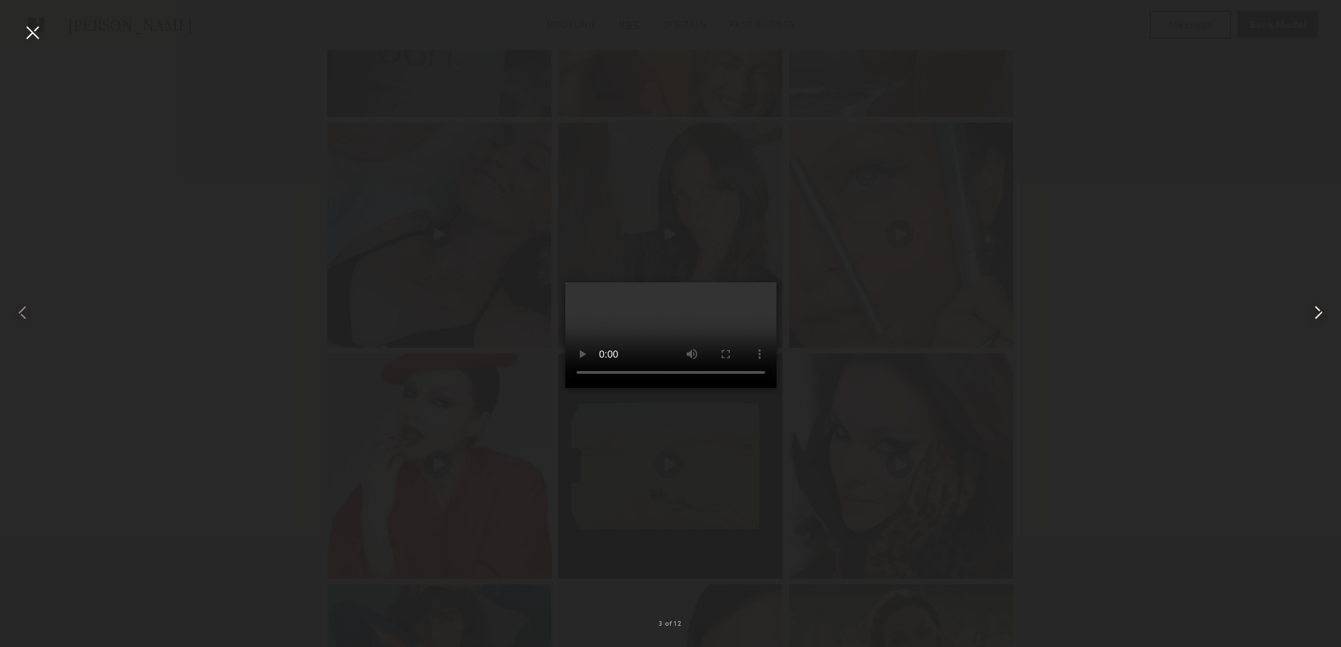
click at [1319, 309] on common-icon at bounding box center [1318, 312] width 23 height 23
click at [21, 313] on common-icon at bounding box center [22, 312] width 23 height 23
click at [1033, 315] on div at bounding box center [670, 312] width 1341 height 579
click at [26, 315] on common-icon at bounding box center [22, 312] width 23 height 23
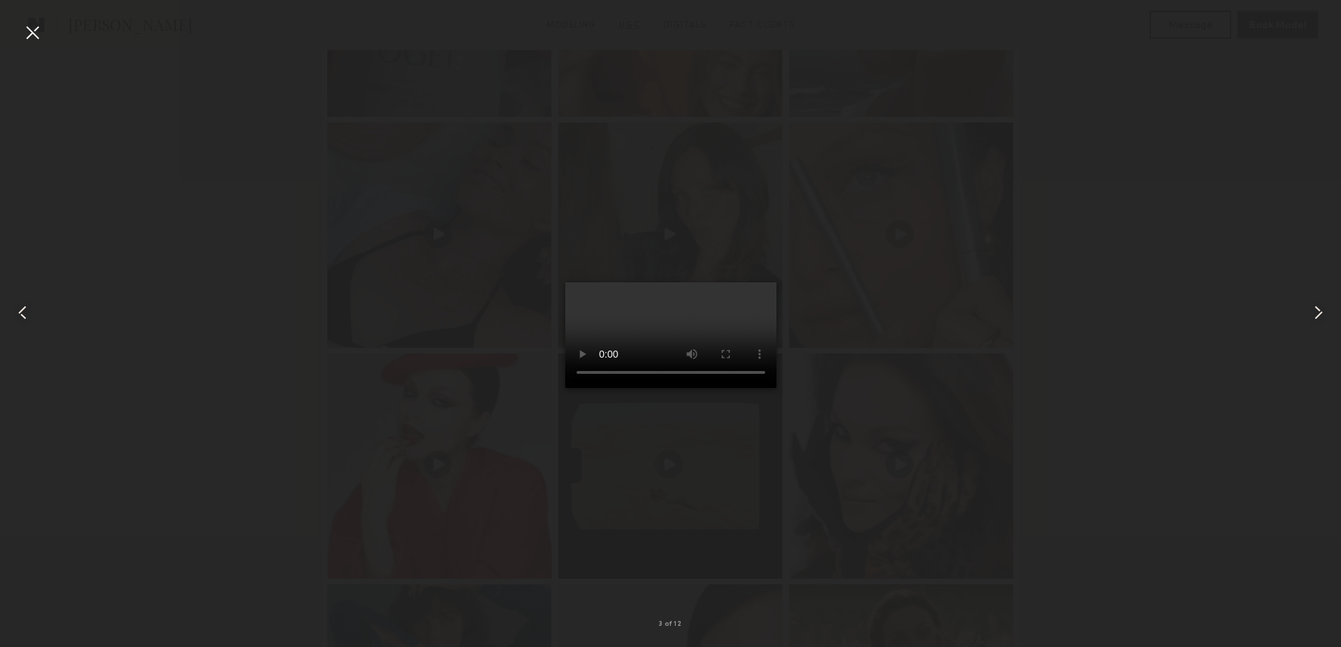
click at [26, 315] on common-icon at bounding box center [22, 312] width 23 height 23
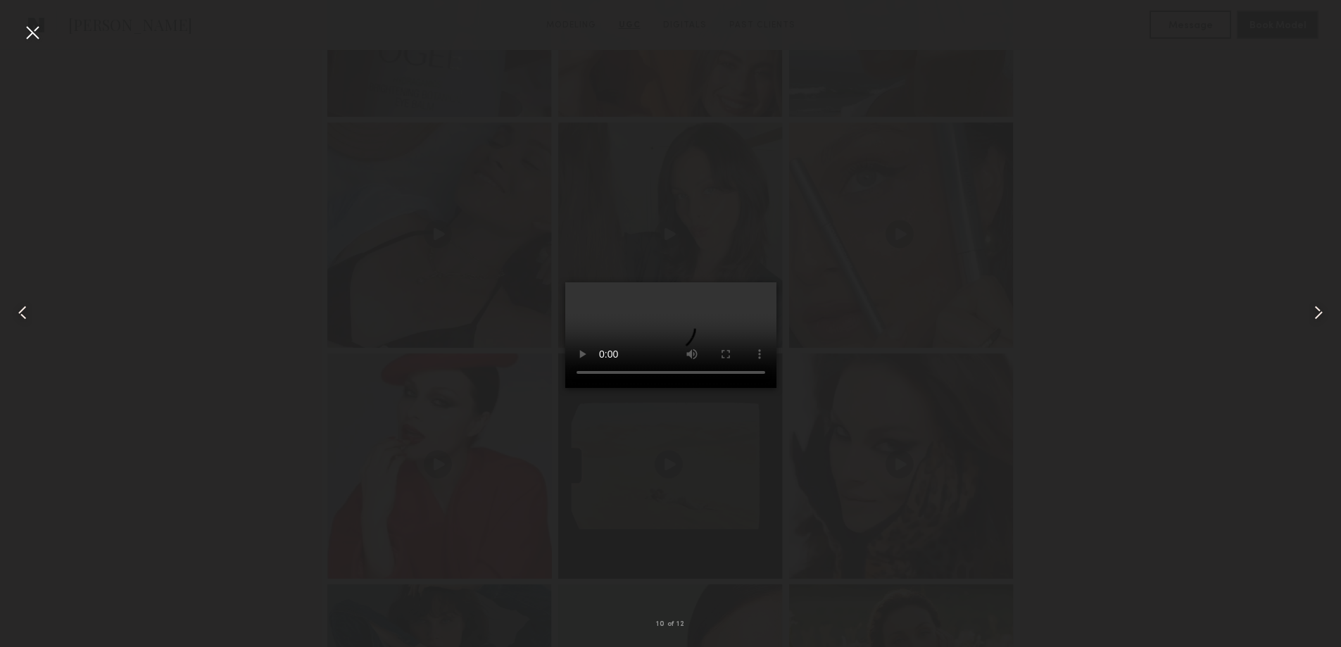
click at [26, 315] on common-icon at bounding box center [22, 312] width 23 height 23
click at [30, 33] on div at bounding box center [32, 32] width 23 height 23
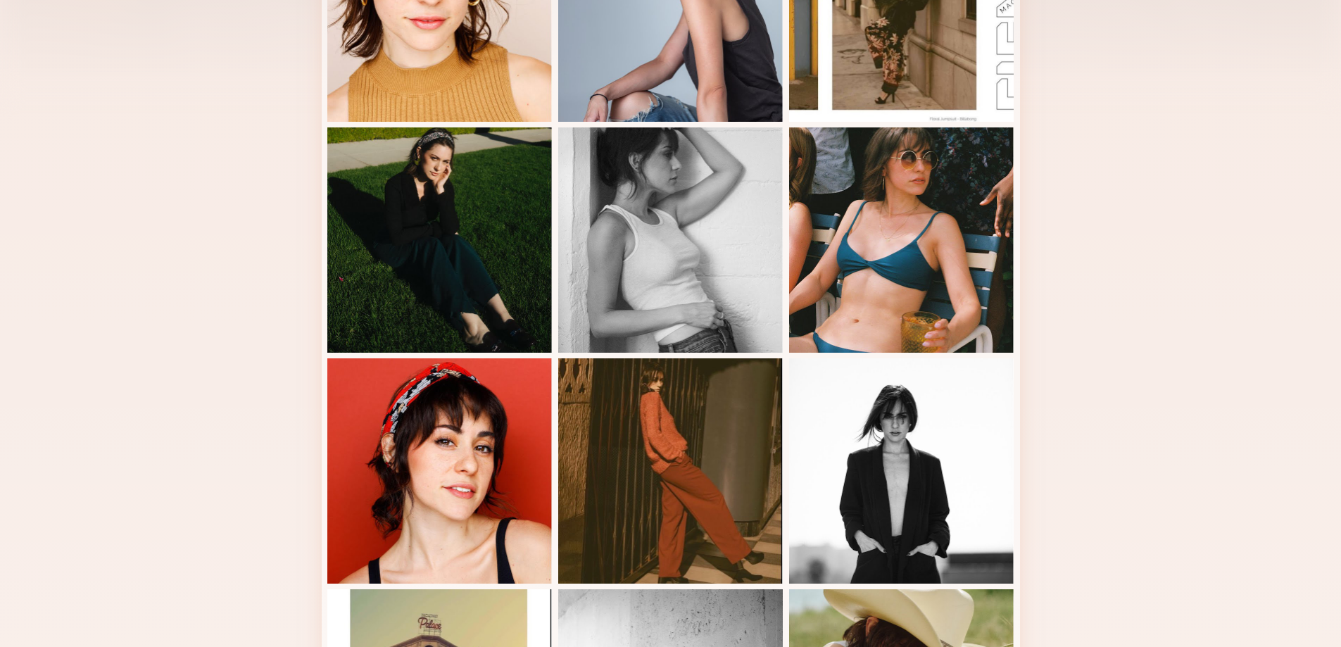
scroll to position [234, 0]
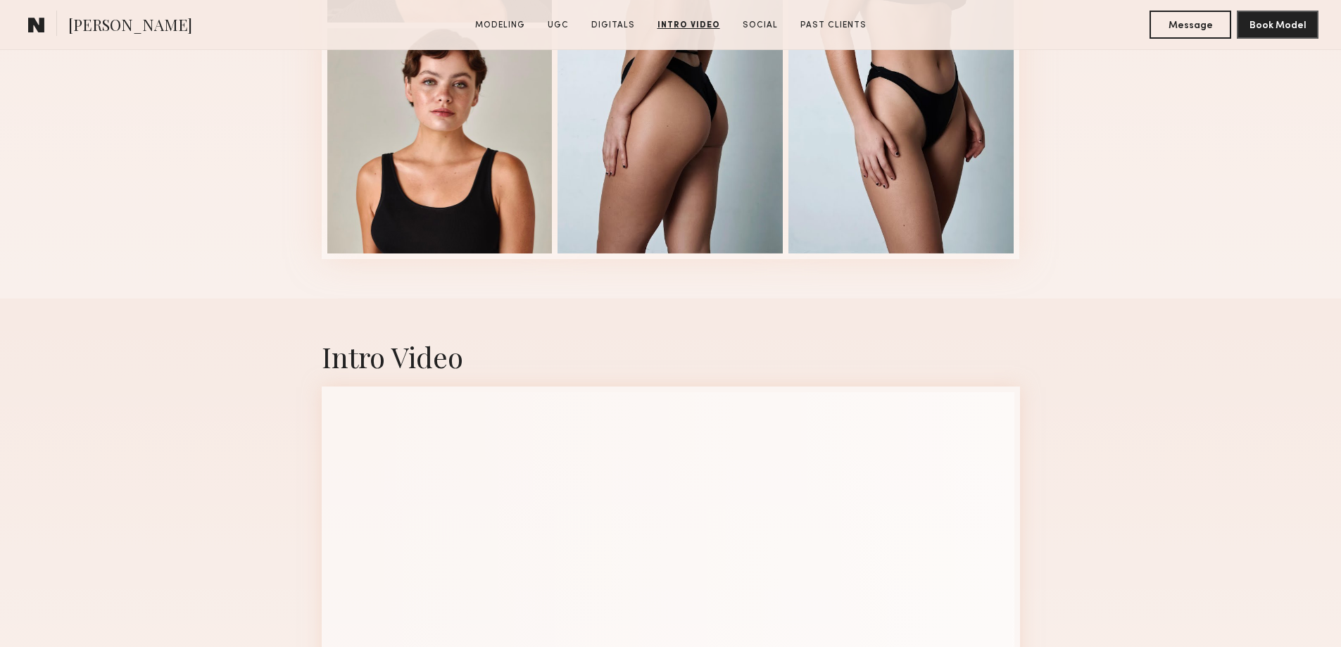
scroll to position [2346, 0]
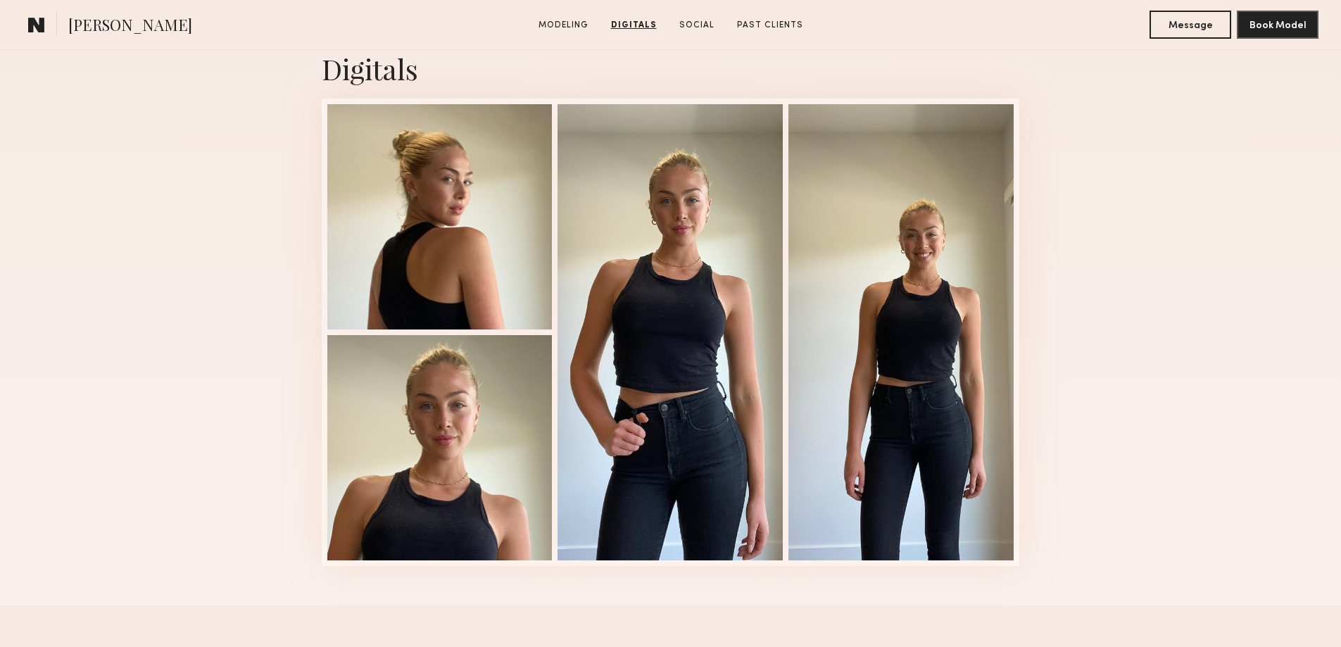
scroll to position [1878, 0]
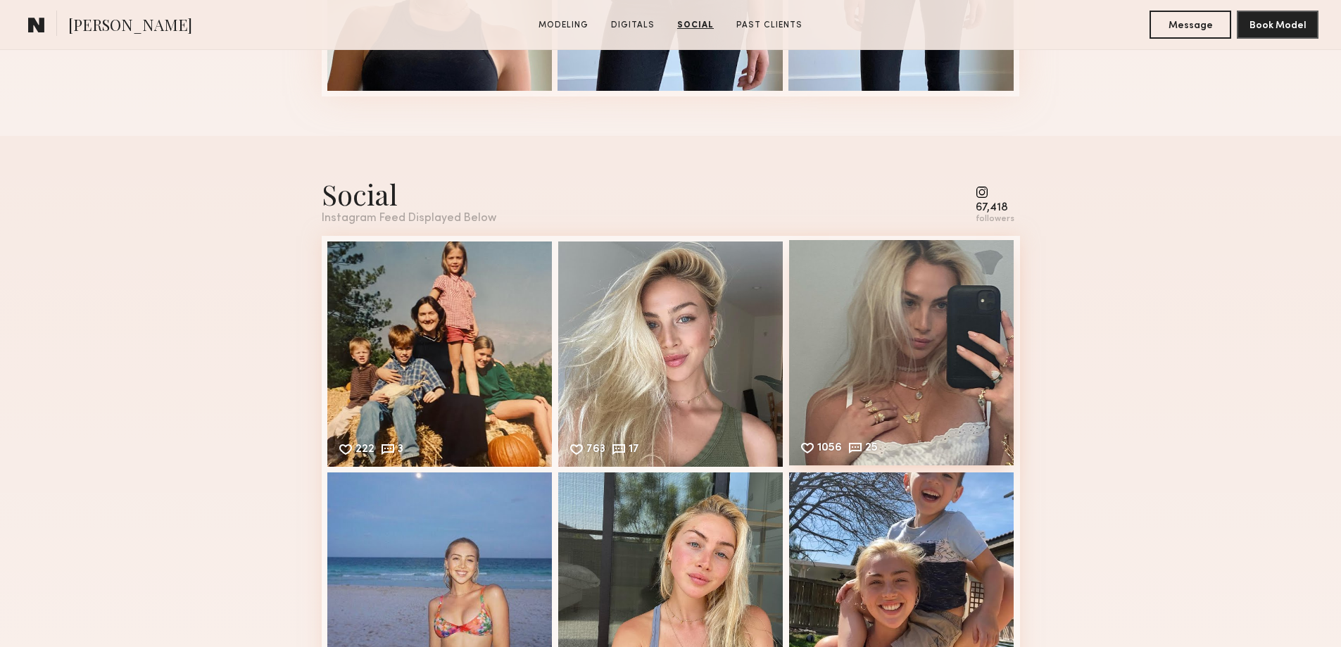
click at [944, 396] on div "1056 25 Likes & comments displayed to show model’s engagement" at bounding box center [901, 352] width 225 height 225
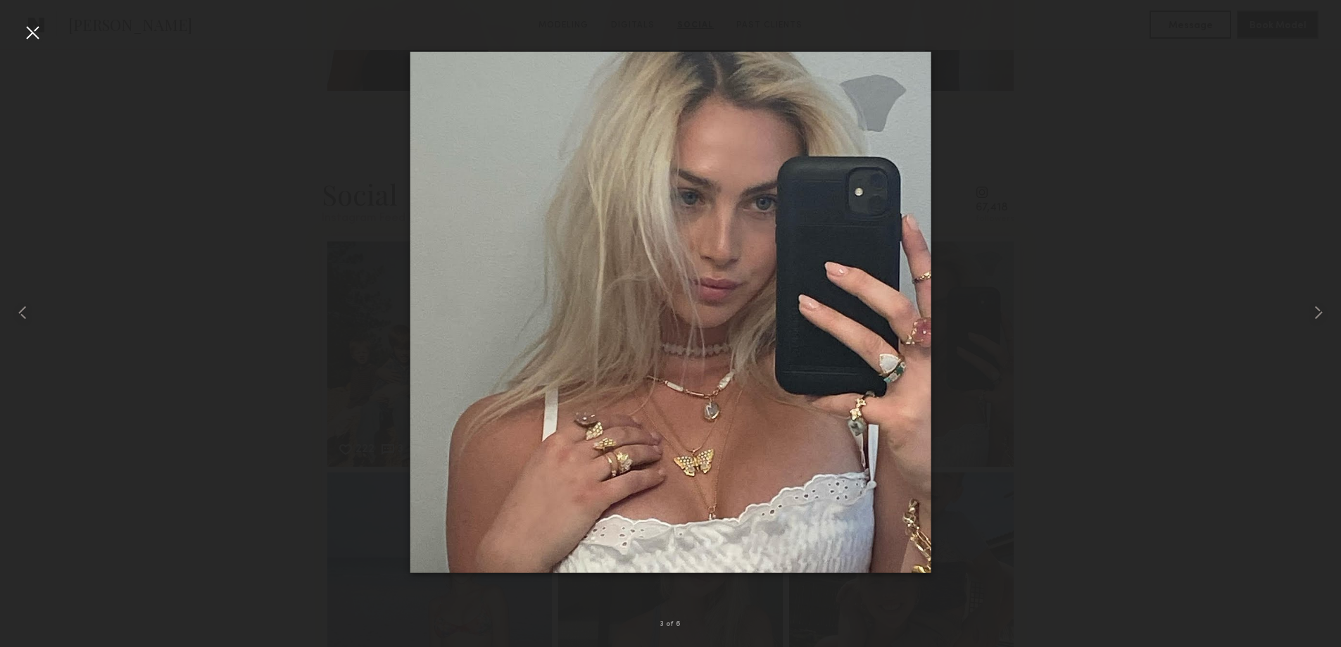
click at [30, 32] on div at bounding box center [32, 32] width 23 height 23
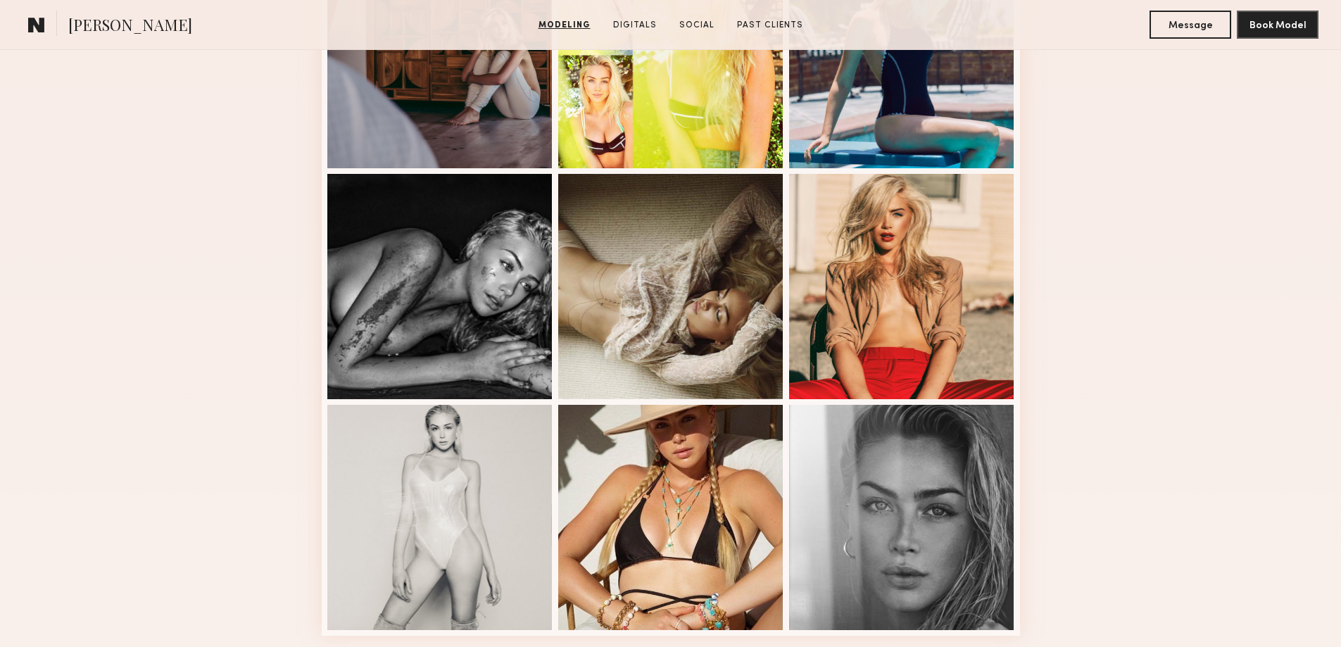
scroll to position [938, 0]
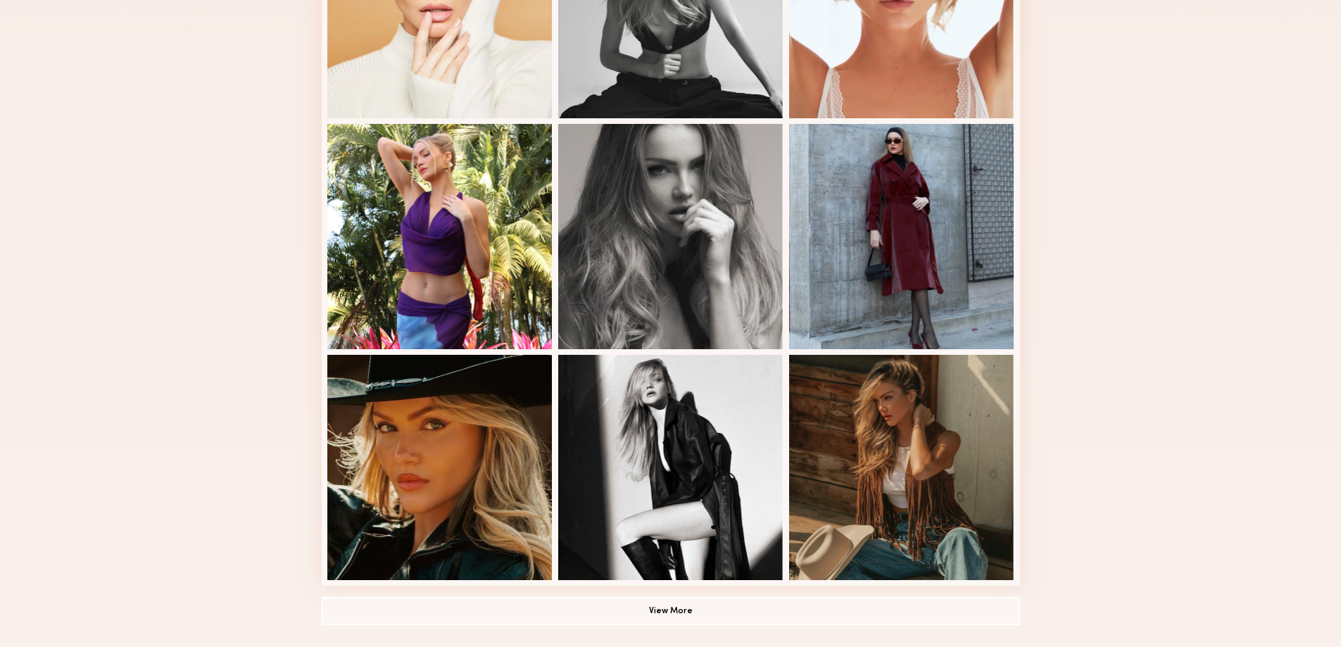
scroll to position [938, 0]
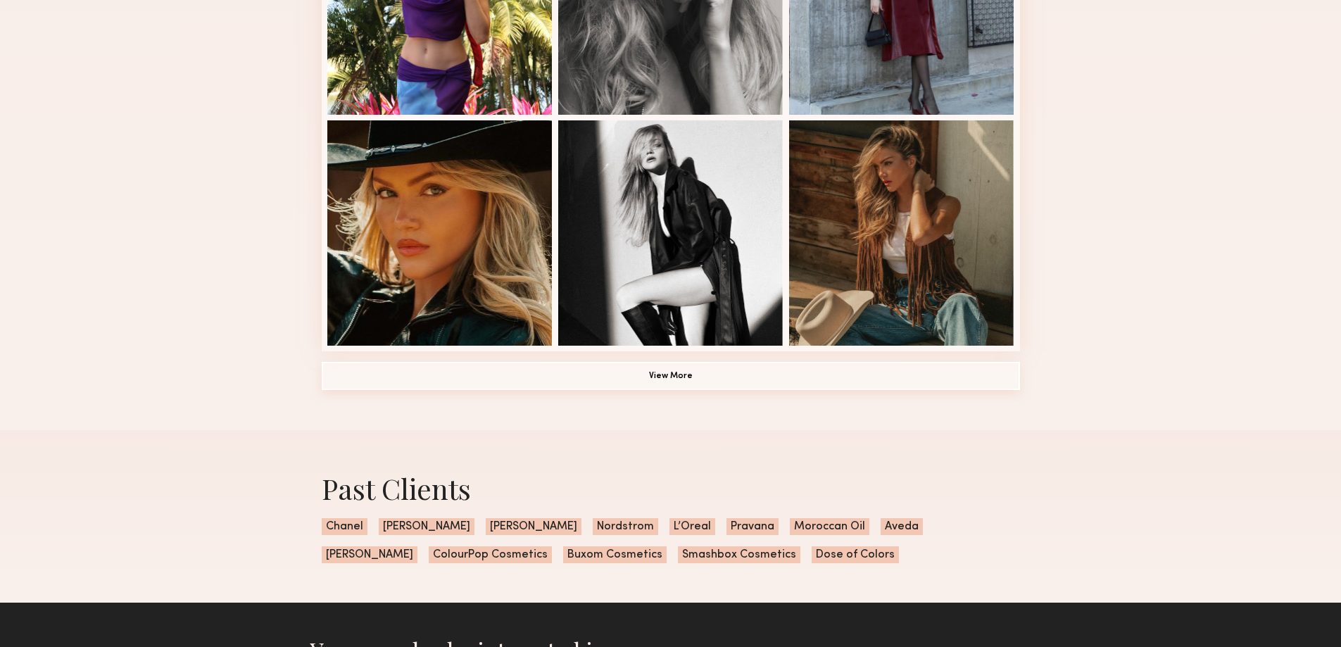
click at [662, 379] on button "View More" at bounding box center [671, 376] width 698 height 28
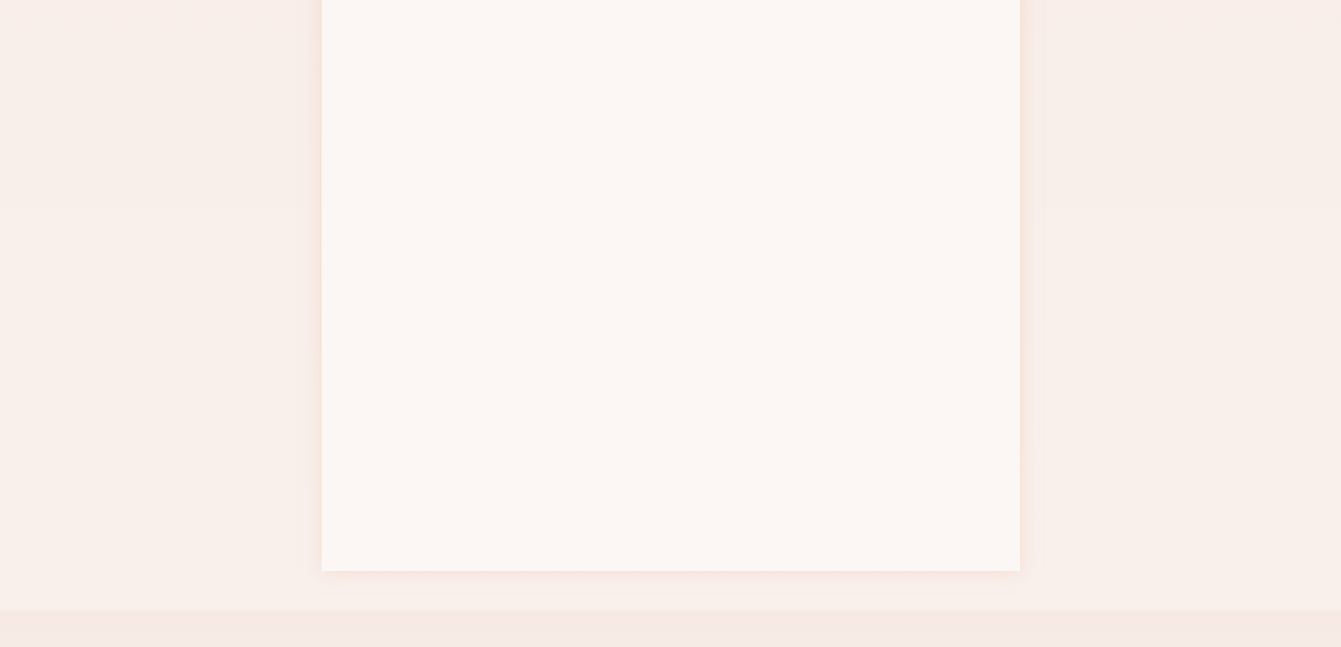
scroll to position [1878, 0]
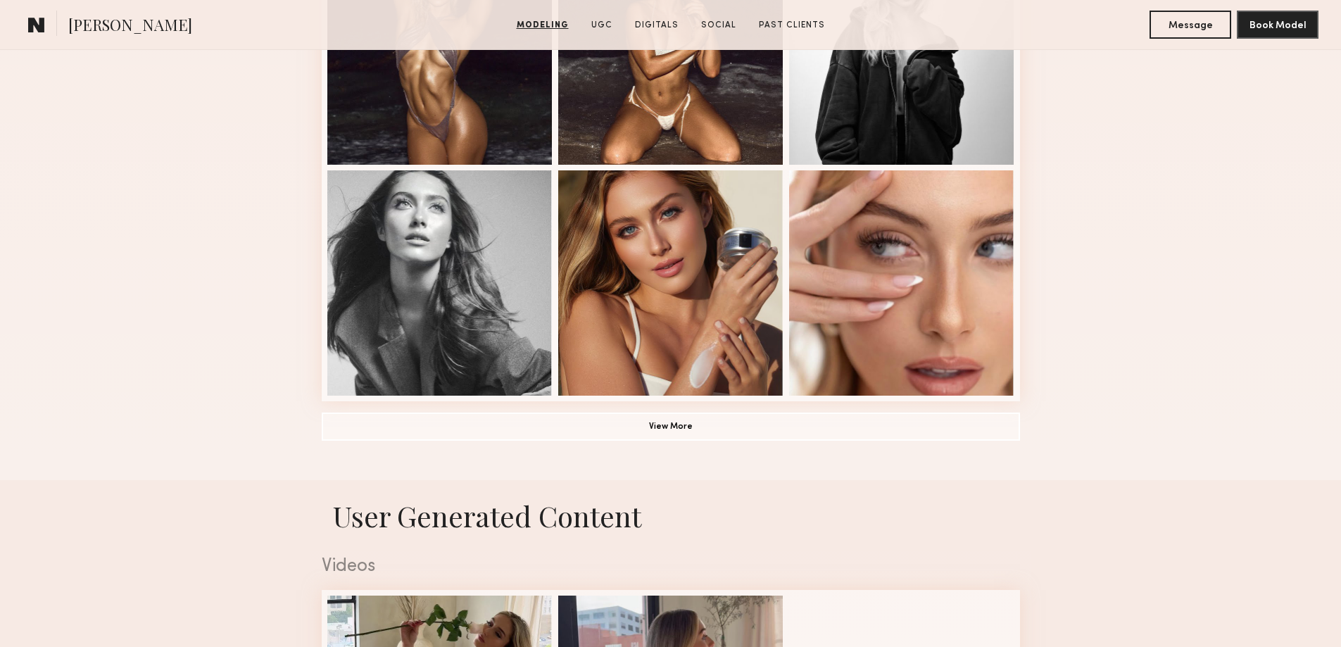
scroll to position [1174, 0]
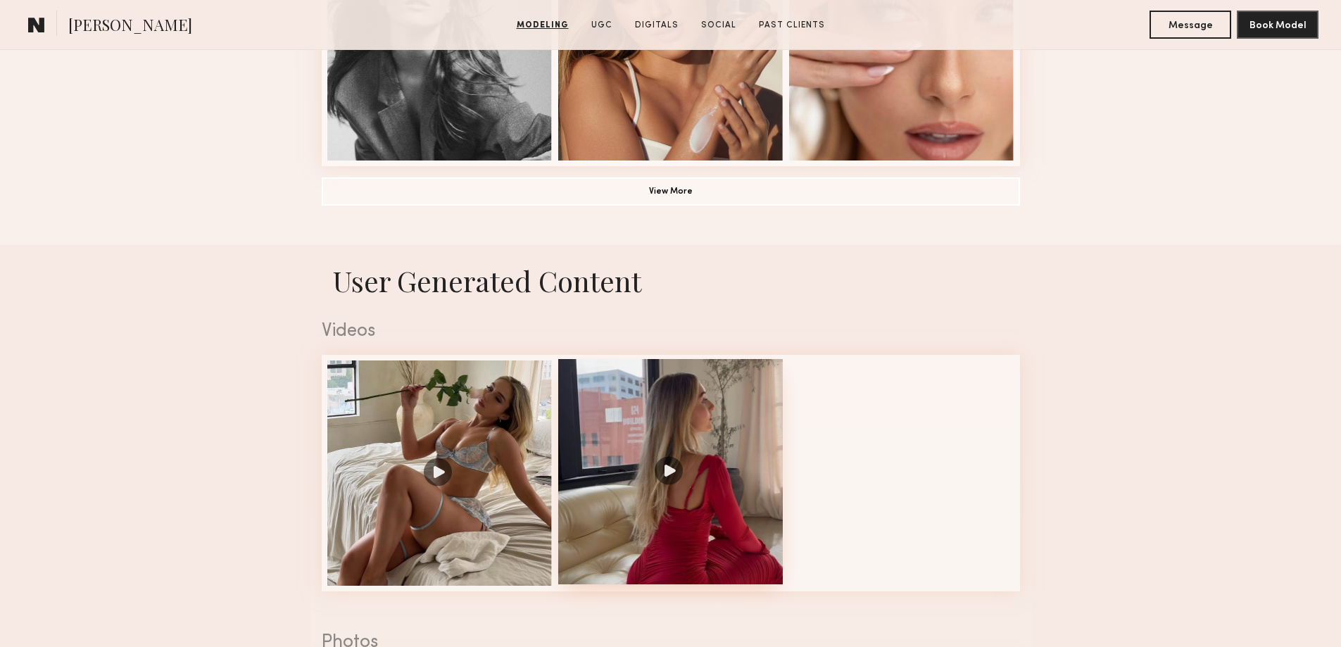
click at [672, 481] on div at bounding box center [670, 471] width 225 height 225
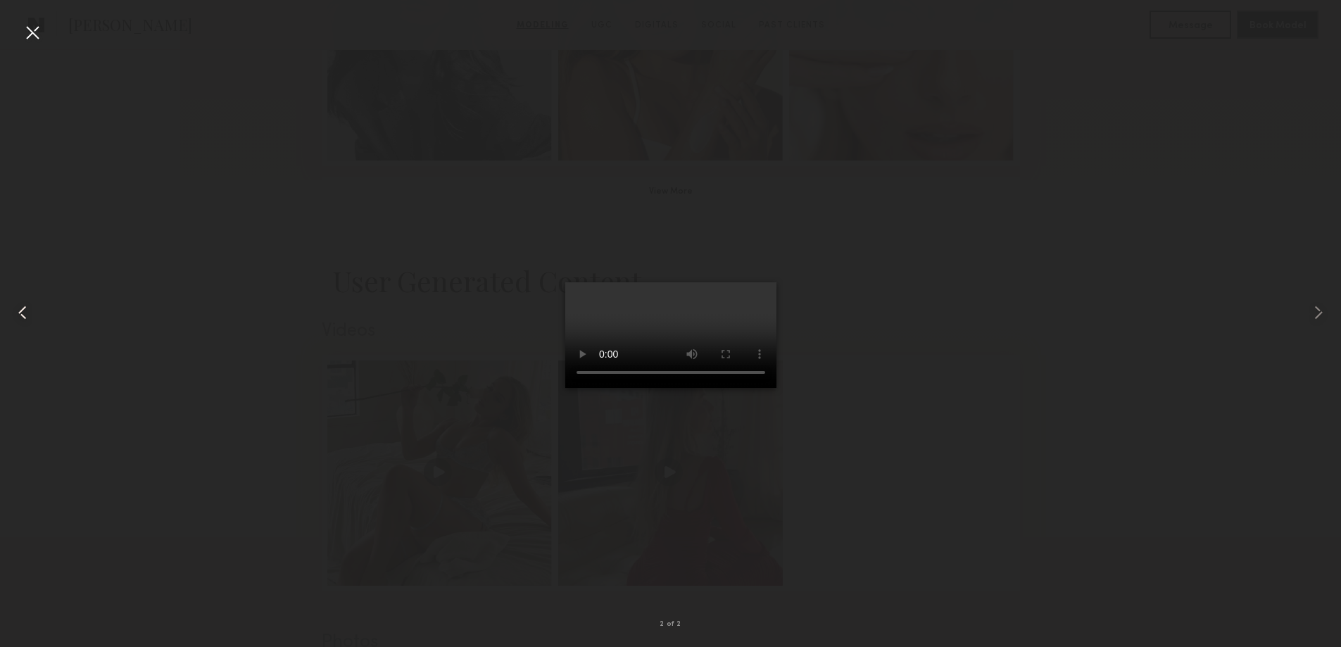
click at [22, 311] on common-icon at bounding box center [22, 312] width 23 height 23
click at [32, 34] on div at bounding box center [32, 32] width 23 height 23
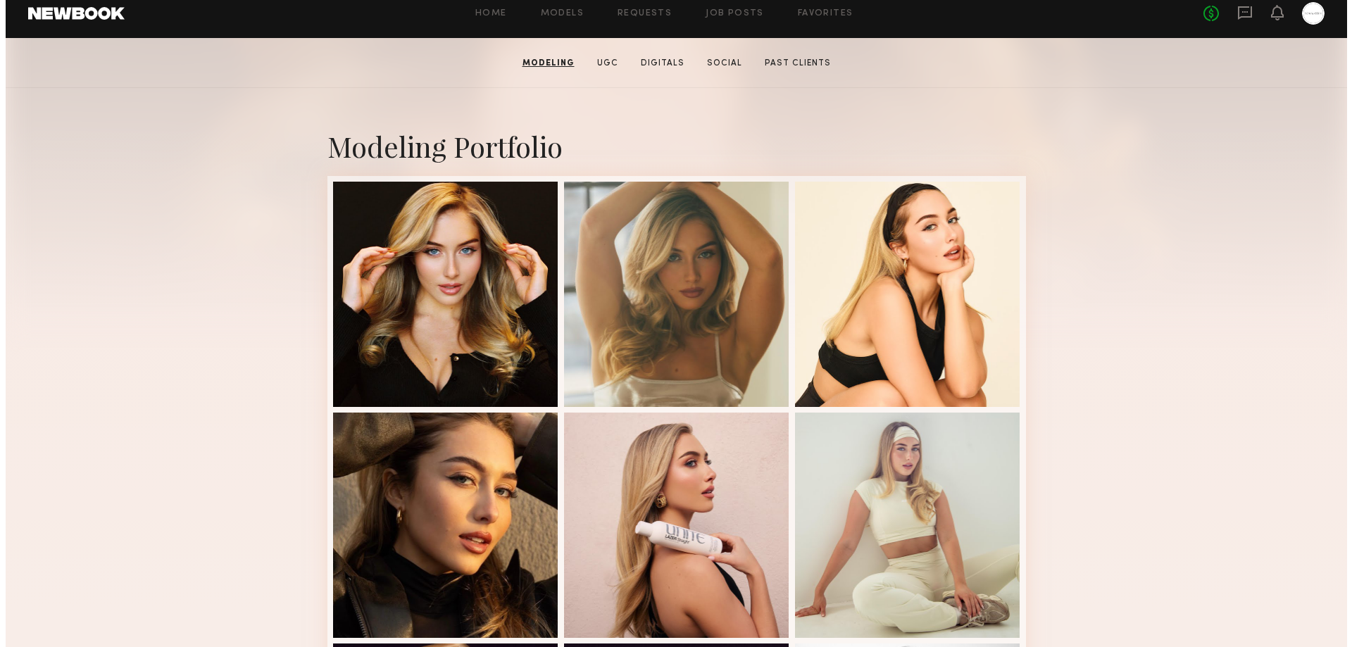
scroll to position [0, 0]
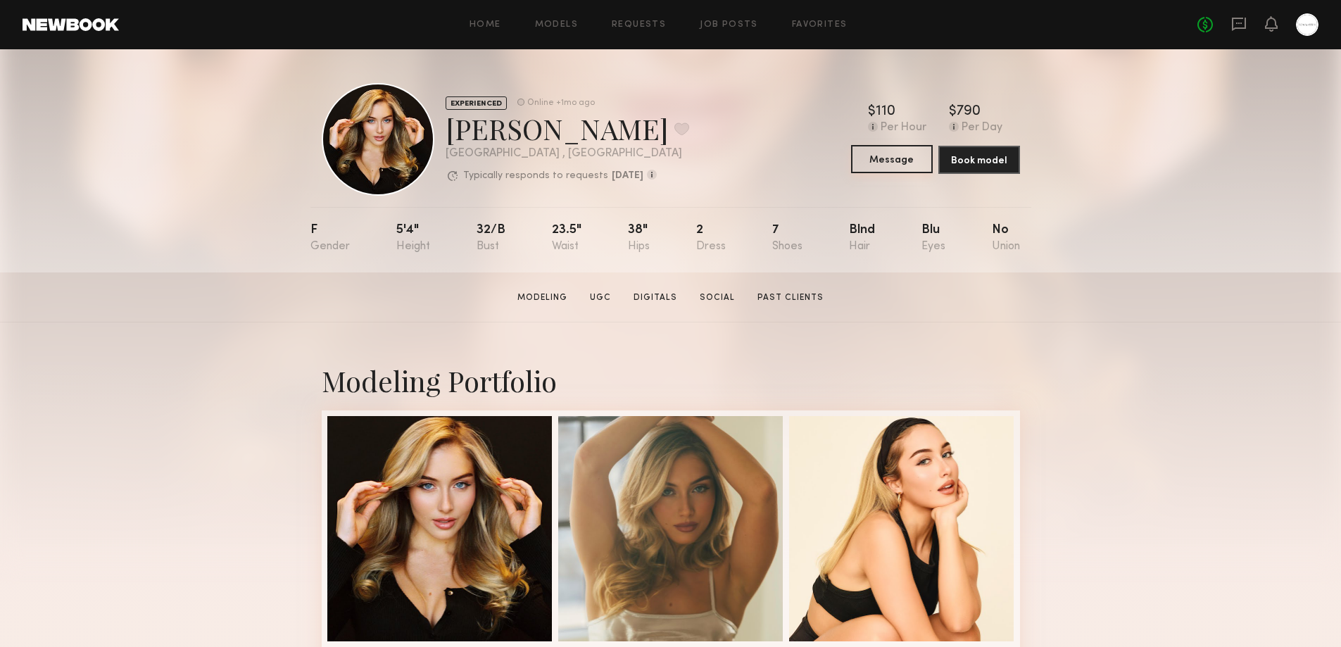
click at [884, 159] on button "Message" at bounding box center [892, 159] width 82 height 28
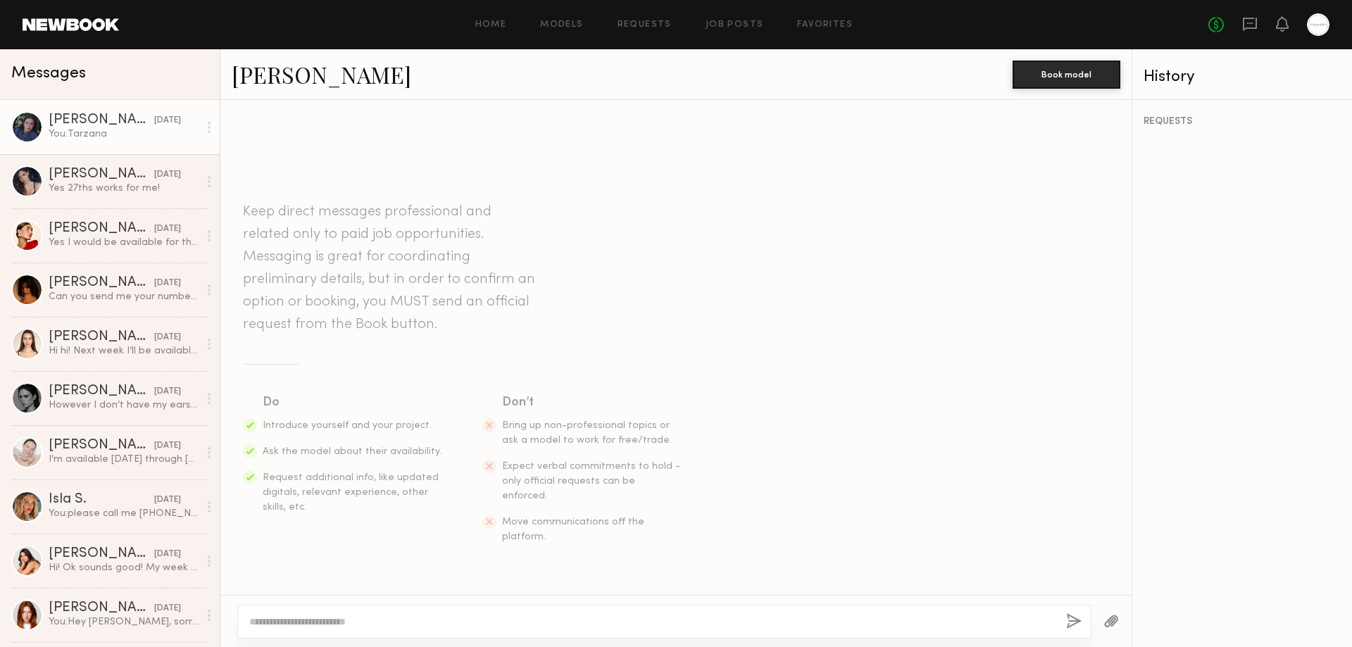
click at [103, 119] on div "[PERSON_NAME]" at bounding box center [102, 120] width 106 height 14
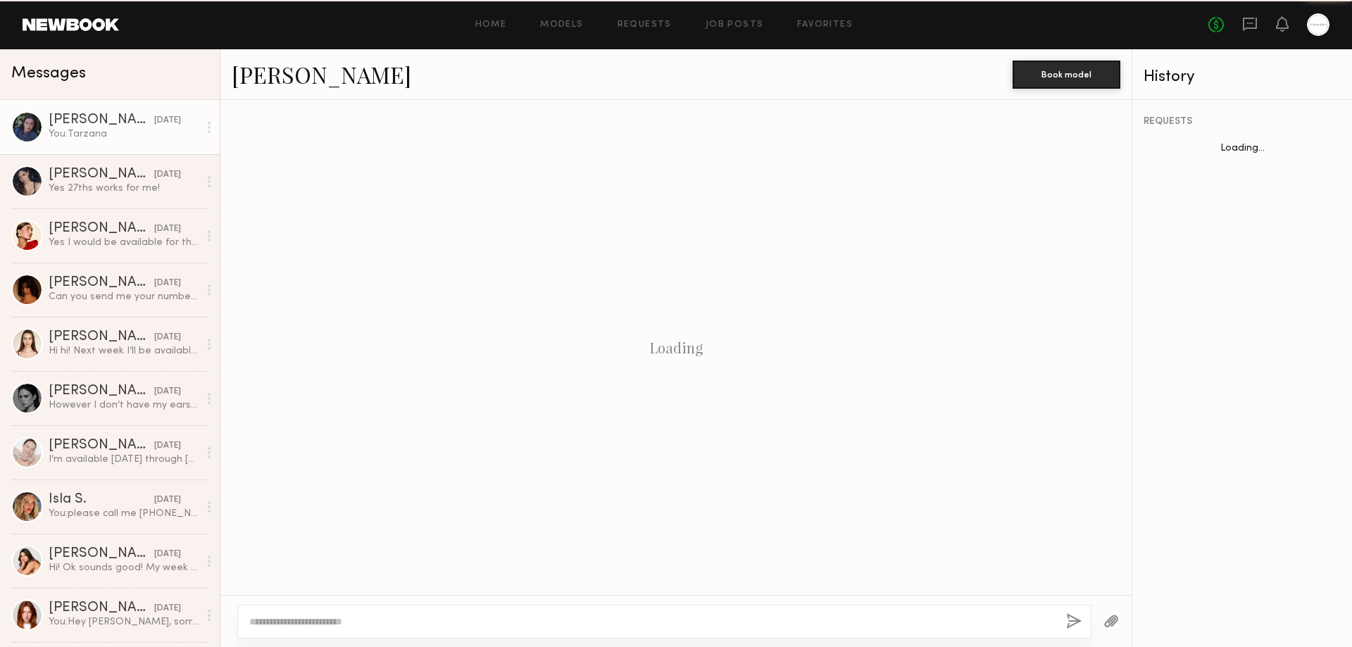
scroll to position [467, 0]
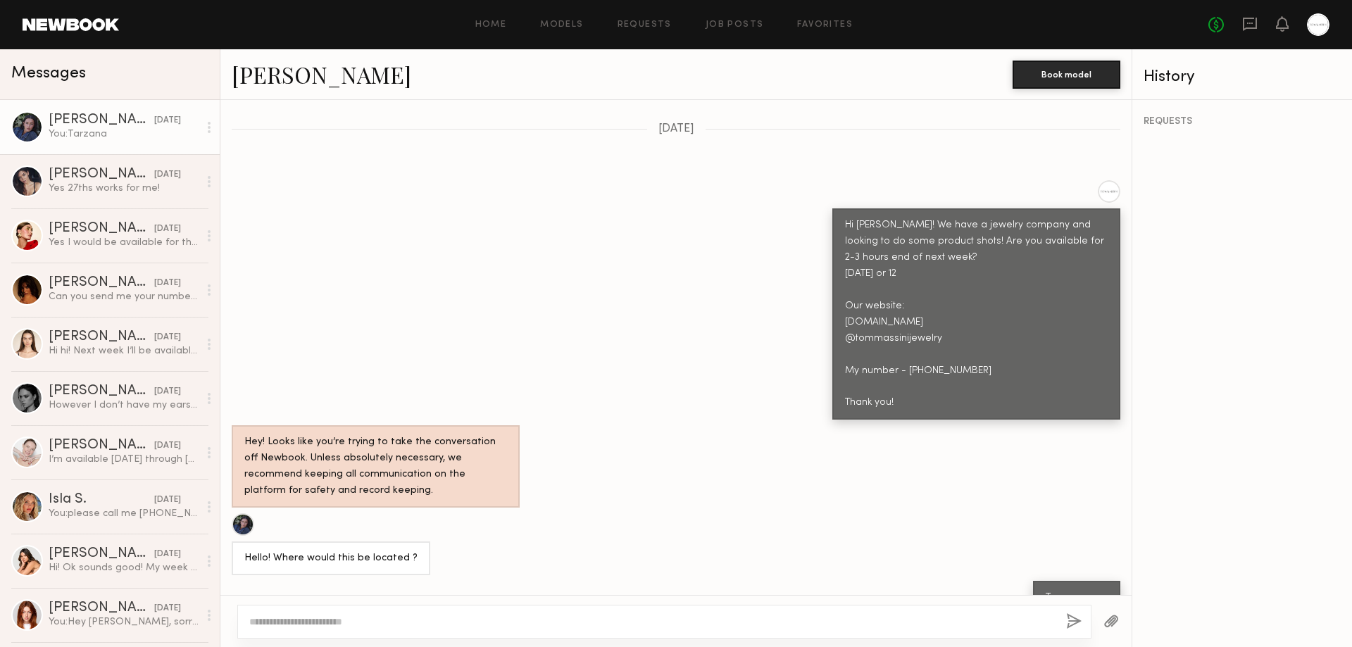
drag, startPoint x: 829, startPoint y: 180, endPoint x: 950, endPoint y: 387, distance: 239.8
click at [950, 387] on div "Hi Hannah! We have a jewelry company and looking to do some product shots! Are …" at bounding box center [976, 313] width 288 height 211
copy div "Hi Hannah! We have a jewelry company and looking to do some product shots! Are …"
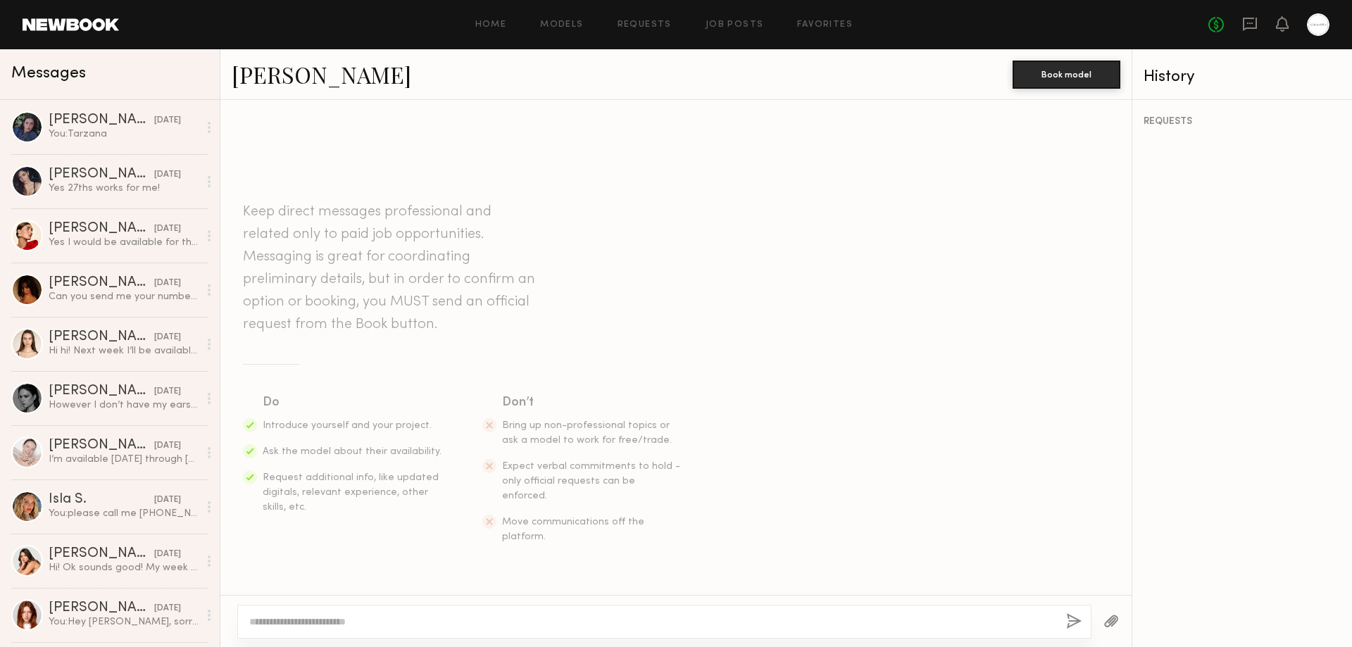
click at [354, 617] on textarea at bounding box center [651, 622] width 805 height 14
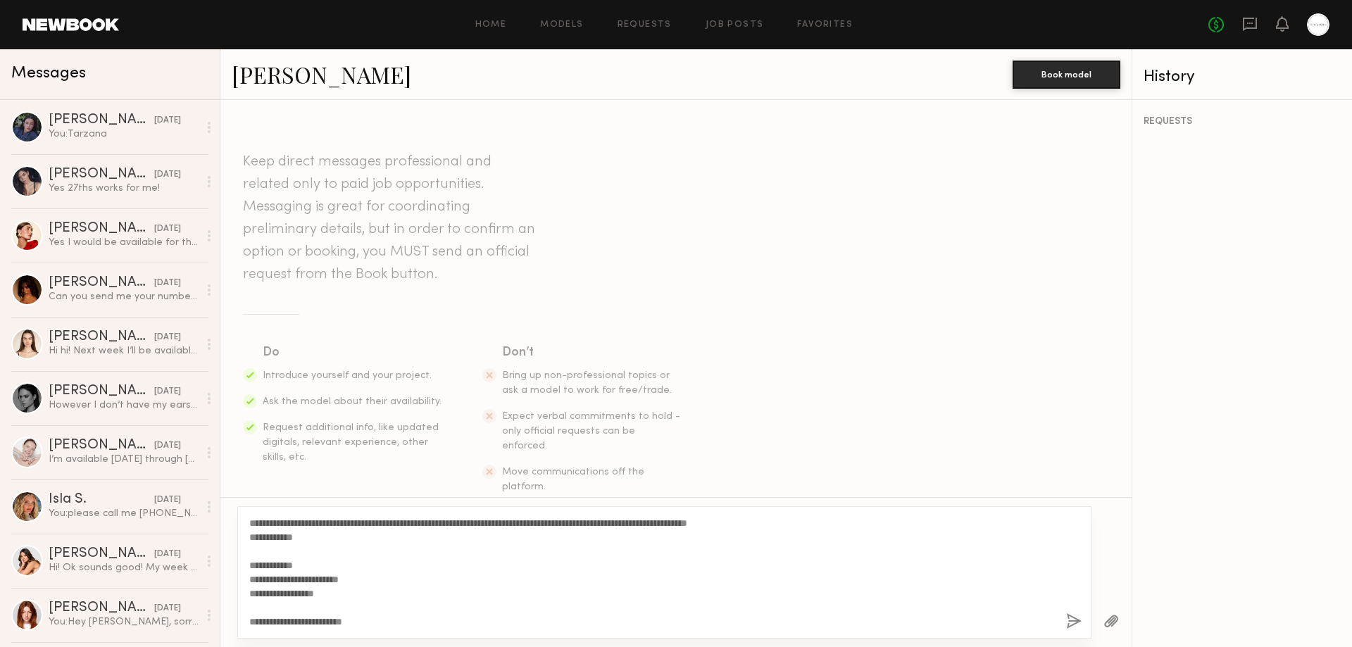
drag, startPoint x: 260, startPoint y: 525, endPoint x: 294, endPoint y: 523, distance: 34.6
click at [294, 523] on textarea "**********" at bounding box center [651, 572] width 805 height 113
drag, startPoint x: 784, startPoint y: 522, endPoint x: 840, endPoint y: 526, distance: 55.7
click at [840, 526] on textarea "**********" at bounding box center [651, 572] width 805 height 113
click at [805, 560] on textarea "**********" at bounding box center [651, 572] width 805 height 113
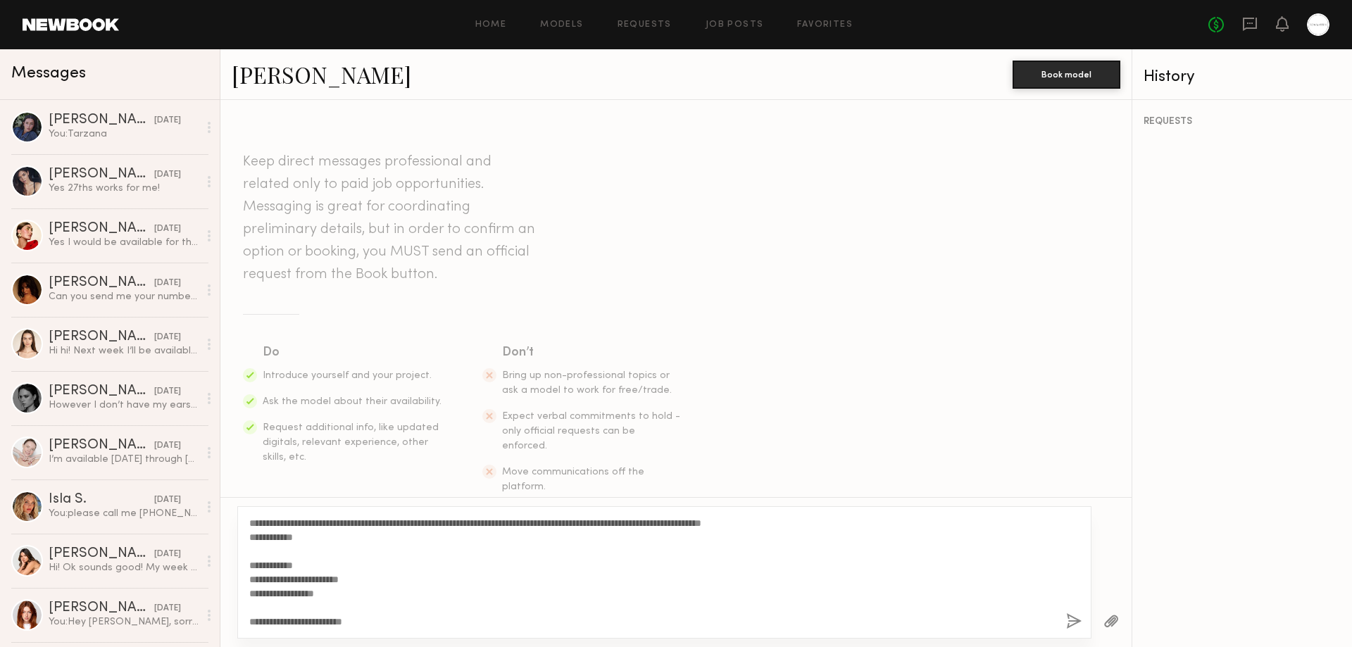
drag, startPoint x: 753, startPoint y: 521, endPoint x: 833, endPoint y: 528, distance: 79.9
click at [833, 528] on textarea "**********" at bounding box center [651, 572] width 805 height 113
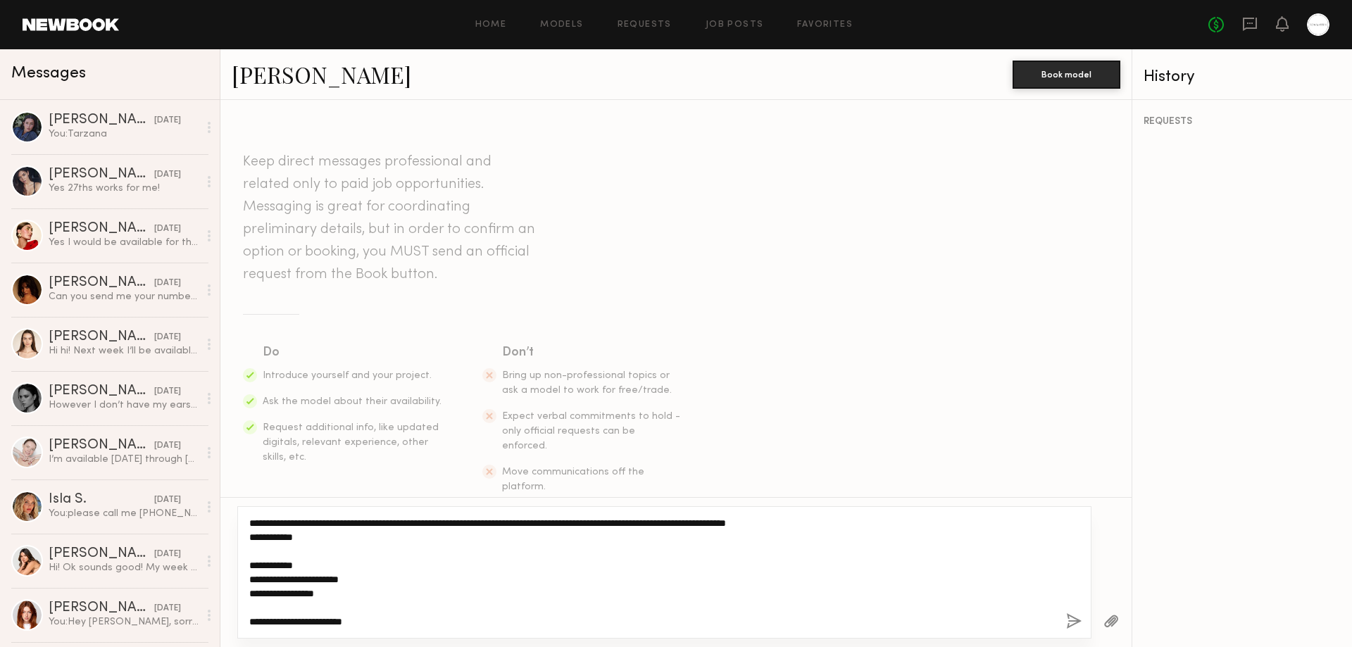
drag, startPoint x: 267, startPoint y: 537, endPoint x: 281, endPoint y: 540, distance: 14.4
click at [281, 540] on textarea "**********" at bounding box center [651, 572] width 805 height 113
drag, startPoint x: 278, startPoint y: 539, endPoint x: 315, endPoint y: 541, distance: 36.6
click at [315, 541] on textarea "**********" at bounding box center [651, 572] width 805 height 113
click at [310, 522] on textarea "**********" at bounding box center [651, 572] width 805 height 113
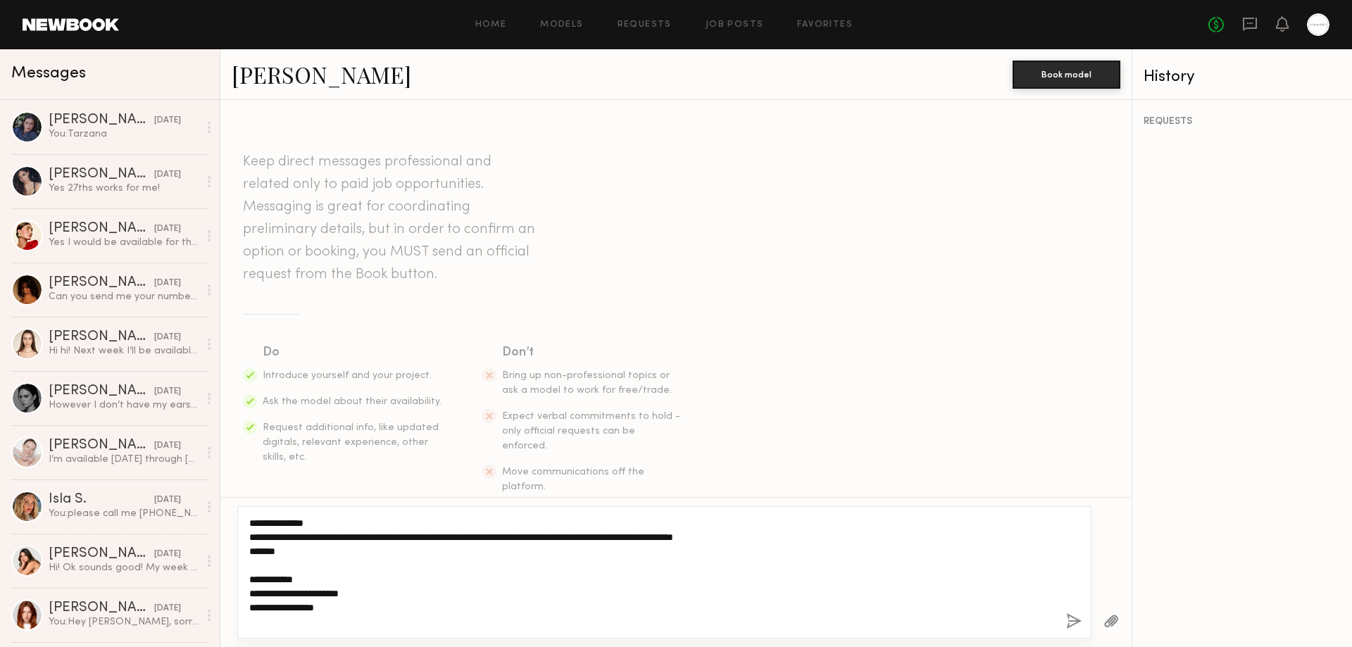
scroll to position [42, 0]
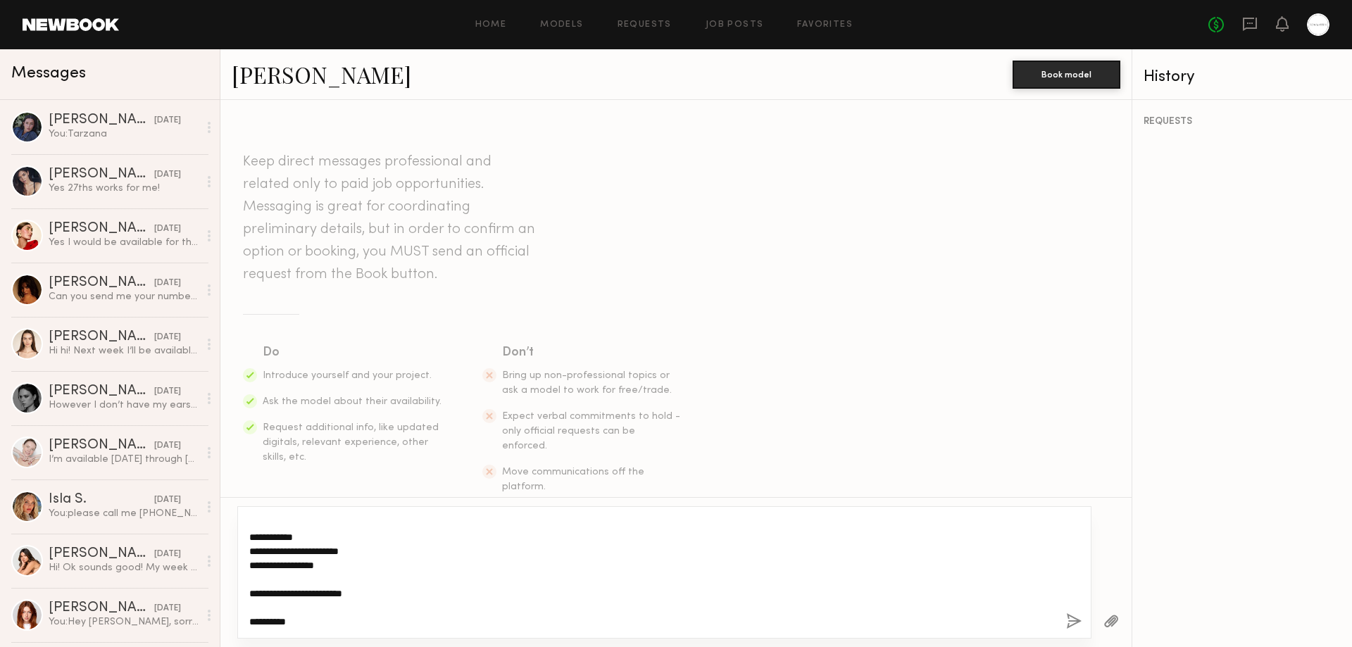
type textarea "**********"
click at [1066, 620] on button "button" at bounding box center [1073, 622] width 15 height 18
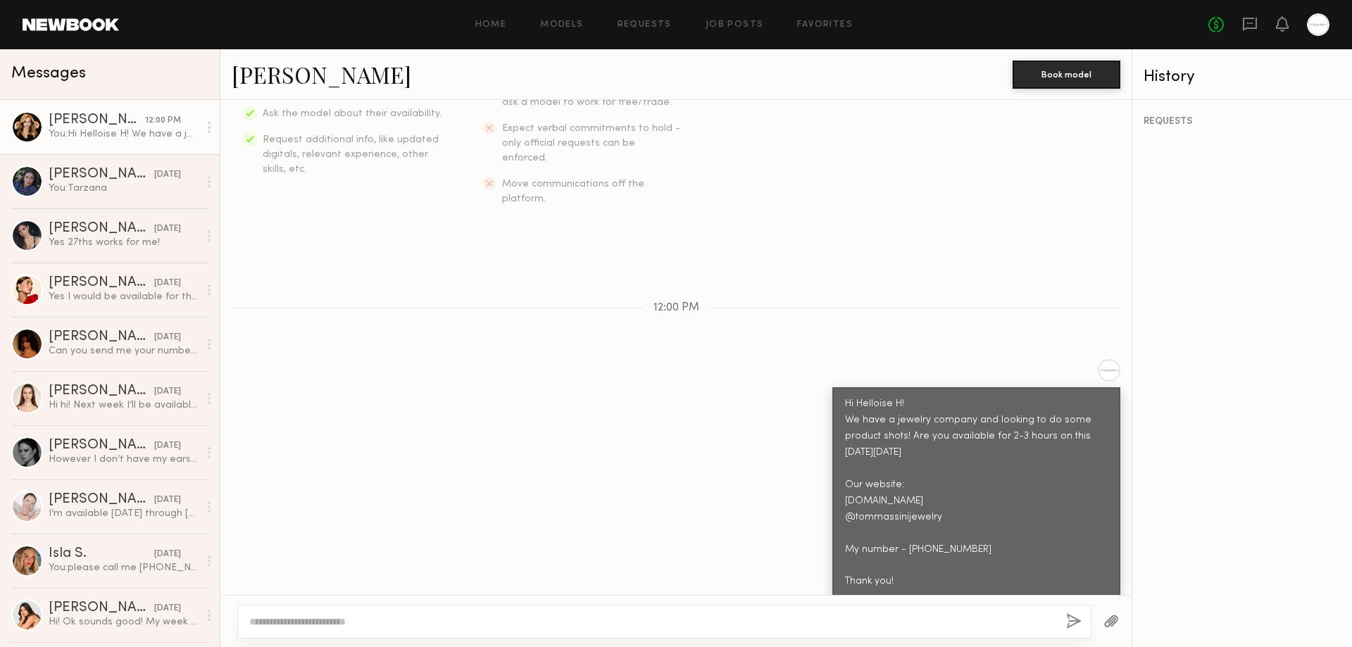
scroll to position [376, 0]
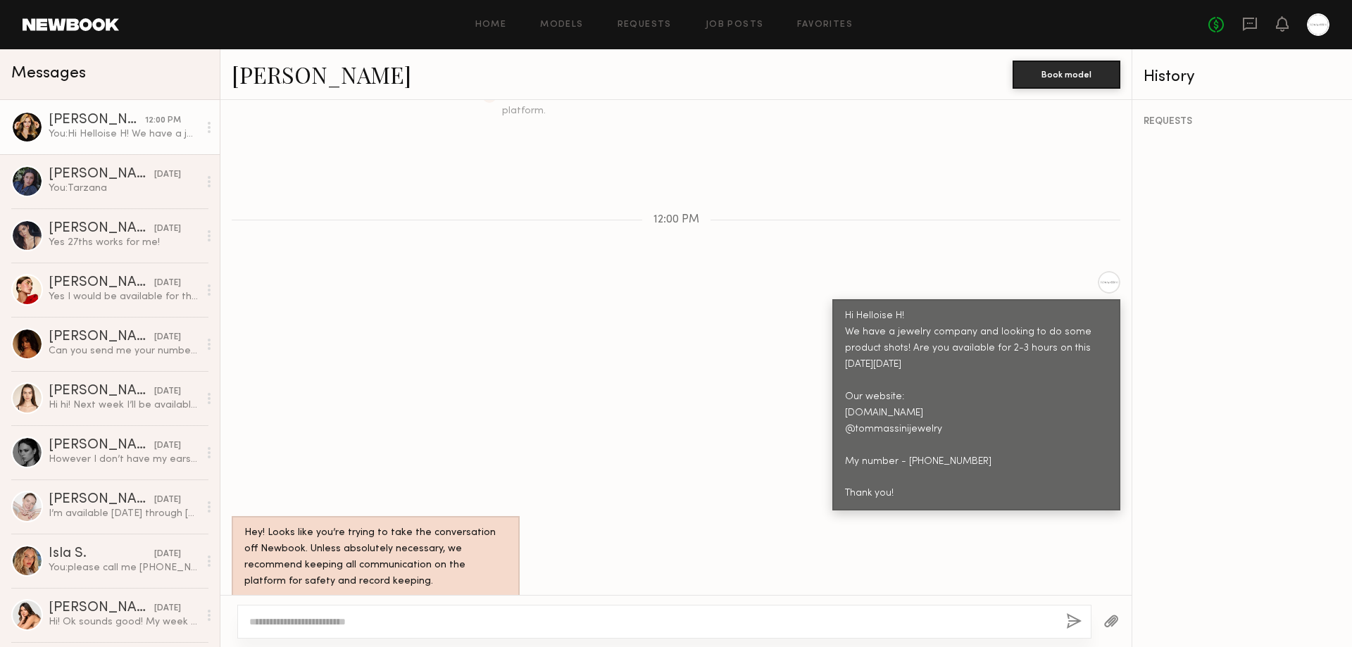
drag, startPoint x: 835, startPoint y: 284, endPoint x: 918, endPoint y: 482, distance: 213.9
click at [918, 484] on div "Hi Helloise H! We have a jewelry company and looking to do some product shots! …" at bounding box center [976, 405] width 263 height 194
copy div "Hi Helloise H! We have a jewelry company and looking to do some product shots! …"
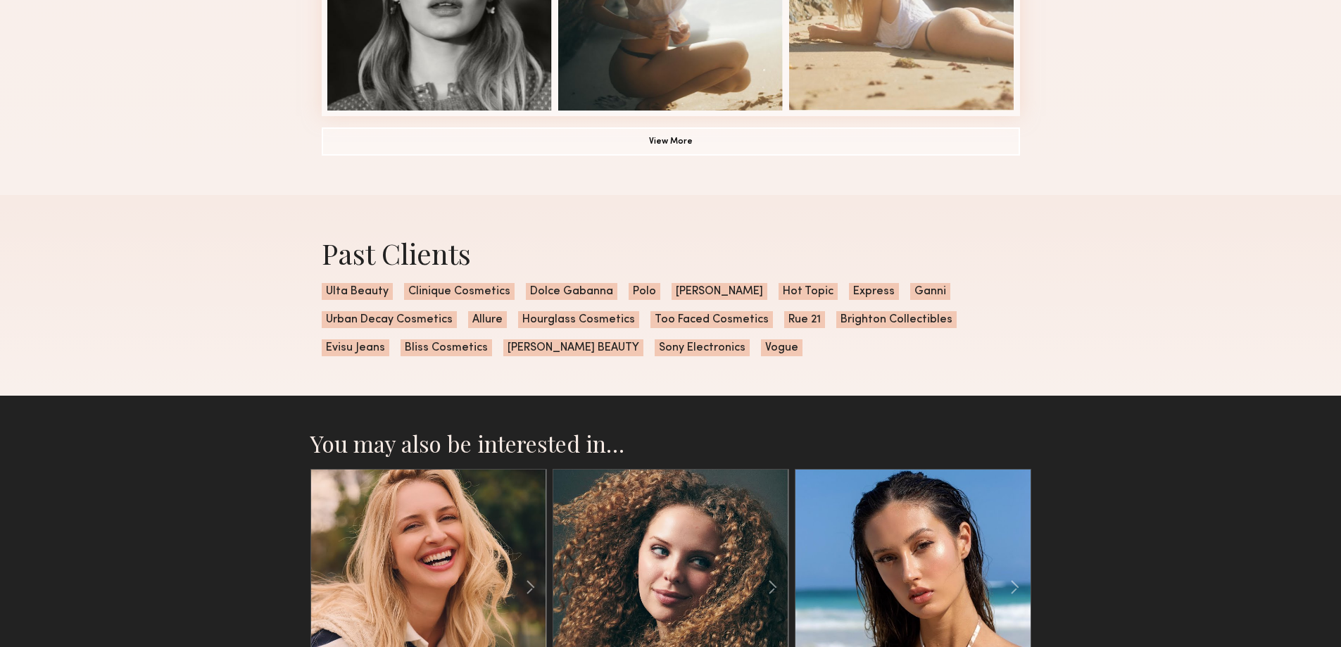
scroll to position [1408, 0]
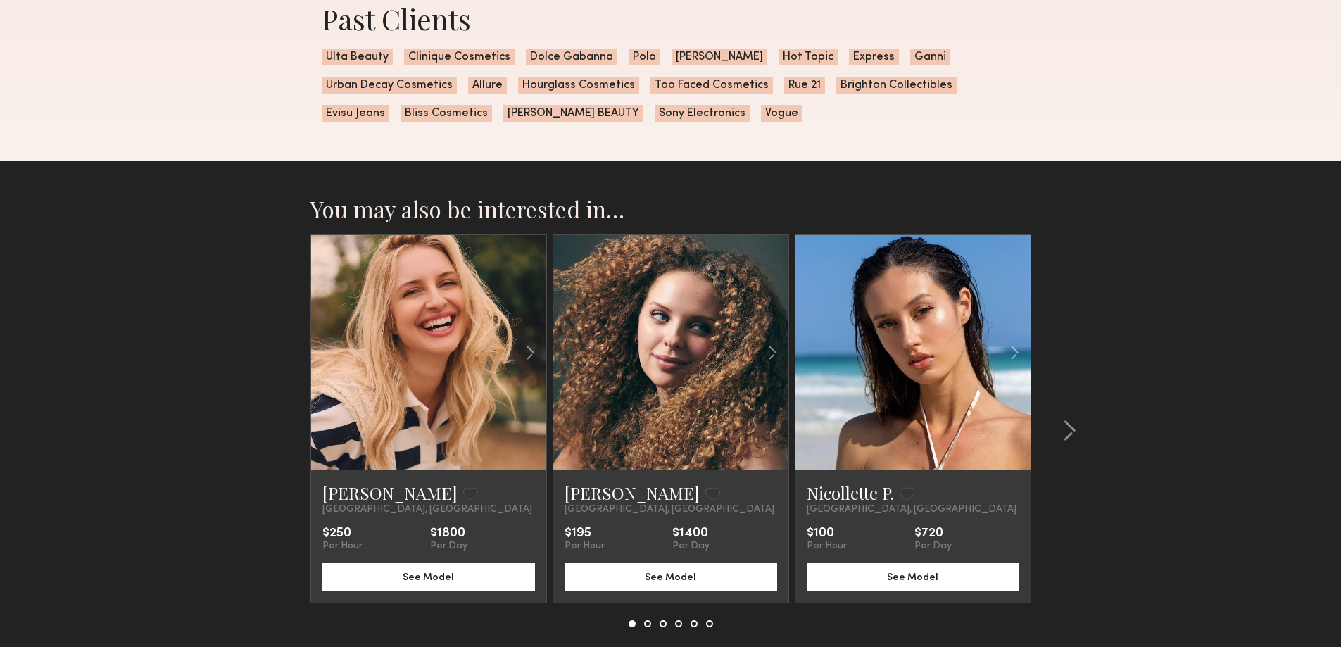
click at [952, 380] on link at bounding box center [913, 352] width 80 height 235
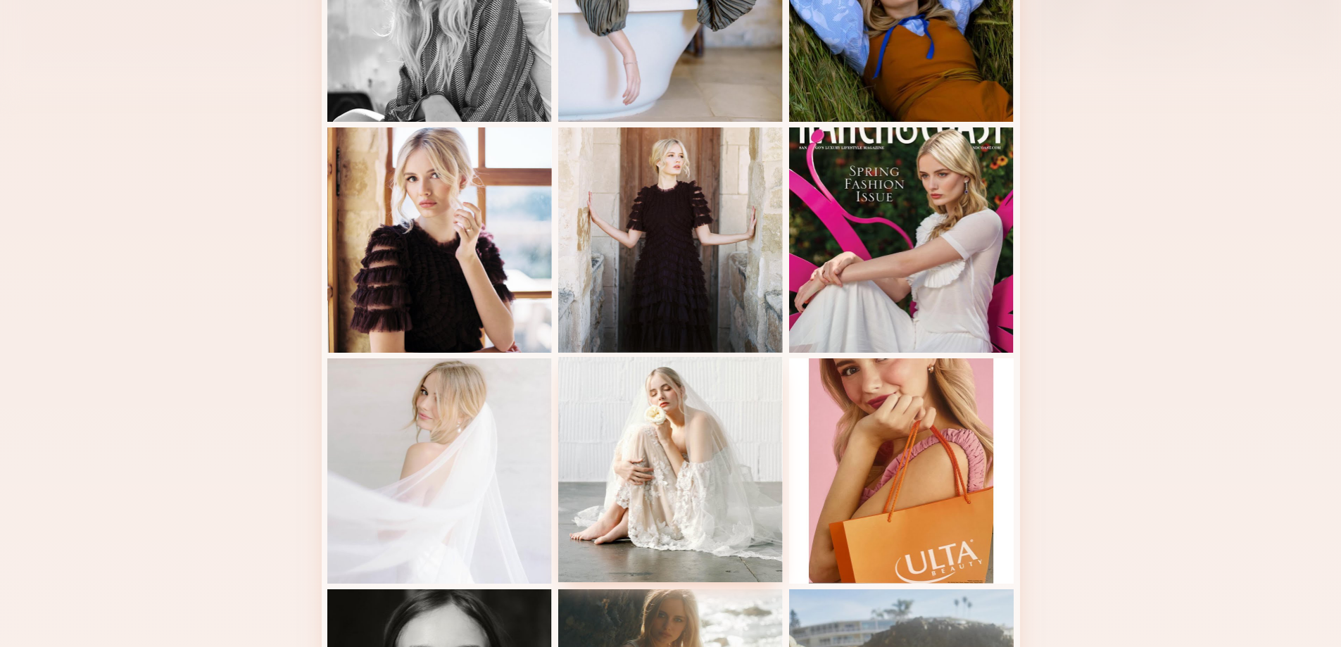
scroll to position [0, 0]
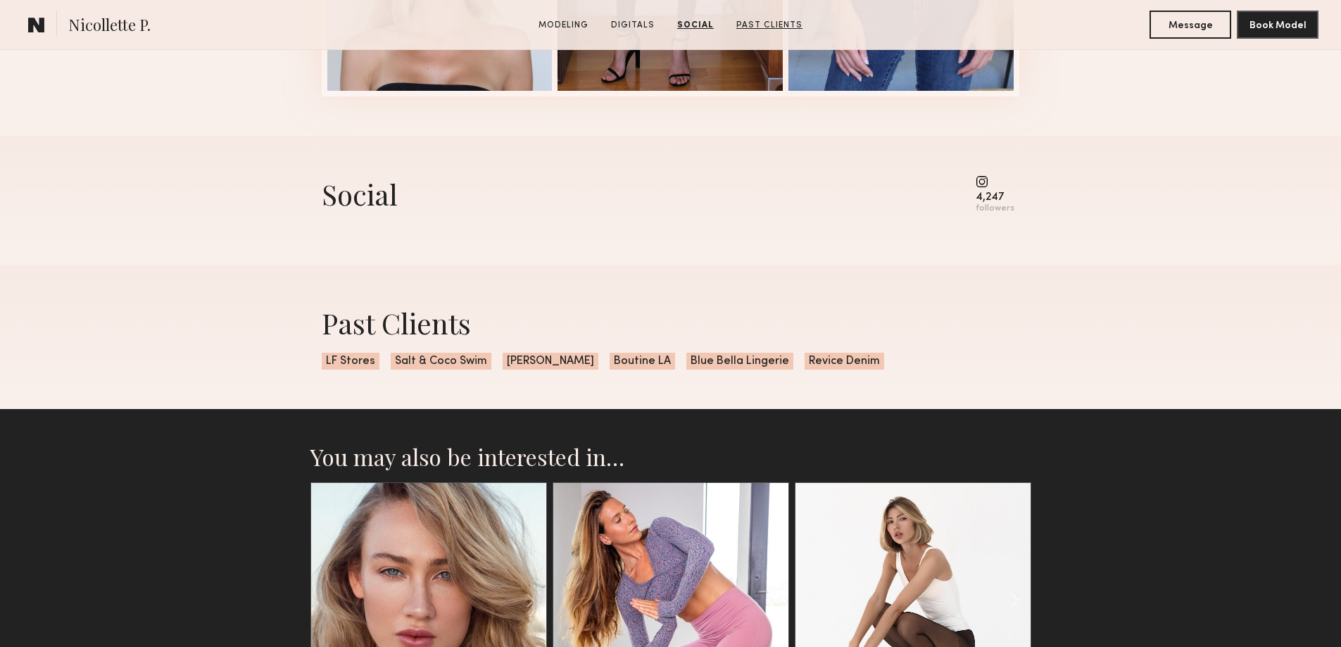
scroll to position [1408, 0]
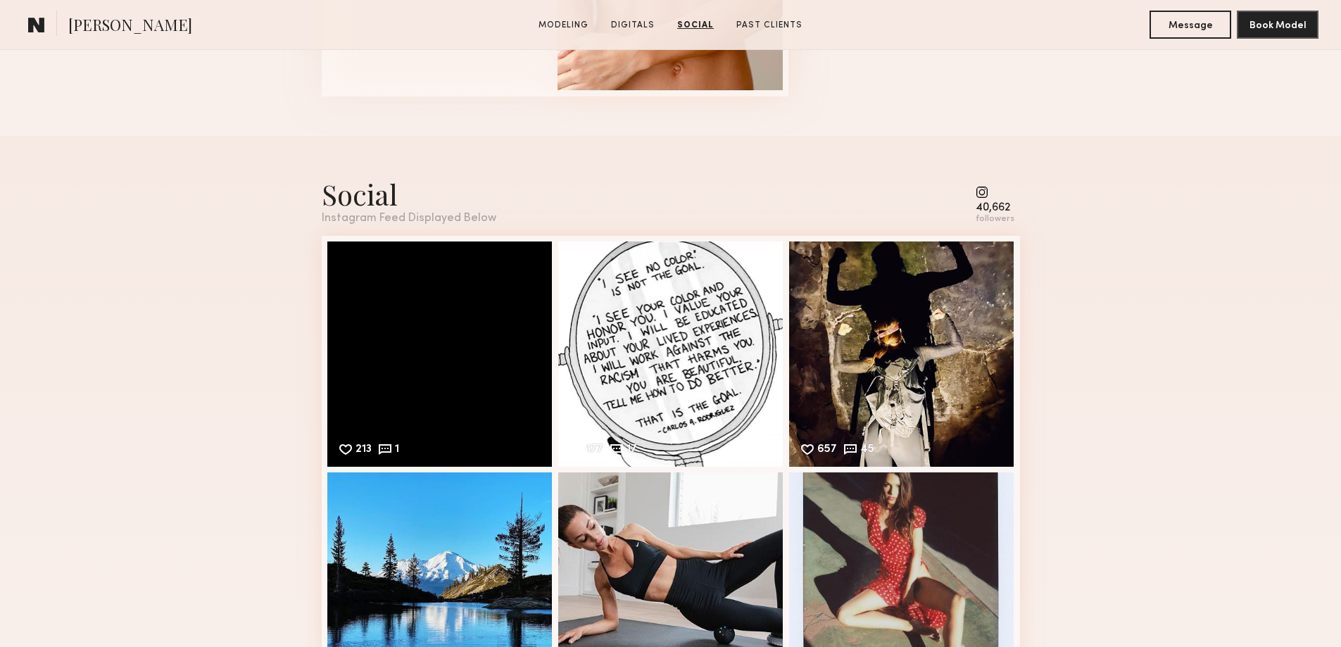
scroll to position [2112, 0]
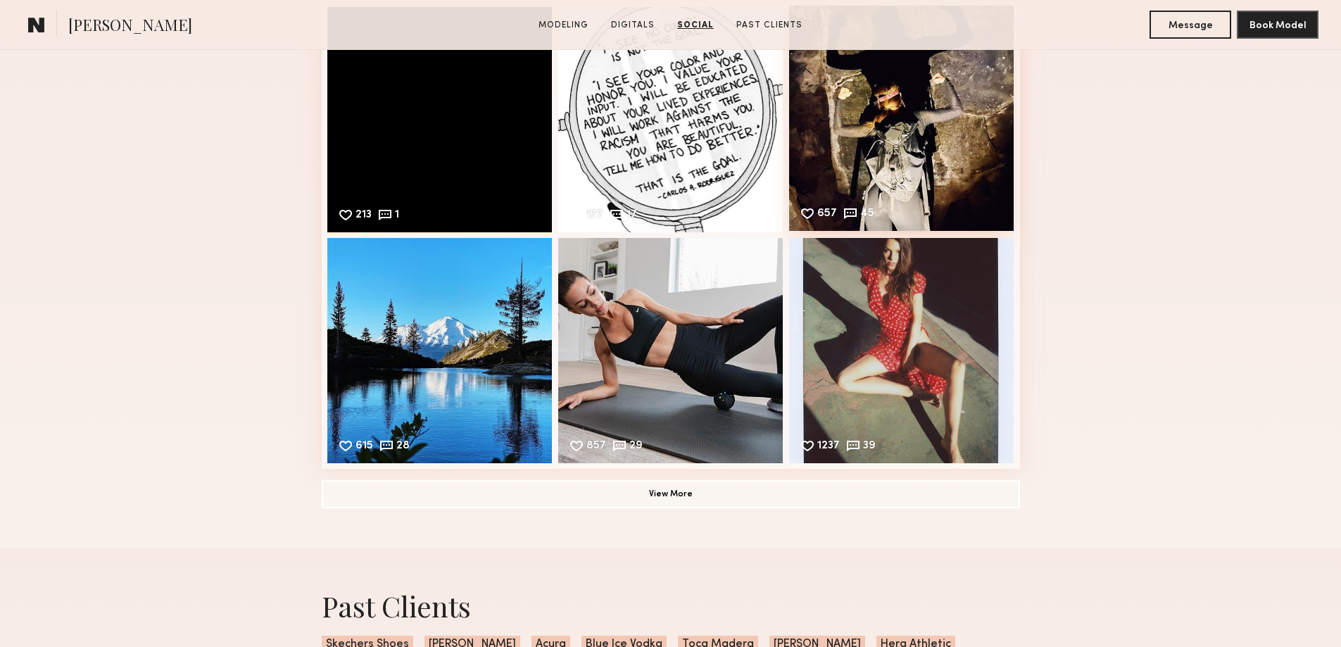
click at [931, 193] on div "657 45 Likes & comments displayed to show model’s engagement" at bounding box center [901, 118] width 225 height 225
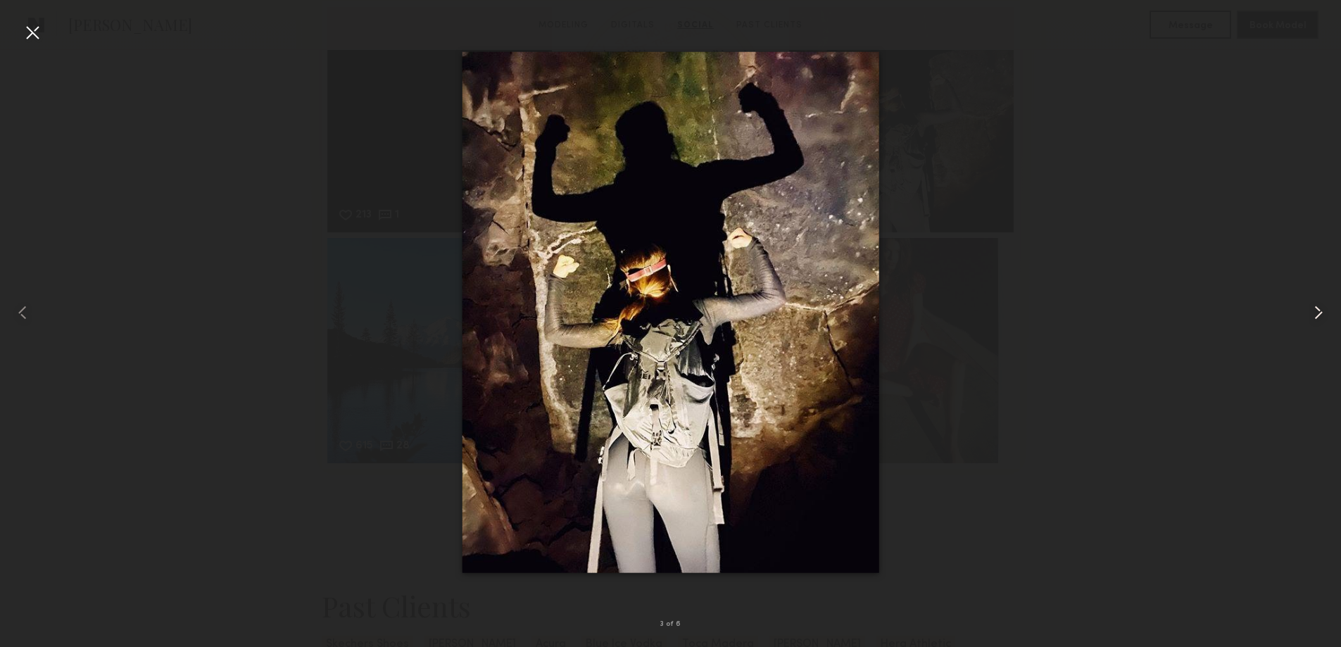
click at [1314, 316] on common-icon at bounding box center [1318, 312] width 23 height 23
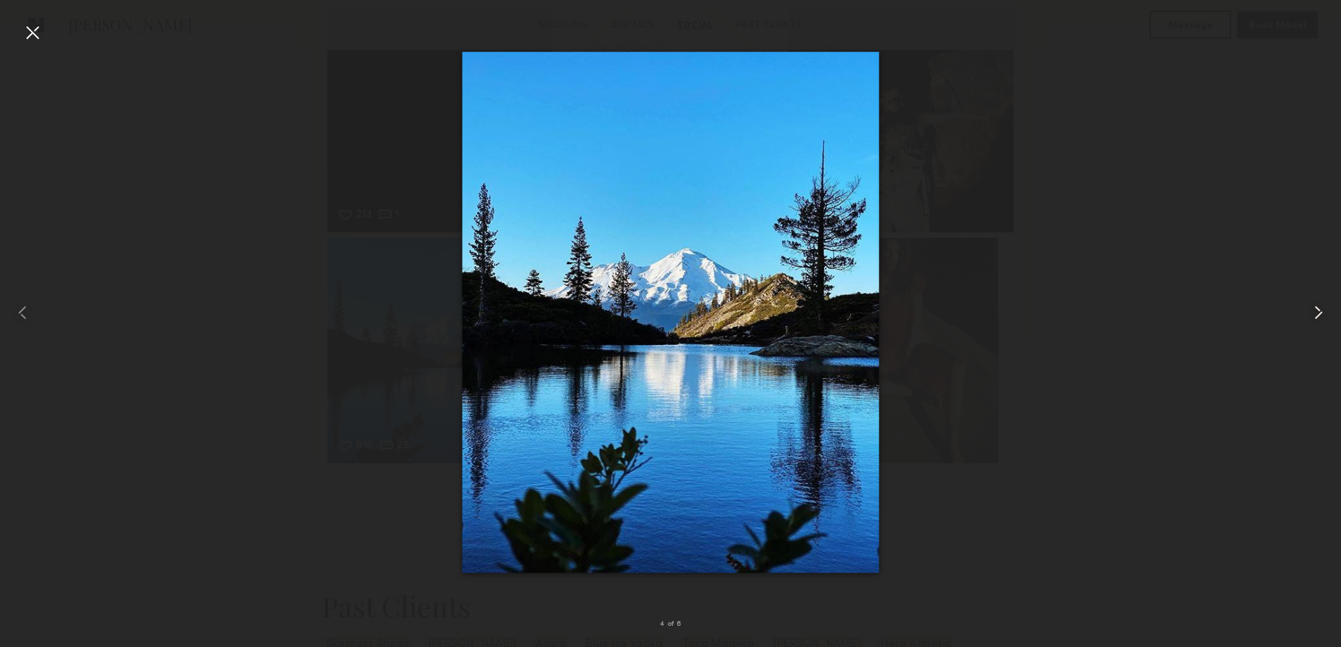
click at [1314, 316] on common-icon at bounding box center [1318, 312] width 23 height 23
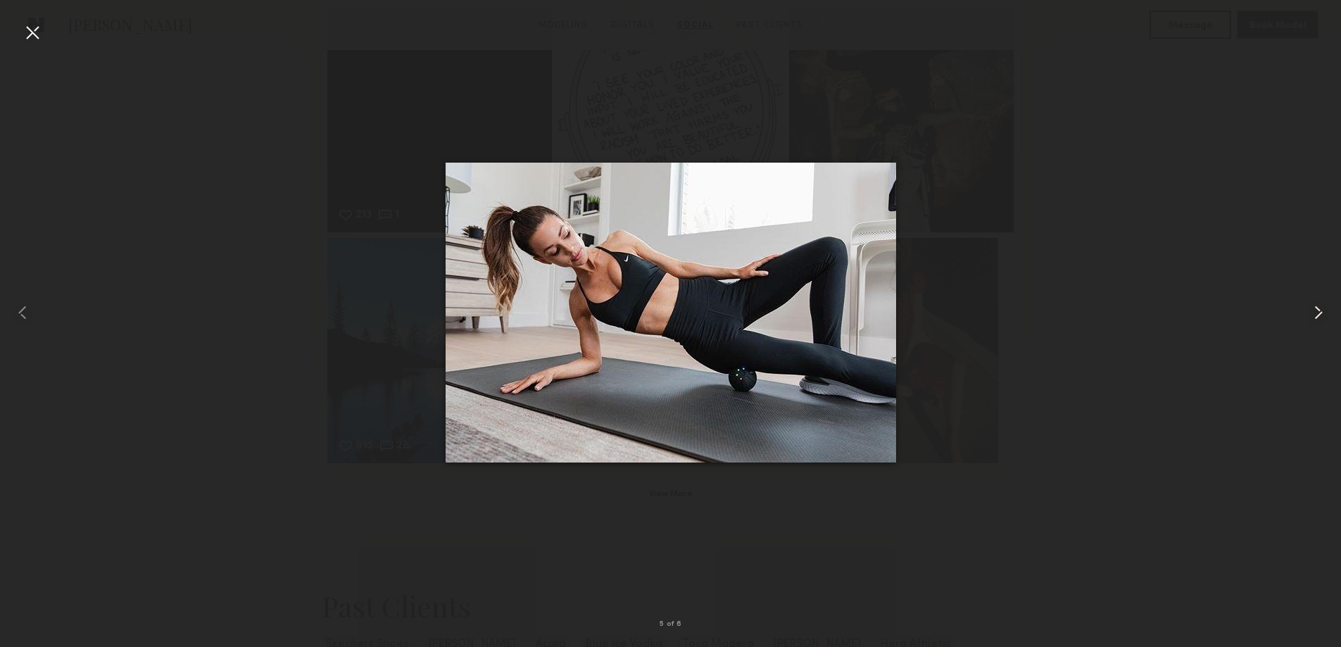
click at [1314, 316] on common-icon at bounding box center [1318, 312] width 23 height 23
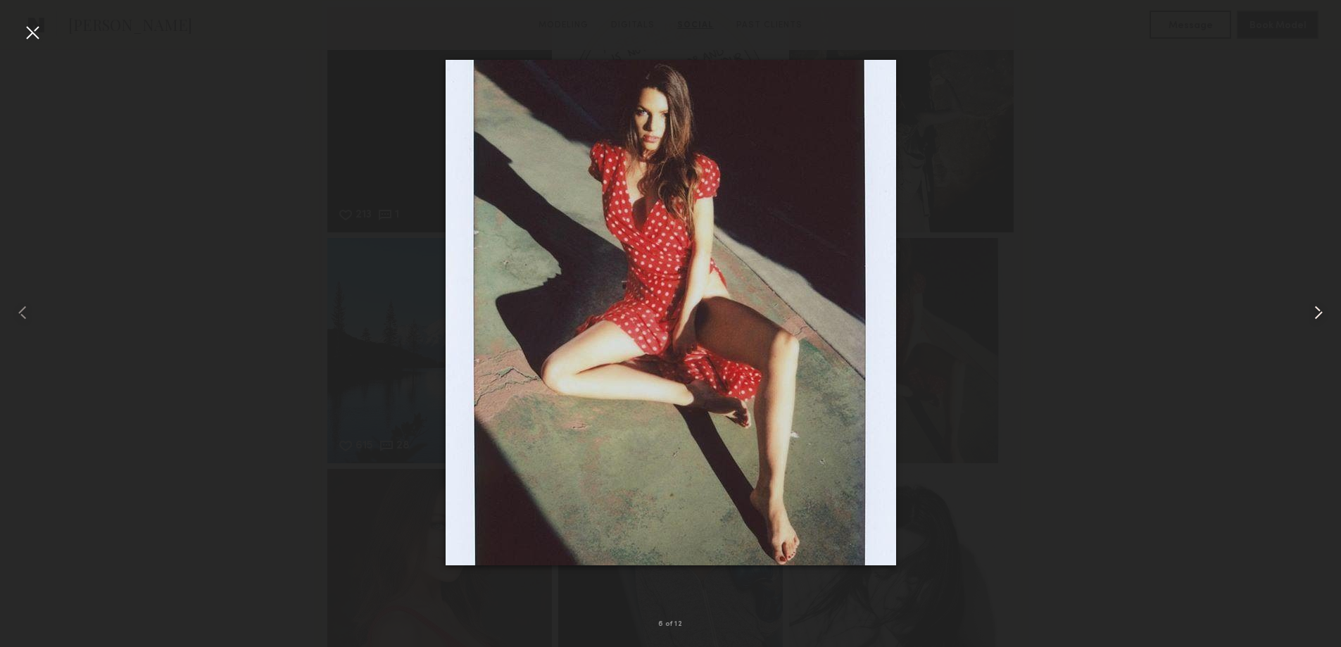
click at [1314, 316] on common-icon at bounding box center [1318, 312] width 23 height 23
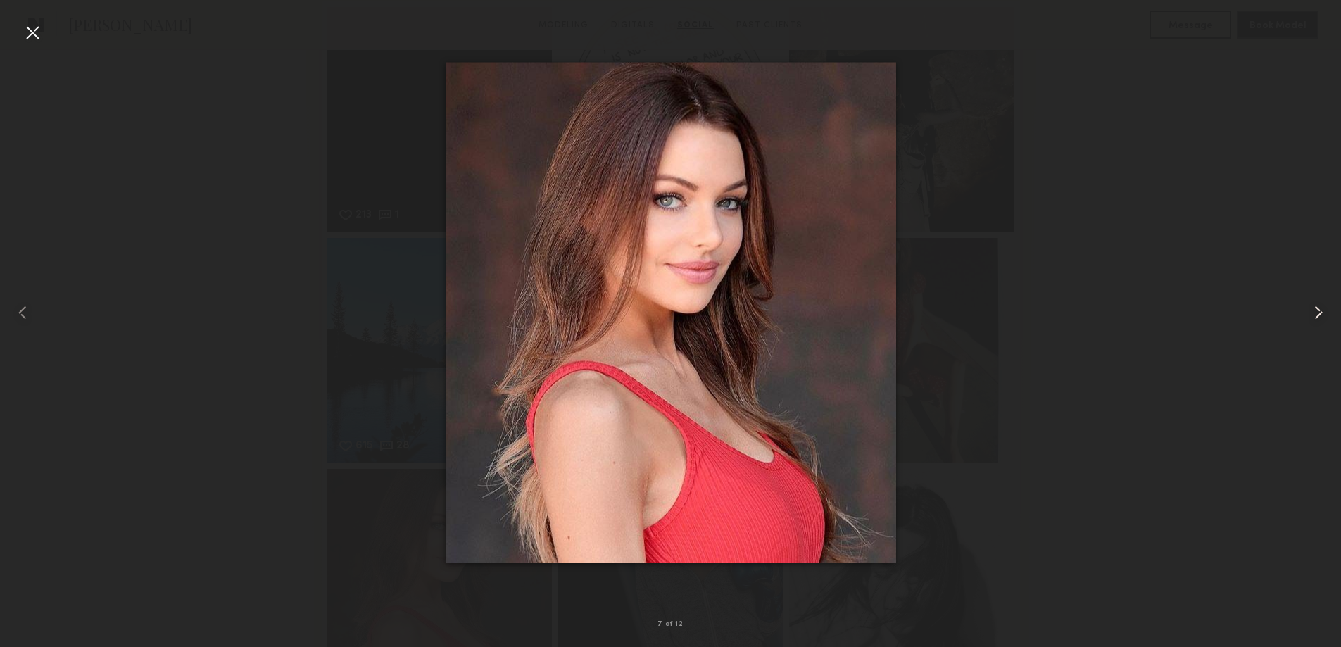
click at [1314, 316] on common-icon at bounding box center [1318, 312] width 23 height 23
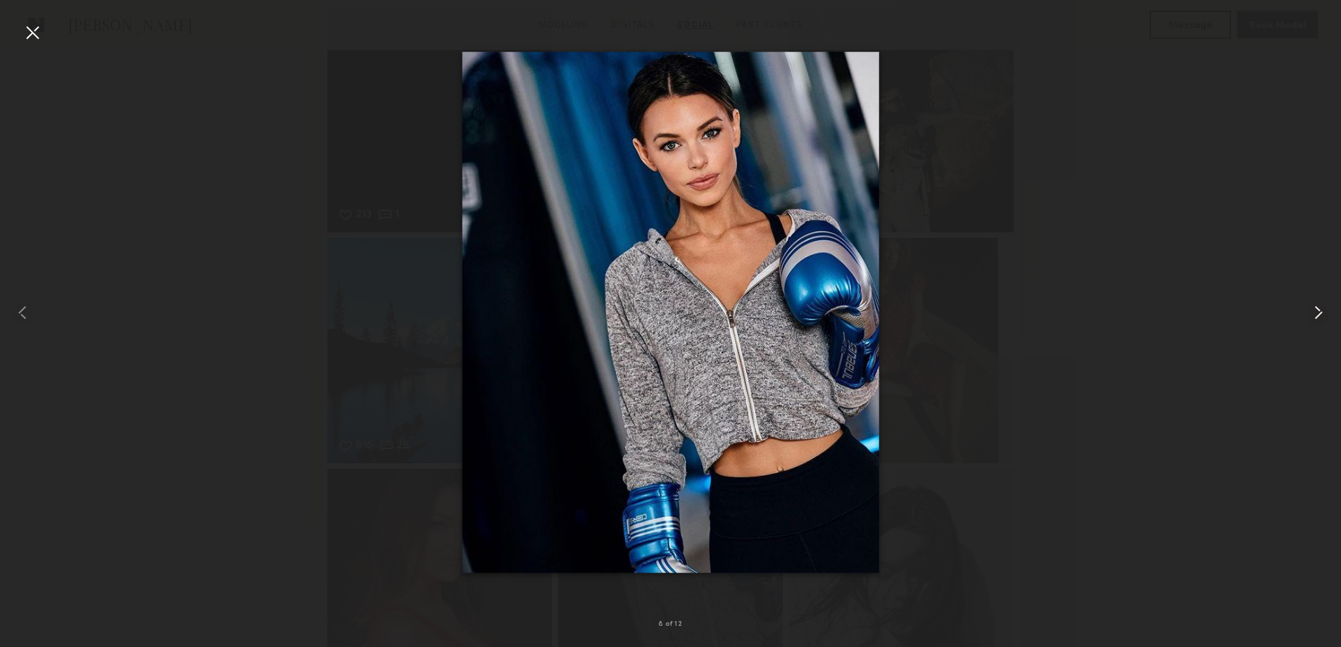
click at [1314, 316] on common-icon at bounding box center [1318, 312] width 23 height 23
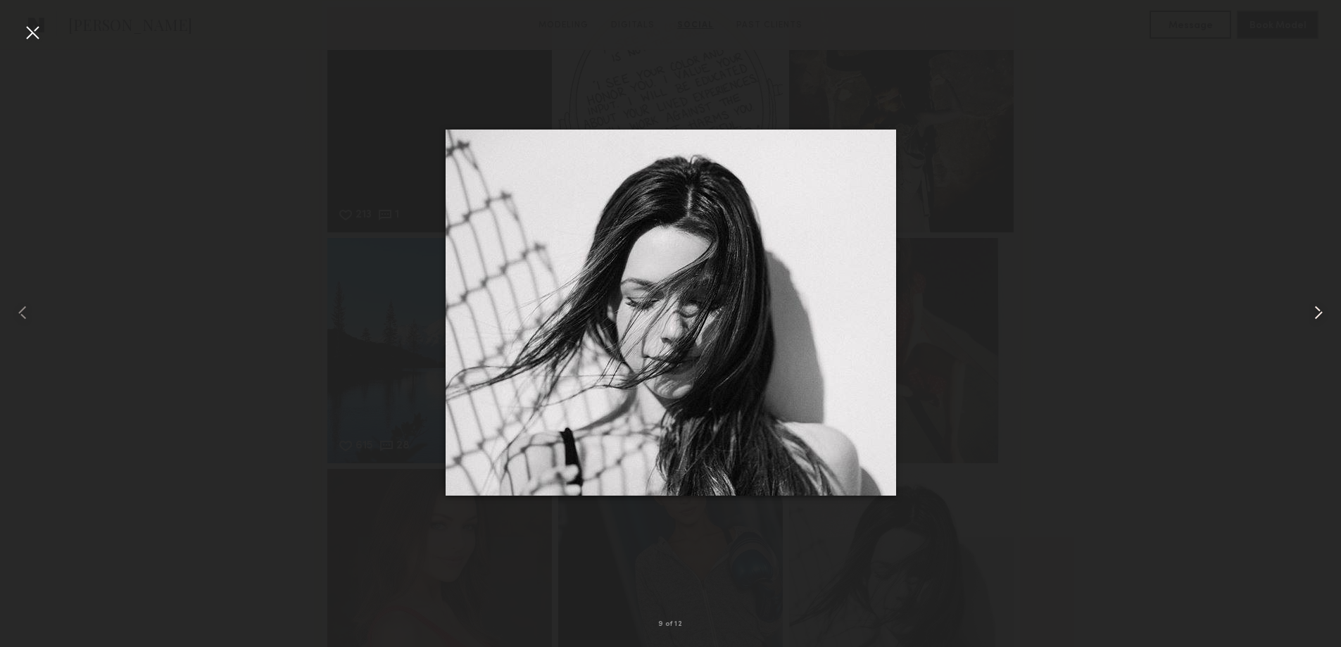
click at [1314, 316] on common-icon at bounding box center [1318, 312] width 23 height 23
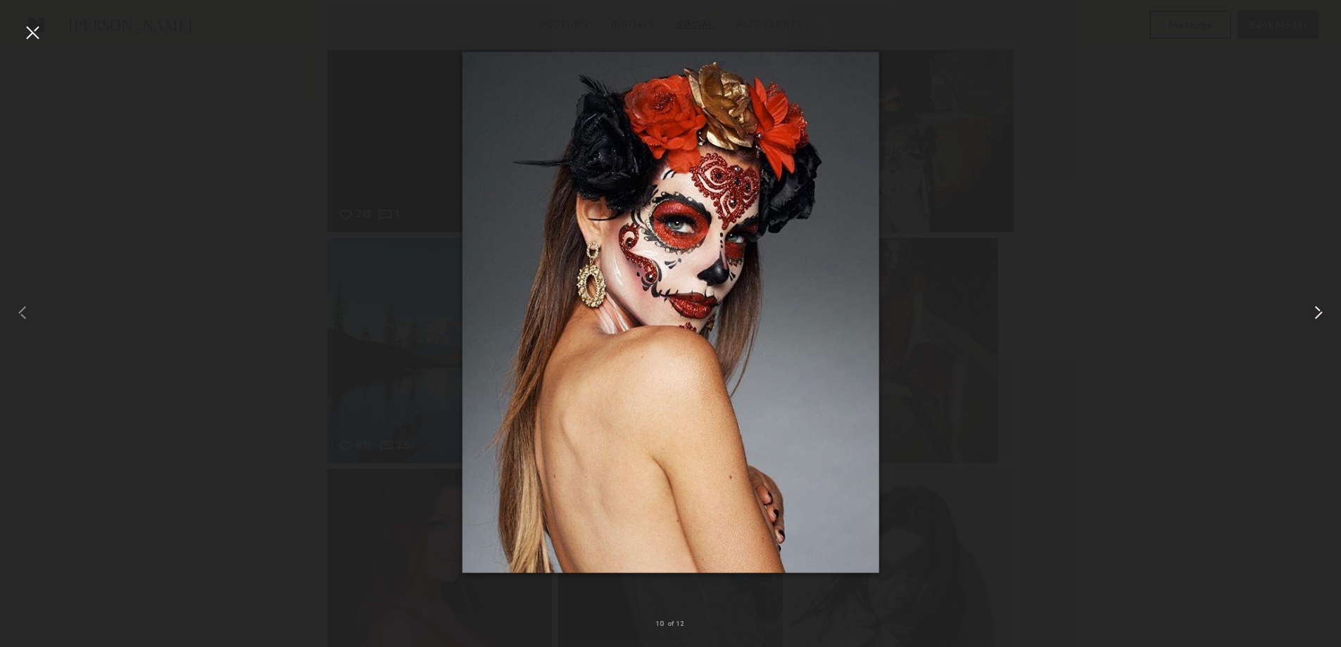
click at [1314, 316] on common-icon at bounding box center [1318, 312] width 23 height 23
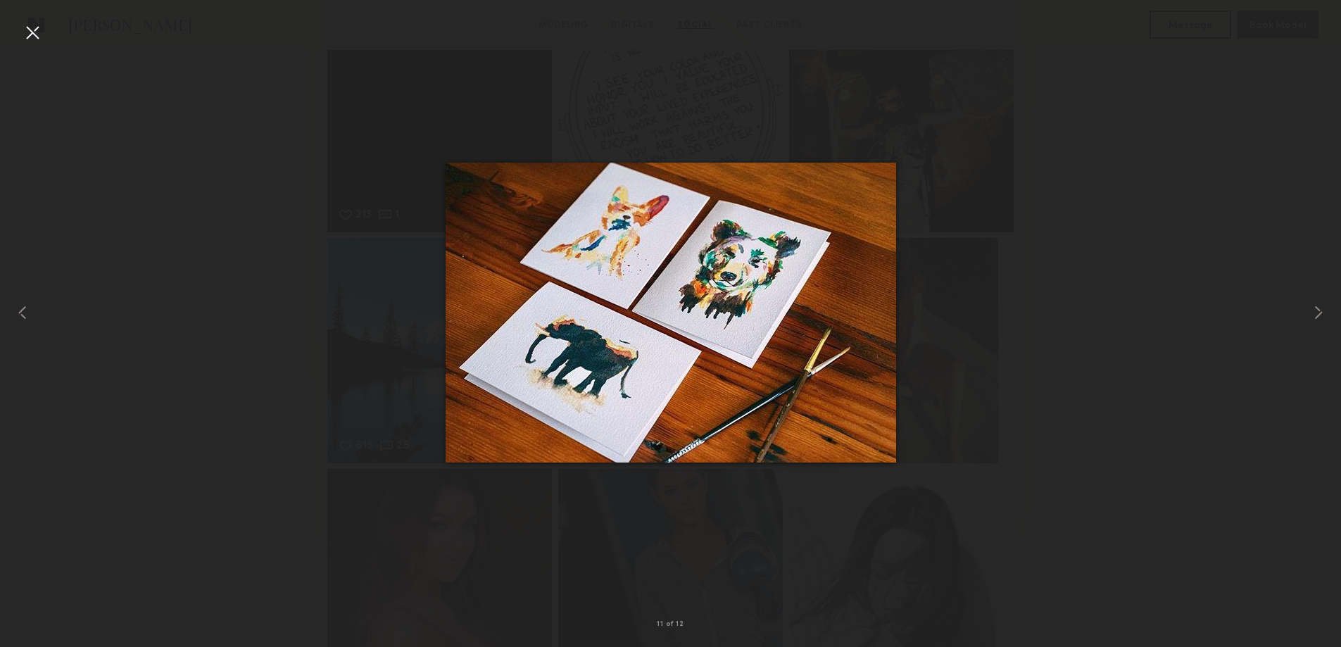
click at [36, 31] on div at bounding box center [32, 32] width 23 height 23
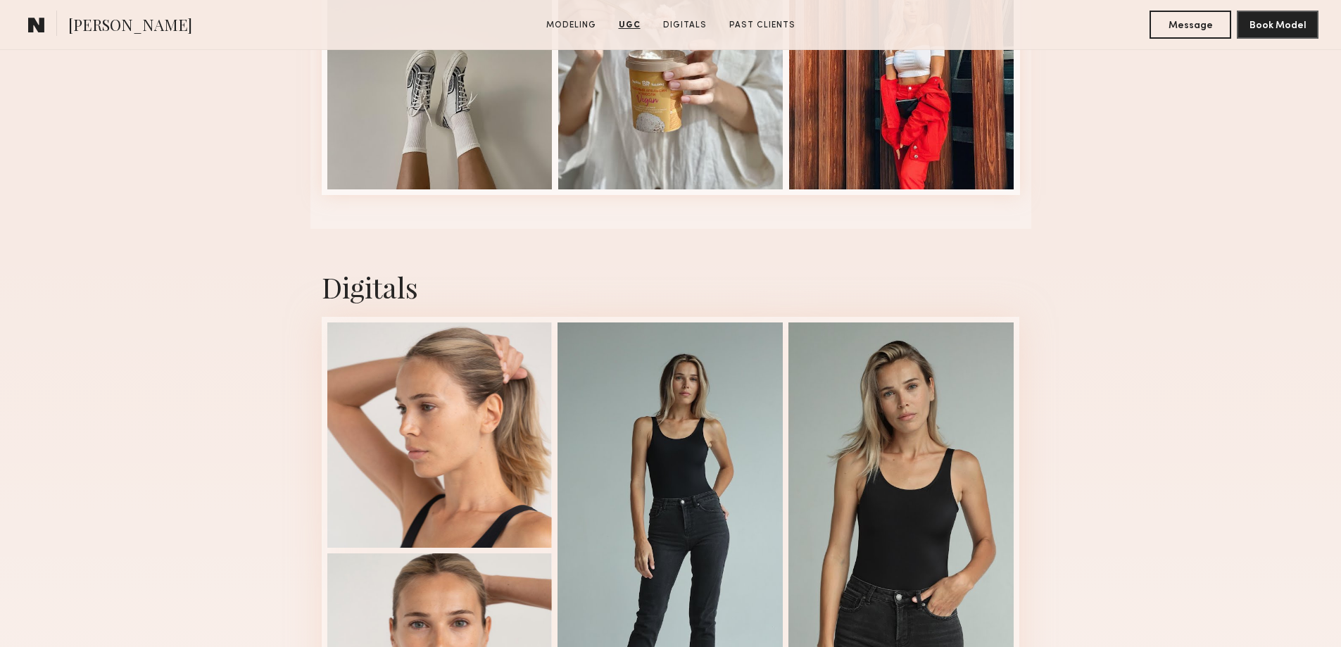
scroll to position [2346, 0]
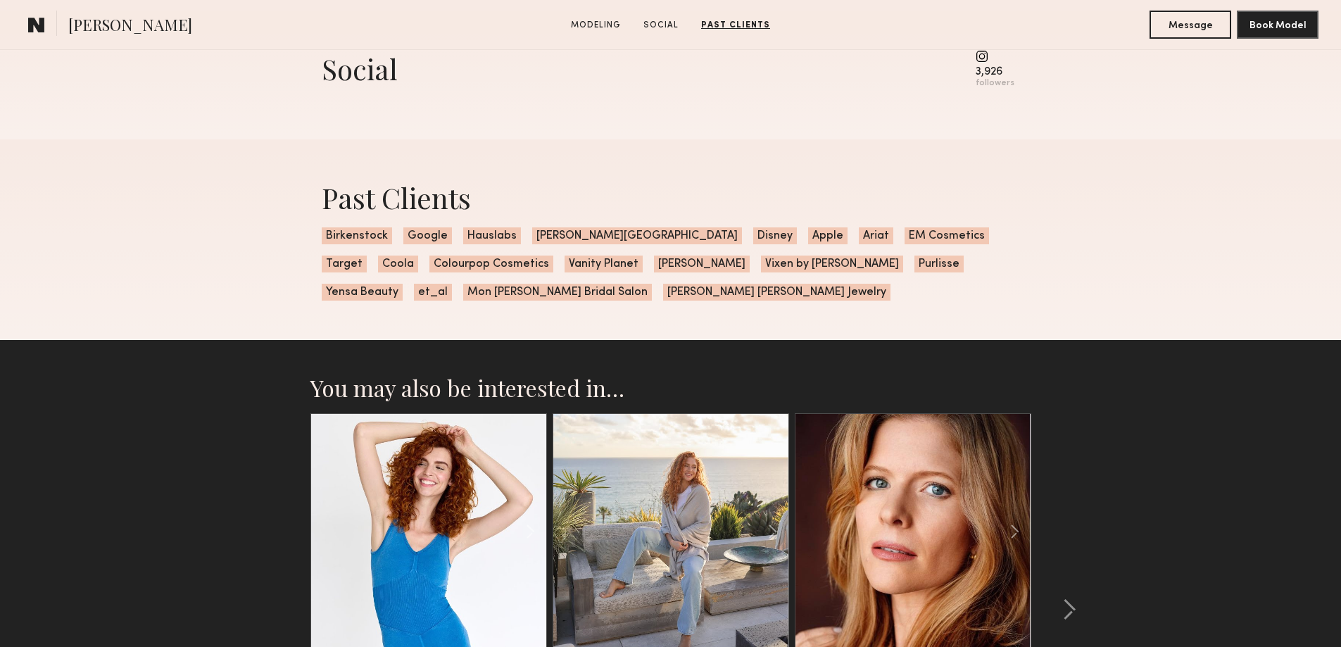
scroll to position [1642, 0]
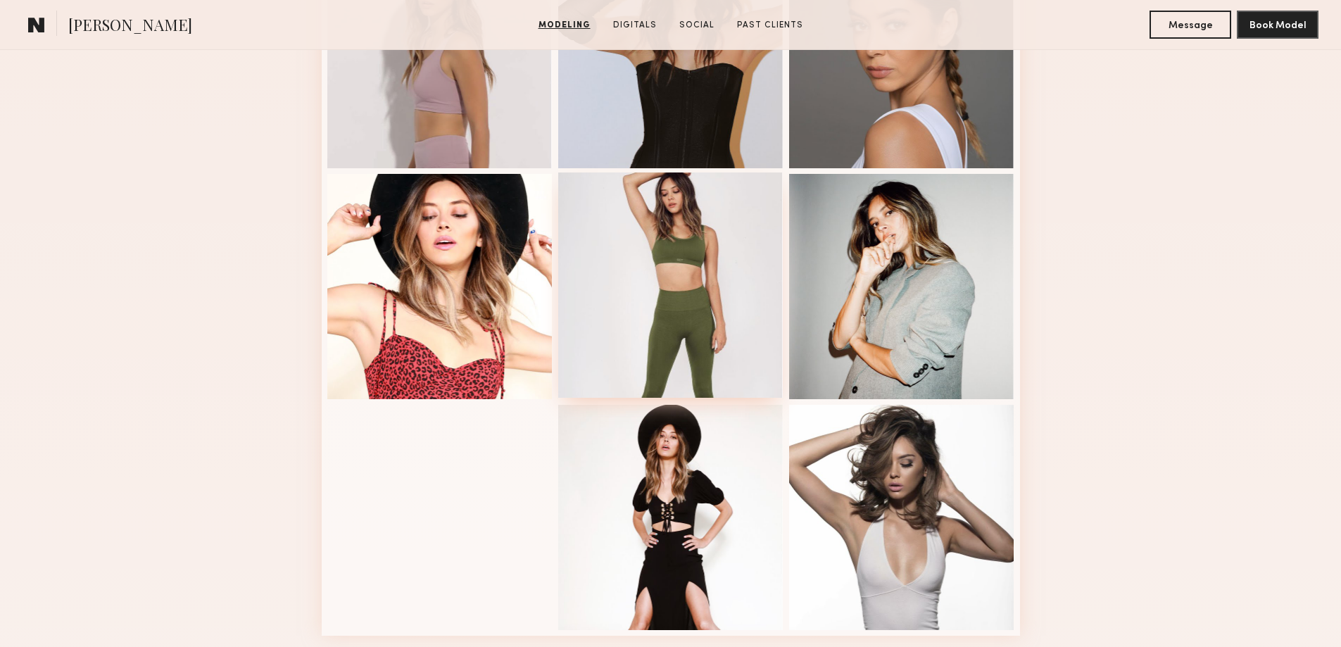
scroll to position [234, 0]
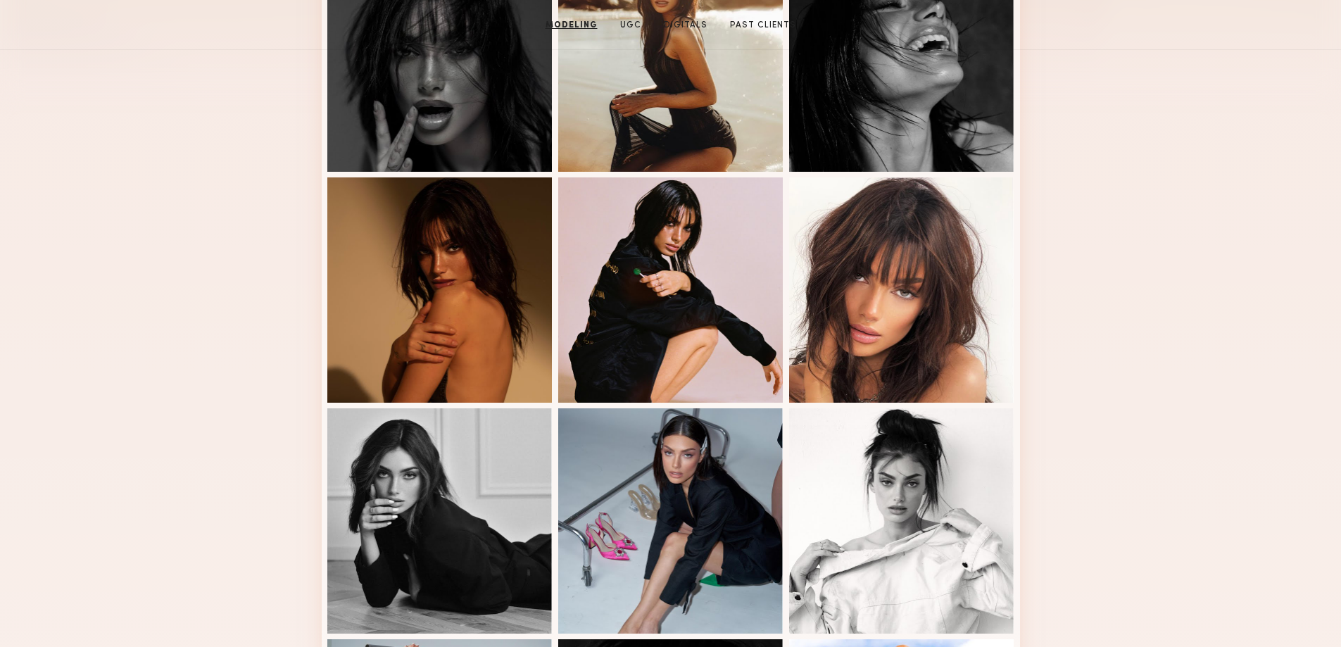
scroll to position [234, 0]
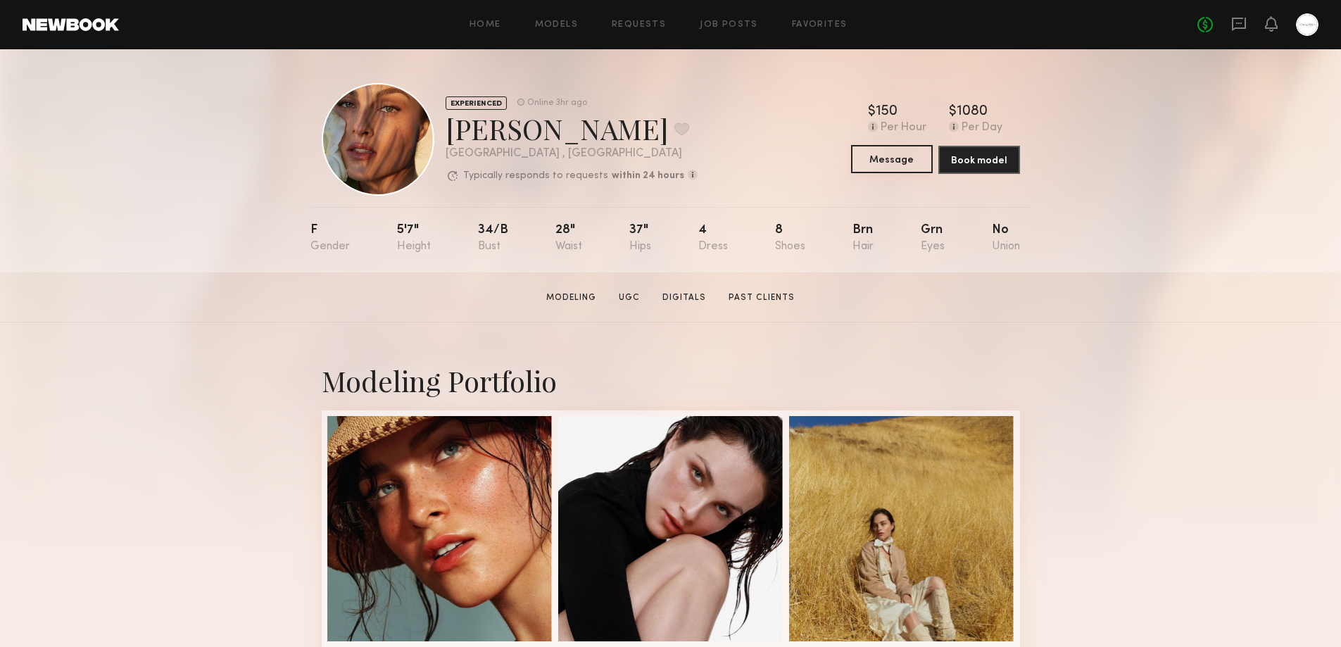
click at [908, 158] on button "Message" at bounding box center [892, 159] width 82 height 28
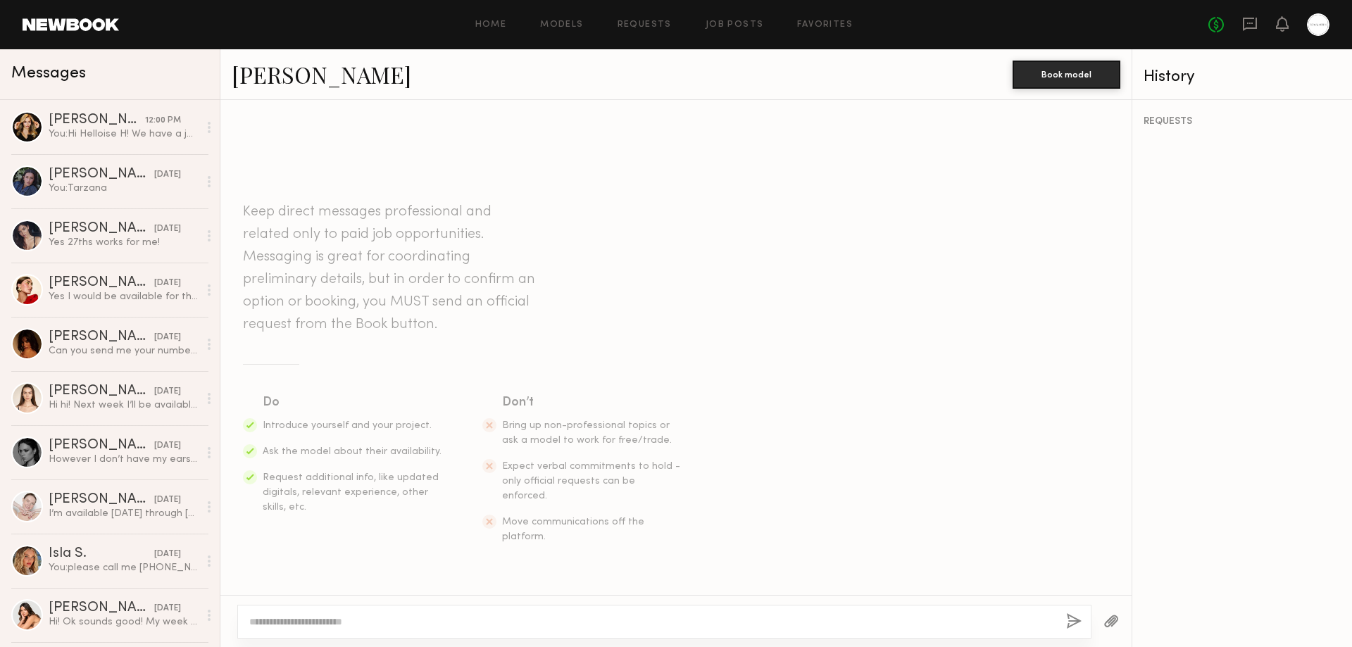
click at [384, 621] on textarea at bounding box center [651, 622] width 805 height 14
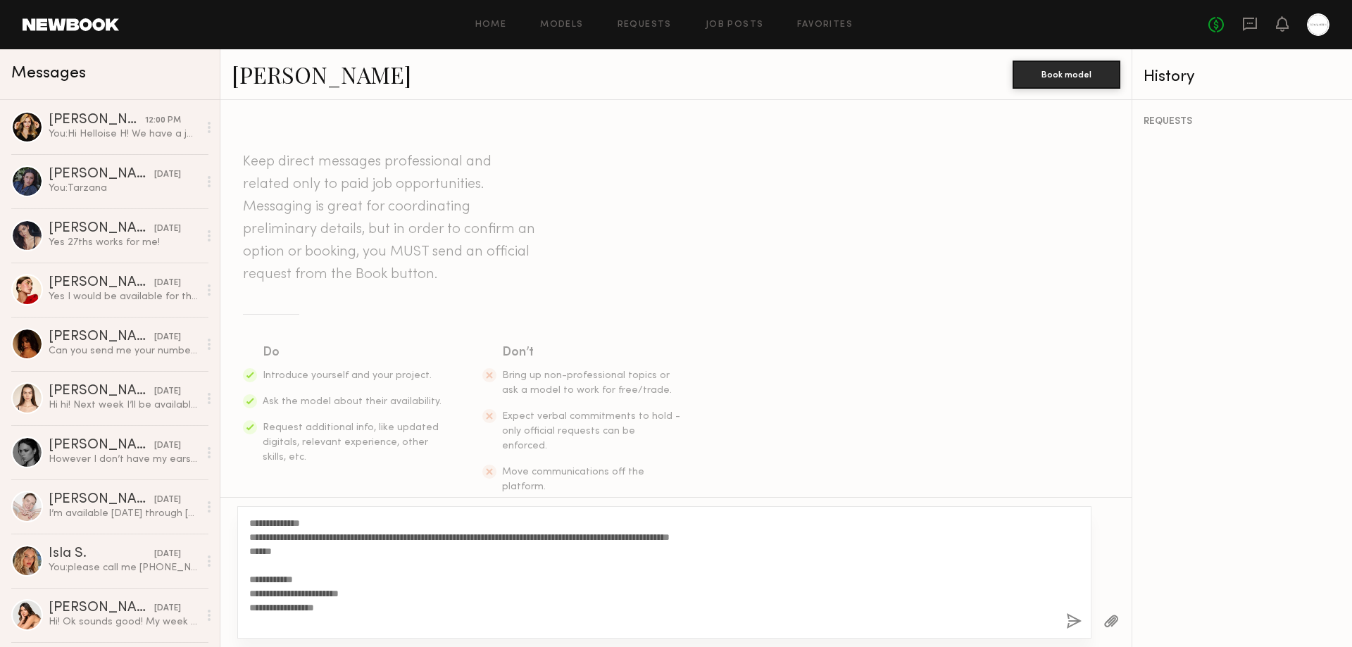
drag, startPoint x: 260, startPoint y: 522, endPoint x: 296, endPoint y: 522, distance: 35.9
click at [296, 522] on textarea "**********" at bounding box center [651, 572] width 805 height 113
drag, startPoint x: 297, startPoint y: 522, endPoint x: 288, endPoint y: 524, distance: 9.4
click at [288, 524] on textarea "**********" at bounding box center [651, 572] width 805 height 113
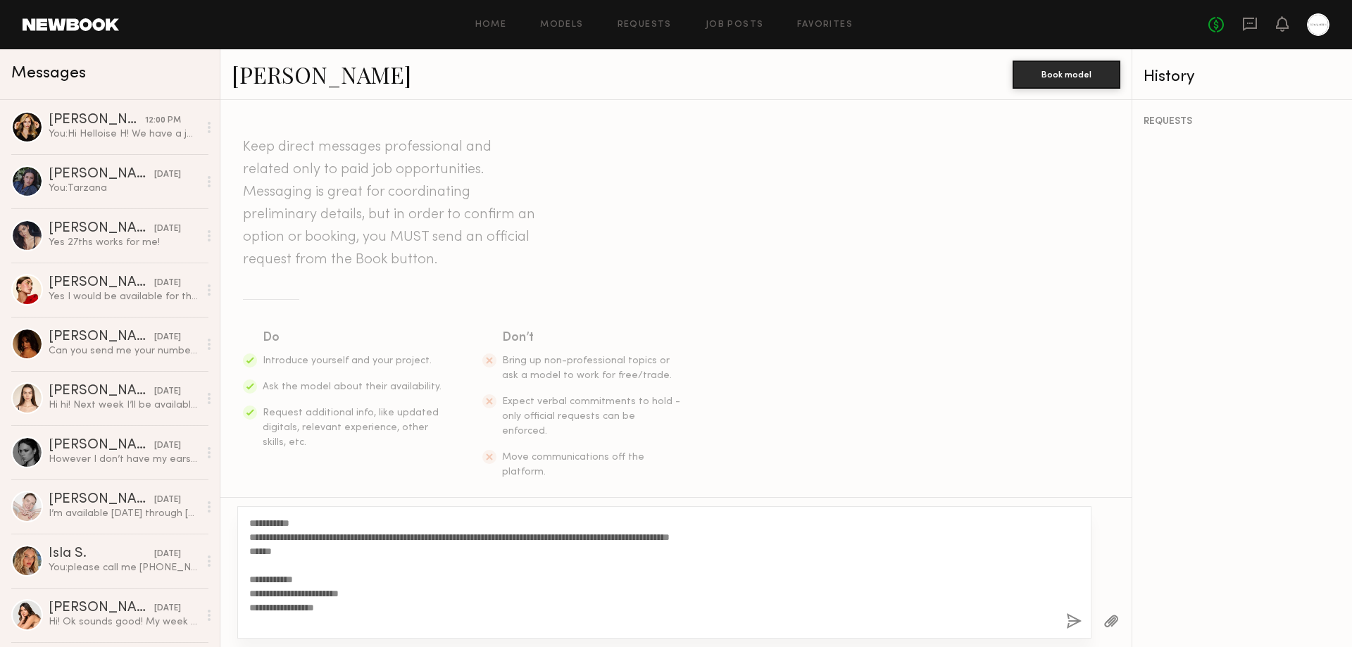
type textarea "**********"
click at [1072, 622] on button "button" at bounding box center [1073, 622] width 15 height 18
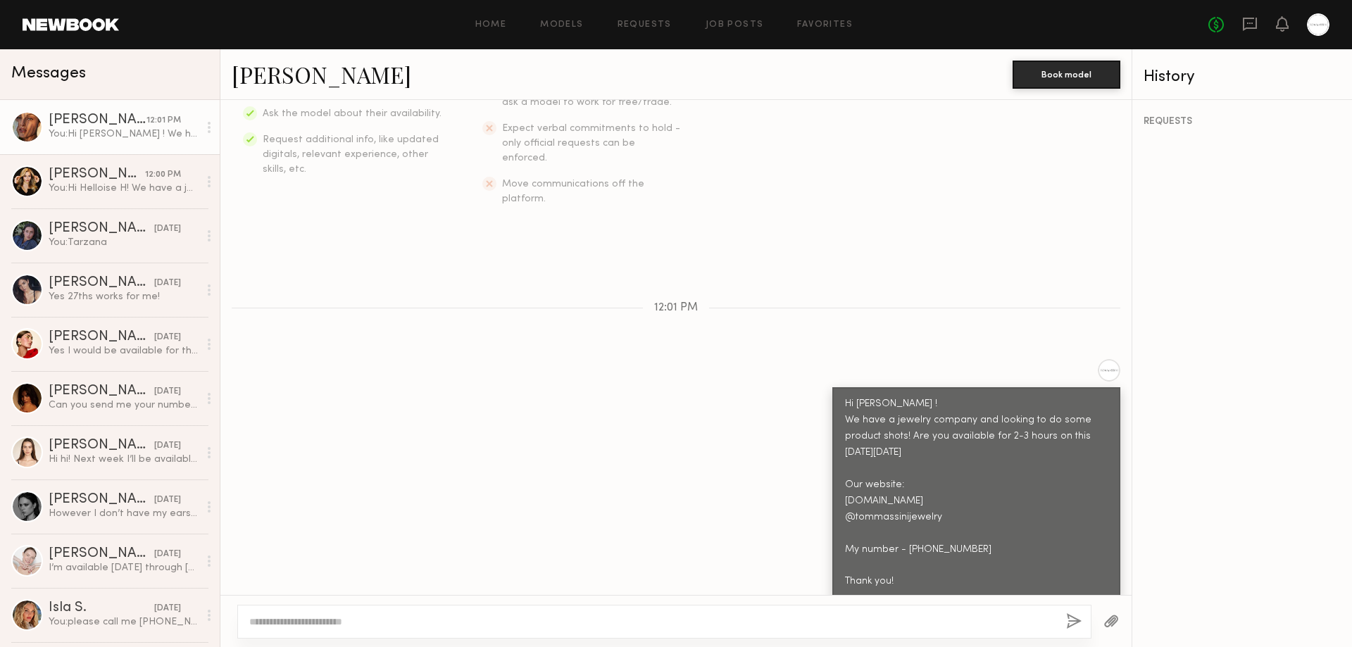
scroll to position [376, 0]
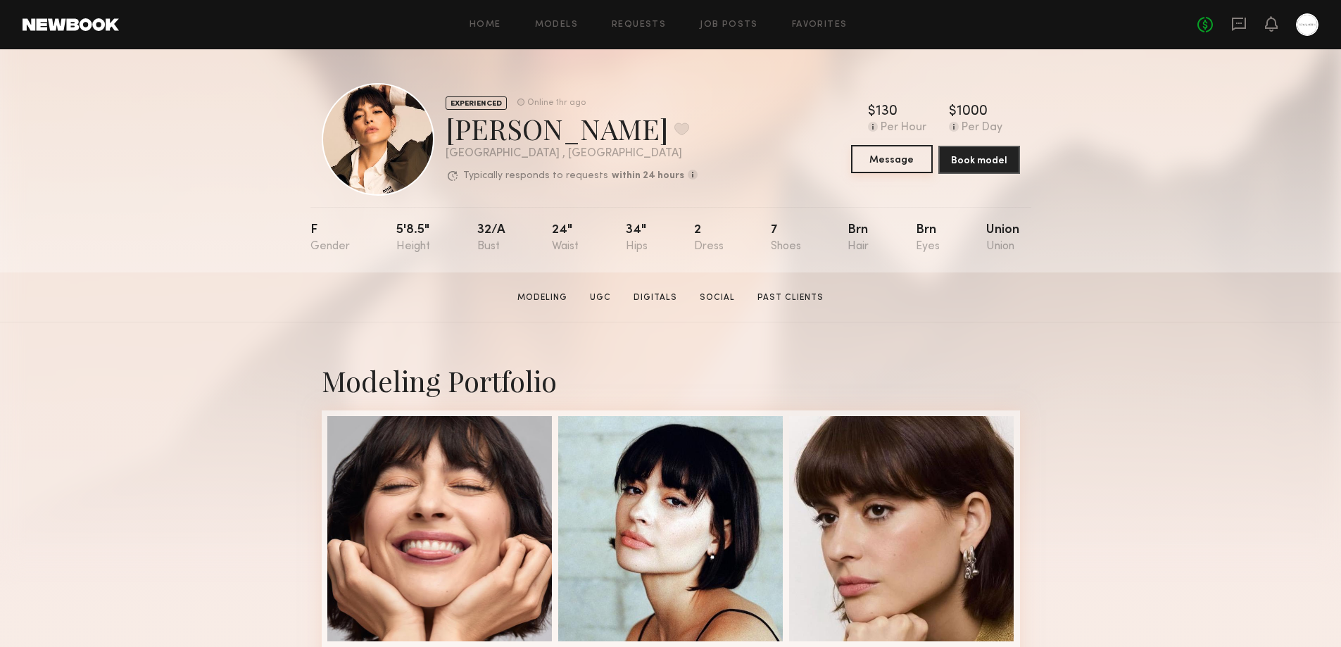
click at [892, 161] on button "Message" at bounding box center [892, 159] width 82 height 28
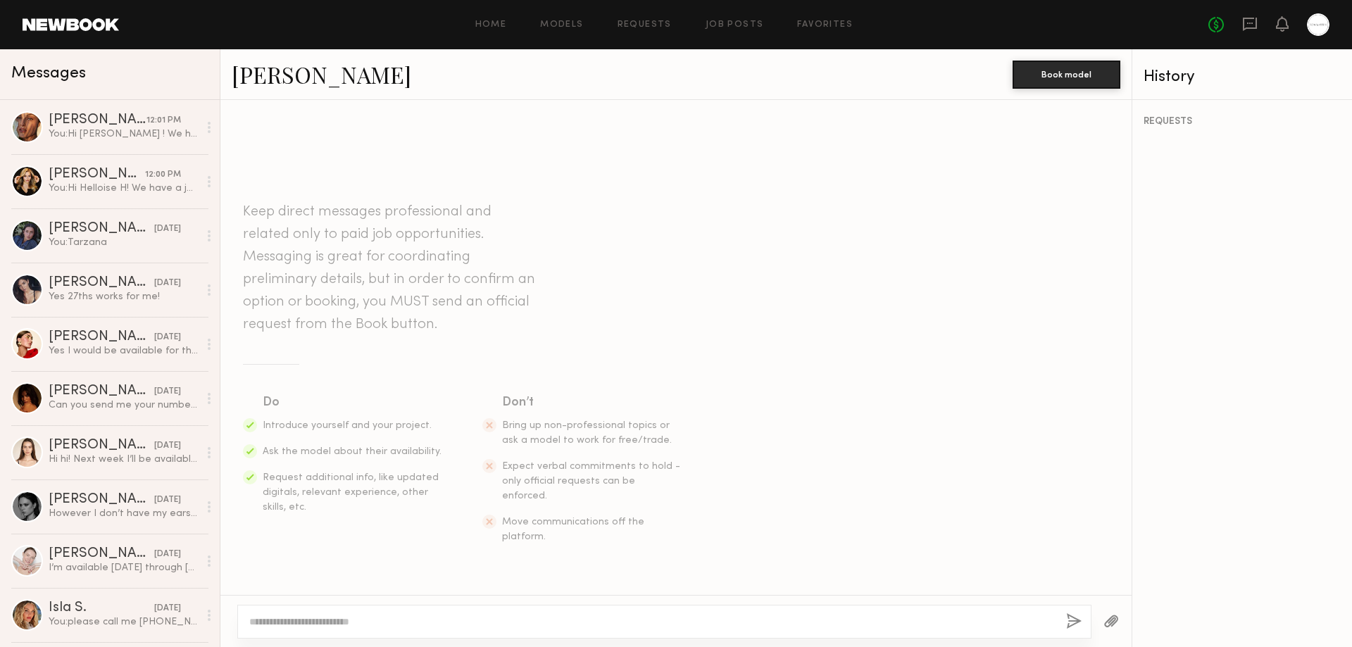
click at [489, 618] on textarea at bounding box center [651, 622] width 805 height 14
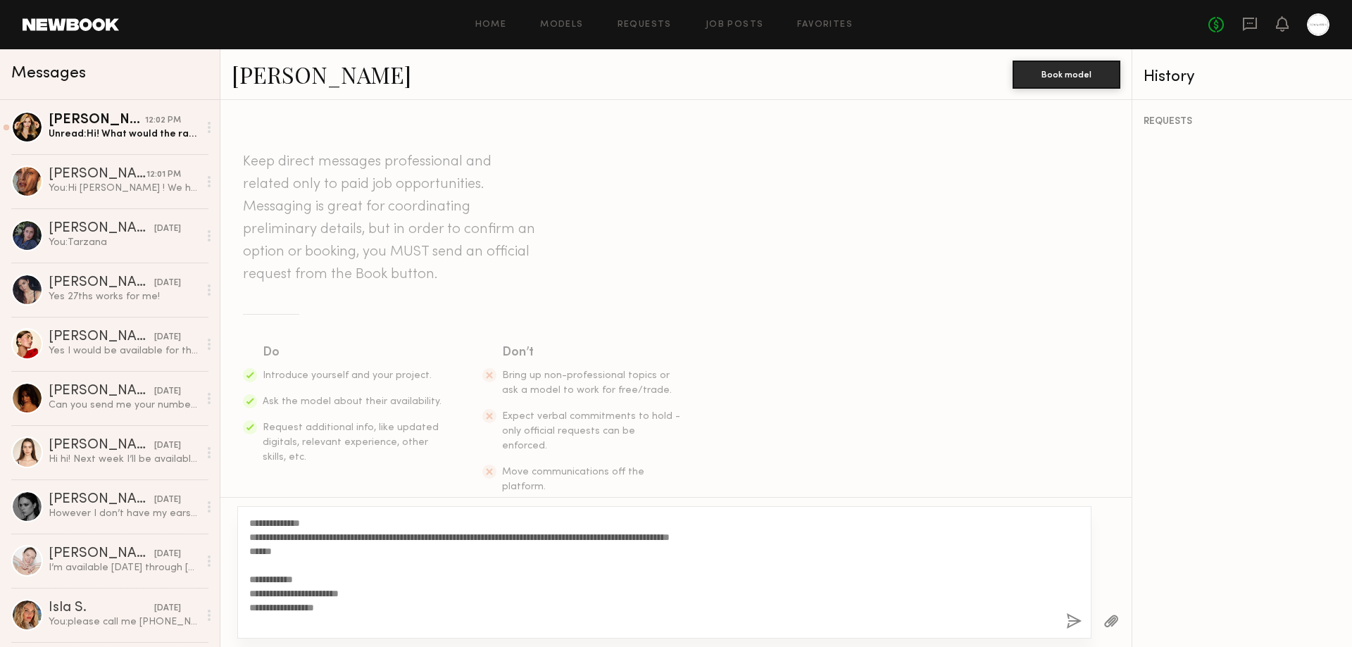
drag, startPoint x: 306, startPoint y: 523, endPoint x: 262, endPoint y: 527, distance: 43.8
click at [262, 527] on textarea "**********" at bounding box center [651, 572] width 805 height 113
type textarea "**********"
click at [1072, 622] on button "button" at bounding box center [1073, 622] width 15 height 18
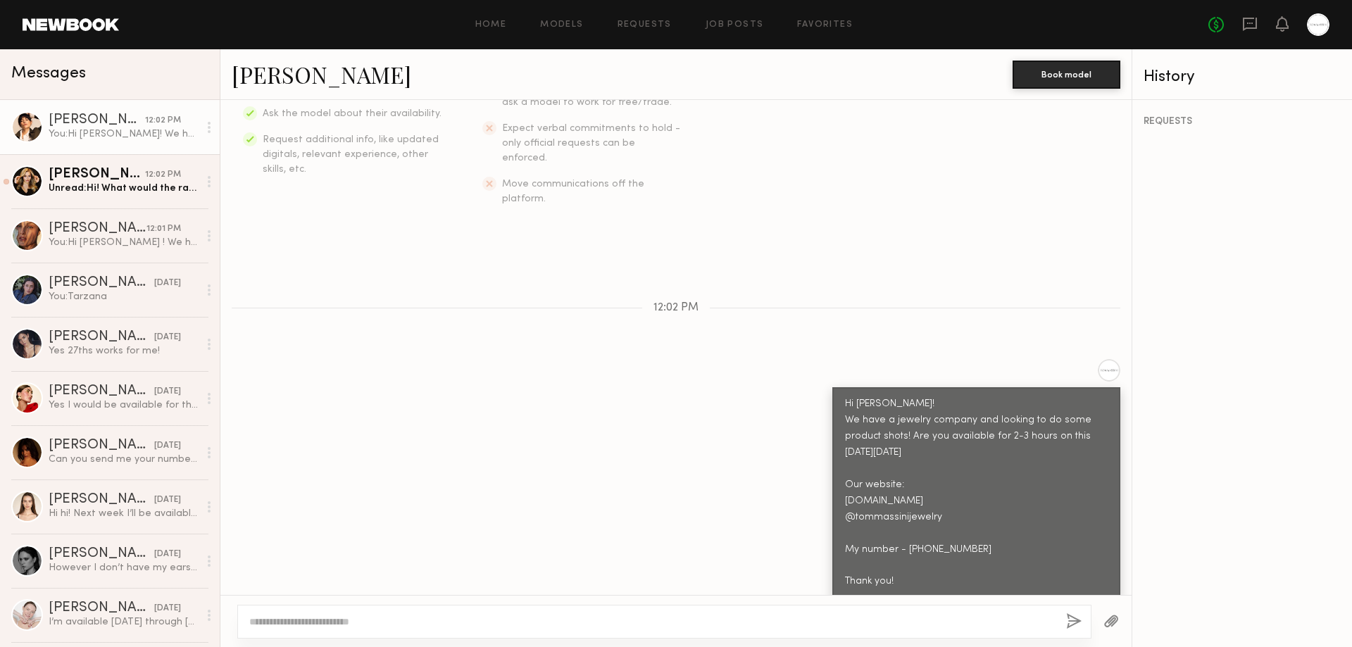
scroll to position [376, 0]
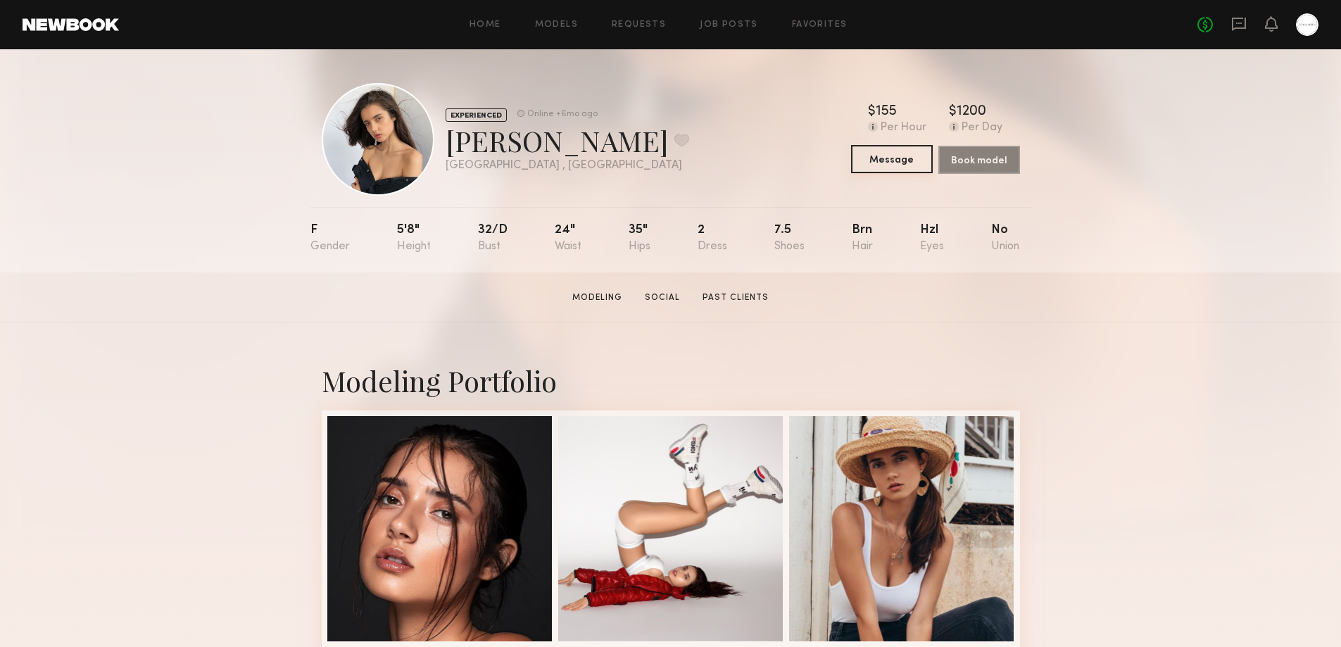
click at [900, 161] on button "Message" at bounding box center [892, 159] width 82 height 28
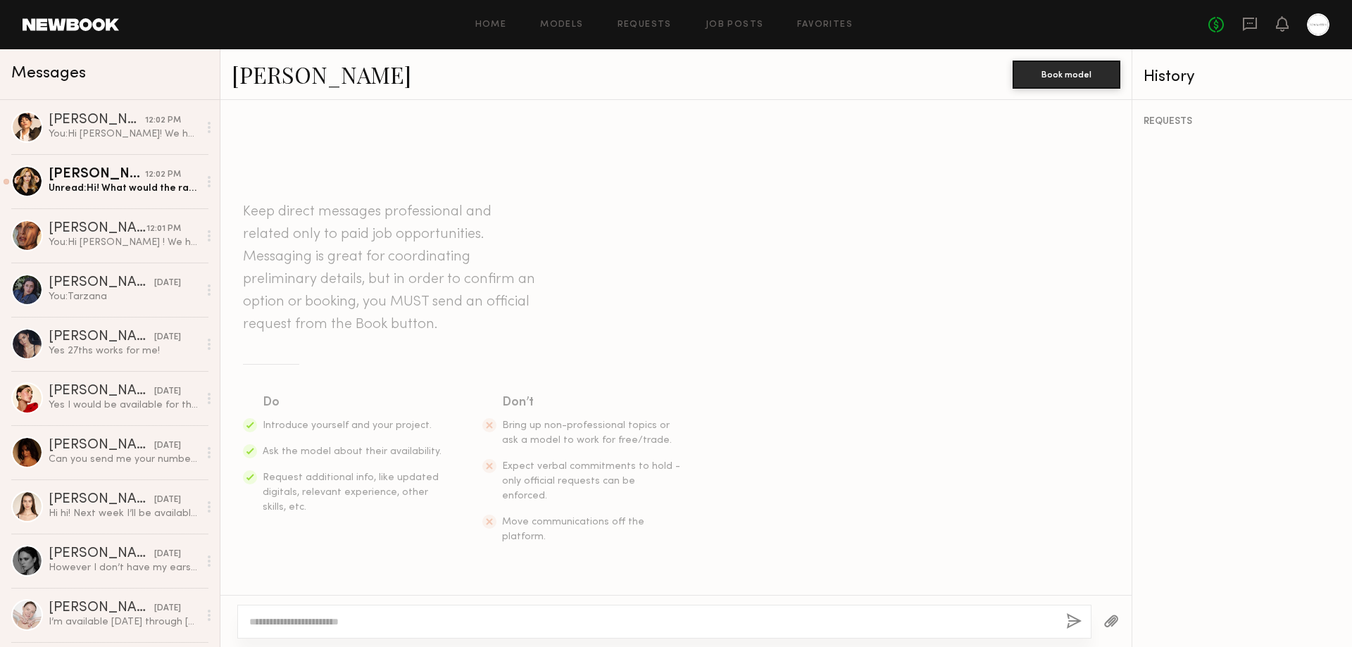
click at [266, 73] on link "[PERSON_NAME]" at bounding box center [322, 74] width 180 height 30
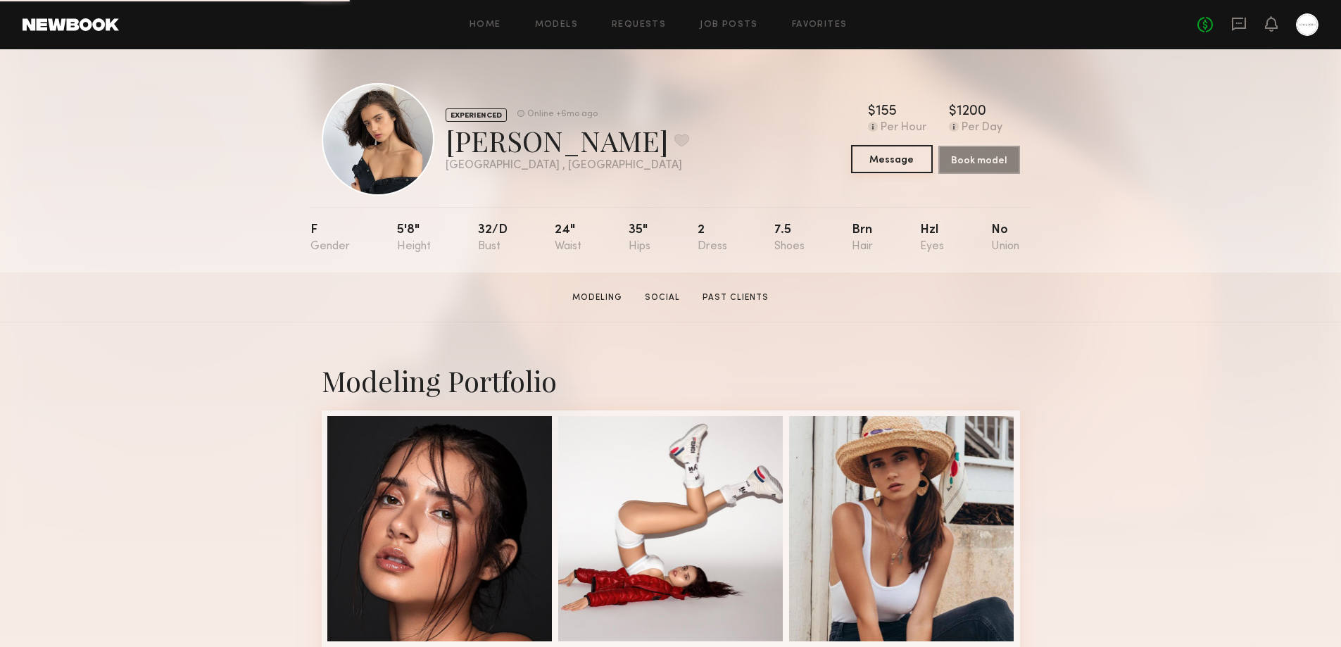
click at [891, 159] on button "Message" at bounding box center [892, 159] width 82 height 28
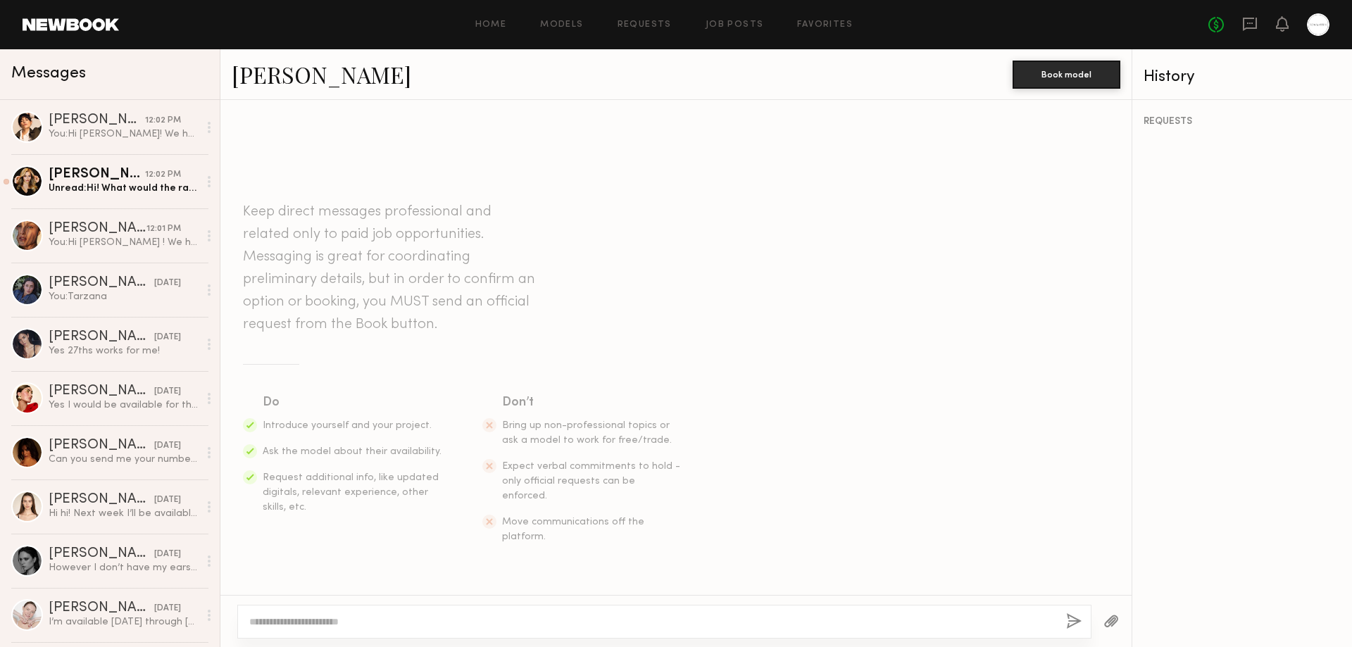
click at [272, 627] on textarea at bounding box center [651, 622] width 805 height 14
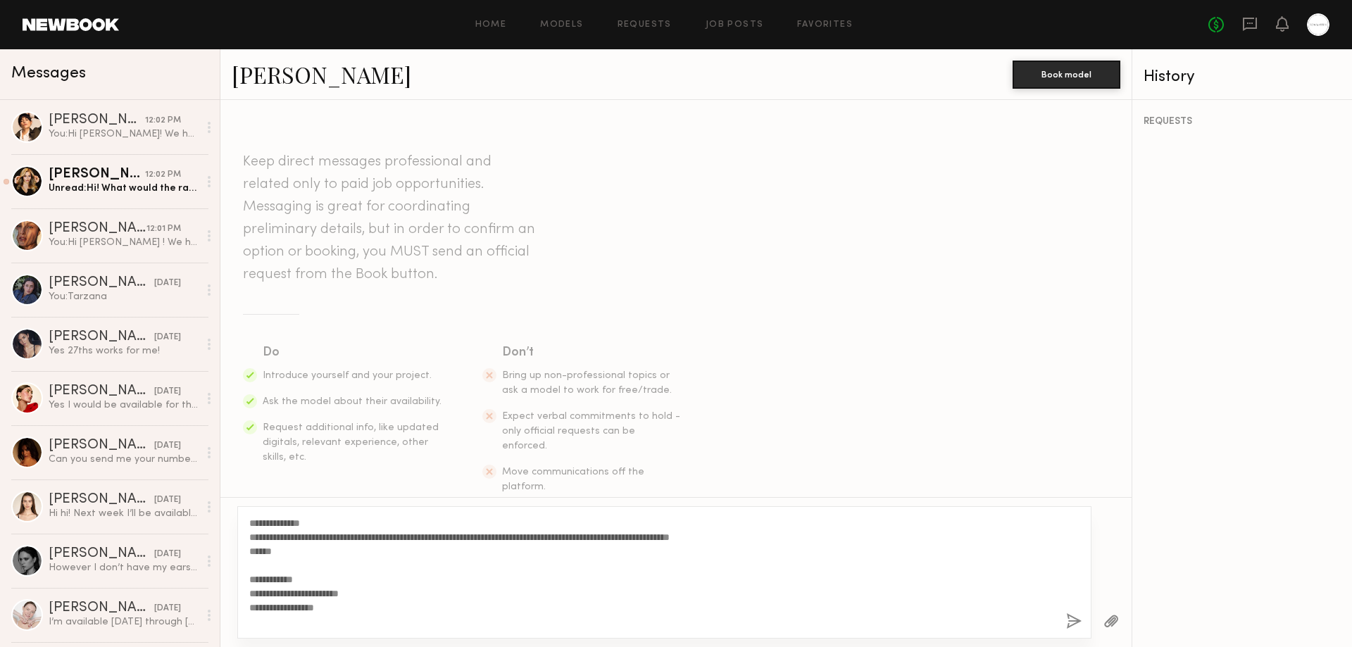
drag, startPoint x: 306, startPoint y: 522, endPoint x: 264, endPoint y: 522, distance: 41.5
click at [264, 522] on textarea "**********" at bounding box center [651, 572] width 805 height 113
type textarea "**********"
click at [1071, 620] on button "button" at bounding box center [1073, 622] width 15 height 18
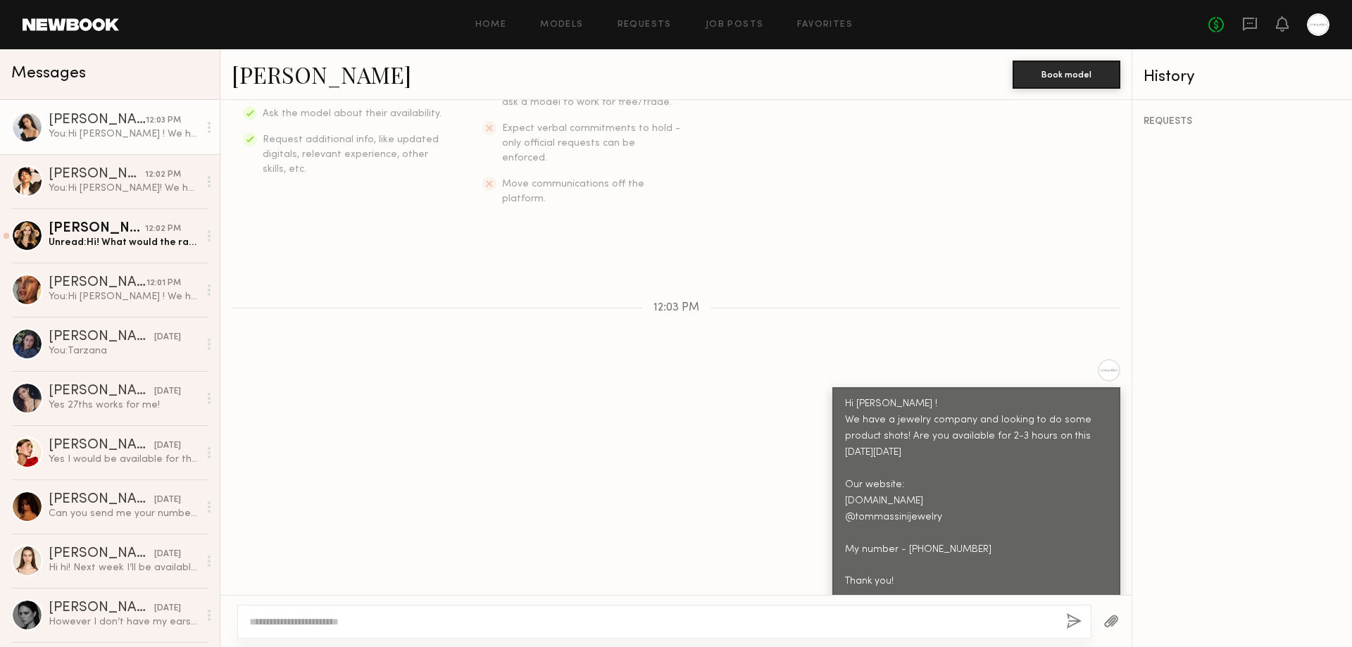
scroll to position [376, 0]
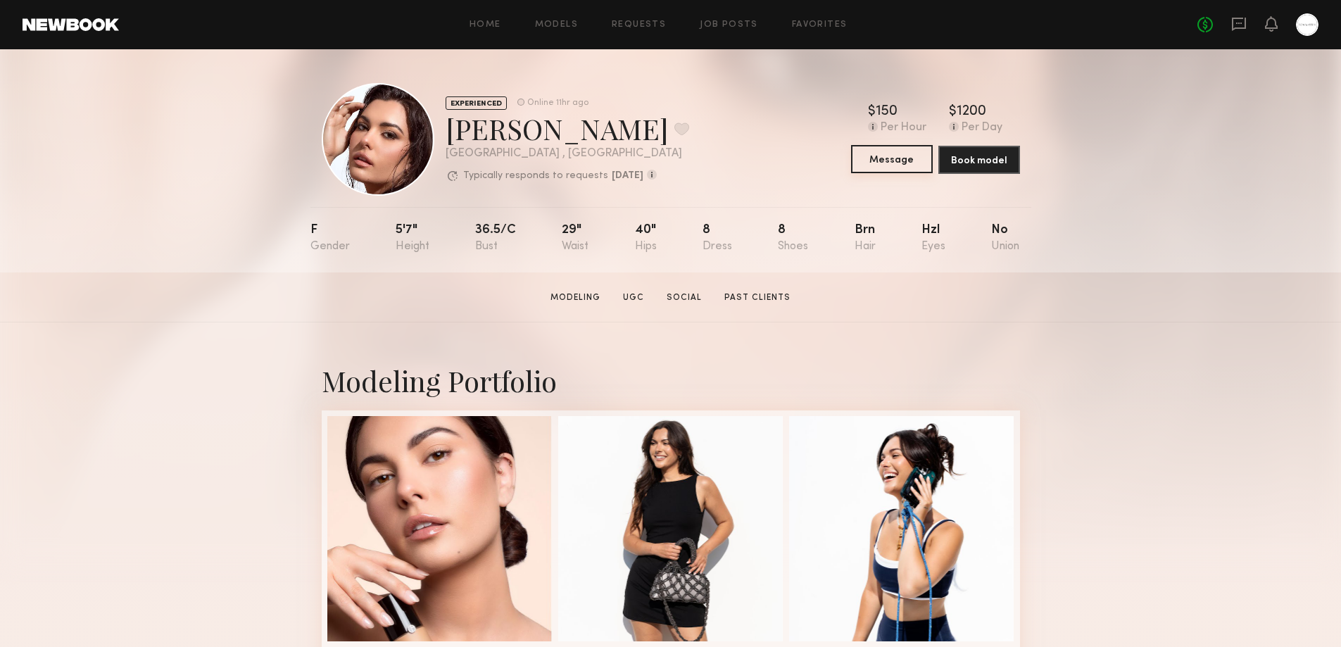
click at [885, 165] on button "Message" at bounding box center [892, 159] width 82 height 28
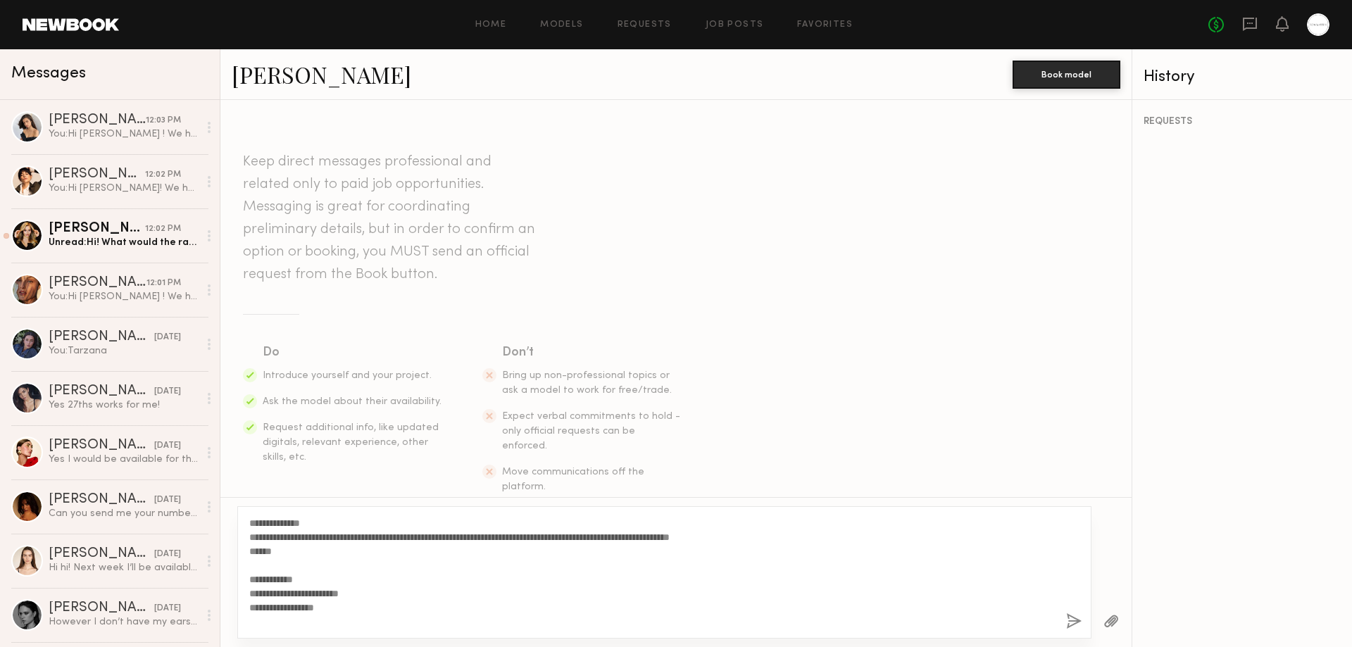
drag, startPoint x: 260, startPoint y: 520, endPoint x: 307, endPoint y: 515, distance: 47.4
click at [307, 515] on div "**********" at bounding box center [664, 572] width 854 height 132
type textarea "**********"
click at [1075, 622] on button "button" at bounding box center [1073, 622] width 15 height 18
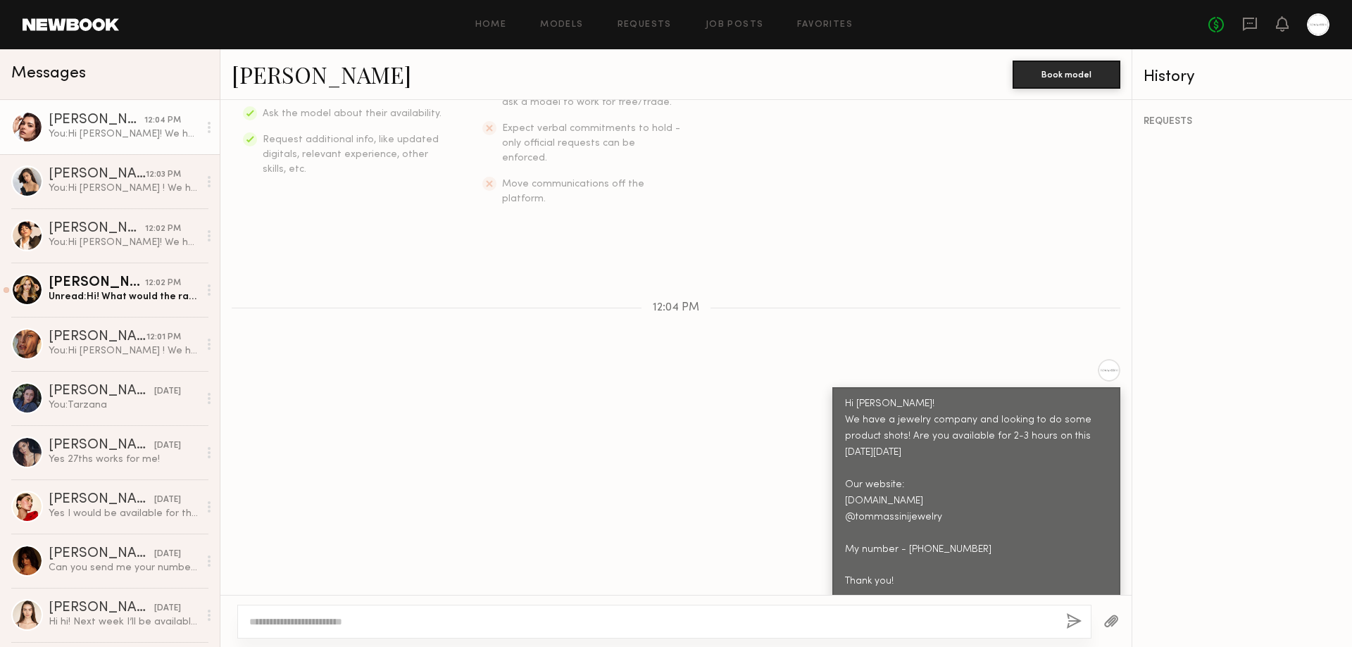
scroll to position [376, 0]
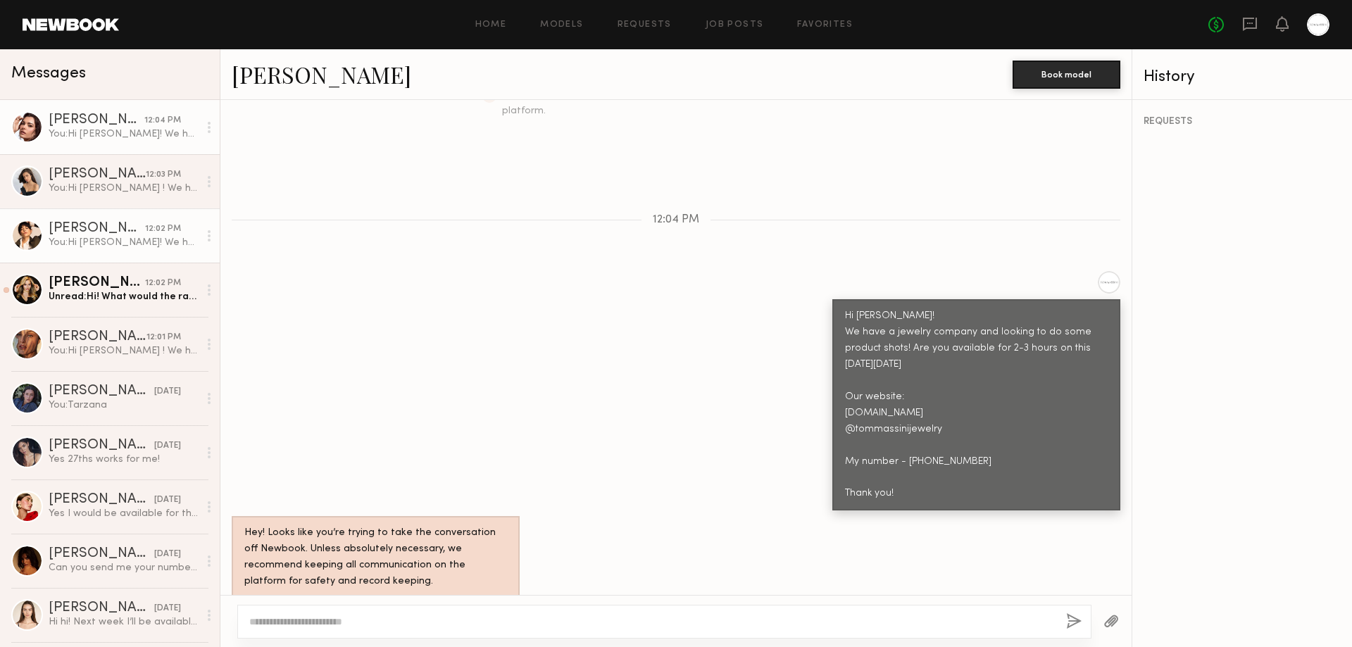
click at [58, 241] on div "You: Hi [PERSON_NAME]! We have a jewelry company and looking to do some product…" at bounding box center [124, 242] width 150 height 13
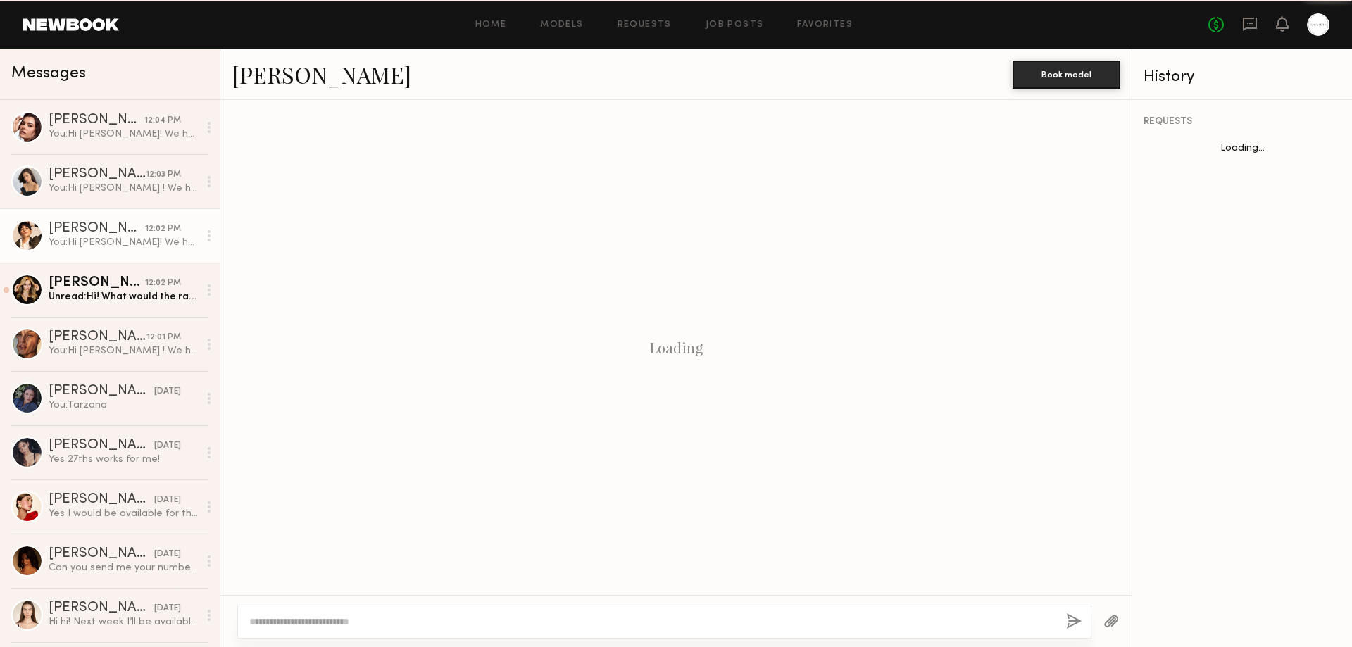
scroll to position [376, 0]
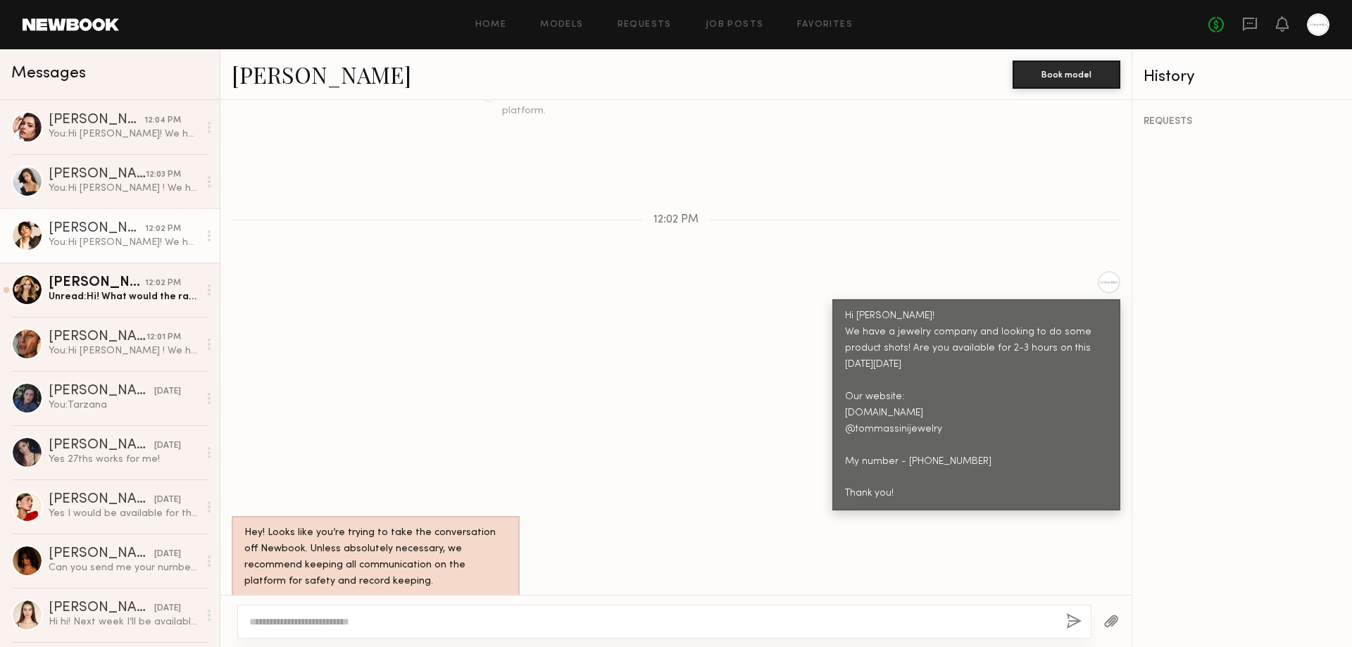
click at [297, 71] on link "[PERSON_NAME]" at bounding box center [322, 74] width 180 height 30
